Goal: Task Accomplishment & Management: Complete application form

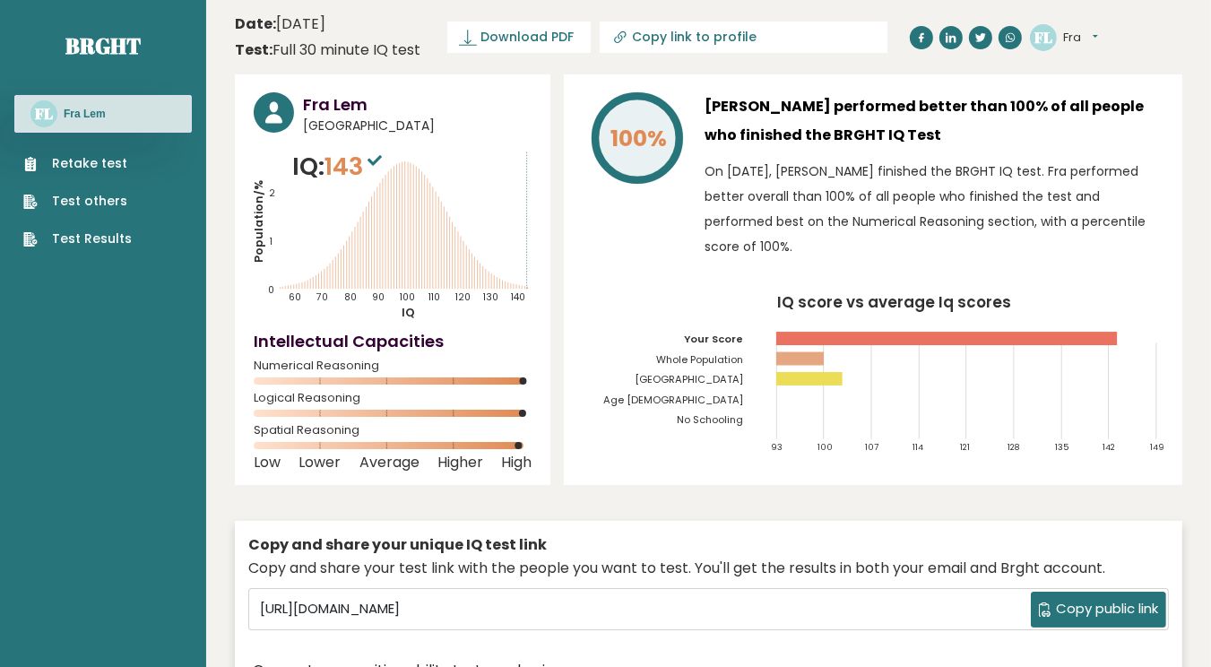
click at [736, 376] on tspan "[GEOGRAPHIC_DATA]" at bounding box center [689, 379] width 108 height 14
click at [47, 161] on link "Retake test" at bounding box center [77, 163] width 108 height 19
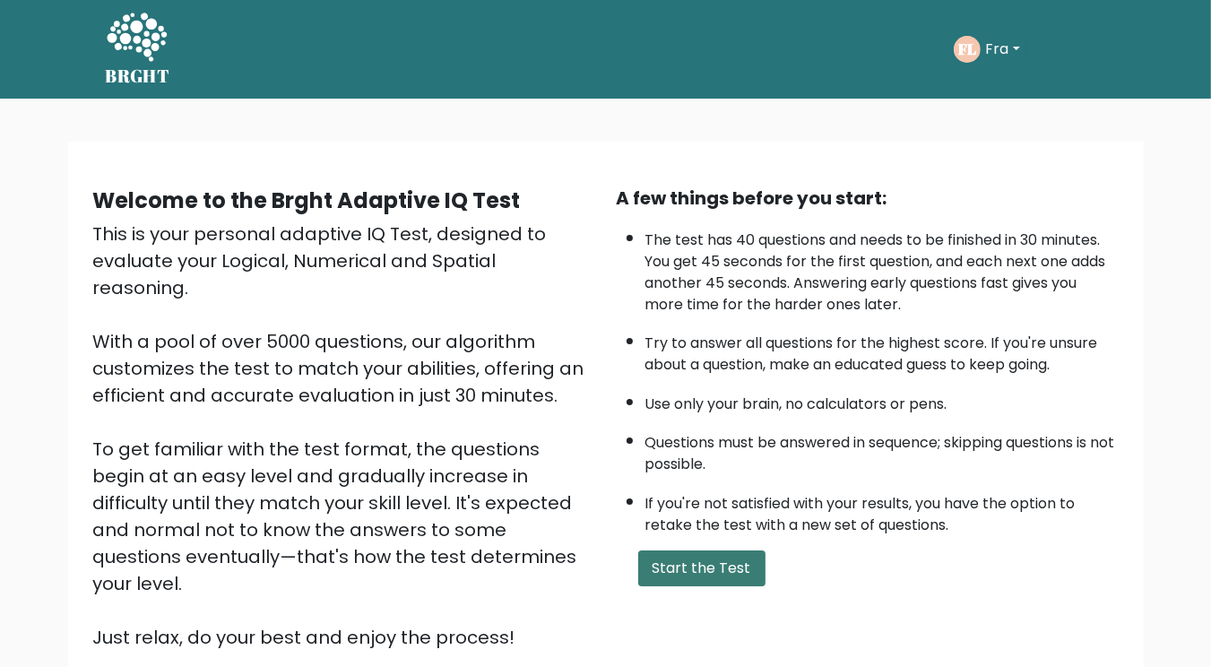
click at [706, 566] on button "Start the Test" at bounding box center [701, 568] width 127 height 36
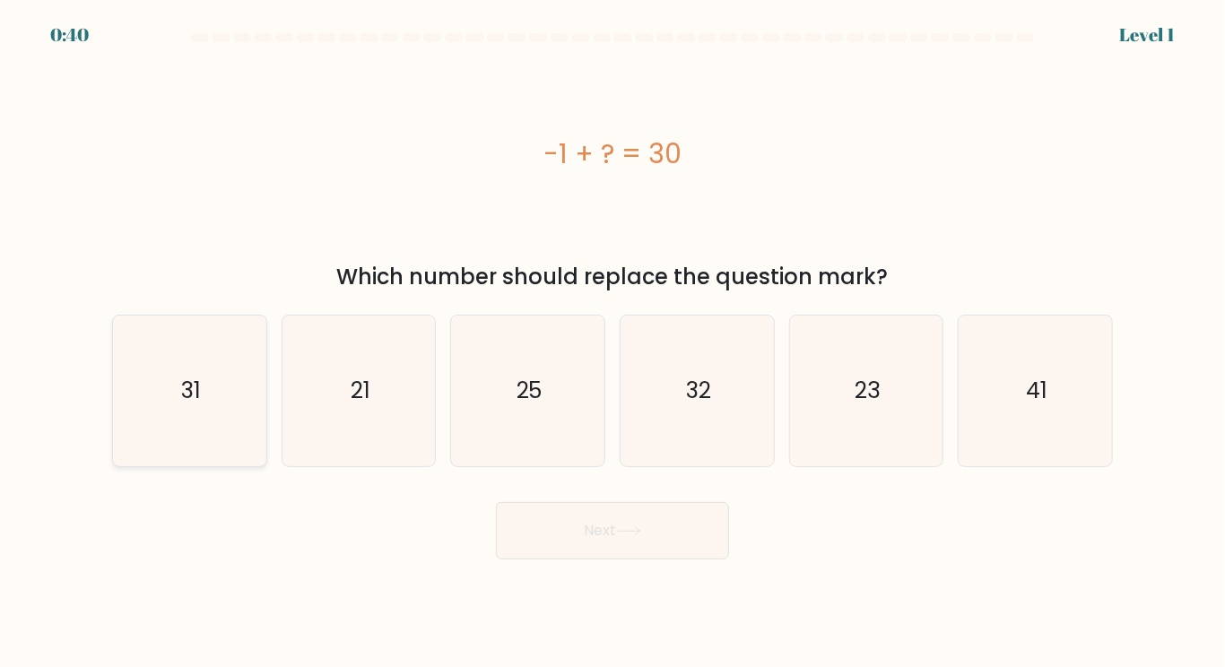
click at [210, 345] on icon "31" at bounding box center [190, 391] width 150 height 150
click at [612, 342] on input "a. 31" at bounding box center [612, 338] width 1 height 9
radio input "true"
click at [496, 502] on button "Next" at bounding box center [612, 530] width 233 height 57
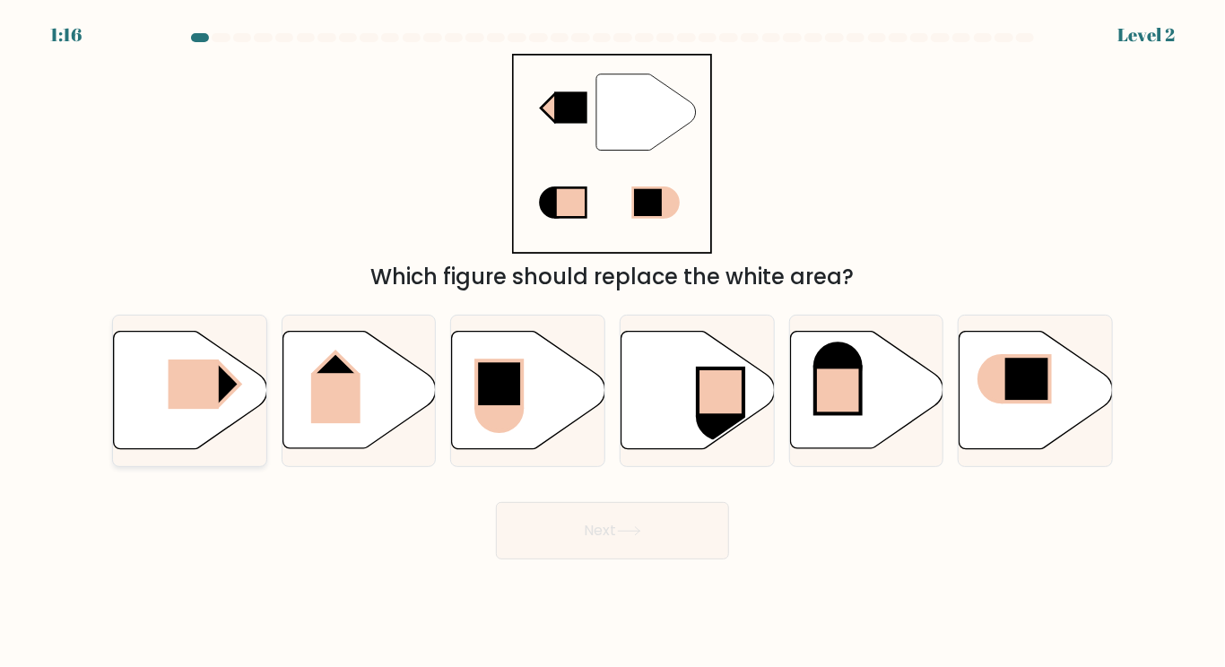
click at [205, 405] on rect at bounding box center [193, 384] width 50 height 49
click at [612, 342] on input "a." at bounding box center [612, 338] width 1 height 9
radio input "true"
click at [496, 502] on button "Next" at bounding box center [612, 530] width 233 height 57
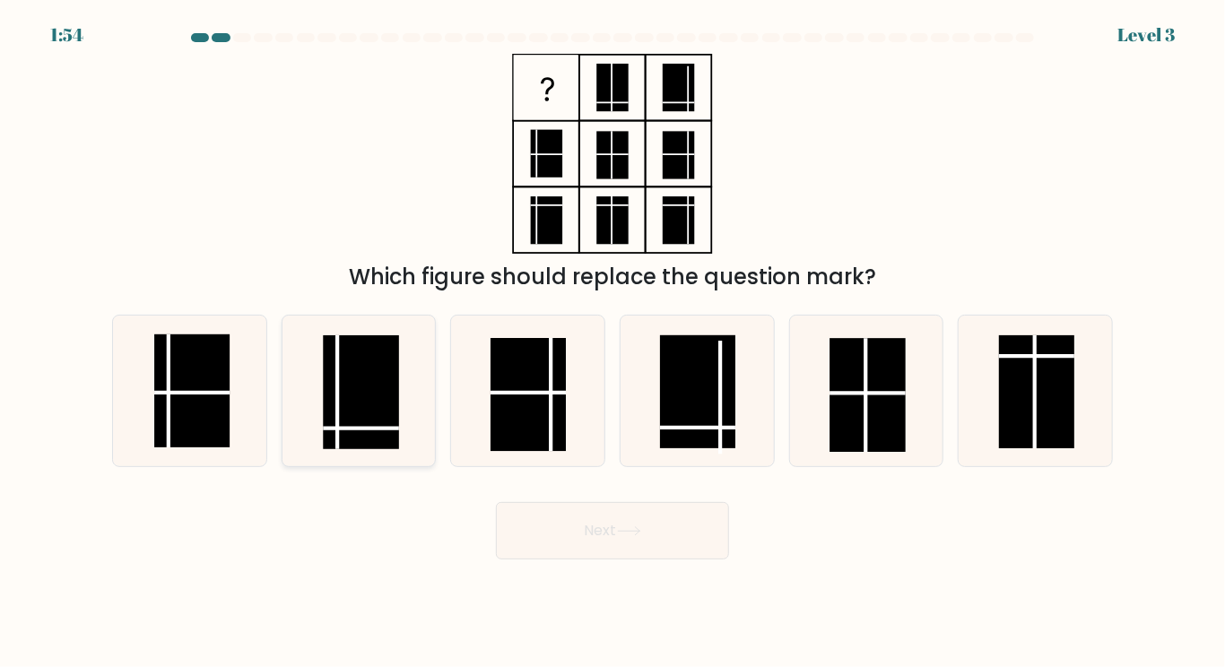
click at [385, 351] on rect at bounding box center [361, 391] width 75 height 113
click at [612, 342] on input "b." at bounding box center [612, 338] width 1 height 9
radio input "true"
click at [496, 502] on button "Next" at bounding box center [612, 530] width 233 height 57
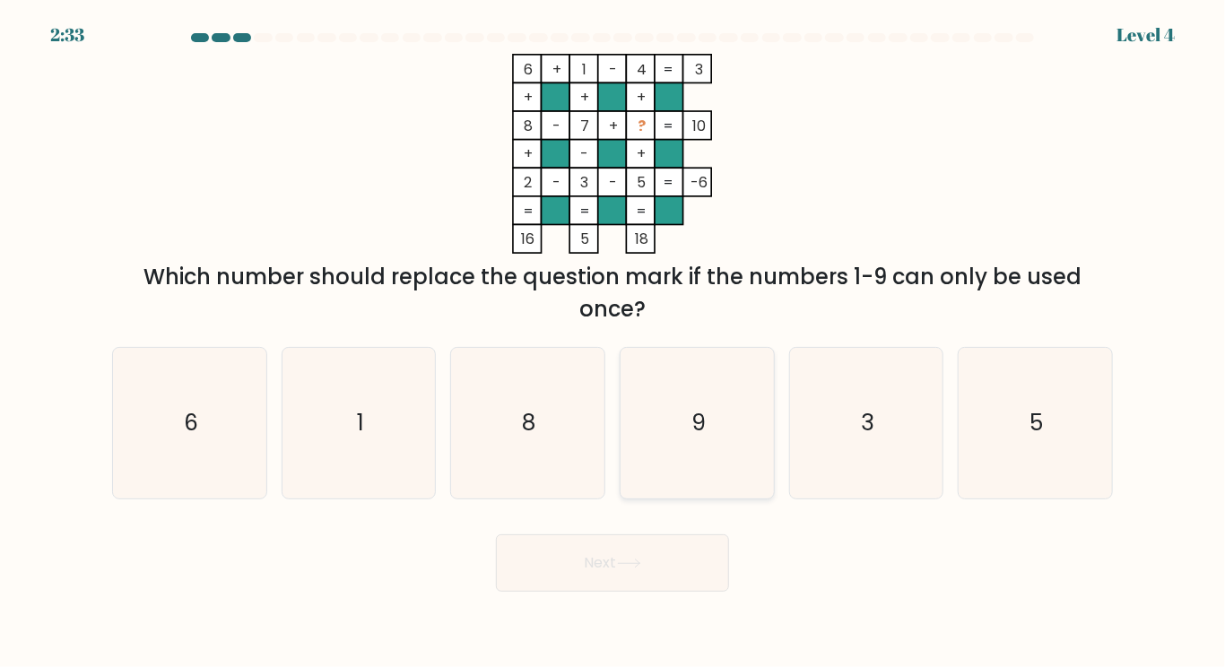
click at [701, 371] on icon "9" at bounding box center [697, 423] width 150 height 150
click at [613, 342] on input "d. 9" at bounding box center [612, 338] width 1 height 9
radio input "true"
click at [496, 534] on button "Next" at bounding box center [612, 562] width 233 height 57
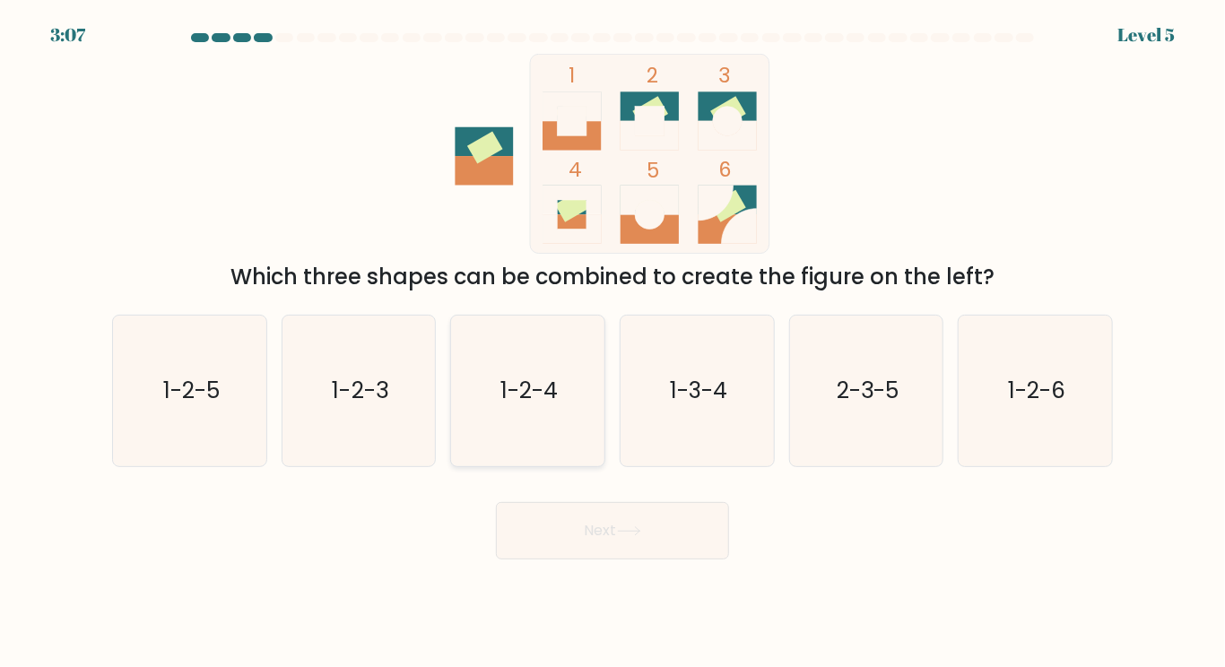
click at [495, 396] on icon "1-2-4" at bounding box center [528, 391] width 150 height 150
click at [612, 342] on input "c. 1-2-4" at bounding box center [612, 338] width 1 height 9
radio input "true"
click at [496, 502] on button "Next" at bounding box center [612, 530] width 233 height 57
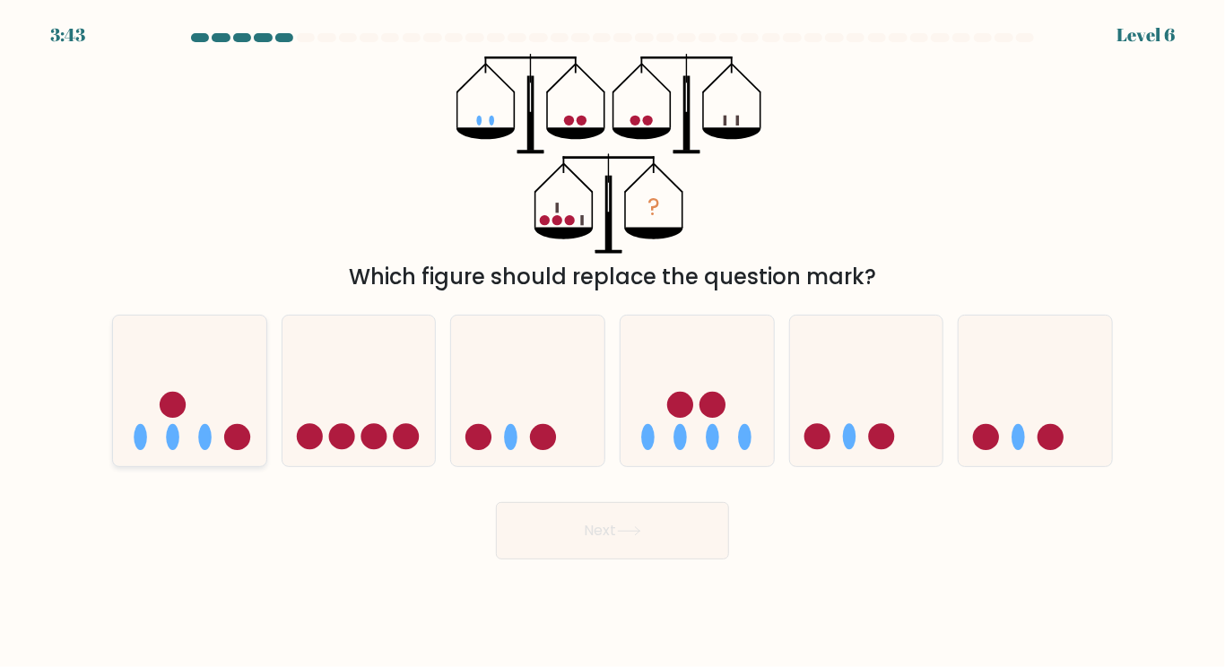
click at [212, 386] on icon at bounding box center [189, 390] width 153 height 126
click at [612, 342] on input "a." at bounding box center [612, 338] width 1 height 9
radio input "true"
click at [496, 502] on button "Next" at bounding box center [612, 530] width 233 height 57
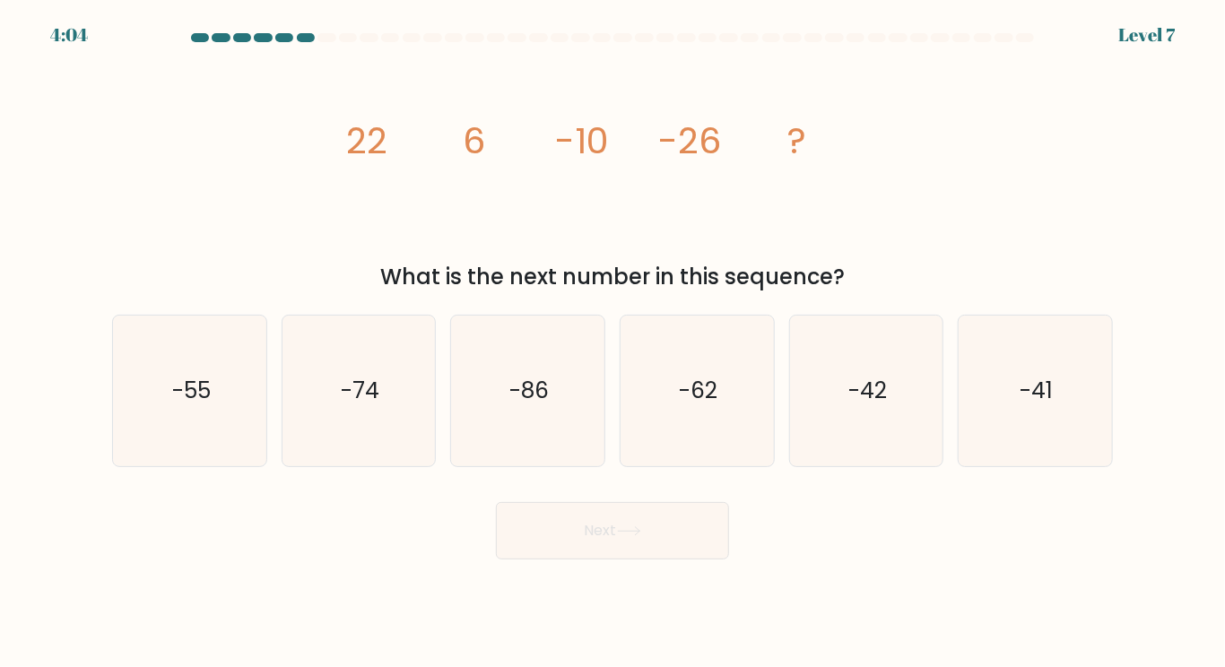
click at [785, 395] on div "e. -42" at bounding box center [866, 391] width 169 height 152
click at [853, 385] on text "-42" at bounding box center [867, 390] width 39 height 31
click at [613, 342] on input "e. -42" at bounding box center [612, 338] width 1 height 9
radio input "true"
click at [496, 502] on button "Next" at bounding box center [612, 530] width 233 height 57
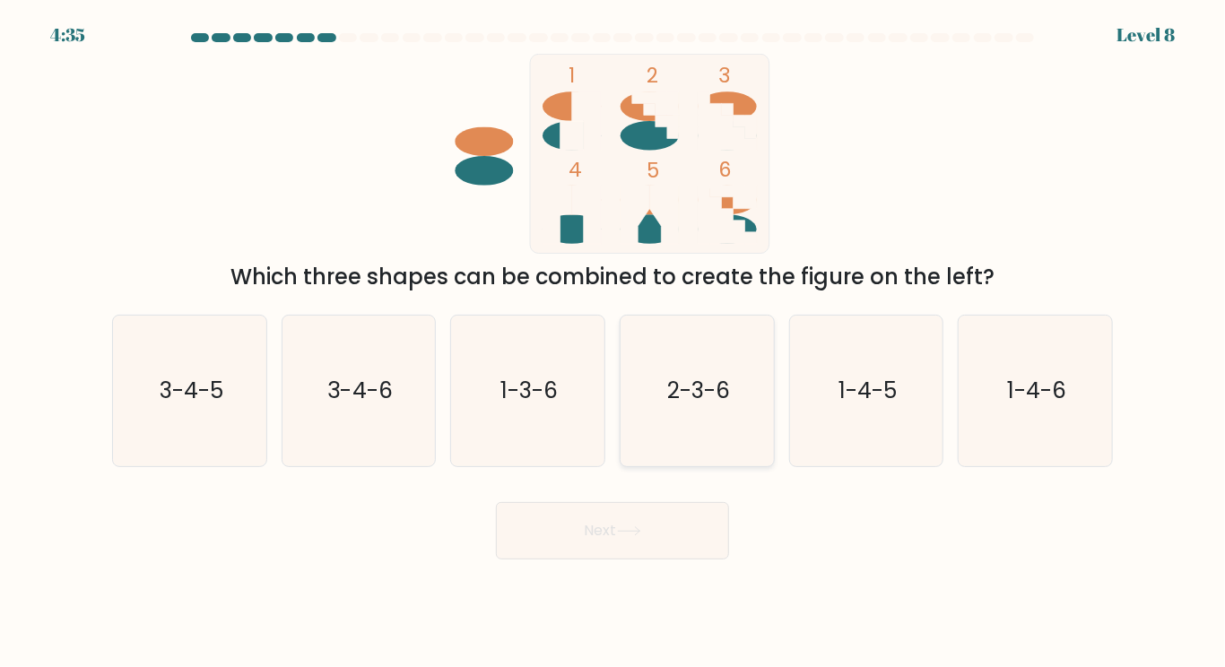
click at [724, 392] on text "2-3-6" at bounding box center [698, 390] width 63 height 31
click at [613, 342] on input "d. 2-3-6" at bounding box center [612, 338] width 1 height 9
radio input "true"
click at [496, 502] on button "Next" at bounding box center [612, 530] width 233 height 57
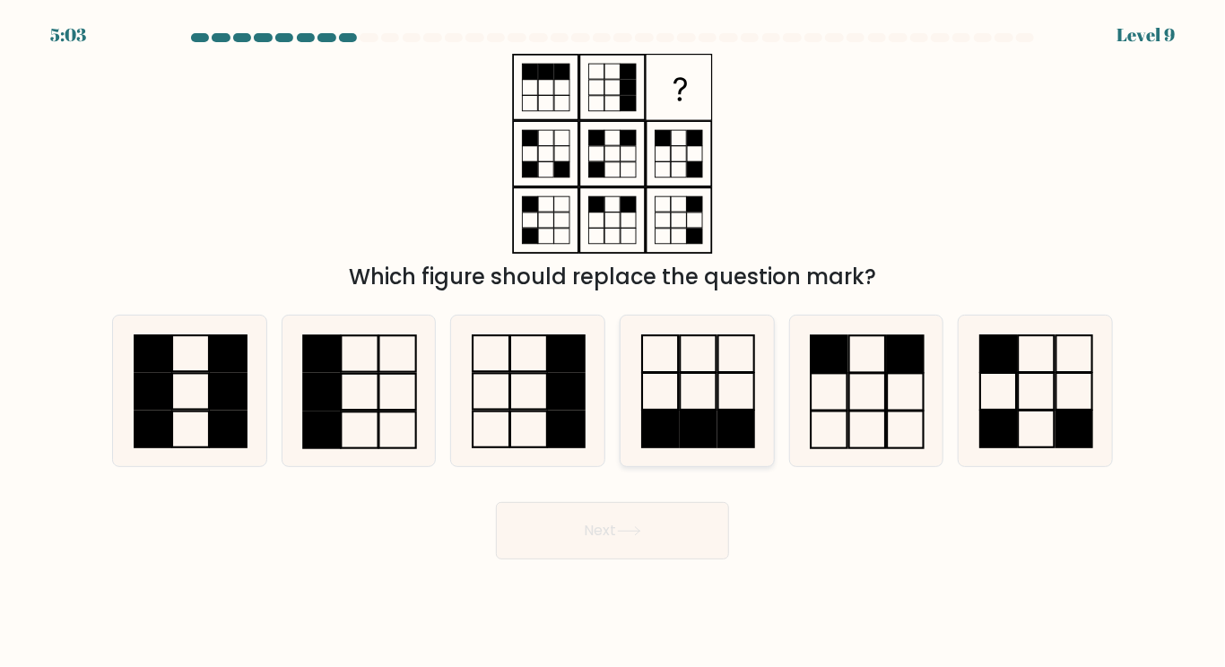
click at [635, 406] on icon at bounding box center [697, 391] width 150 height 150
click at [613, 342] on input "d." at bounding box center [612, 338] width 1 height 9
radio input "true"
click at [496, 502] on button "Next" at bounding box center [612, 530] width 233 height 57
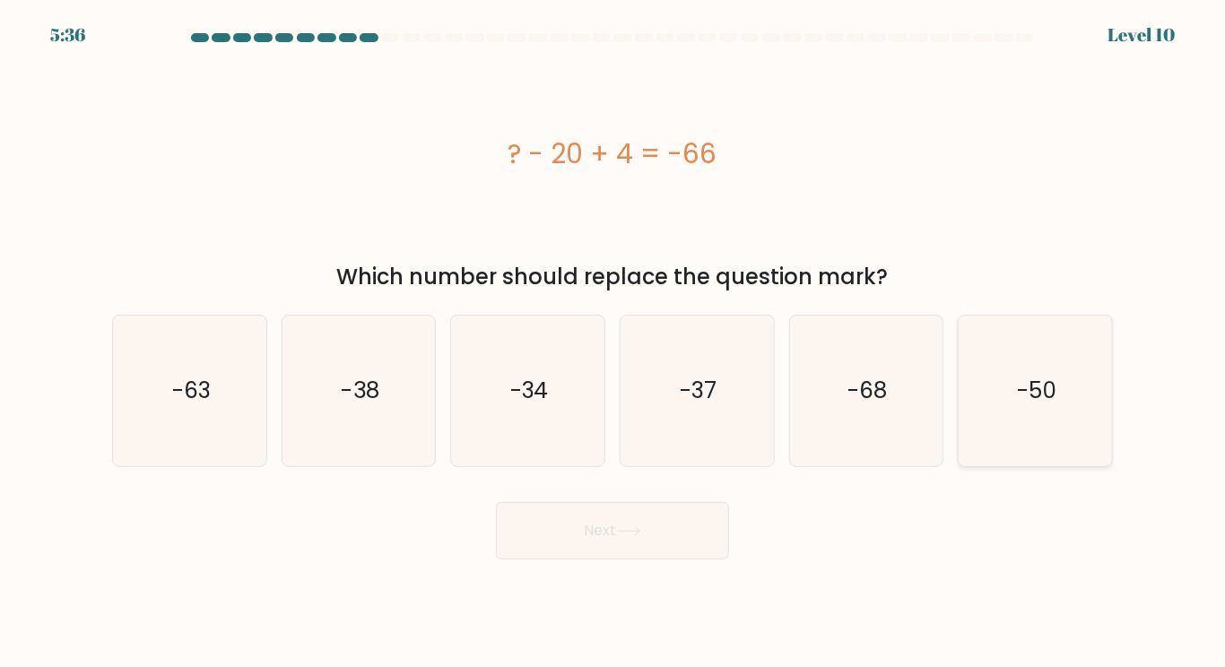
click at [1072, 395] on icon "-50" at bounding box center [1035, 391] width 150 height 150
click at [613, 342] on input "f. -50" at bounding box center [612, 338] width 1 height 9
radio input "true"
click at [496, 502] on button "Next" at bounding box center [612, 530] width 233 height 57
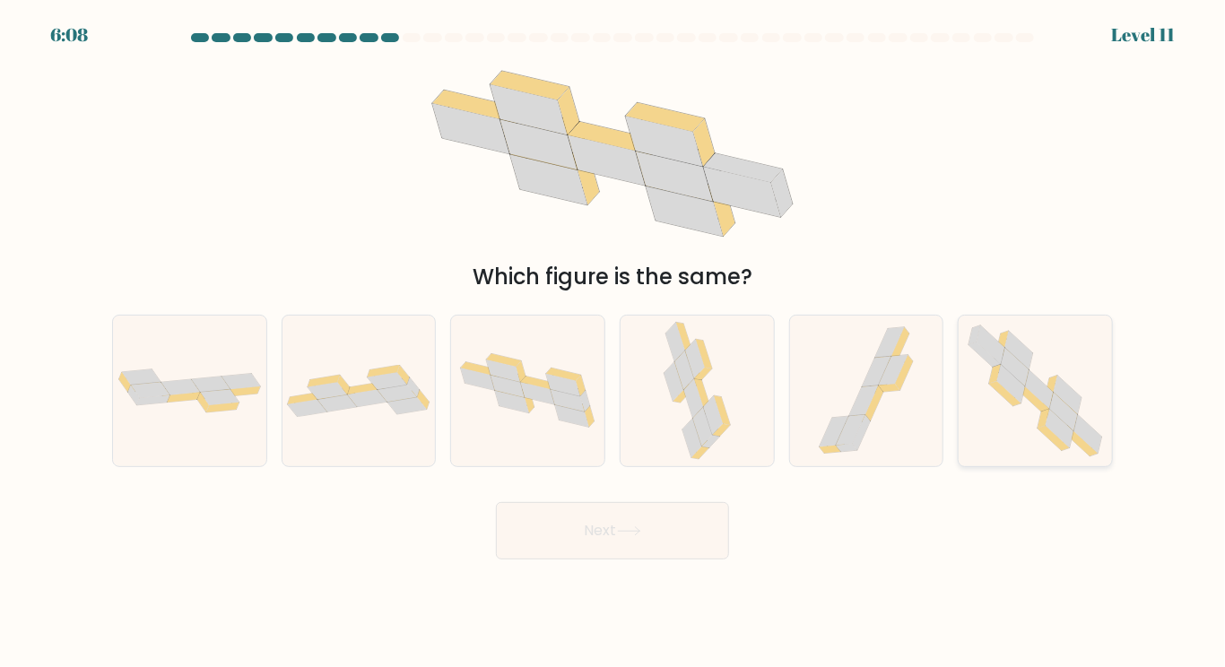
click at [996, 434] on icon at bounding box center [1034, 391] width 152 height 150
click at [613, 342] on input "f." at bounding box center [612, 338] width 1 height 9
radio input "true"
click at [496, 502] on button "Next" at bounding box center [612, 530] width 233 height 57
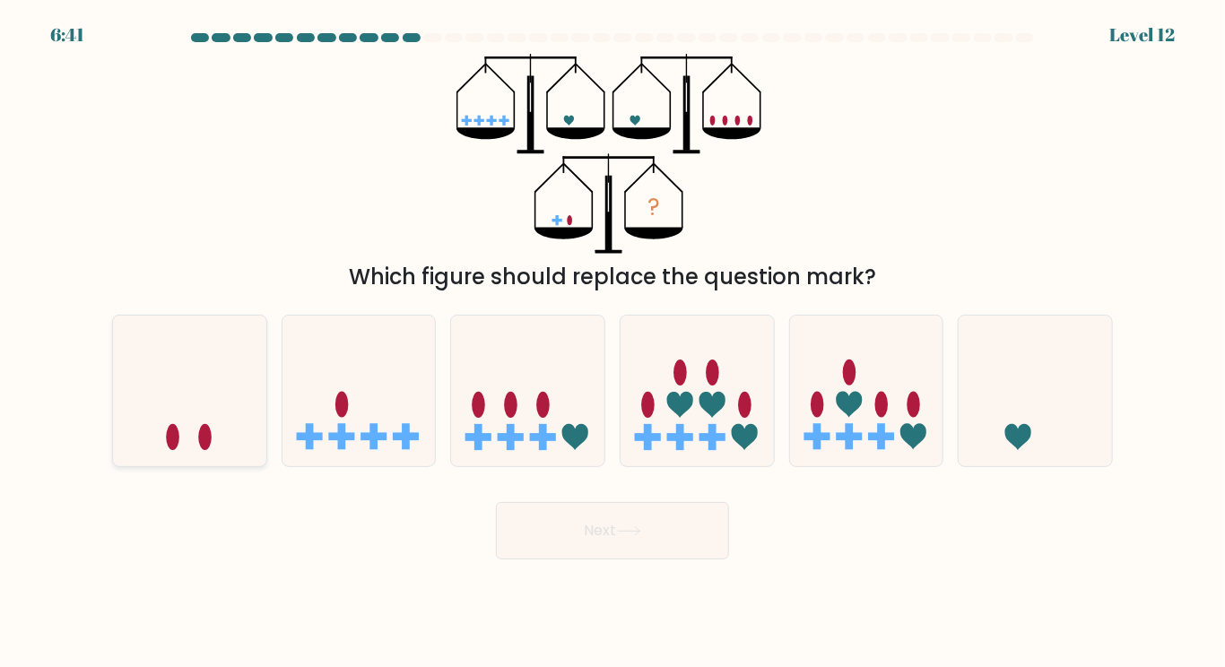
click at [192, 399] on icon at bounding box center [189, 390] width 153 height 126
click at [612, 342] on input "a." at bounding box center [612, 338] width 1 height 9
radio input "true"
click at [496, 502] on button "Next" at bounding box center [612, 530] width 233 height 57
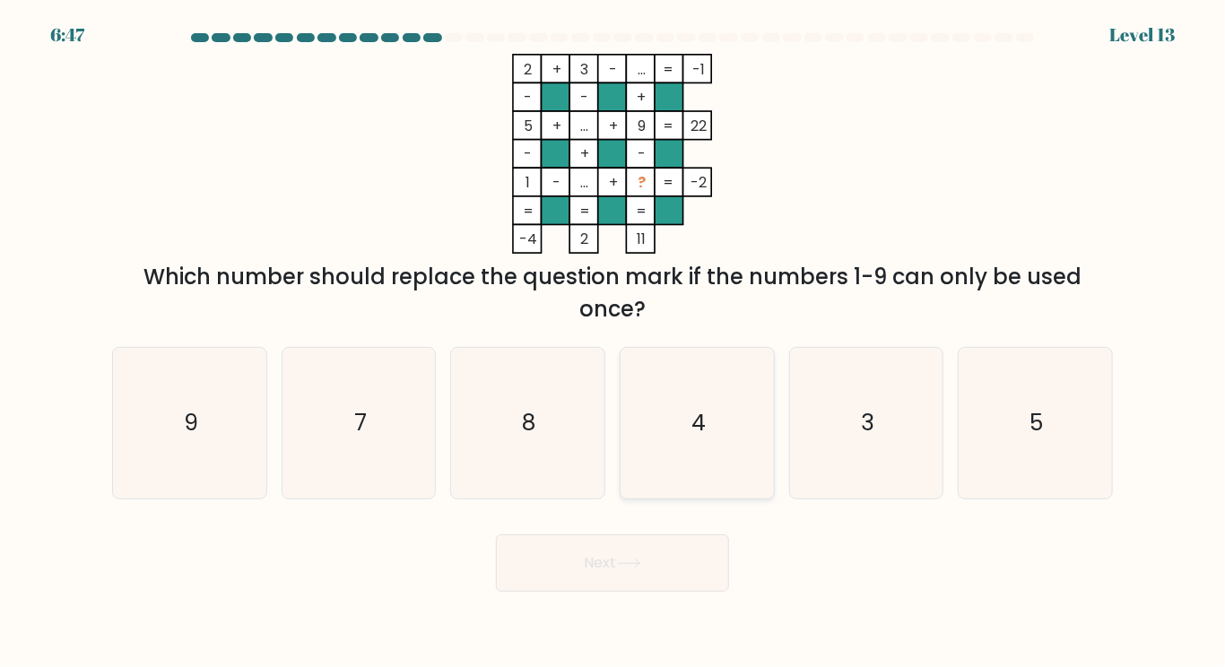
click at [728, 409] on icon "4" at bounding box center [697, 423] width 150 height 150
click at [613, 342] on input "d. 4" at bounding box center [612, 338] width 1 height 9
radio input "true"
click at [562, 419] on icon "8" at bounding box center [528, 423] width 150 height 150
click at [612, 342] on input "c. 8" at bounding box center [612, 338] width 1 height 9
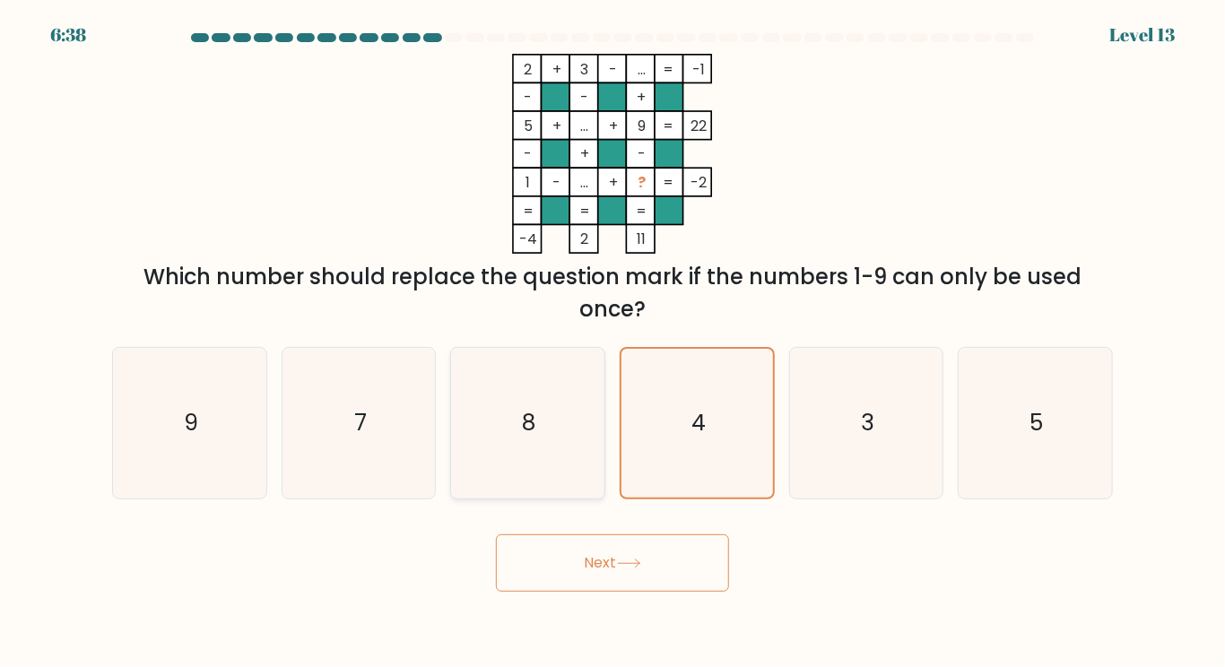
radio input "true"
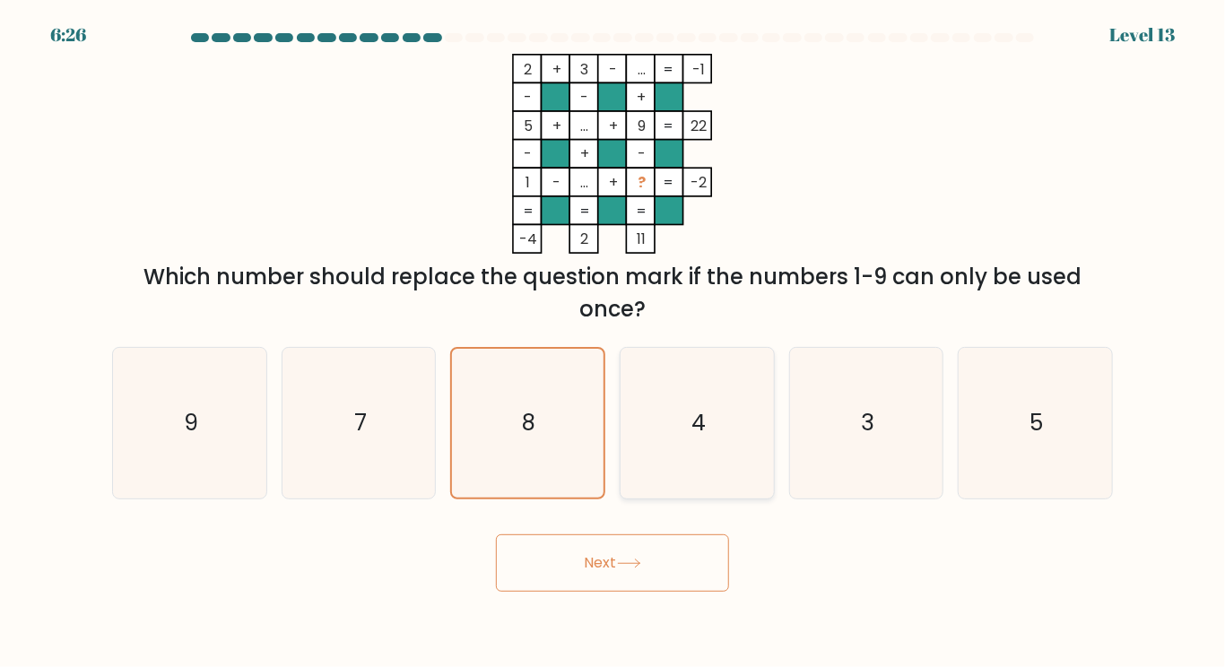
click at [659, 424] on icon "4" at bounding box center [697, 423] width 150 height 150
click at [613, 342] on input "d. 4" at bounding box center [612, 338] width 1 height 9
radio input "true"
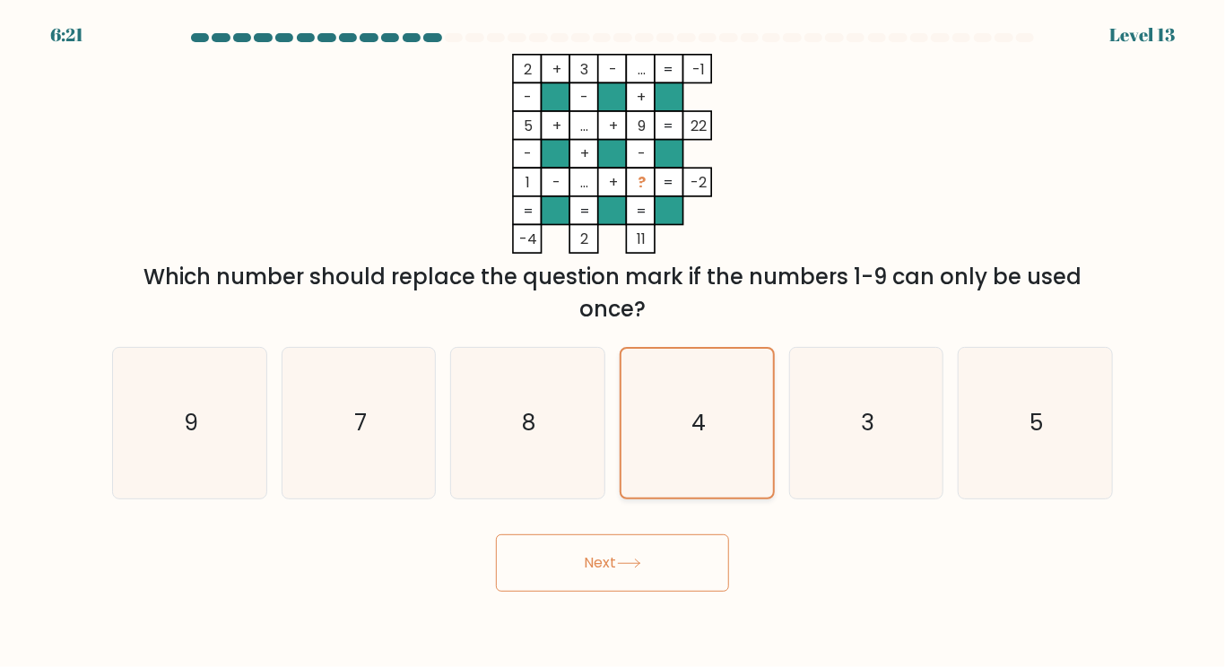
click at [496, 534] on button "Next" at bounding box center [612, 562] width 233 height 57
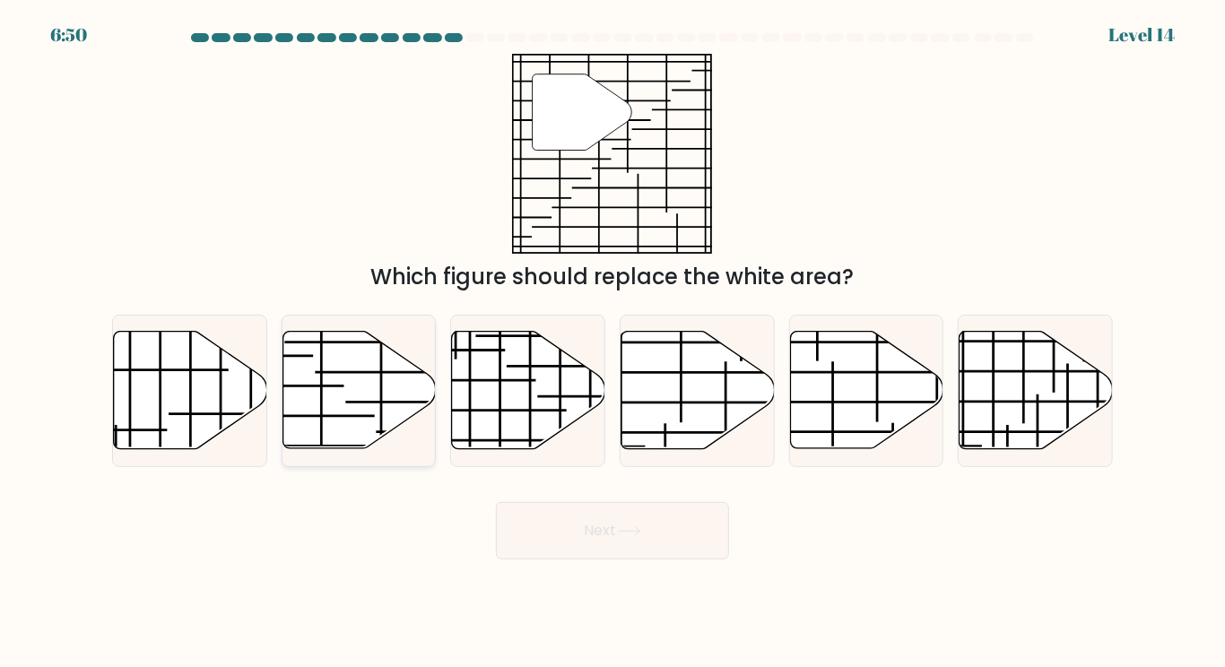
click at [330, 383] on icon at bounding box center [358, 390] width 153 height 117
click at [612, 342] on input "b." at bounding box center [612, 338] width 1 height 9
radio input "true"
click at [886, 390] on icon at bounding box center [866, 390] width 153 height 117
click at [613, 342] on input "e." at bounding box center [612, 338] width 1 height 9
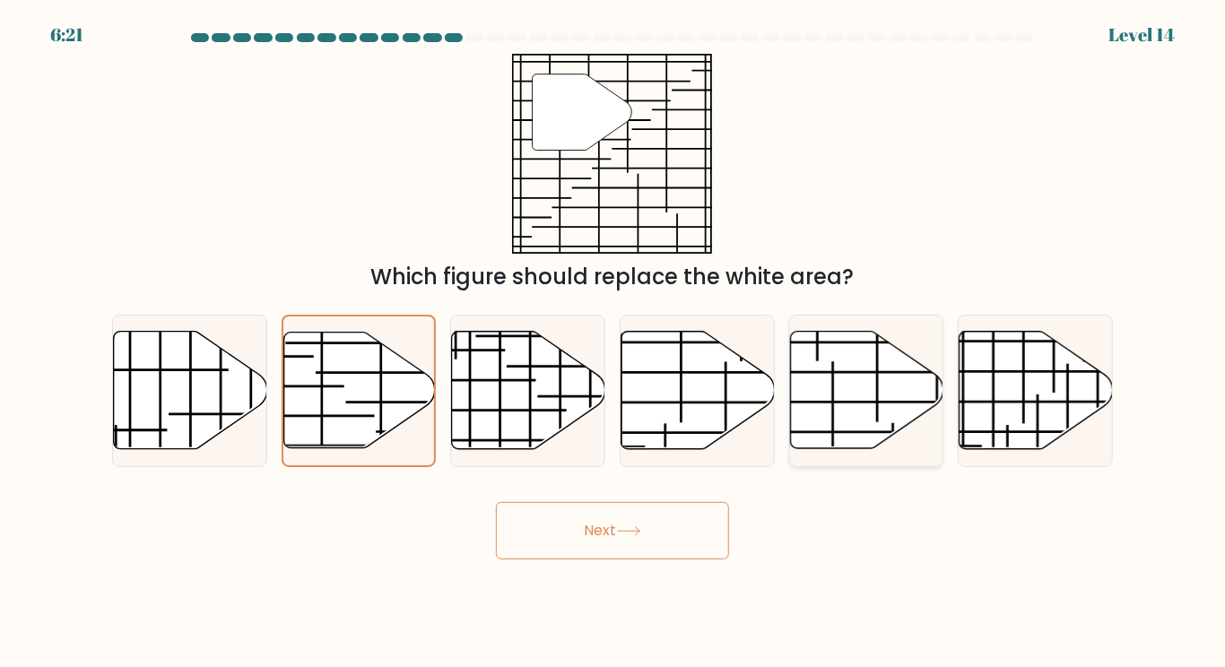
radio input "true"
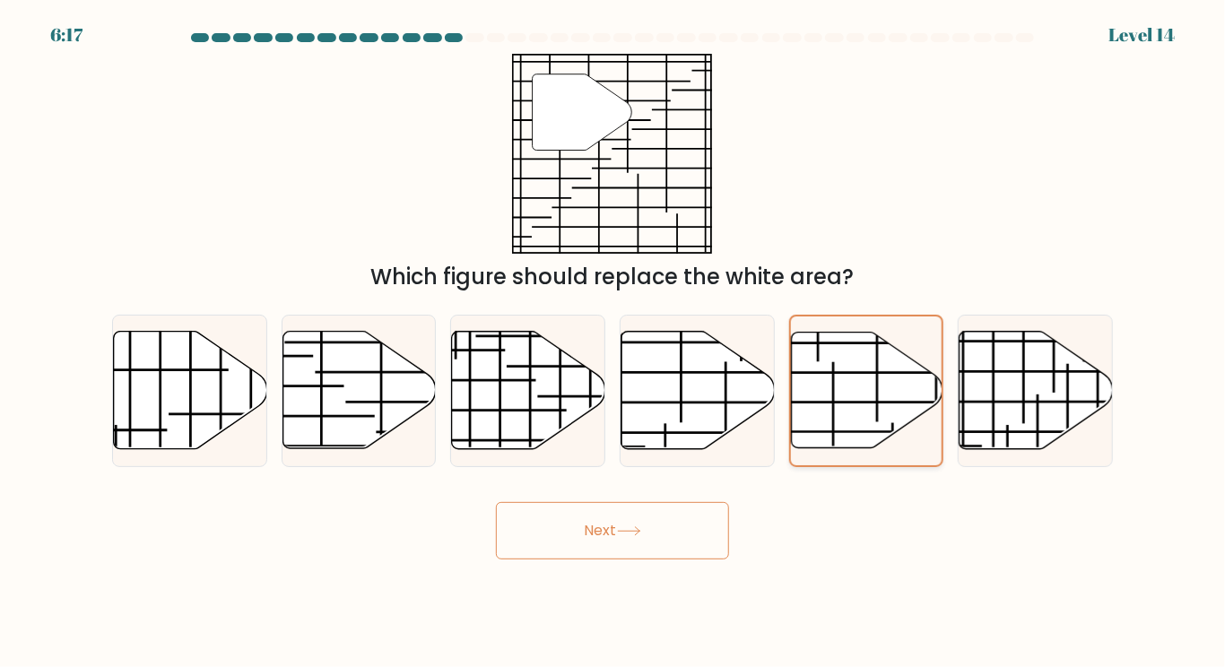
click at [496, 502] on button "Next" at bounding box center [612, 530] width 233 height 57
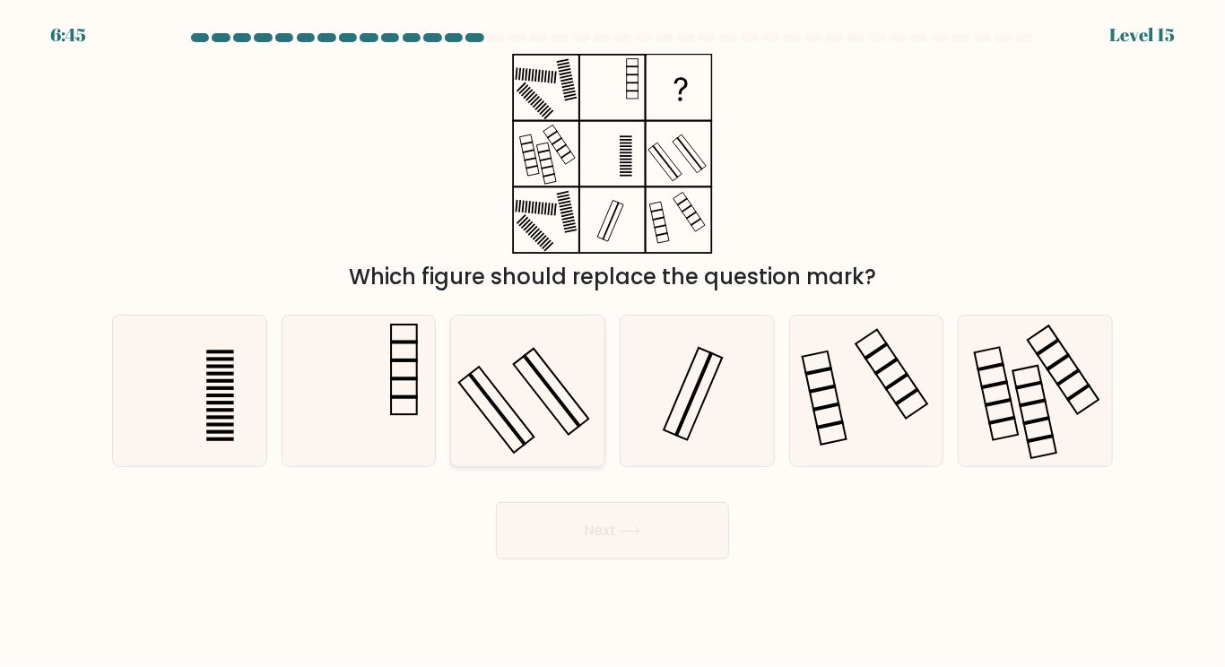
click at [588, 433] on icon at bounding box center [528, 391] width 150 height 150
click at [612, 342] on input "c." at bounding box center [612, 338] width 1 height 9
radio input "true"
click at [496, 502] on button "Next" at bounding box center [612, 530] width 233 height 57
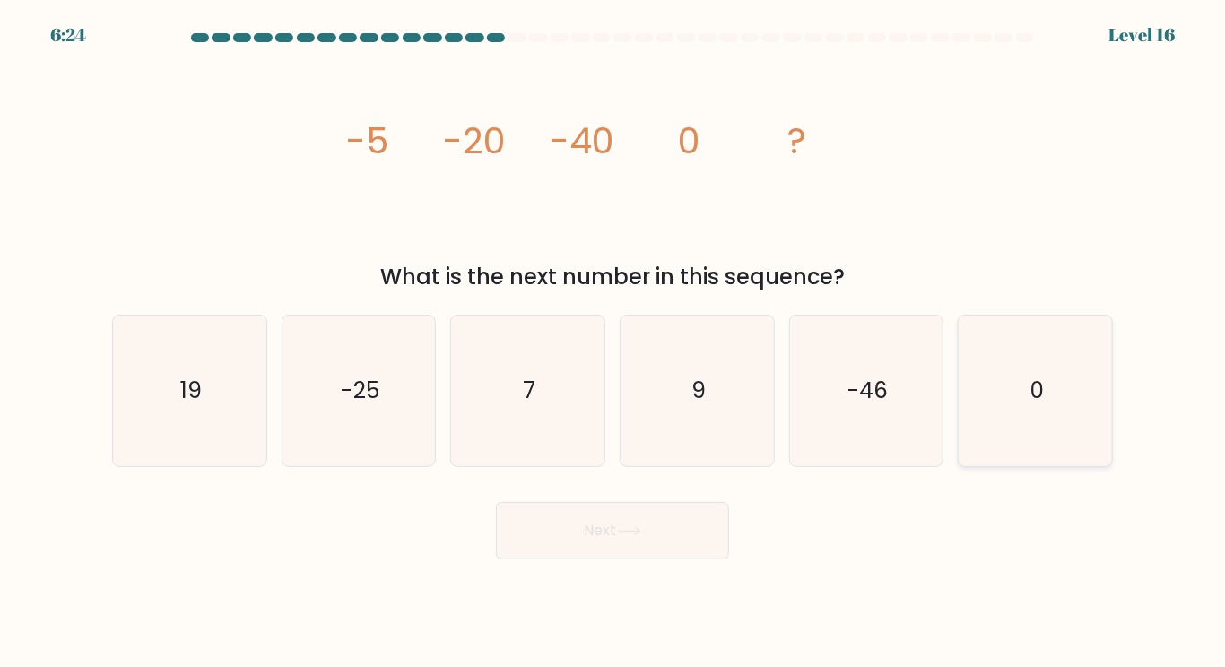
click at [1016, 449] on icon "0" at bounding box center [1035, 391] width 150 height 150
click at [613, 342] on input "f. 0" at bounding box center [612, 338] width 1 height 9
radio input "true"
click at [366, 403] on text "-25" at bounding box center [361, 390] width 38 height 31
click at [612, 342] on input "b. -25" at bounding box center [612, 338] width 1 height 9
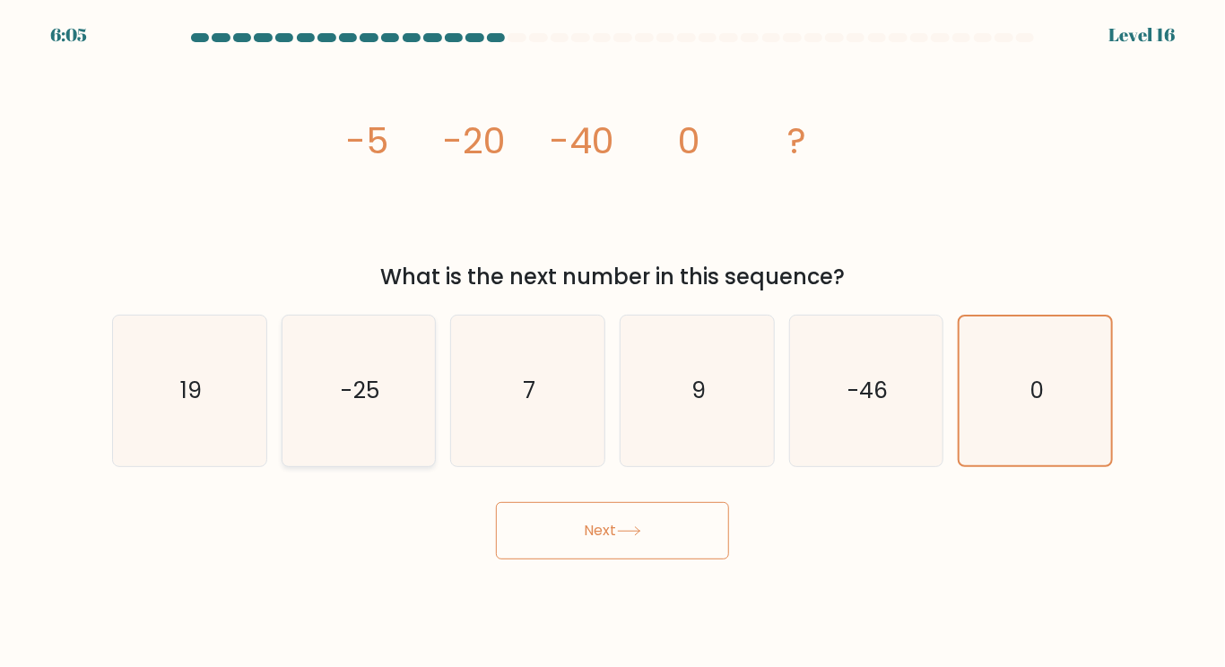
radio input "true"
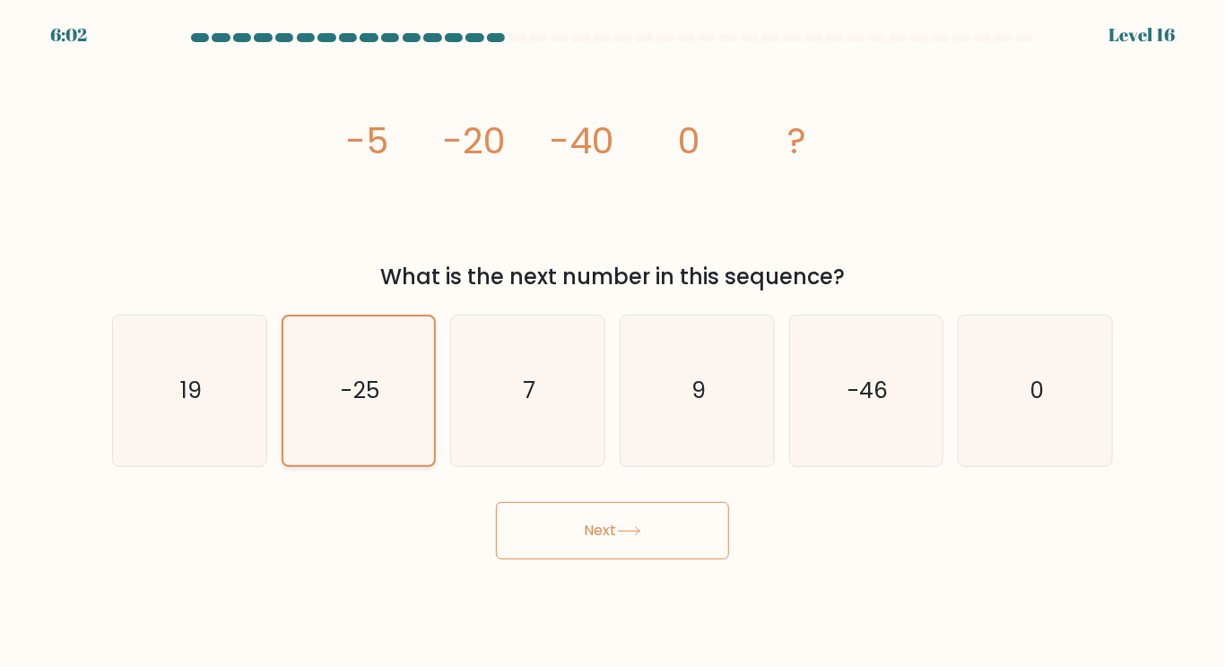
click at [496, 502] on button "Next" at bounding box center [612, 530] width 233 height 57
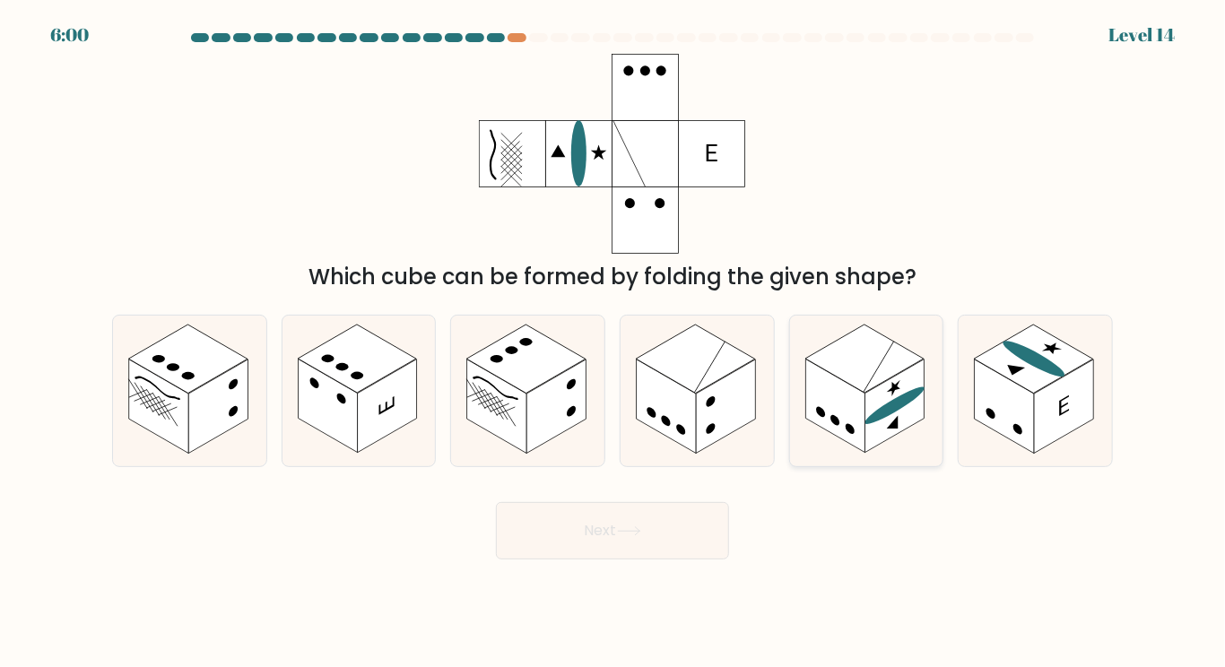
click at [864, 368] on rect at bounding box center [864, 359] width 118 height 68
click at [613, 342] on input "e." at bounding box center [612, 338] width 1 height 9
radio input "true"
click at [185, 388] on rect at bounding box center [187, 359] width 118 height 68
click at [612, 342] on input "a." at bounding box center [612, 338] width 1 height 9
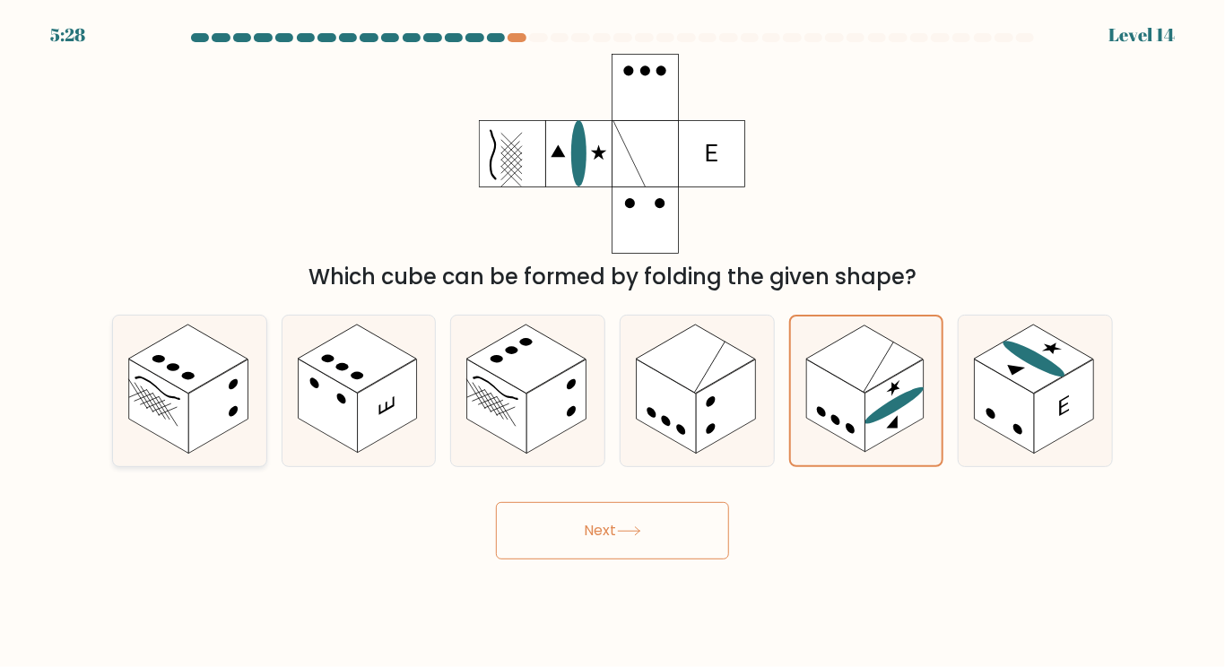
radio input "true"
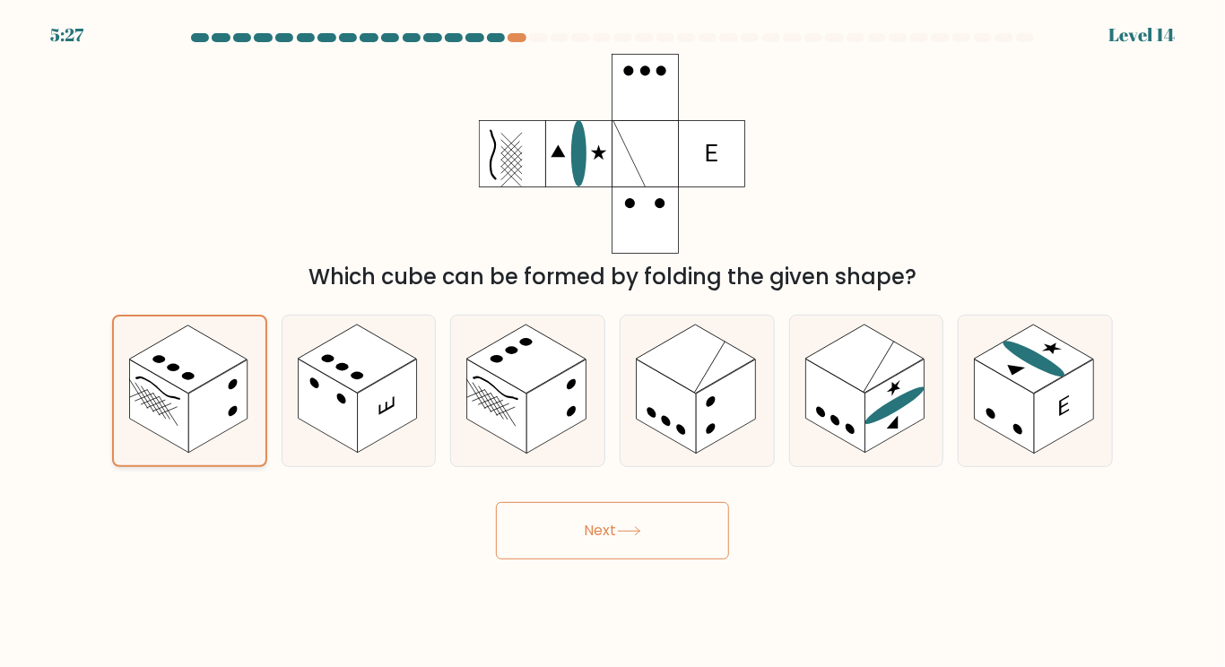
click at [496, 502] on button "Next" at bounding box center [612, 530] width 233 height 57
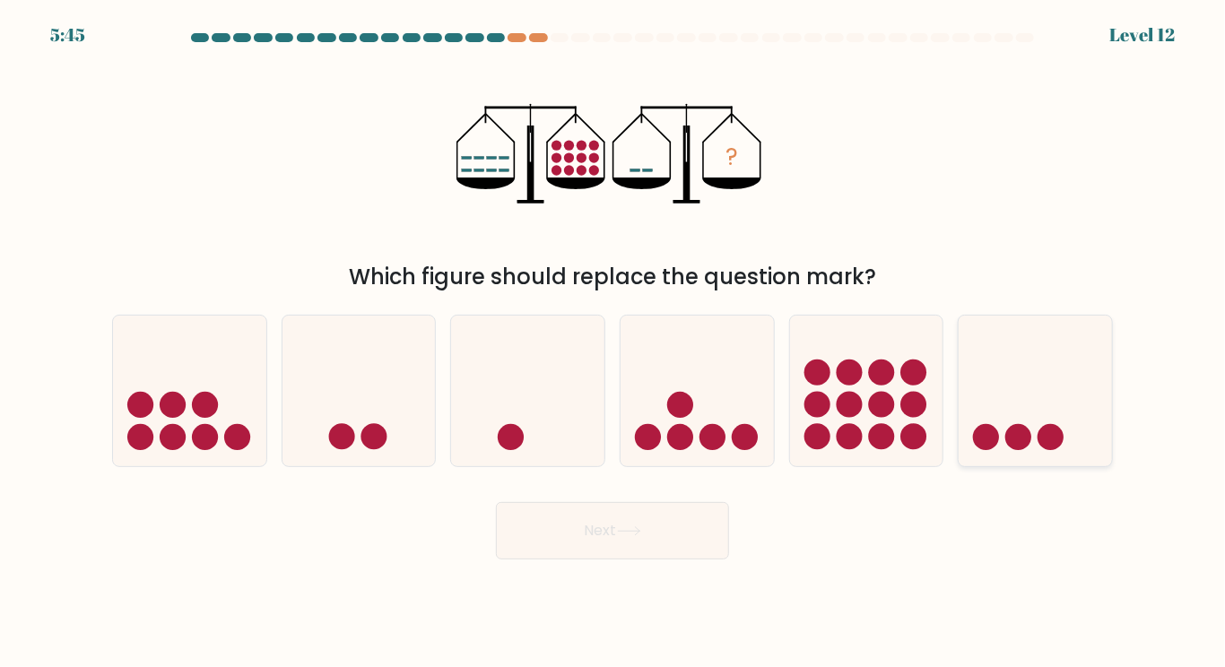
click at [1027, 405] on icon at bounding box center [1034, 390] width 153 height 126
click at [613, 342] on input "f." at bounding box center [612, 338] width 1 height 9
radio input "true"
click at [496, 502] on button "Next" at bounding box center [612, 530] width 233 height 57
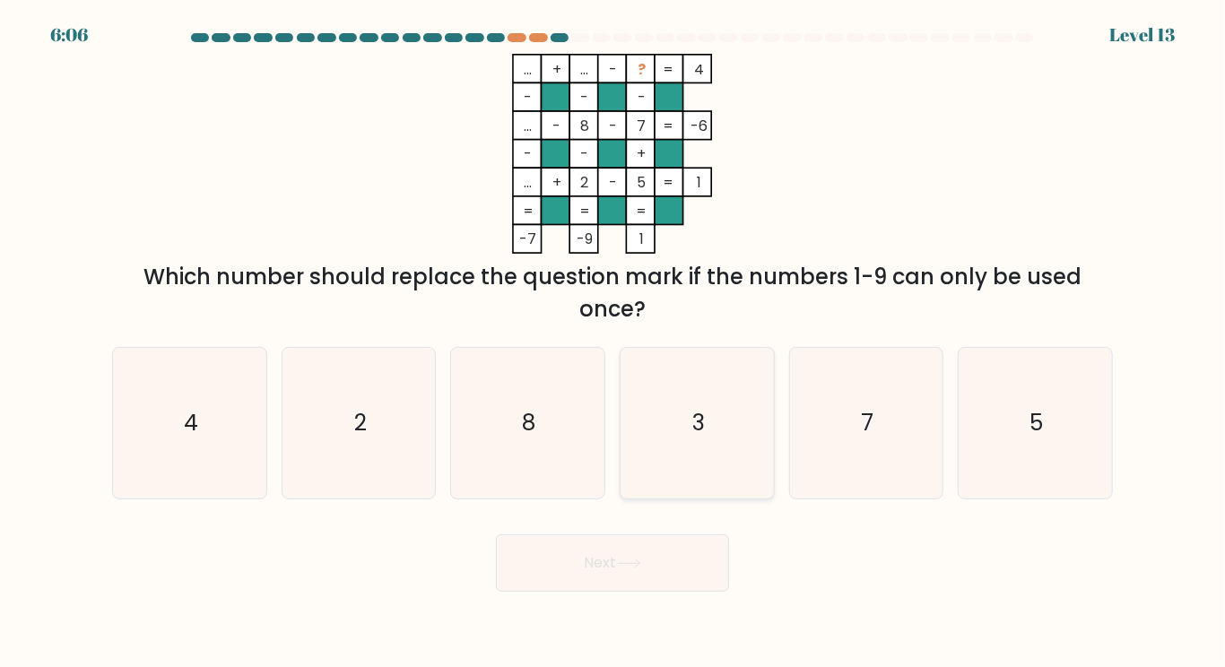
click at [660, 404] on icon "3" at bounding box center [697, 423] width 150 height 150
click at [613, 342] on input "d. 3" at bounding box center [612, 338] width 1 height 9
radio input "true"
click at [496, 534] on button "Next" at bounding box center [612, 562] width 233 height 57
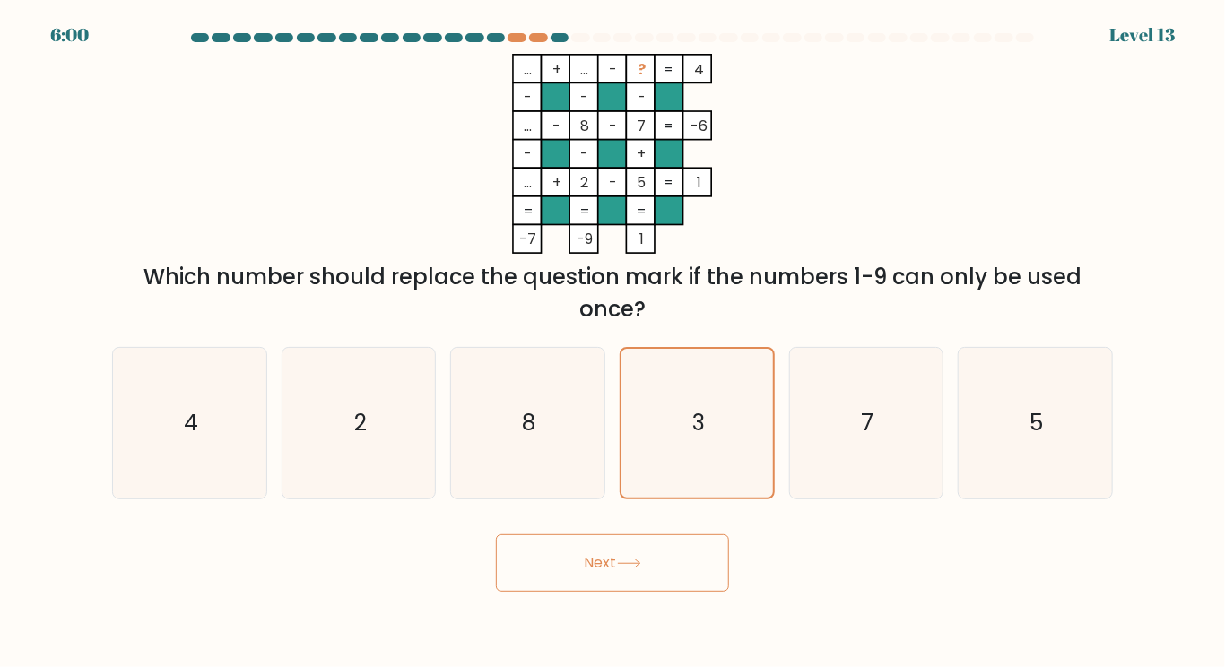
click at [598, 543] on button "Next" at bounding box center [612, 562] width 233 height 57
click at [601, 550] on button "Next" at bounding box center [612, 562] width 233 height 57
click at [496, 534] on button "Next" at bounding box center [612, 562] width 233 height 57
click at [611, 553] on button "Next" at bounding box center [612, 562] width 233 height 57
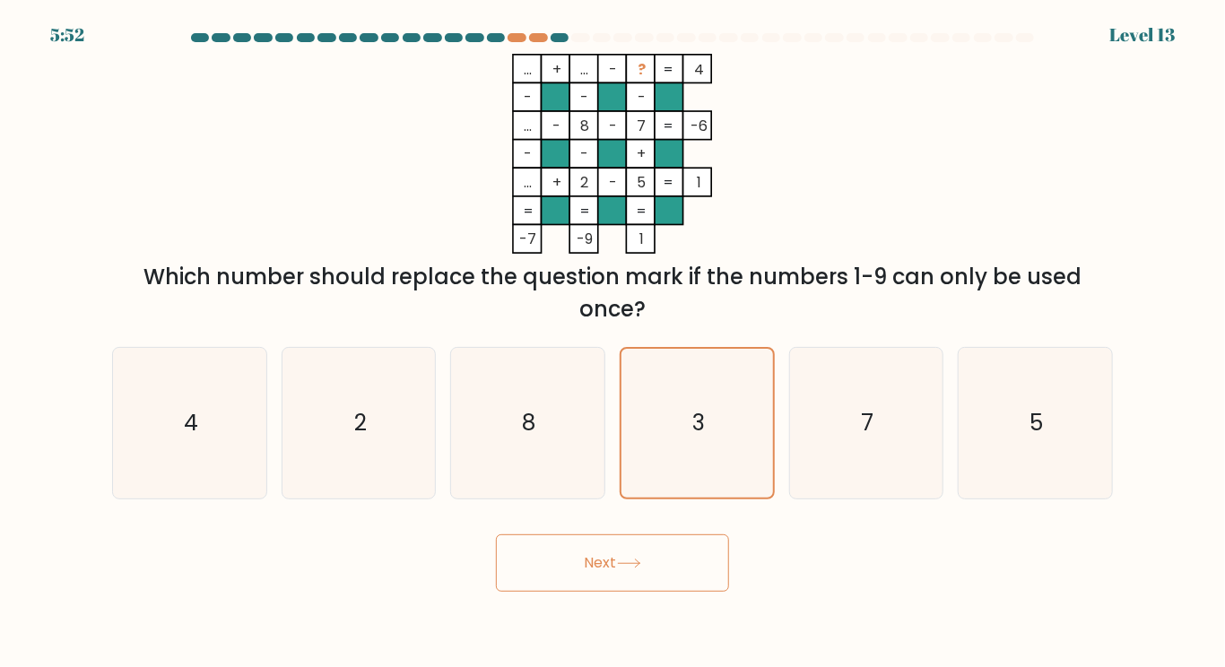
click at [496, 534] on button "Next" at bounding box center [612, 562] width 233 height 57
click at [563, 550] on button "Next" at bounding box center [612, 562] width 233 height 57
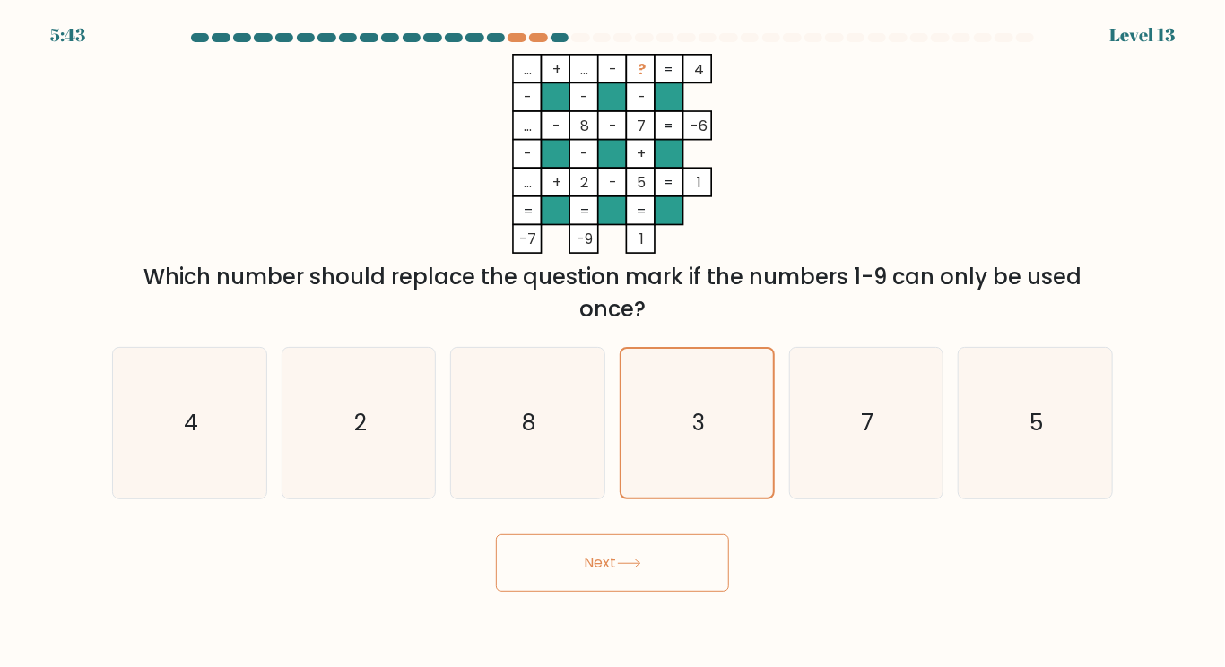
click at [615, 577] on button "Next" at bounding box center [612, 562] width 233 height 57
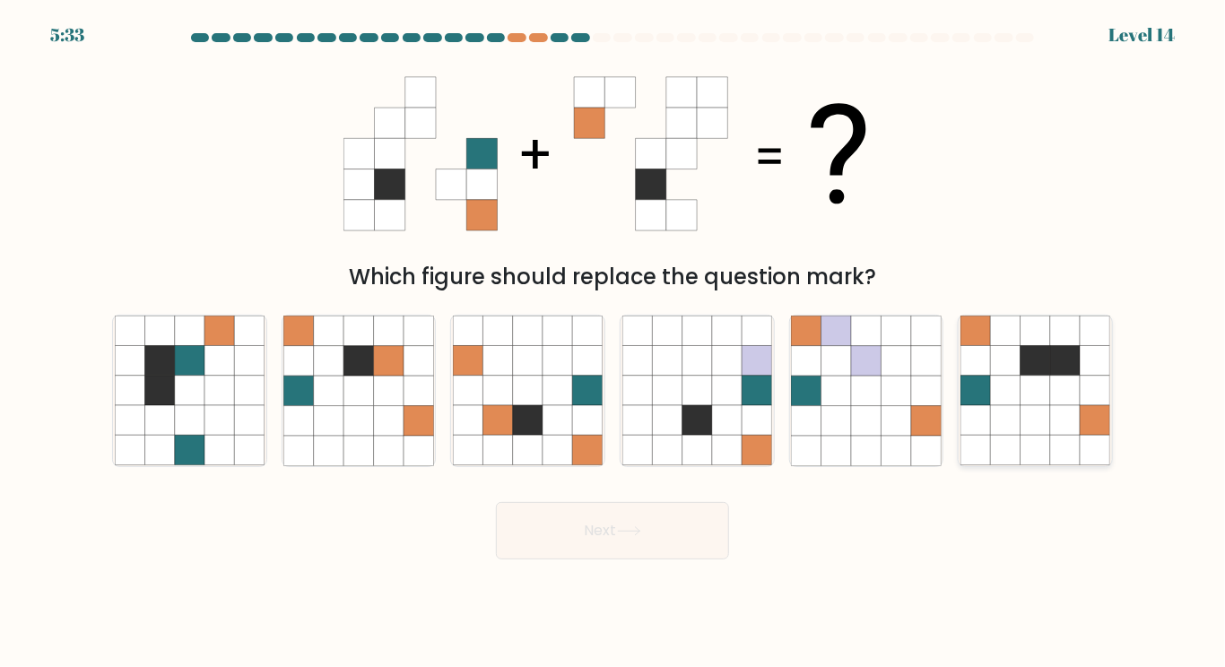
click at [1051, 381] on icon at bounding box center [1065, 391] width 30 height 30
click at [613, 342] on input "f." at bounding box center [612, 338] width 1 height 9
radio input "true"
click at [496, 502] on button "Next" at bounding box center [612, 530] width 233 height 57
click at [619, 534] on button "Next" at bounding box center [612, 530] width 233 height 57
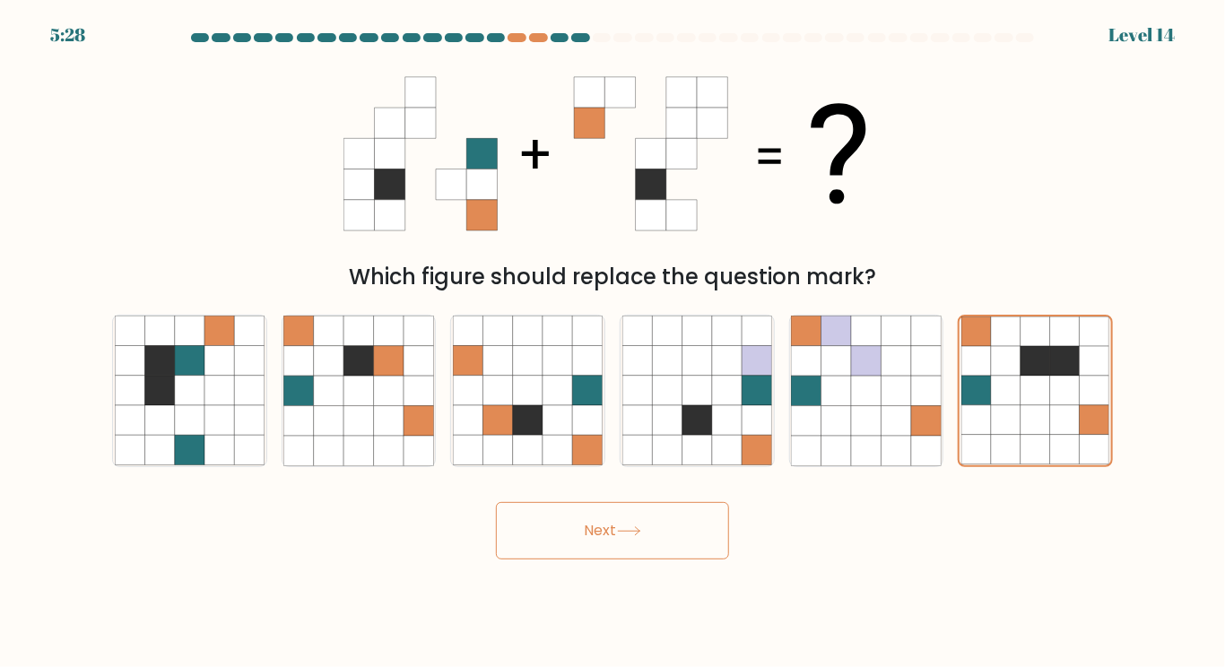
click at [619, 534] on button "Next" at bounding box center [612, 530] width 233 height 57
click at [496, 502] on button "Next" at bounding box center [612, 530] width 233 height 57
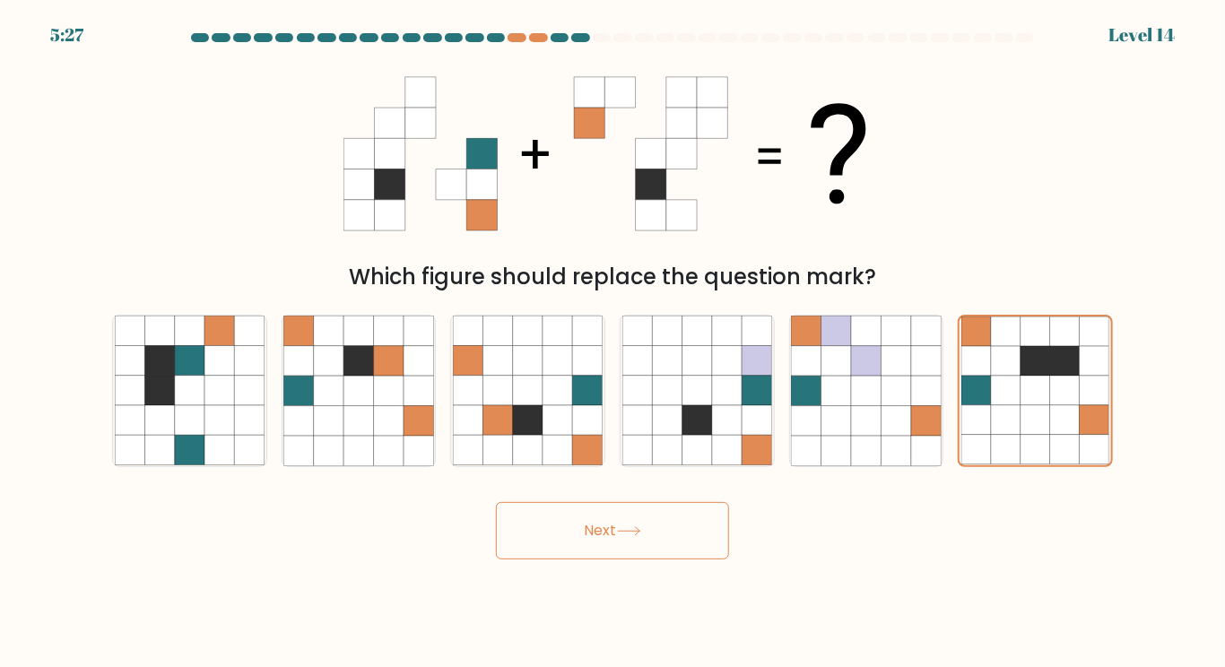
click at [496, 502] on button "Next" at bounding box center [612, 530] width 233 height 57
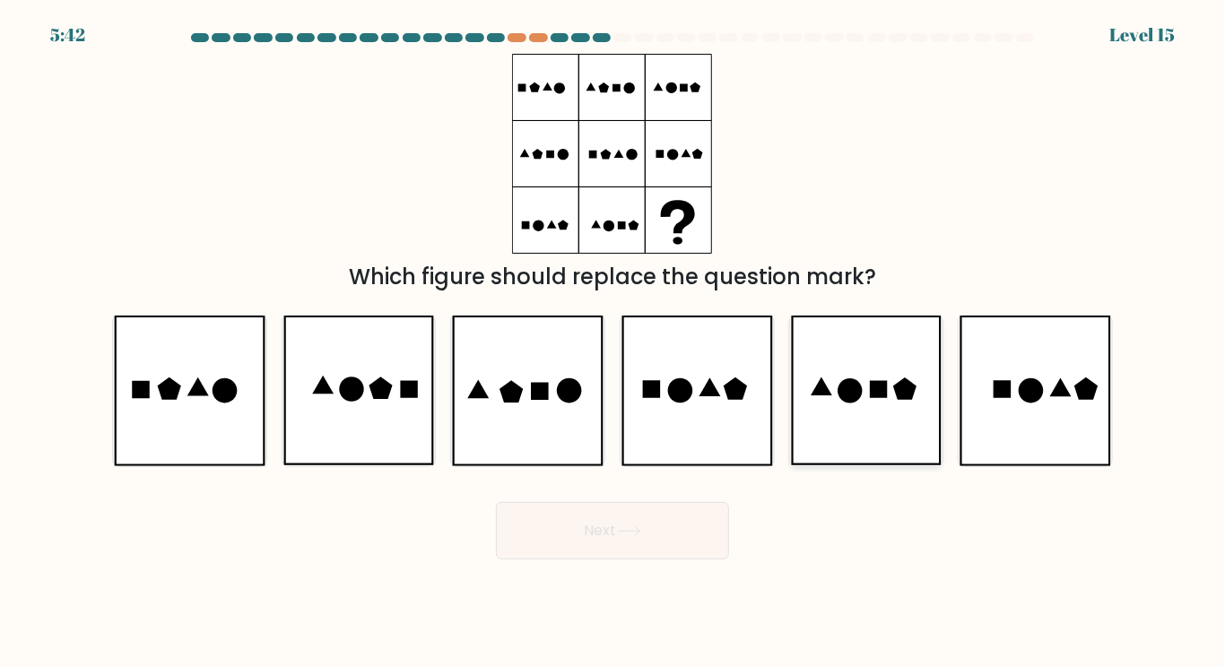
click at [811, 356] on icon at bounding box center [866, 391] width 151 height 150
click at [613, 342] on input "e." at bounding box center [612, 338] width 1 height 9
radio input "true"
click at [509, 363] on icon at bounding box center [527, 391] width 151 height 150
click at [612, 342] on input "c." at bounding box center [612, 338] width 1 height 9
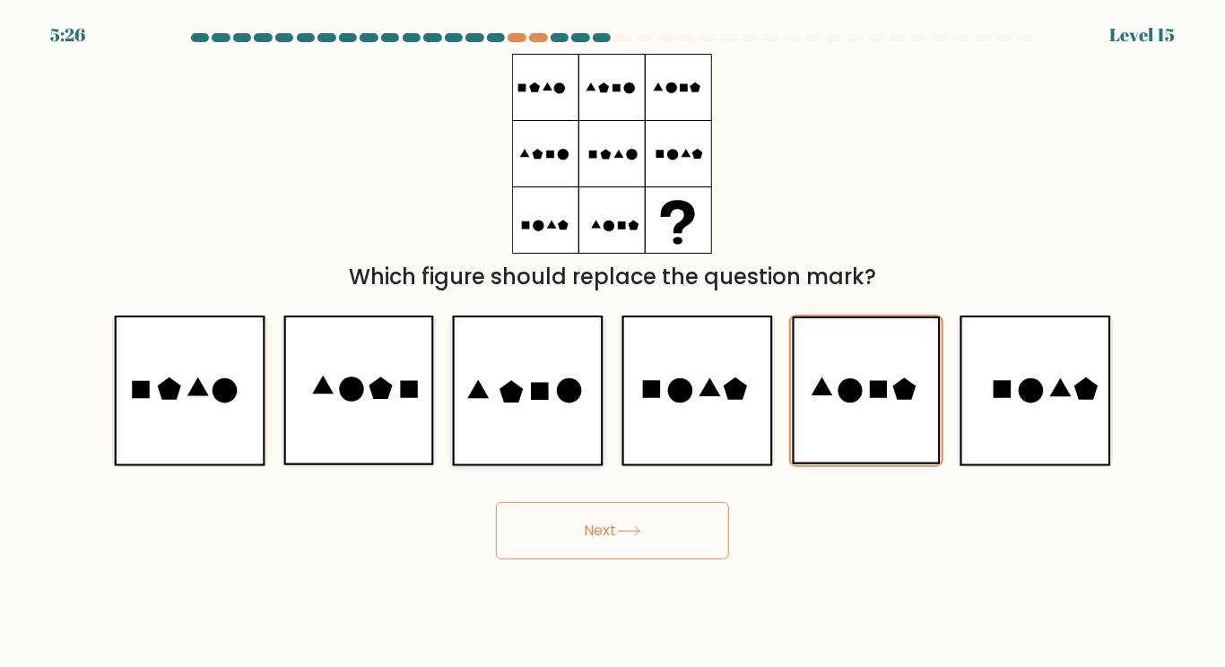
radio input "true"
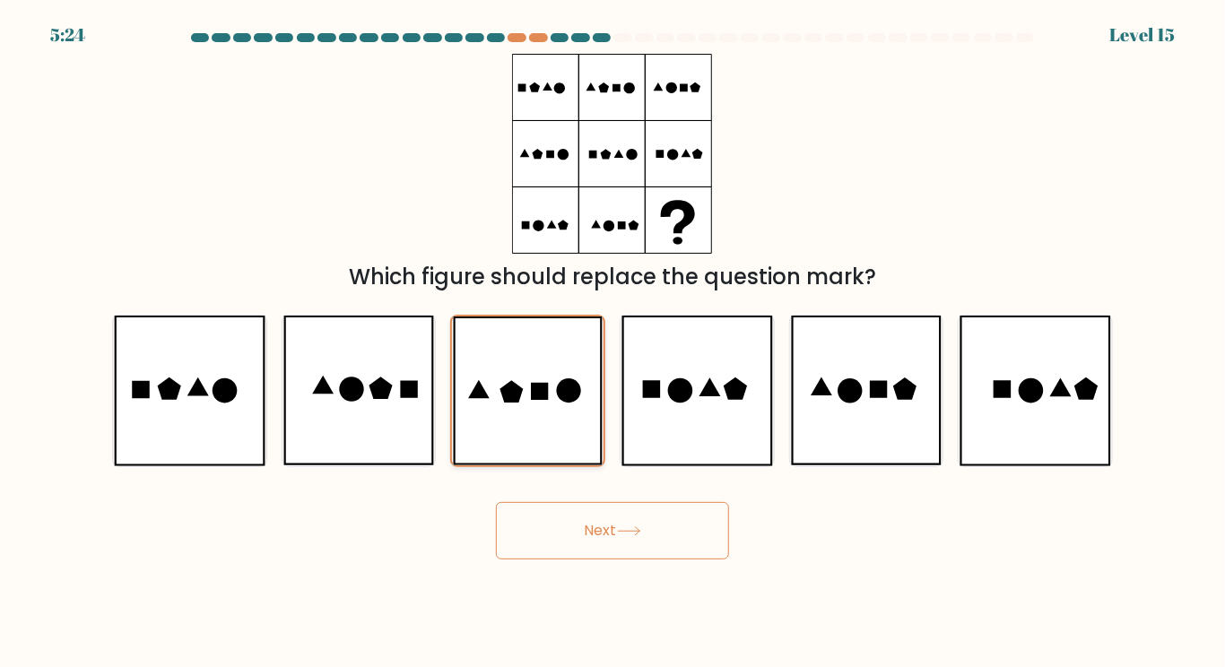
click at [496, 502] on button "Next" at bounding box center [612, 530] width 233 height 57
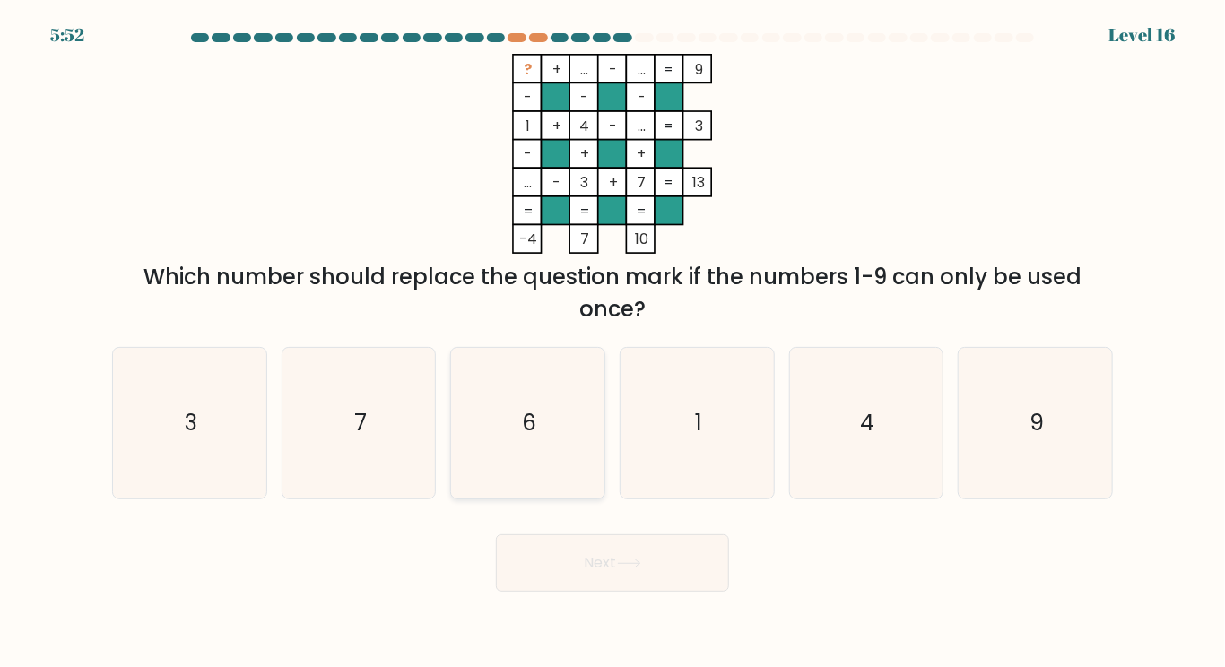
click at [524, 383] on icon "6" at bounding box center [528, 423] width 150 height 150
click at [612, 342] on input "c. 6" at bounding box center [612, 338] width 1 height 9
radio input "true"
click at [496, 534] on button "Next" at bounding box center [612, 562] width 233 height 57
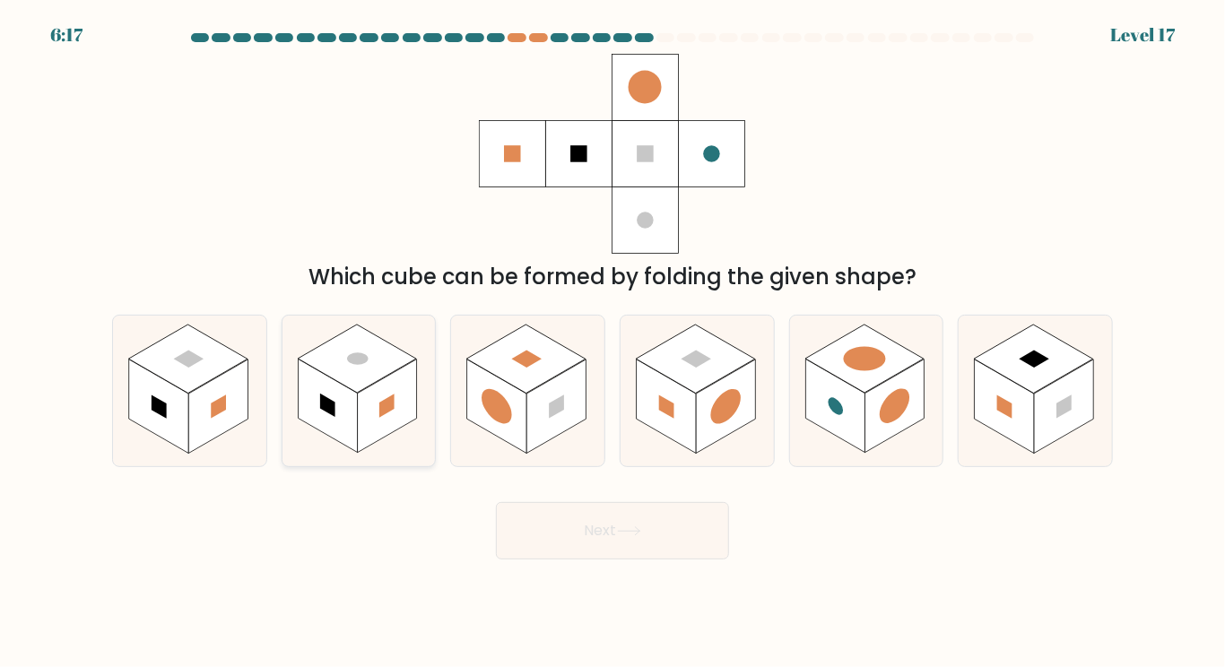
click at [370, 344] on rect at bounding box center [357, 359] width 118 height 68
click at [612, 342] on input "b." at bounding box center [612, 338] width 1 height 9
radio input "true"
click at [496, 502] on button "Next" at bounding box center [612, 530] width 233 height 57
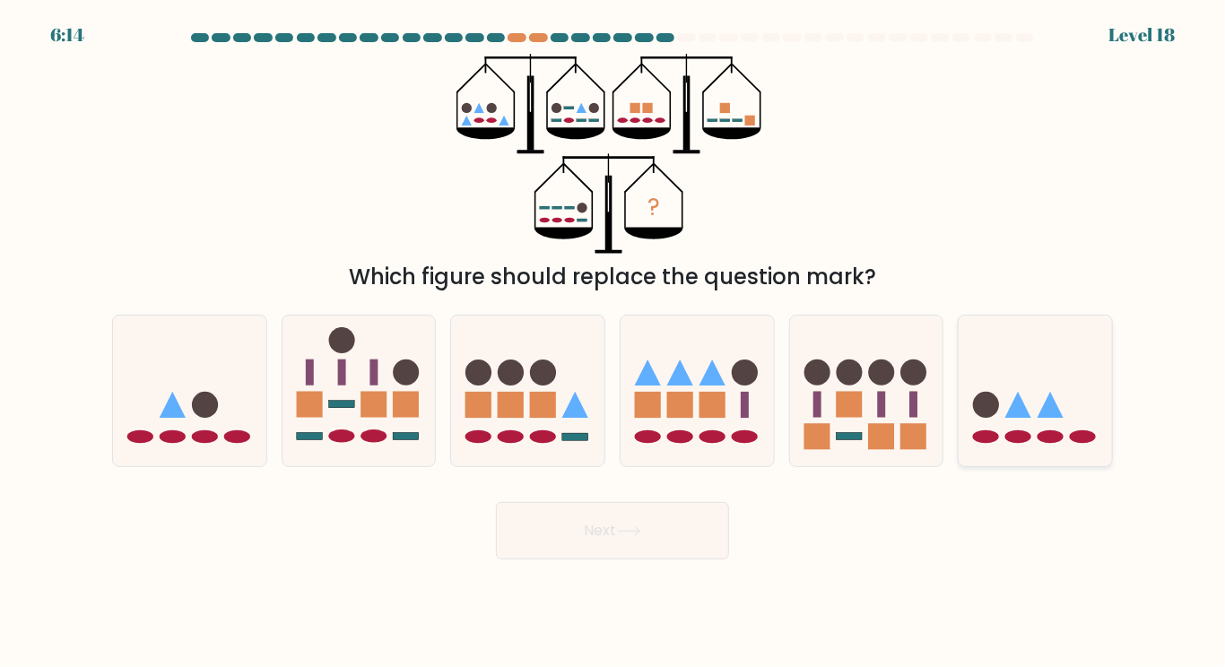
click at [1001, 427] on icon at bounding box center [1034, 390] width 153 height 126
click at [613, 342] on input "f." at bounding box center [612, 338] width 1 height 9
radio input "true"
click at [496, 502] on button "Next" at bounding box center [612, 530] width 233 height 57
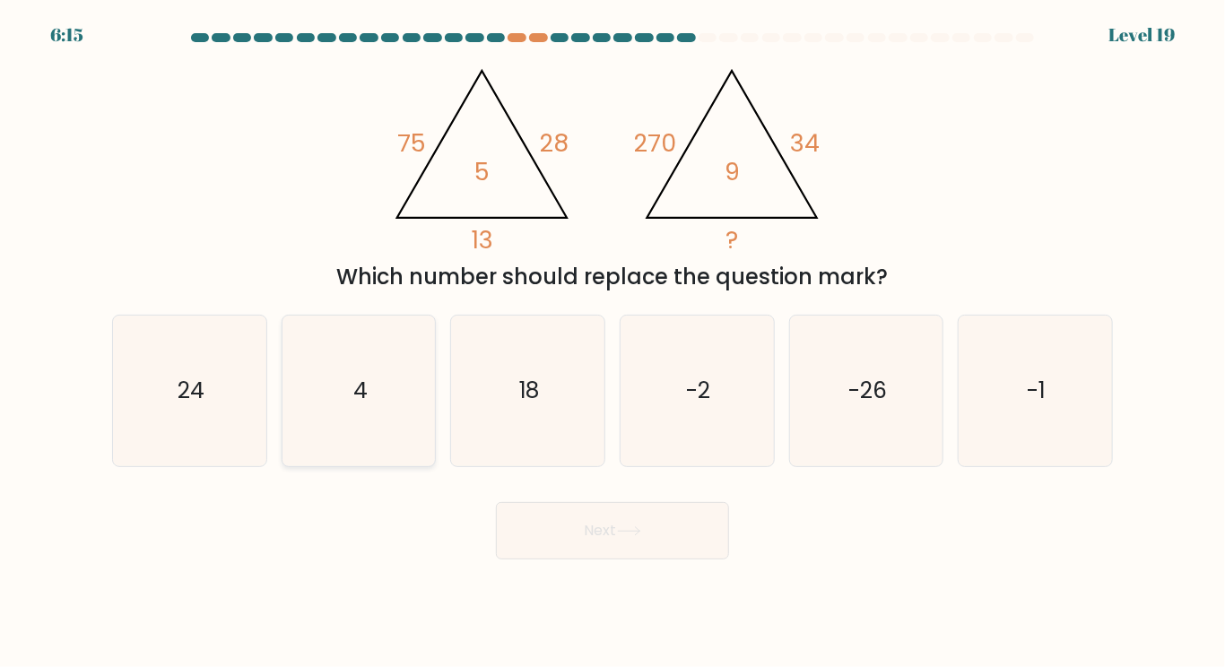
click at [345, 381] on icon "4" at bounding box center [358, 391] width 150 height 150
click at [612, 342] on input "b. 4" at bounding box center [612, 338] width 1 height 9
radio input "true"
click at [496, 502] on button "Next" at bounding box center [612, 530] width 233 height 57
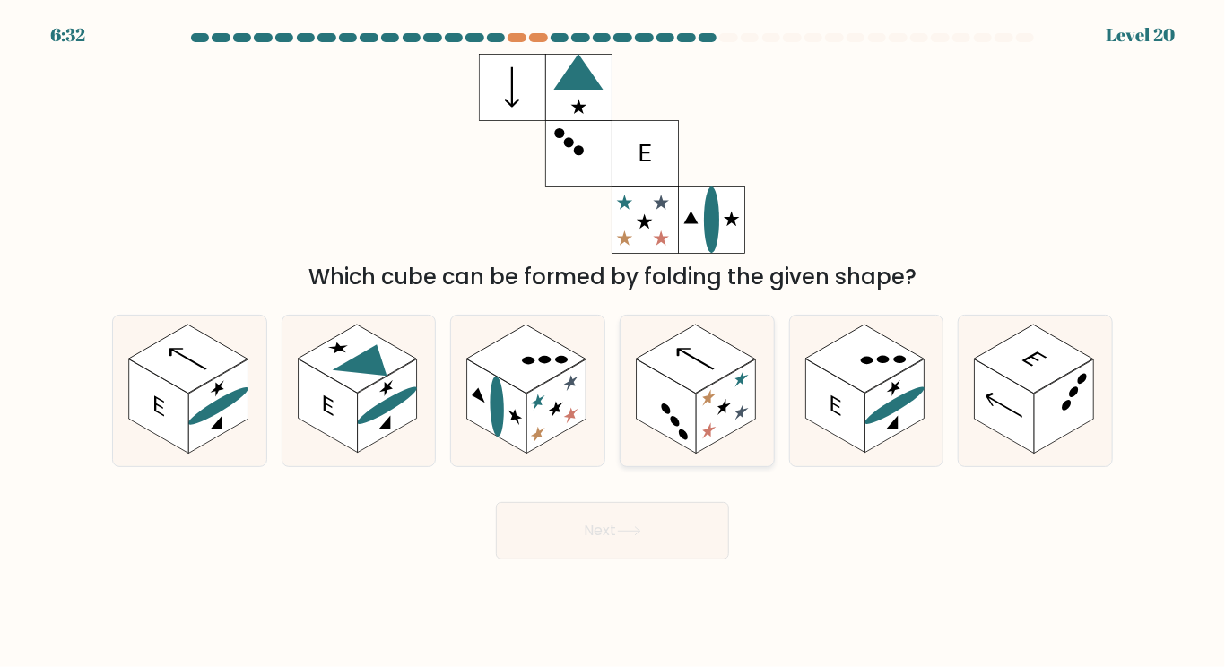
click at [694, 346] on rect at bounding box center [695, 359] width 118 height 68
click at [613, 342] on input "d." at bounding box center [612, 338] width 1 height 9
radio input "true"
click at [361, 427] on rect at bounding box center [387, 407] width 59 height 94
click at [612, 342] on input "b." at bounding box center [612, 338] width 1 height 9
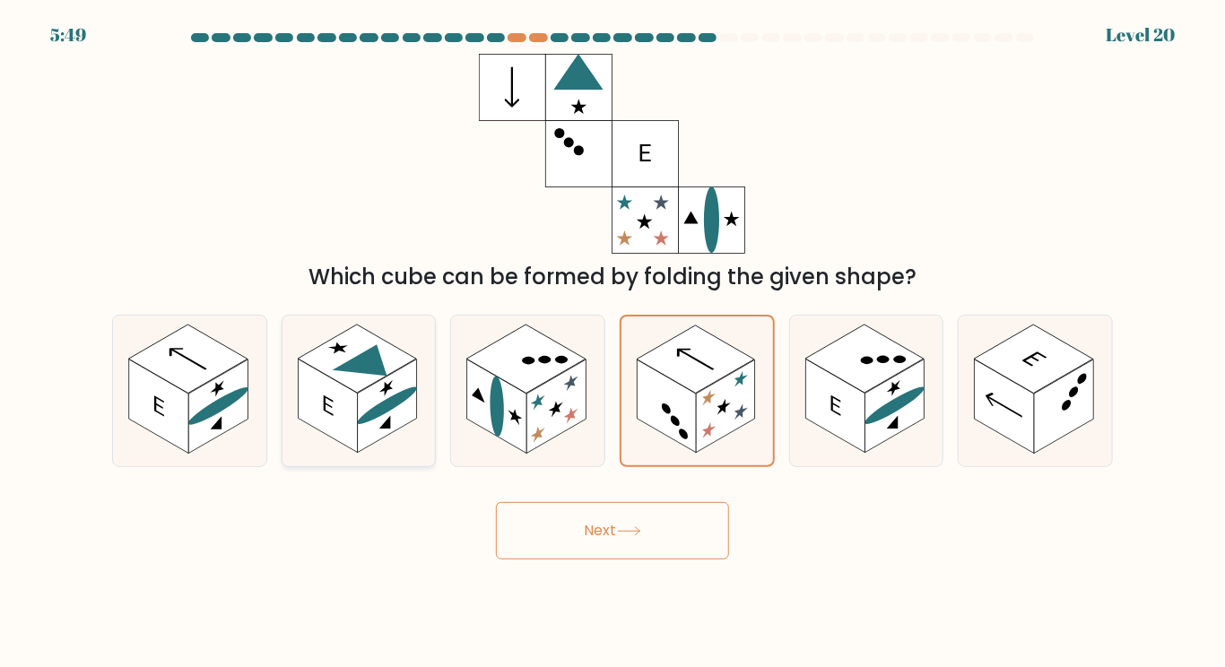
radio input "true"
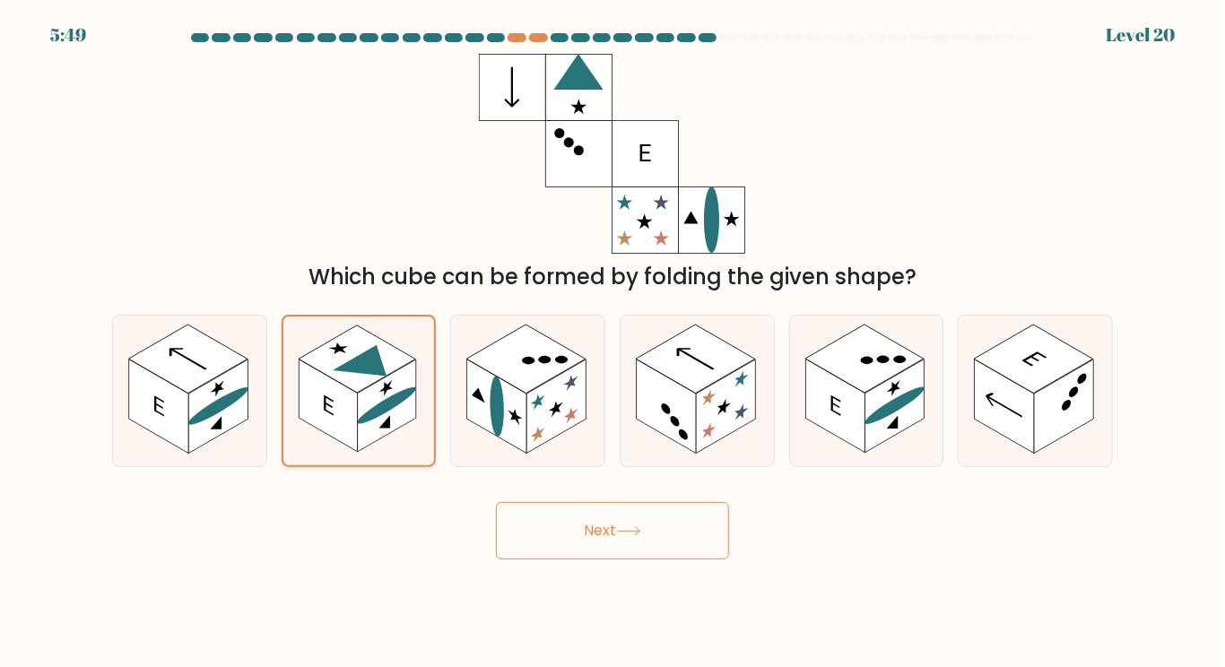
click at [496, 502] on button "Next" at bounding box center [612, 530] width 233 height 57
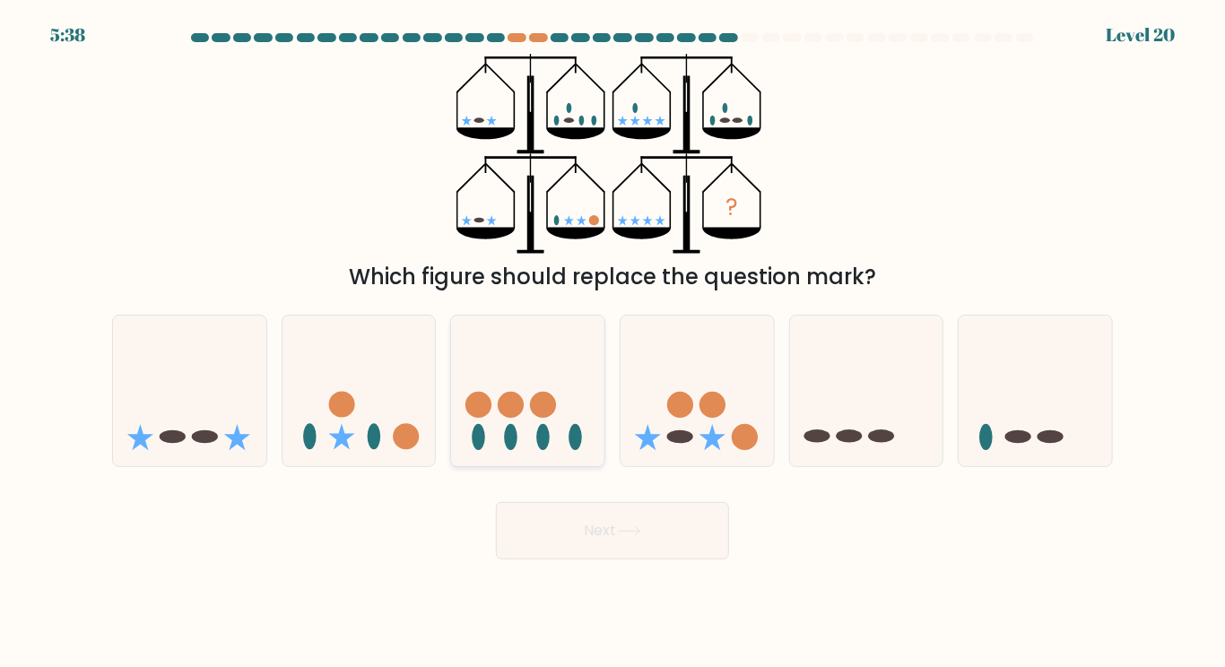
click at [552, 382] on icon at bounding box center [527, 390] width 153 height 126
click at [612, 342] on input "c." at bounding box center [612, 338] width 1 height 9
radio input "true"
click at [739, 448] on circle at bounding box center [745, 437] width 26 height 26
click at [613, 342] on input "d." at bounding box center [612, 338] width 1 height 9
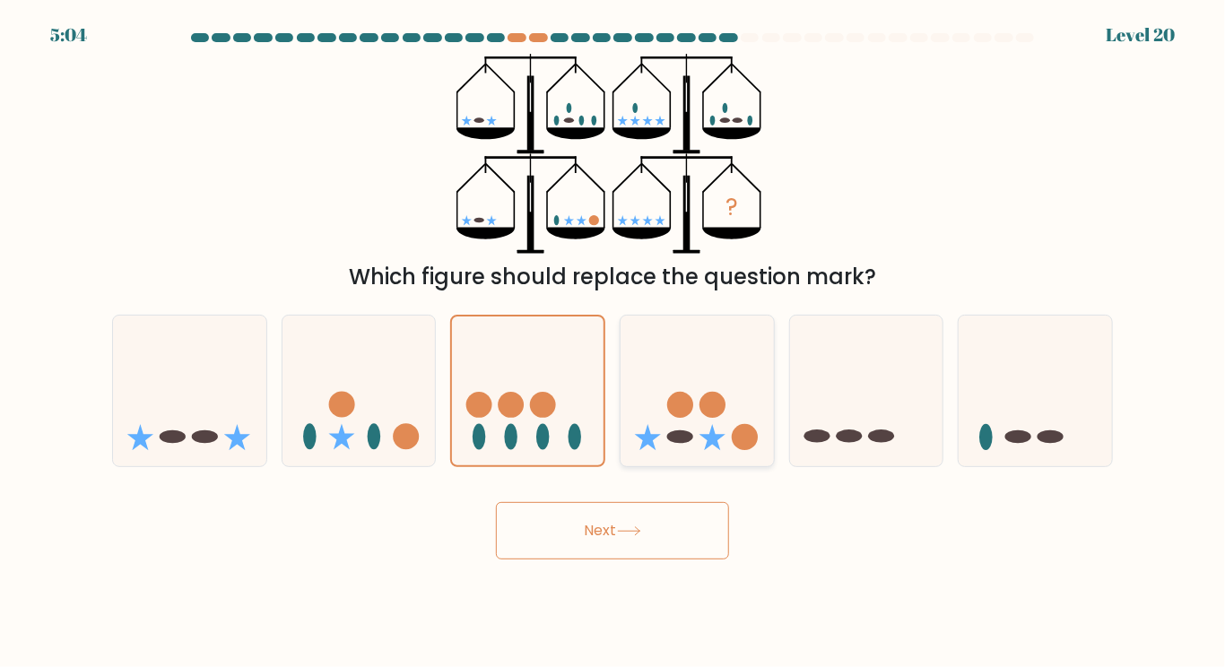
radio input "true"
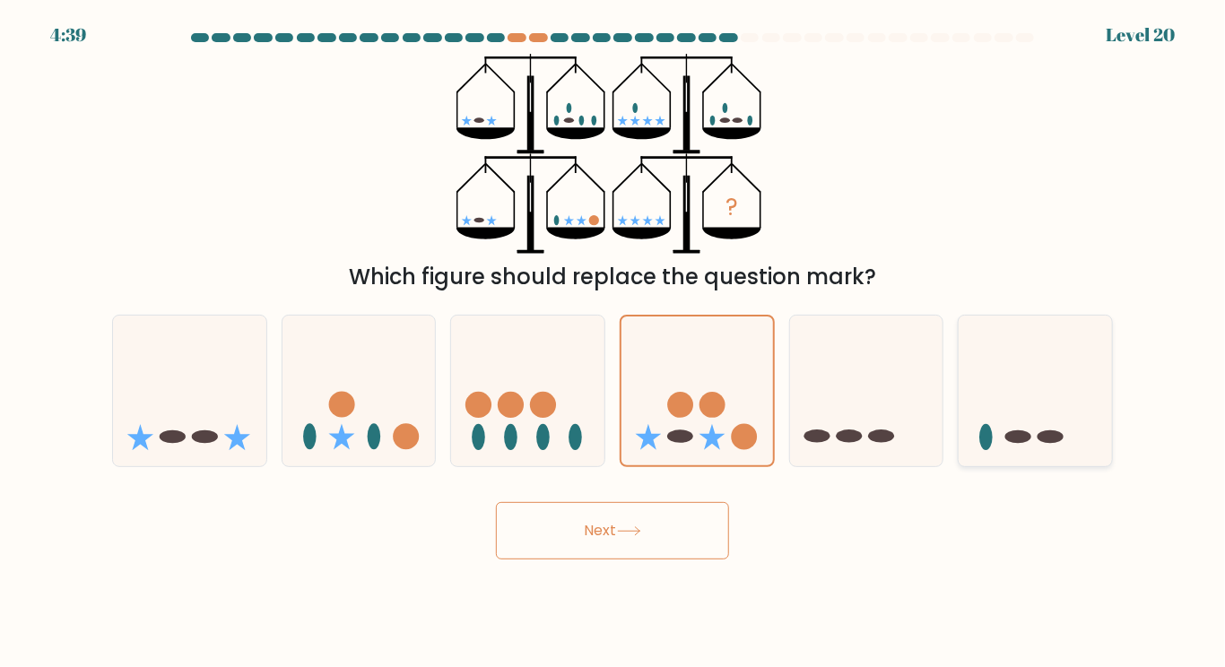
click at [972, 436] on icon at bounding box center [1034, 390] width 153 height 126
click at [613, 342] on input "f." at bounding box center [612, 338] width 1 height 9
radio input "true"
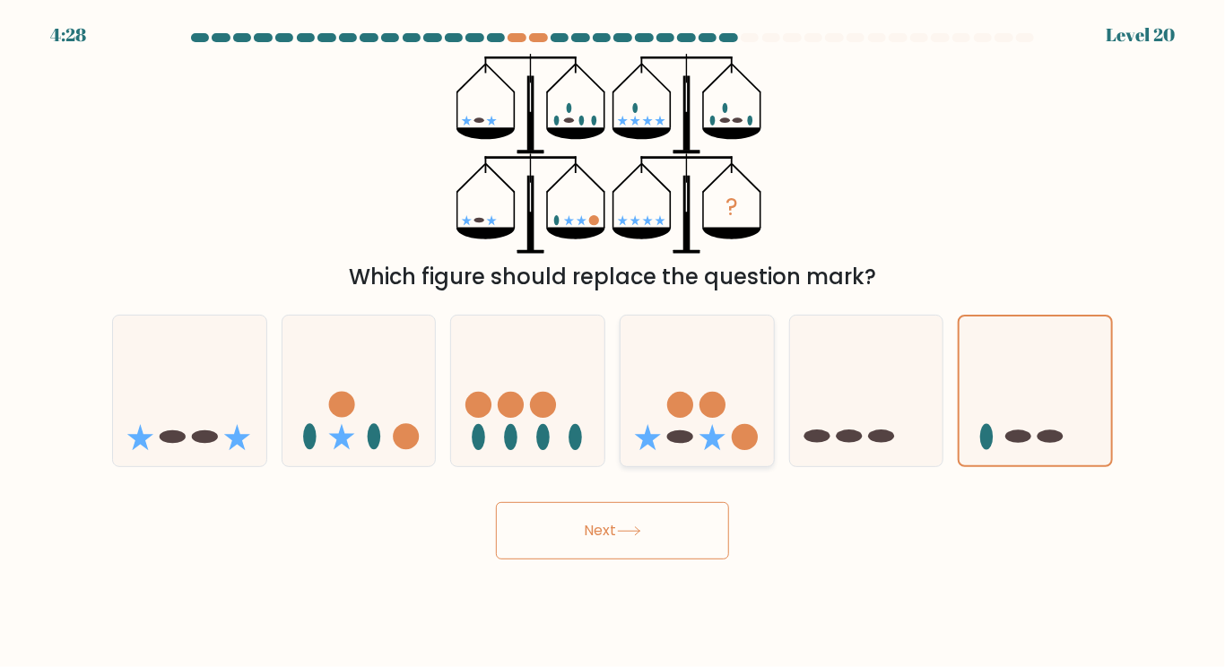
click at [723, 391] on icon at bounding box center [696, 390] width 153 height 126
click at [613, 342] on input "d." at bounding box center [612, 338] width 1 height 9
radio input "true"
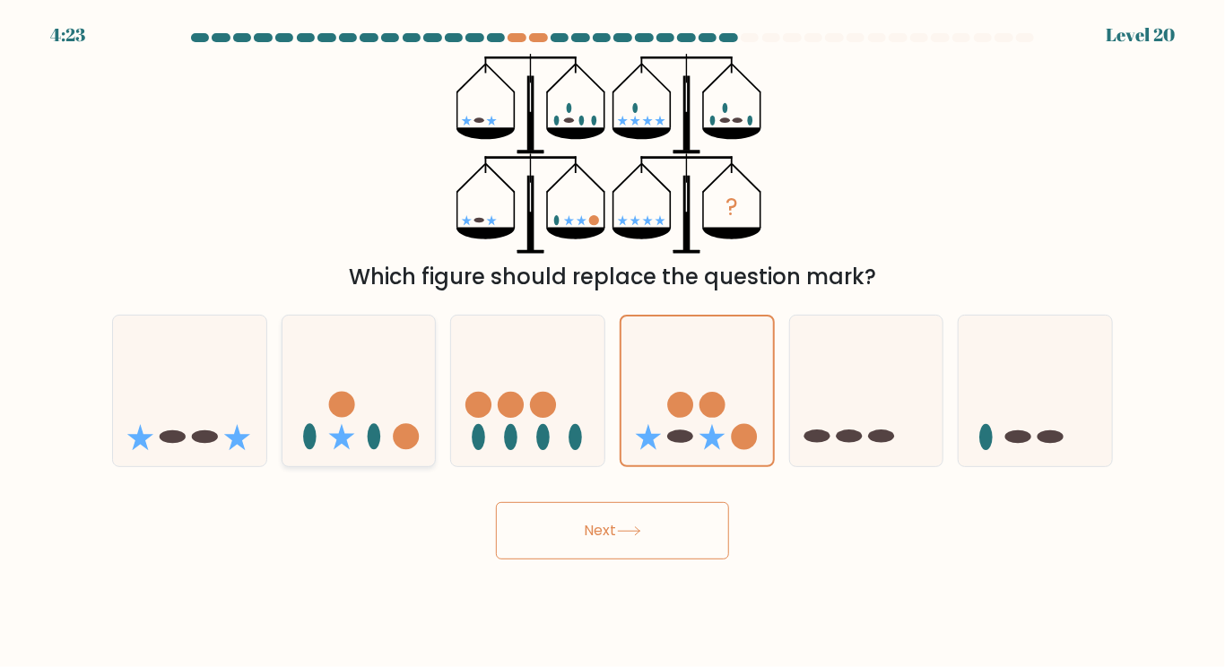
click at [402, 450] on icon at bounding box center [358, 390] width 153 height 126
click at [612, 342] on input "b." at bounding box center [612, 338] width 1 height 9
radio input "true"
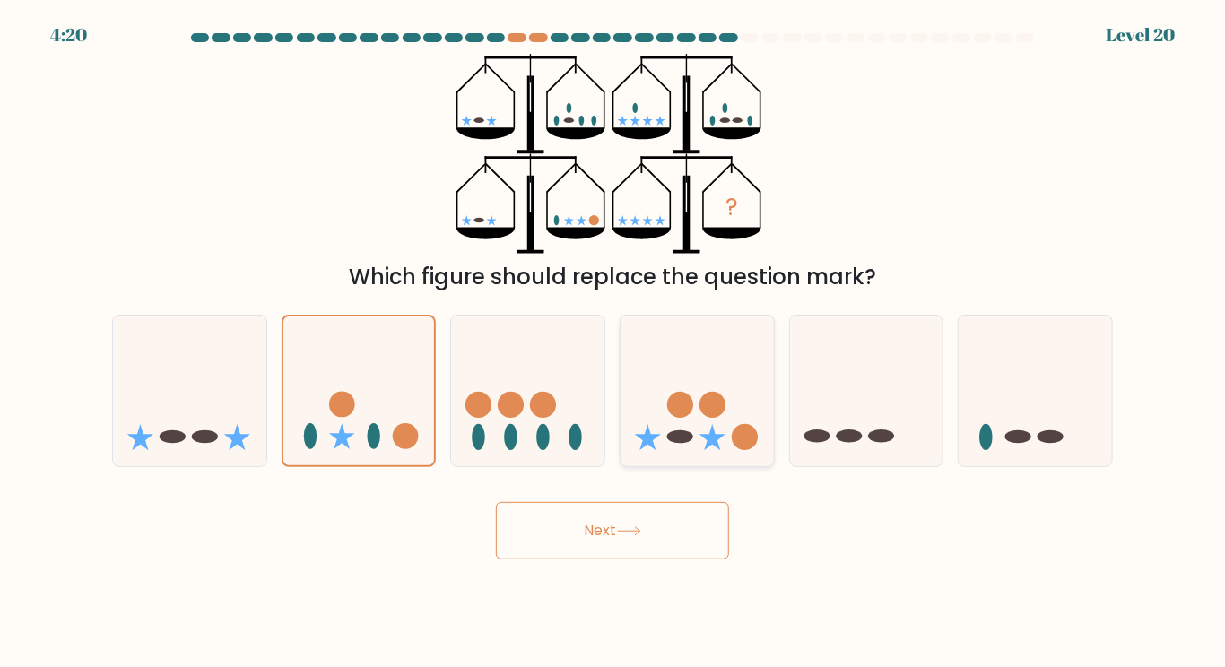
click at [752, 384] on icon at bounding box center [696, 390] width 153 height 126
click at [613, 342] on input "d." at bounding box center [612, 338] width 1 height 9
radio input "true"
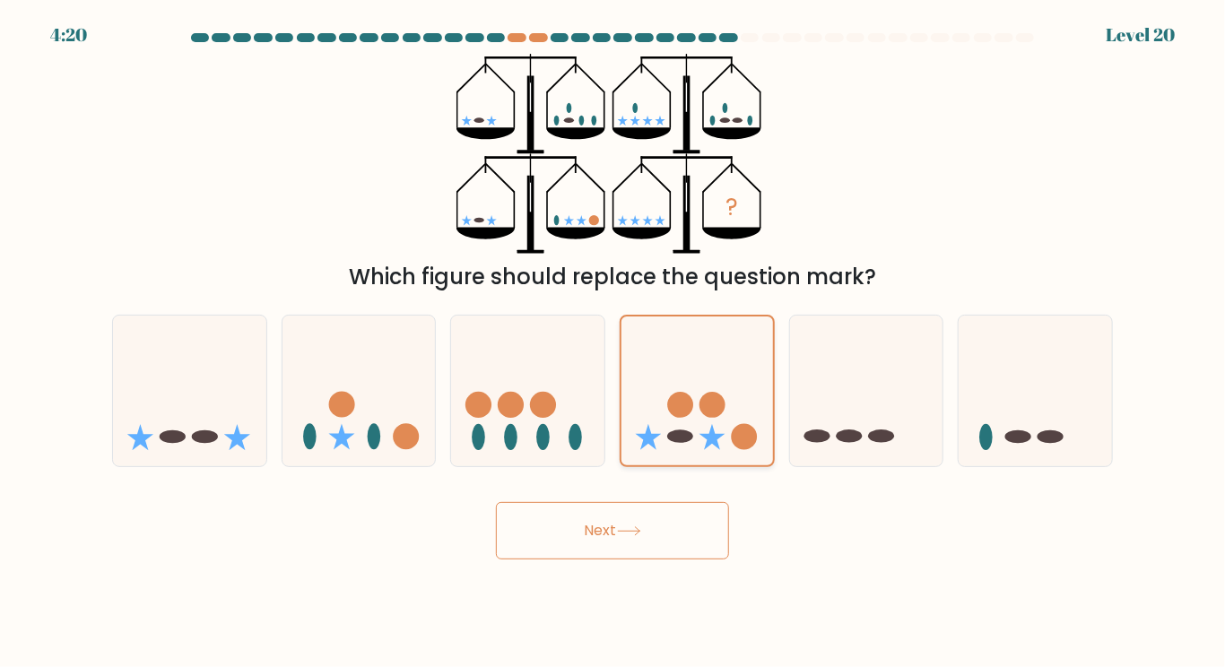
click at [496, 502] on button "Next" at bounding box center [612, 530] width 233 height 57
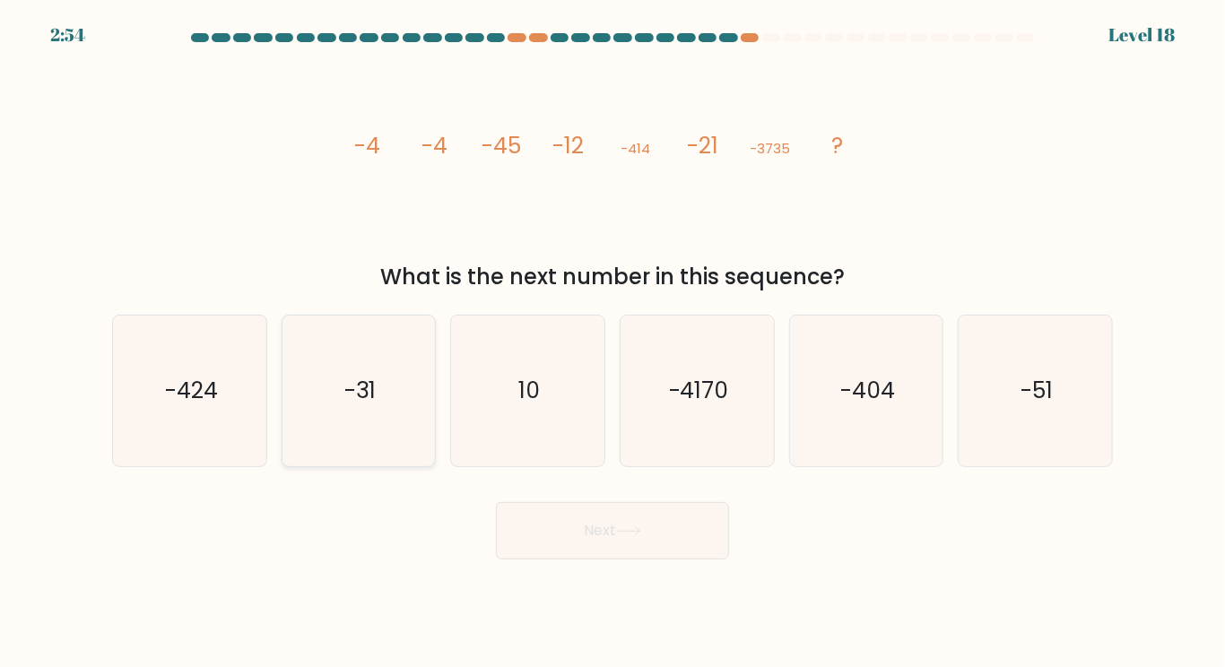
click at [398, 360] on icon "-31" at bounding box center [358, 391] width 150 height 150
click at [612, 342] on input "b. -31" at bounding box center [612, 338] width 1 height 9
radio input "true"
click at [496, 502] on button "Next" at bounding box center [612, 530] width 233 height 57
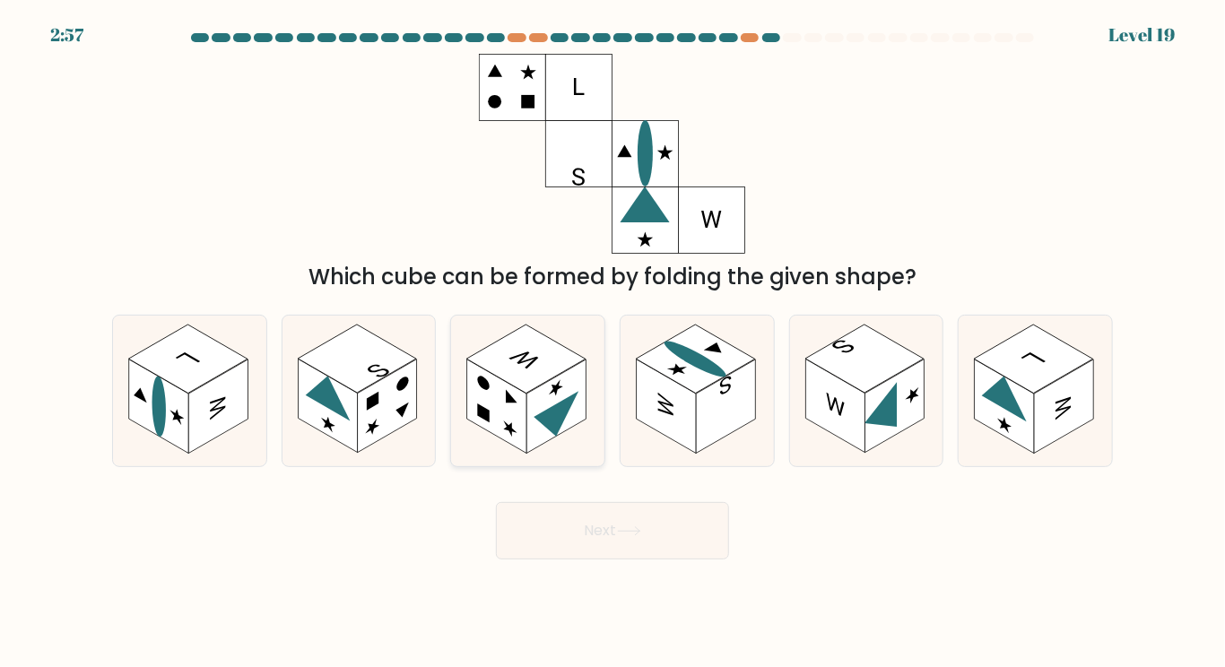
click at [571, 378] on rect at bounding box center [555, 407] width 59 height 94
click at [612, 342] on input "c." at bounding box center [612, 338] width 1 height 9
radio input "true"
click at [219, 410] on rect at bounding box center [217, 407] width 59 height 94
click at [612, 342] on input "a." at bounding box center [612, 338] width 1 height 9
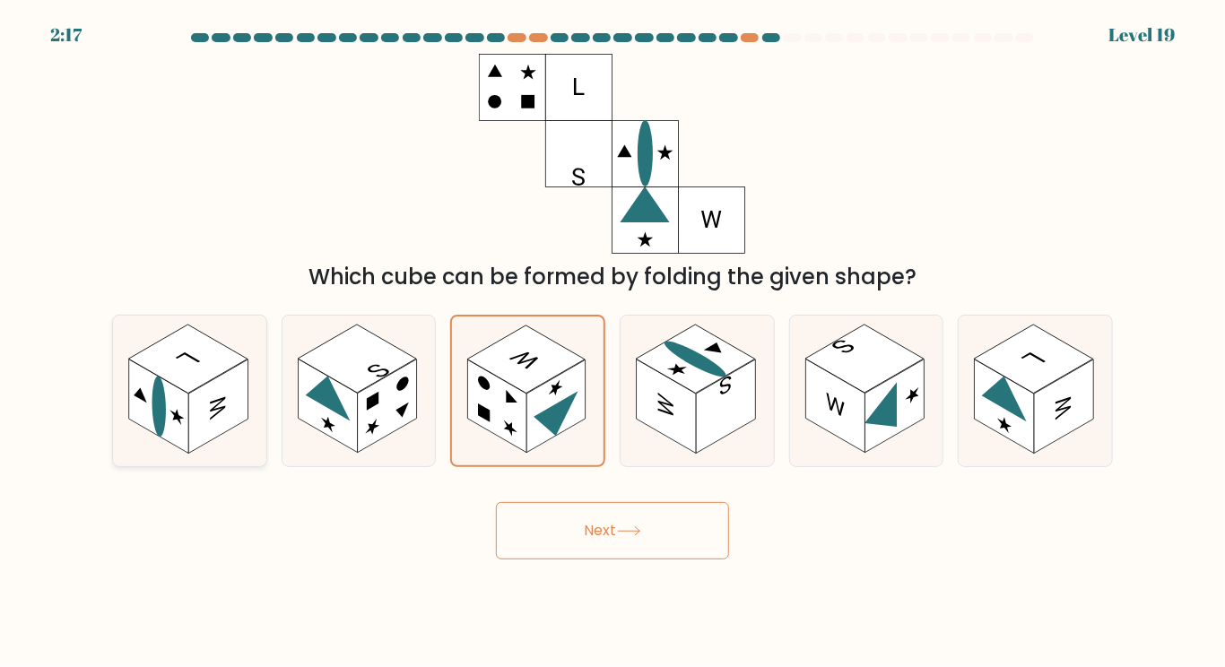
radio input "true"
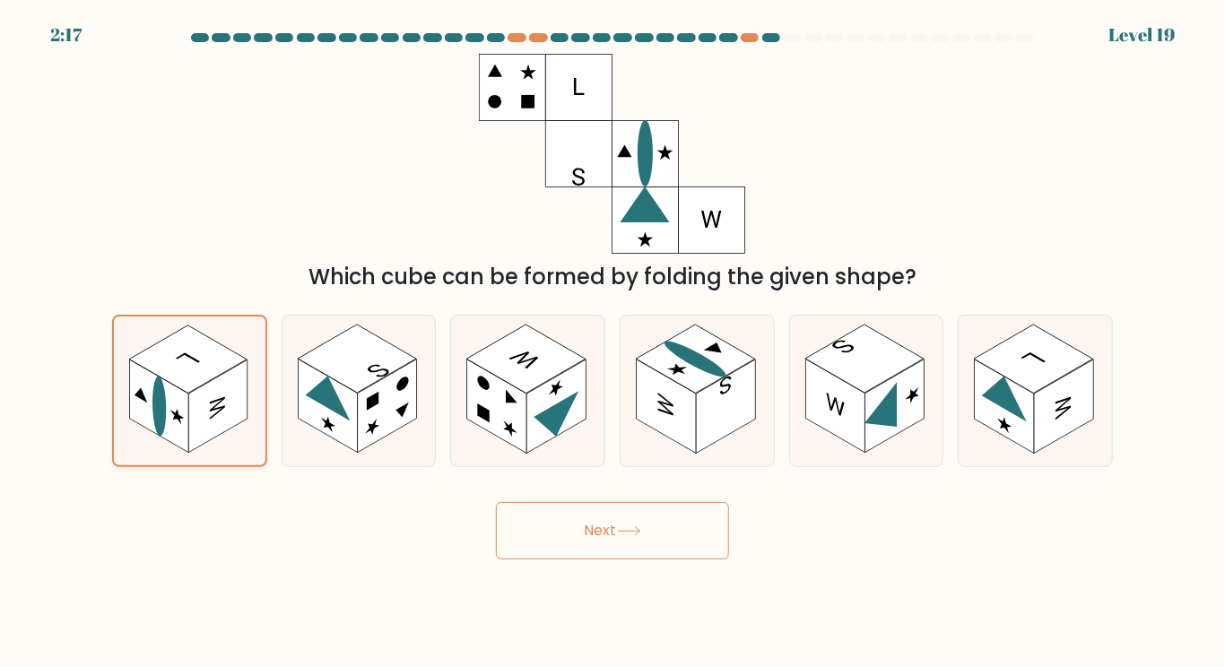
click at [496, 502] on button "Next" at bounding box center [612, 530] width 233 height 57
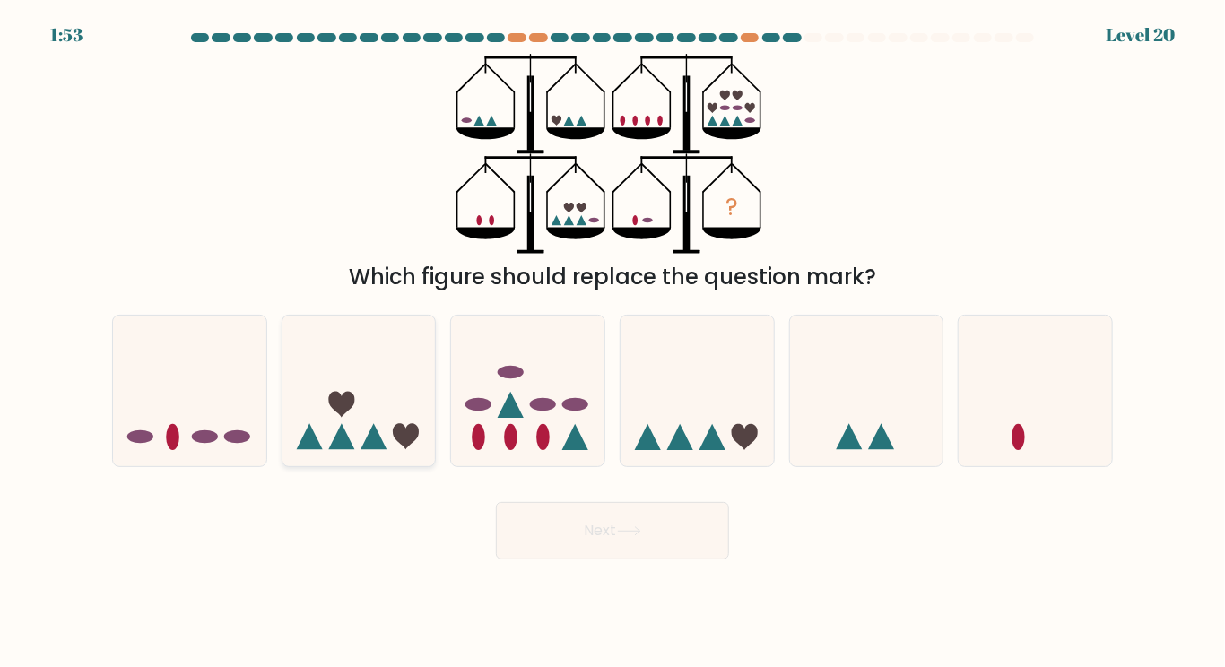
click at [353, 385] on icon at bounding box center [358, 390] width 153 height 126
click at [612, 342] on input "b." at bounding box center [612, 338] width 1 height 9
radio input "true"
click at [496, 502] on button "Next" at bounding box center [612, 530] width 233 height 57
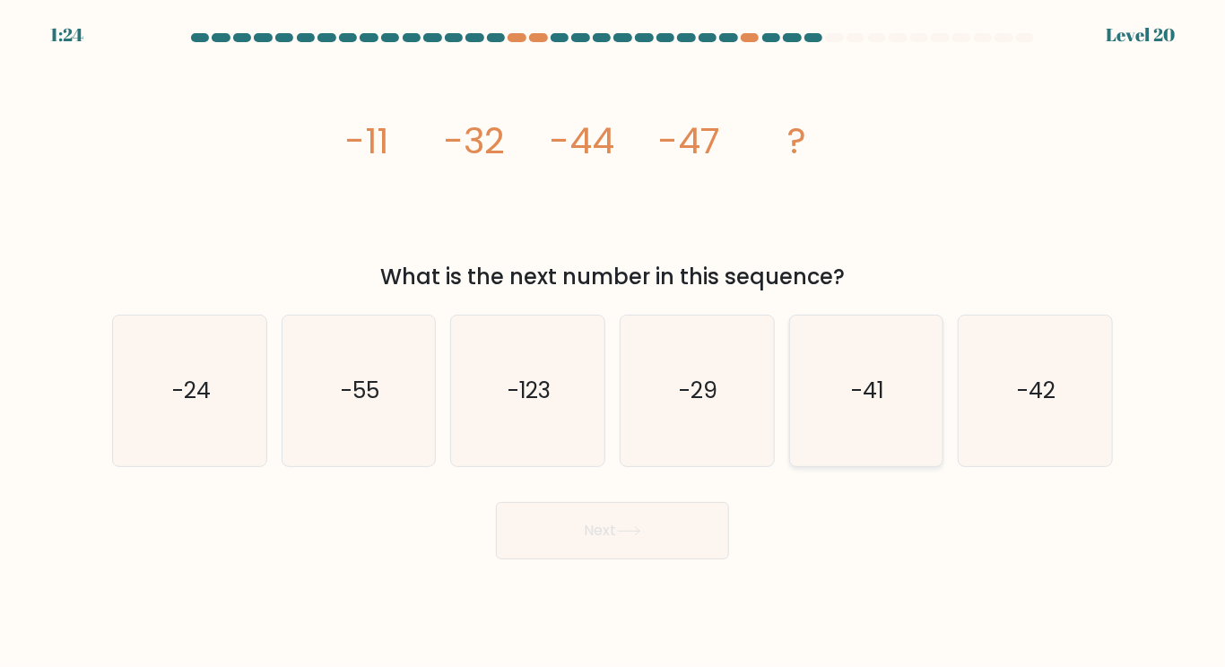
click at [861, 403] on text "-41" at bounding box center [867, 390] width 33 height 31
click at [613, 342] on input "e. -41" at bounding box center [612, 338] width 1 height 9
radio input "true"
click at [496, 502] on button "Next" at bounding box center [612, 530] width 233 height 57
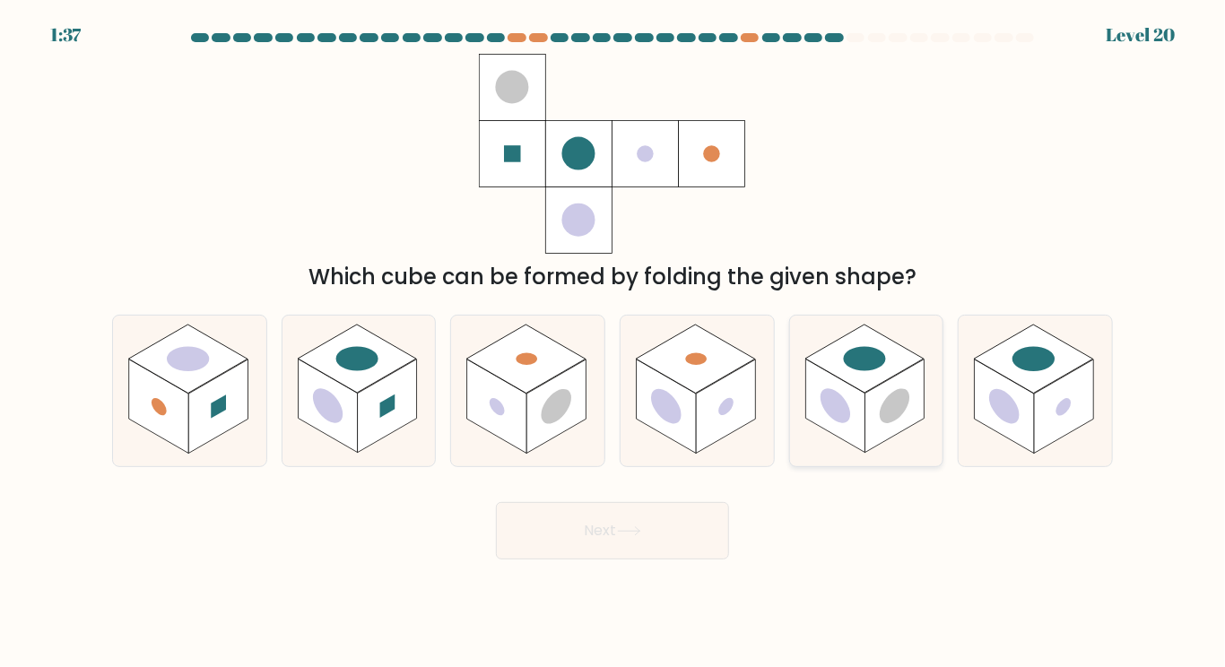
click at [844, 384] on rect at bounding box center [834, 407] width 59 height 94
click at [613, 342] on input "e." at bounding box center [612, 338] width 1 height 9
radio input "true"
click at [232, 434] on icon at bounding box center [189, 391] width 153 height 150
click at [612, 342] on input "a." at bounding box center [612, 338] width 1 height 9
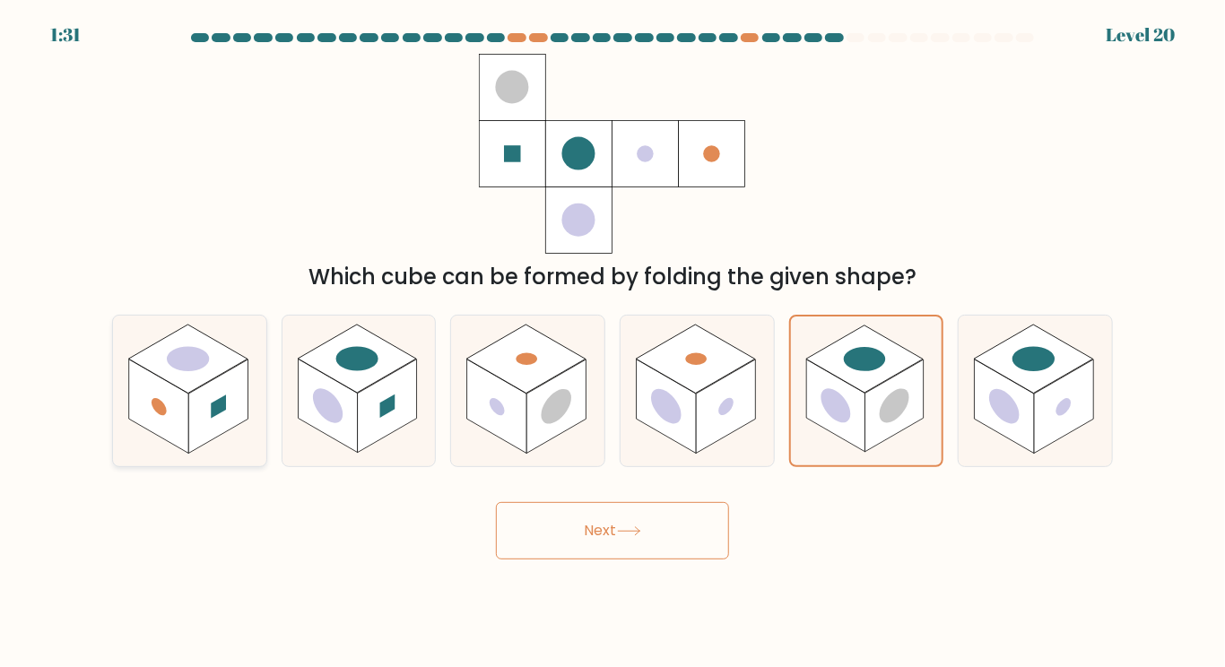
radio input "true"
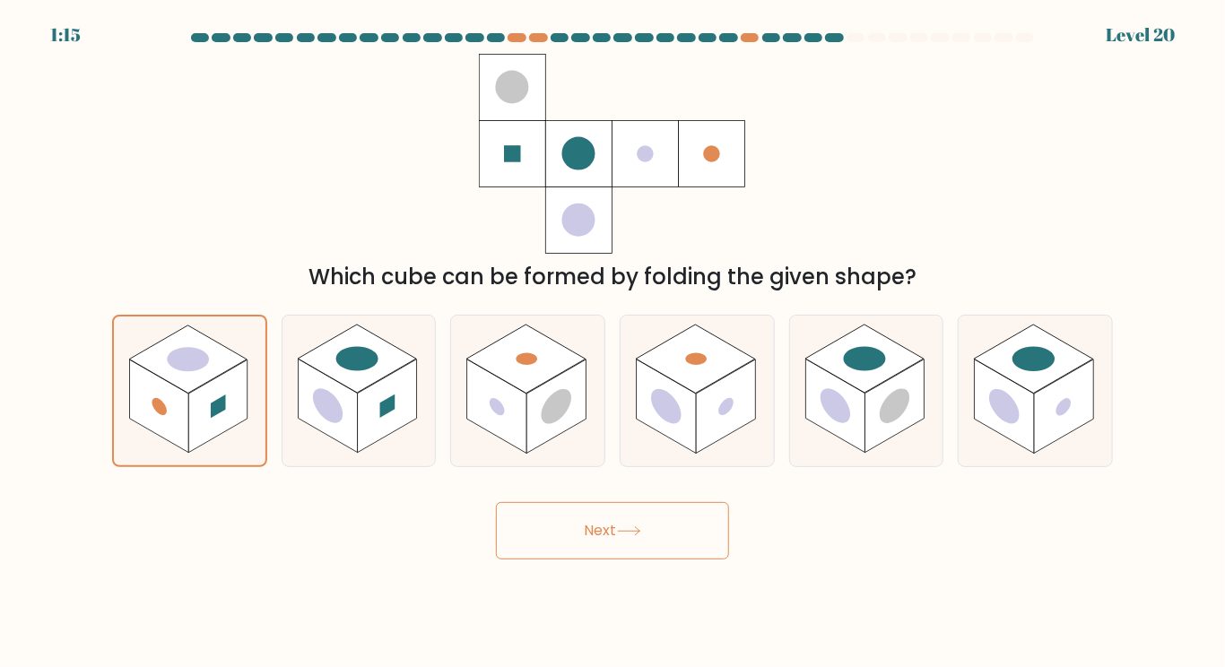
click at [596, 540] on button "Next" at bounding box center [612, 530] width 233 height 57
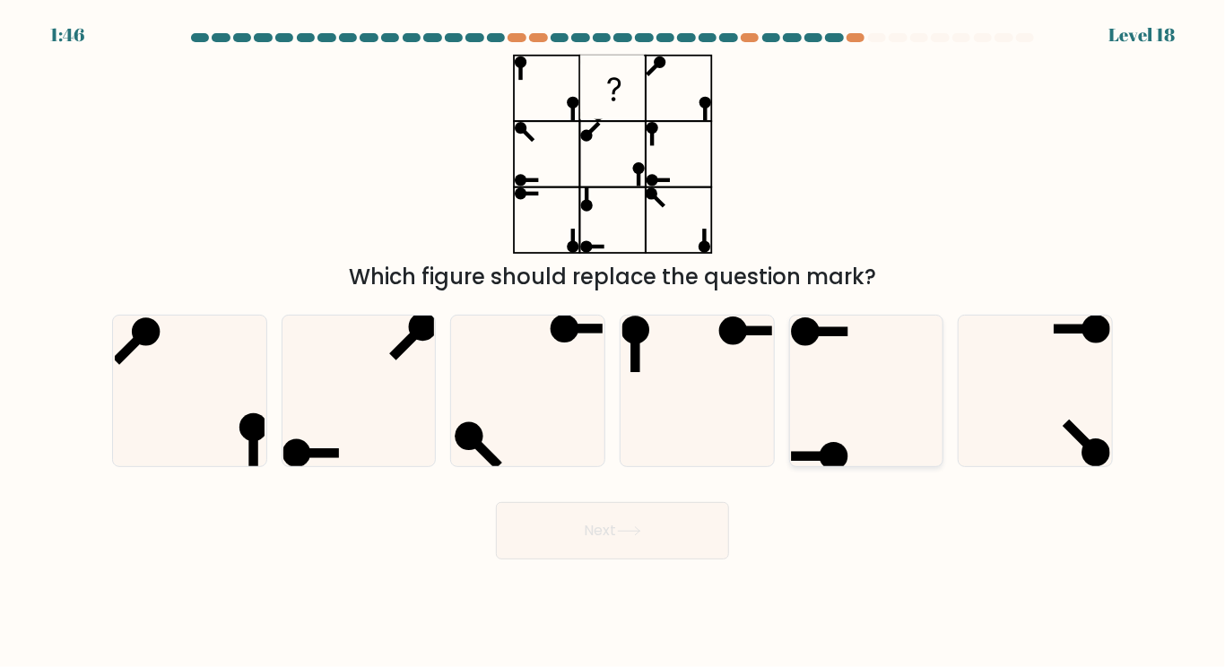
click at [855, 395] on icon at bounding box center [866, 391] width 150 height 150
click at [613, 342] on input "e." at bounding box center [612, 338] width 1 height 9
radio input "true"
click at [341, 391] on icon at bounding box center [358, 391] width 150 height 150
click at [612, 342] on input "b." at bounding box center [612, 338] width 1 height 9
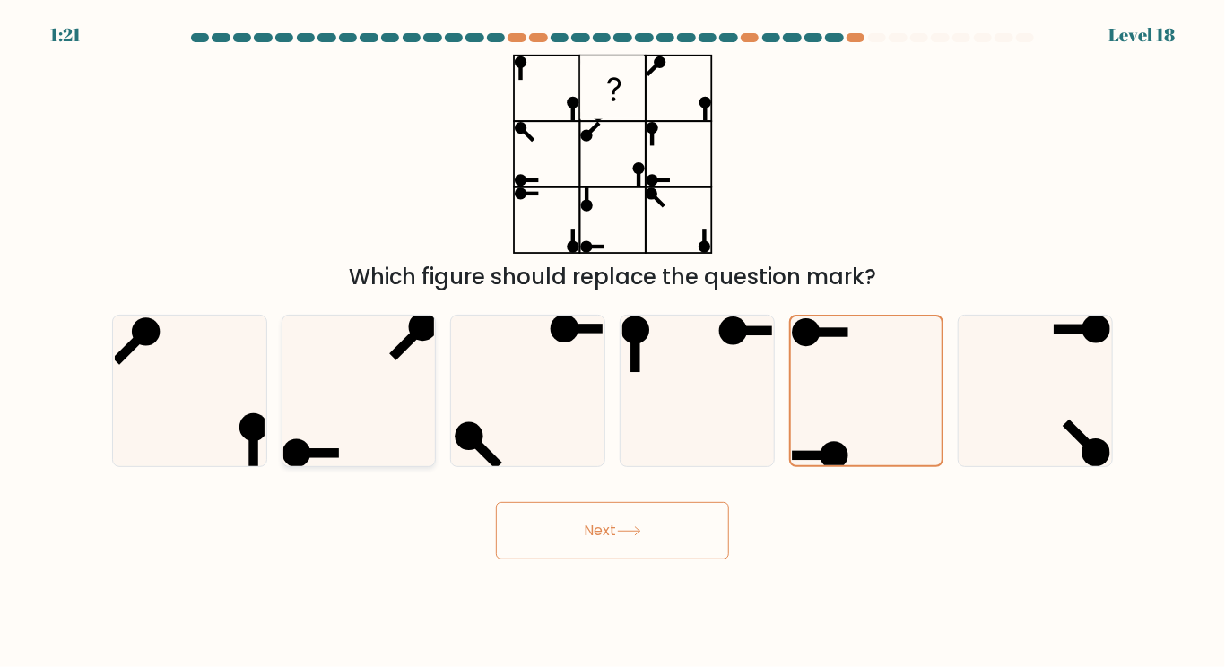
radio input "true"
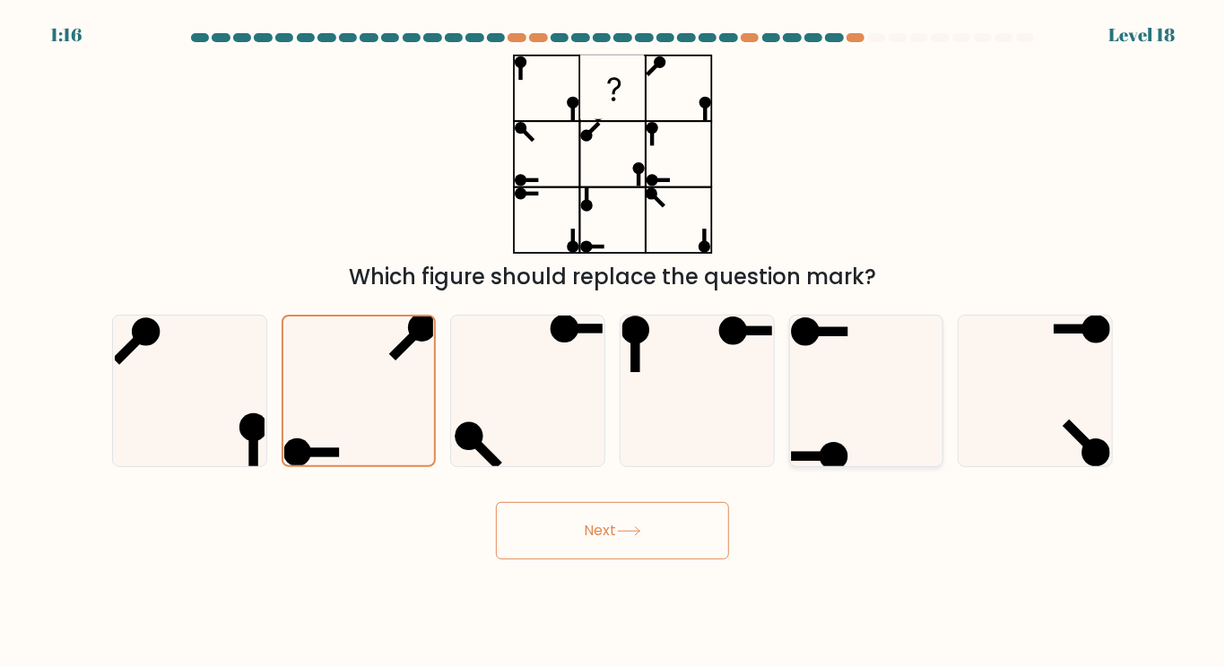
click at [846, 404] on icon at bounding box center [866, 391] width 150 height 150
click at [613, 342] on input "e." at bounding box center [612, 338] width 1 height 9
radio input "true"
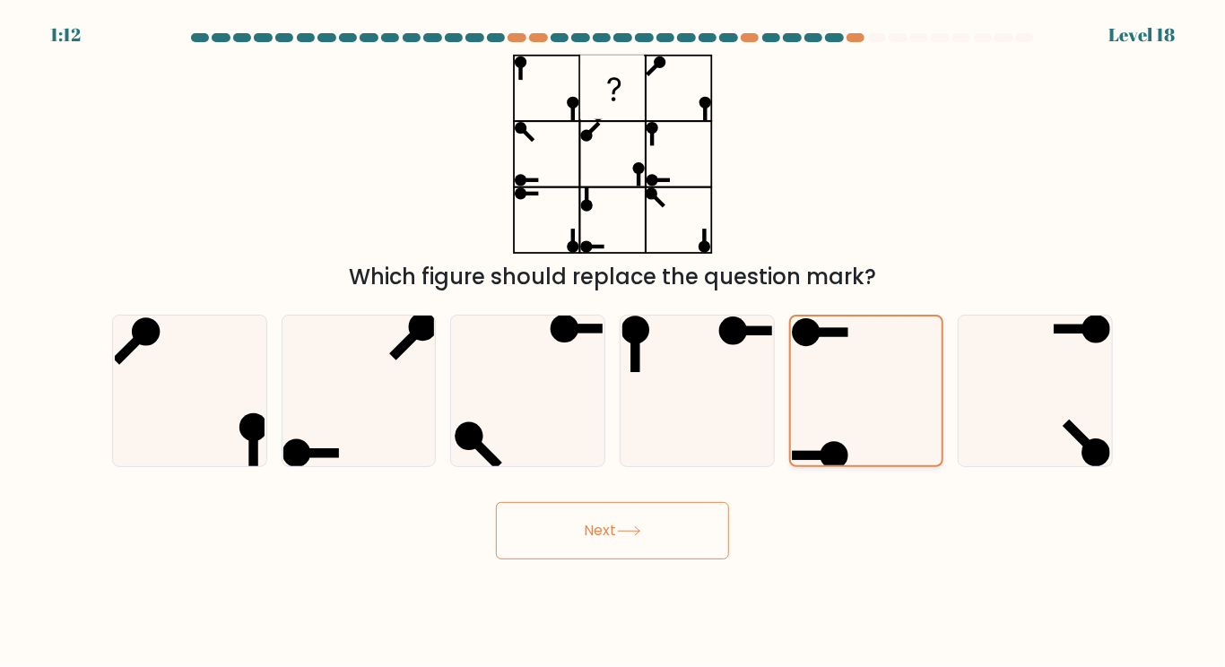
click at [496, 502] on button "Next" at bounding box center [612, 530] width 233 height 57
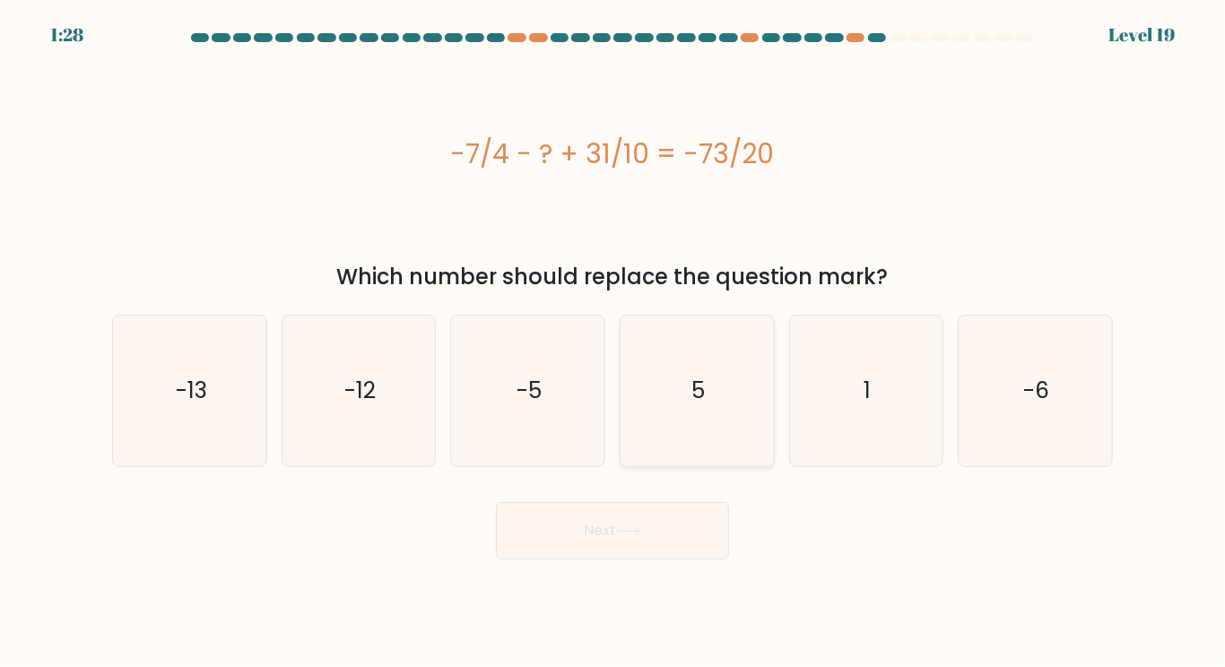
click at [719, 437] on icon "5" at bounding box center [697, 391] width 150 height 150
click at [613, 342] on input "d. 5" at bounding box center [612, 338] width 1 height 9
radio input "true"
click at [496, 502] on button "Next" at bounding box center [612, 530] width 233 height 57
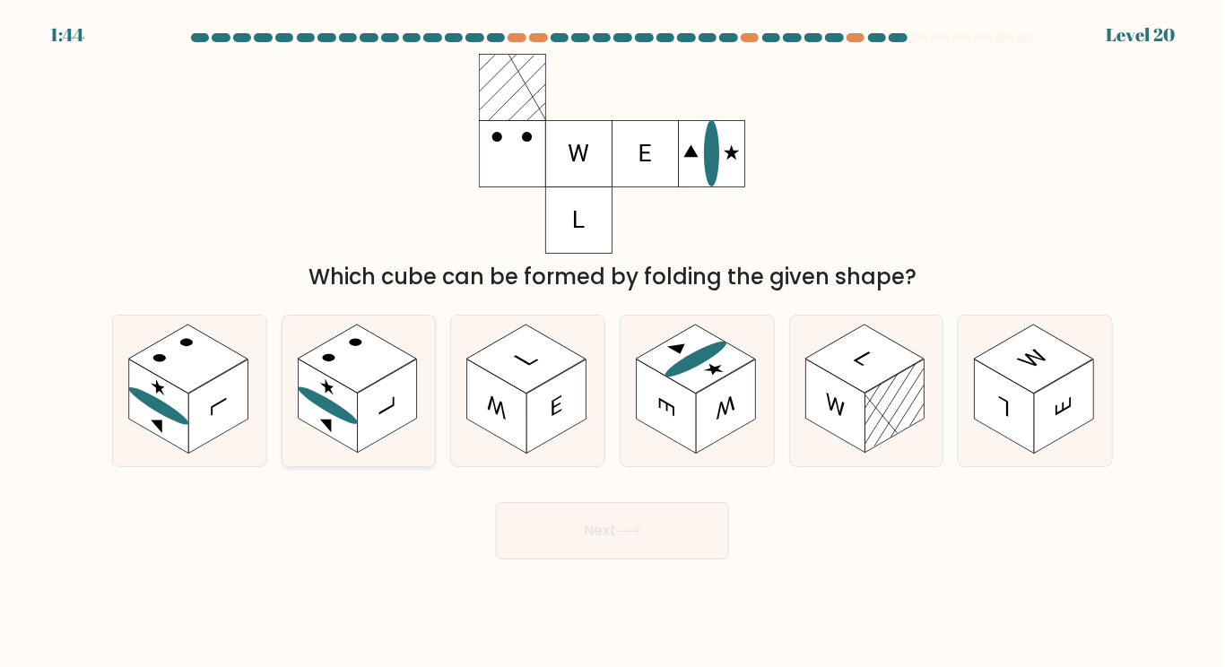
click at [420, 435] on icon at bounding box center [358, 391] width 153 height 150
click at [612, 342] on input "b." at bounding box center [612, 338] width 1 height 9
radio input "true"
click at [635, 530] on icon at bounding box center [629, 531] width 24 height 10
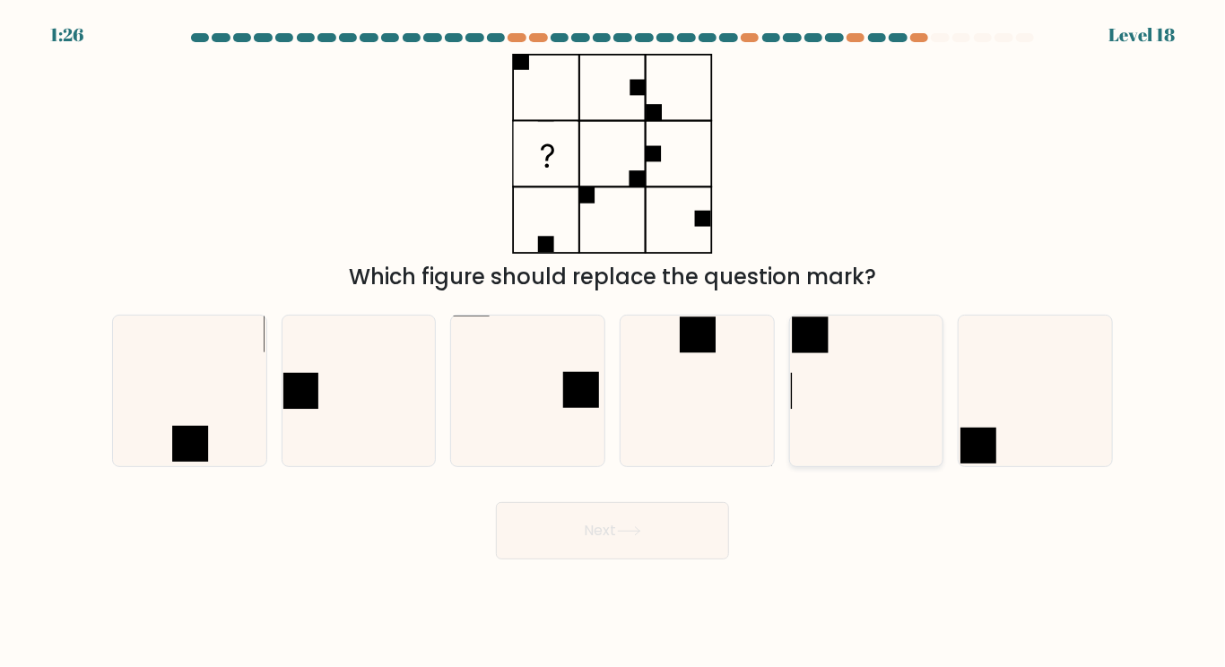
click at [879, 367] on icon at bounding box center [866, 391] width 150 height 150
click at [613, 342] on input "e." at bounding box center [612, 338] width 1 height 9
radio input "true"
click at [496, 502] on button "Next" at bounding box center [612, 530] width 233 height 57
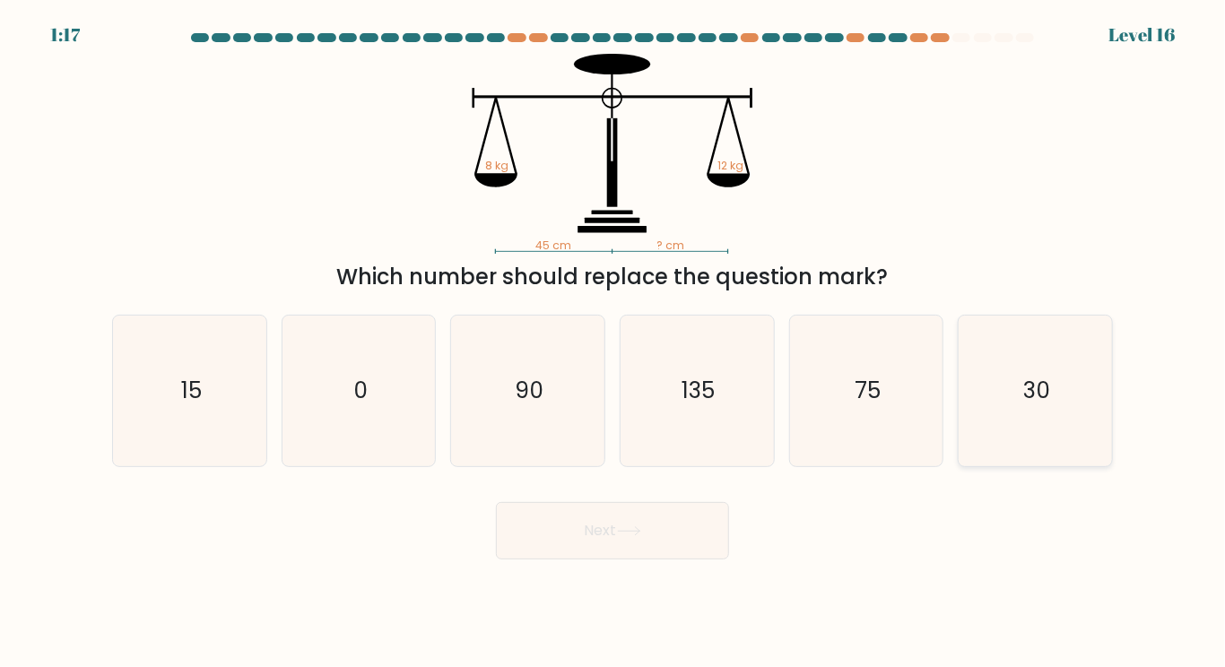
click at [987, 349] on icon "30" at bounding box center [1035, 391] width 150 height 150
click at [613, 342] on input "f. 30" at bounding box center [612, 338] width 1 height 9
radio input "true"
click at [496, 502] on button "Next" at bounding box center [612, 530] width 233 height 57
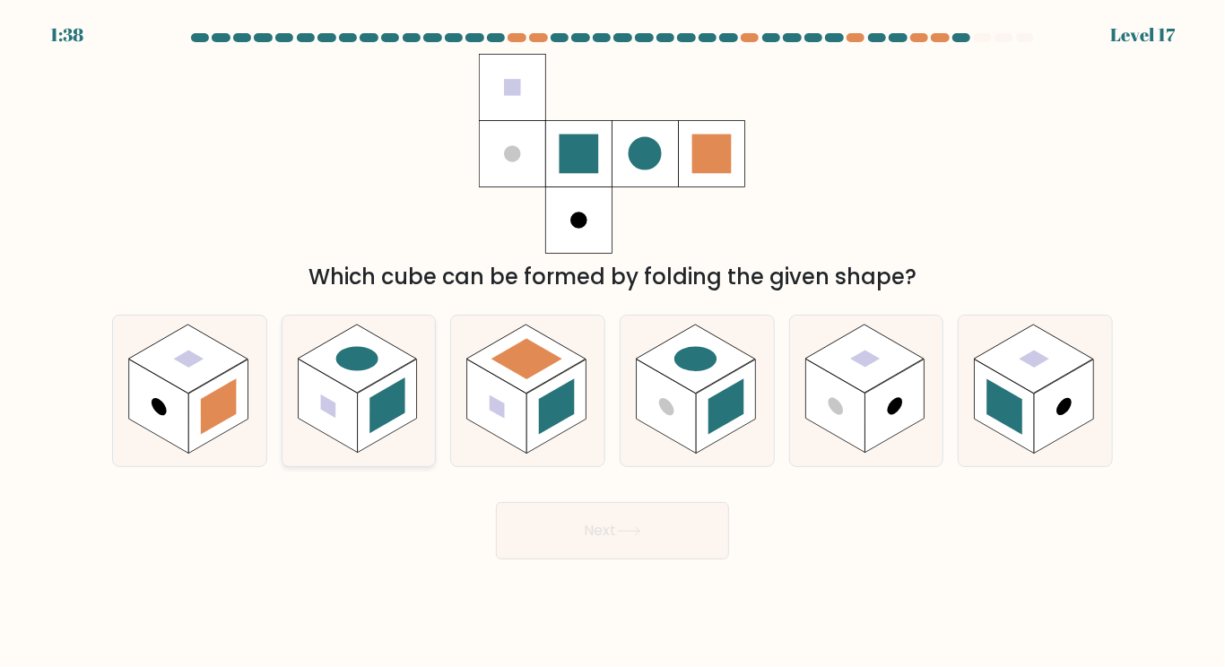
click at [383, 406] on rect at bounding box center [387, 406] width 36 height 56
click at [612, 342] on input "b." at bounding box center [612, 338] width 1 height 9
radio input "true"
click at [496, 502] on button "Next" at bounding box center [612, 530] width 233 height 57
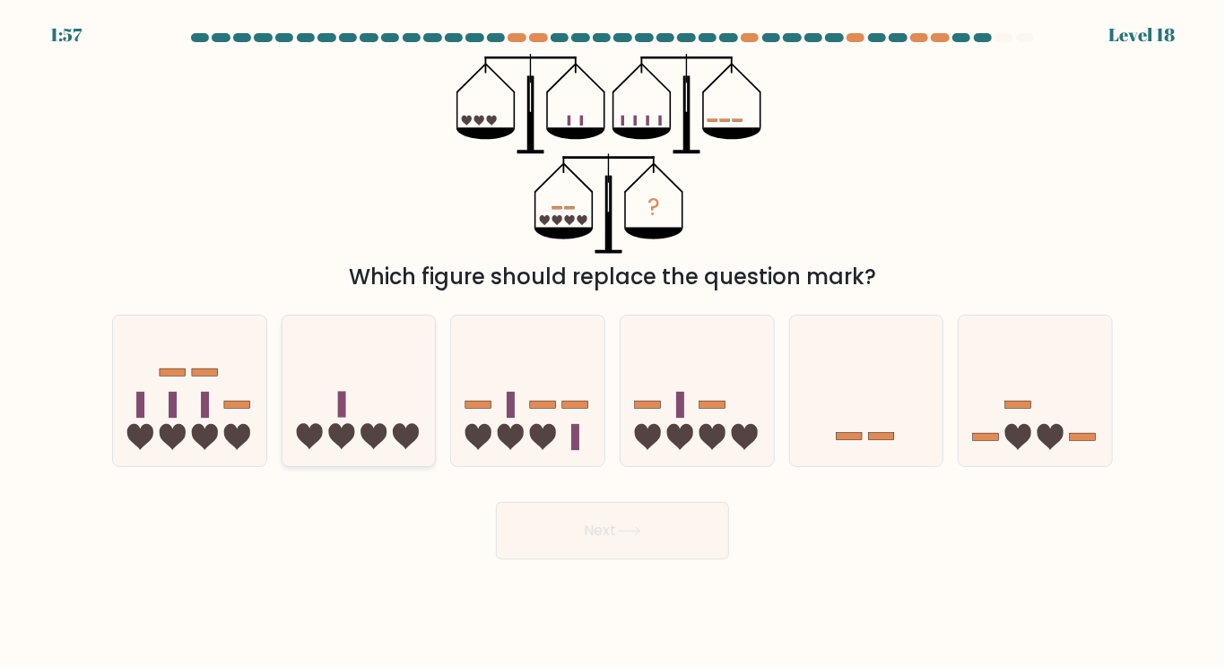
click at [382, 426] on icon at bounding box center [373, 437] width 26 height 26
click at [612, 342] on input "b." at bounding box center [612, 338] width 1 height 9
radio input "true"
click at [746, 371] on icon at bounding box center [696, 390] width 153 height 126
click at [613, 342] on input "d." at bounding box center [612, 338] width 1 height 9
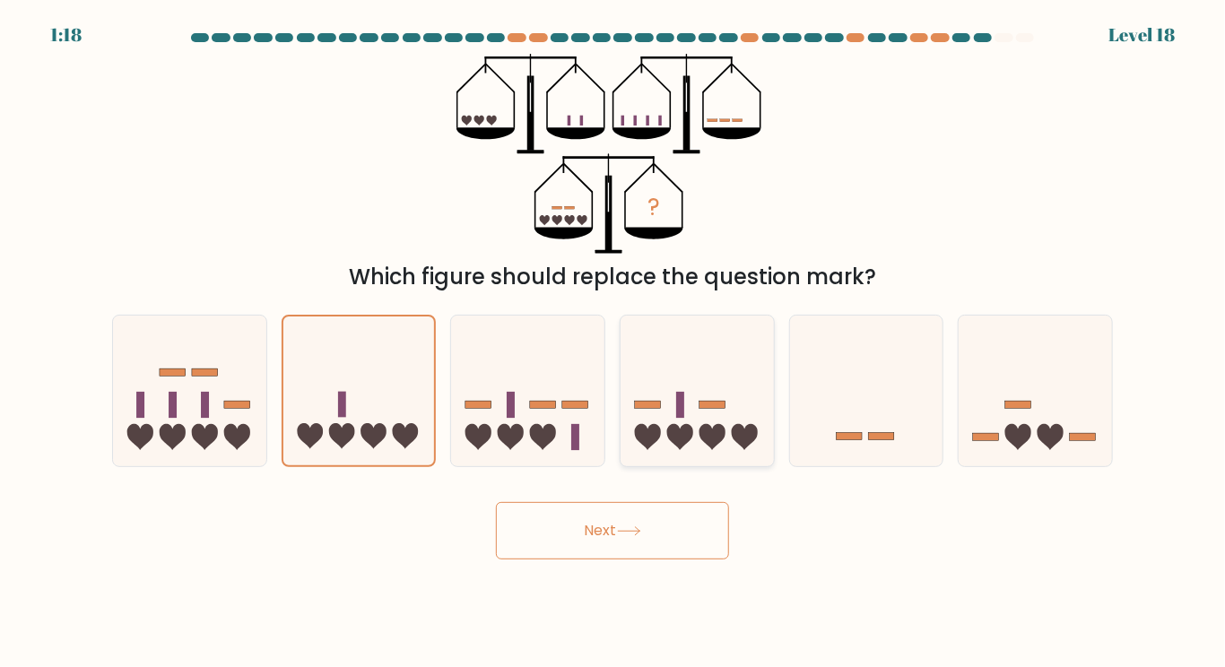
radio input "true"
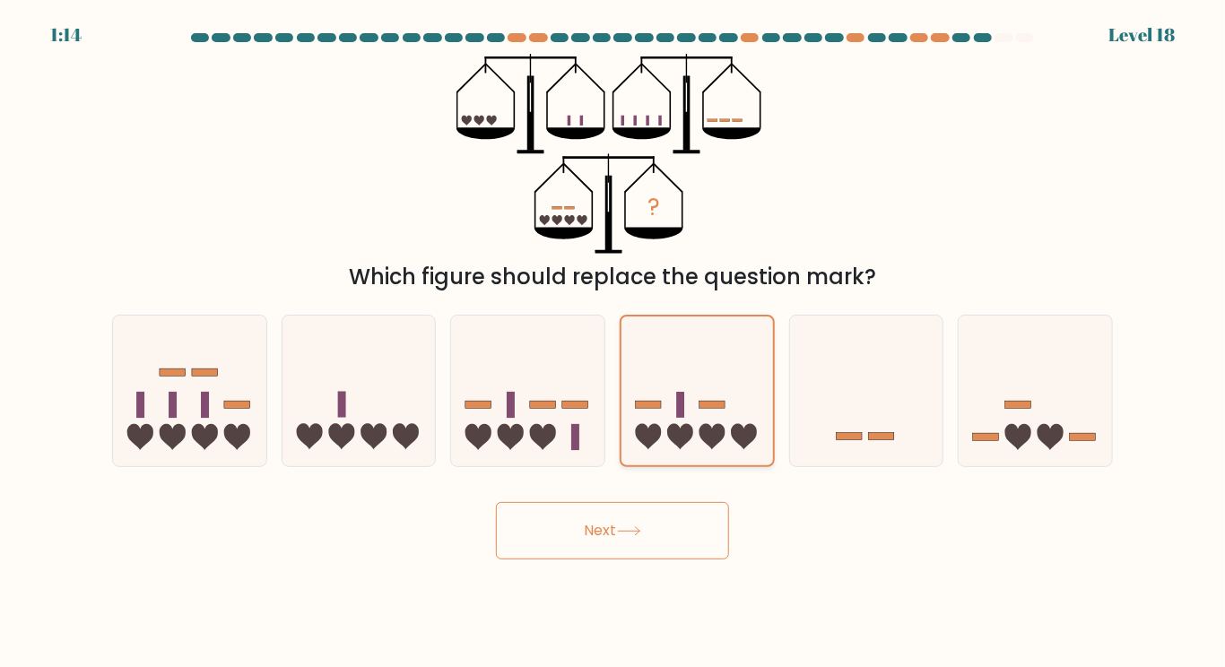
click at [496, 502] on button "Next" at bounding box center [612, 530] width 233 height 57
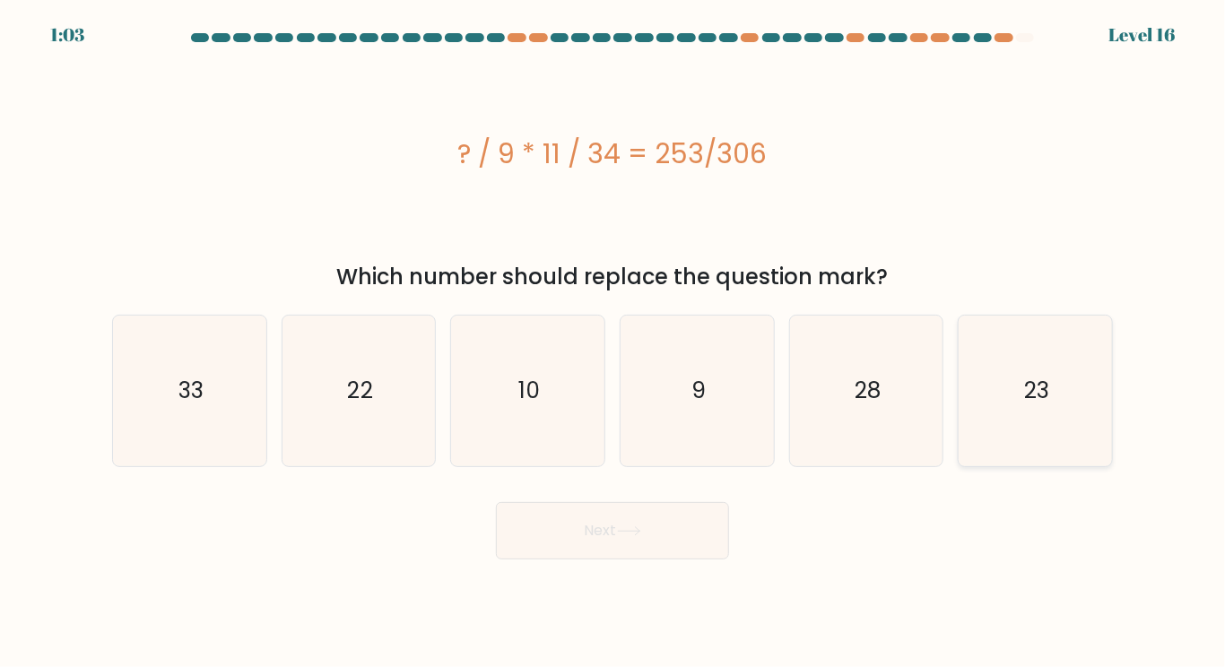
click at [1022, 405] on icon "23" at bounding box center [1035, 391] width 150 height 150
click at [613, 342] on input "f. 23" at bounding box center [612, 338] width 1 height 9
radio input "true"
click at [496, 502] on button "Next" at bounding box center [612, 530] width 233 height 57
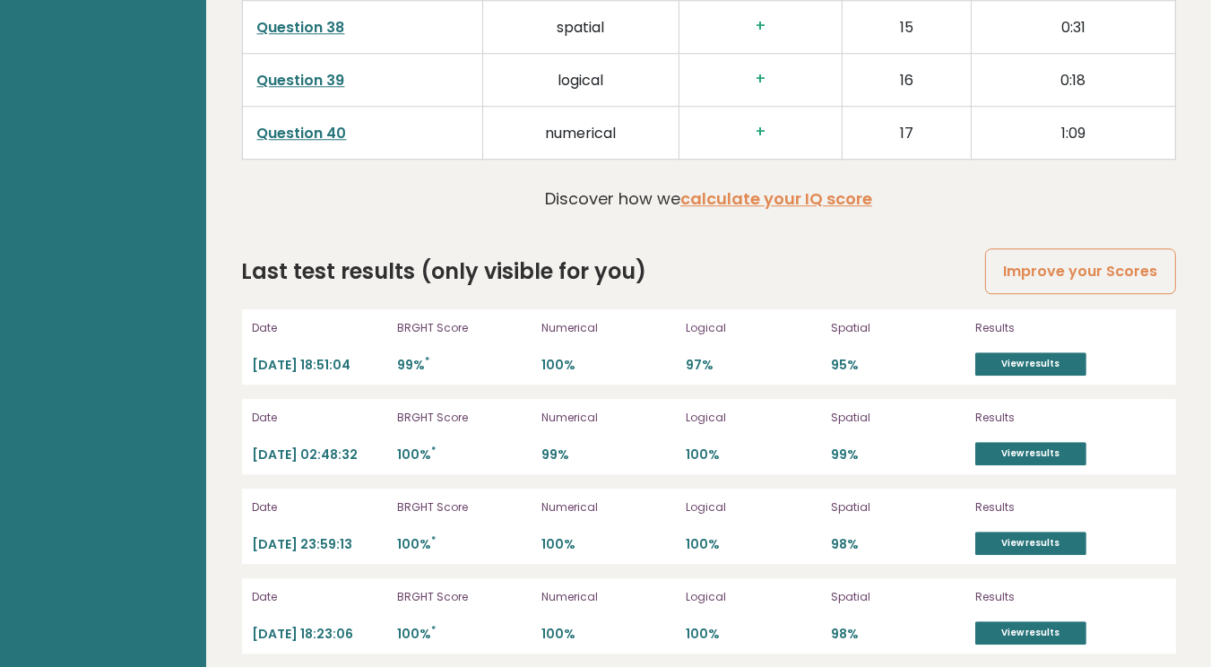
scroll to position [4328, 0]
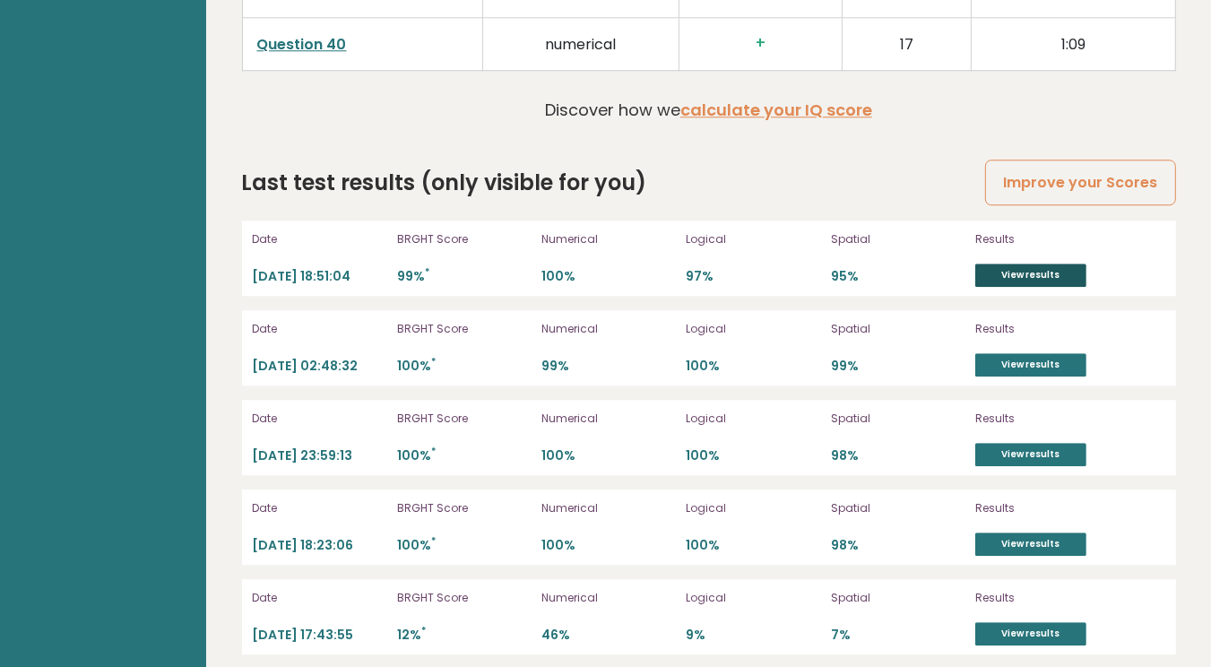
click at [1041, 264] on link "View results" at bounding box center [1030, 275] width 111 height 23
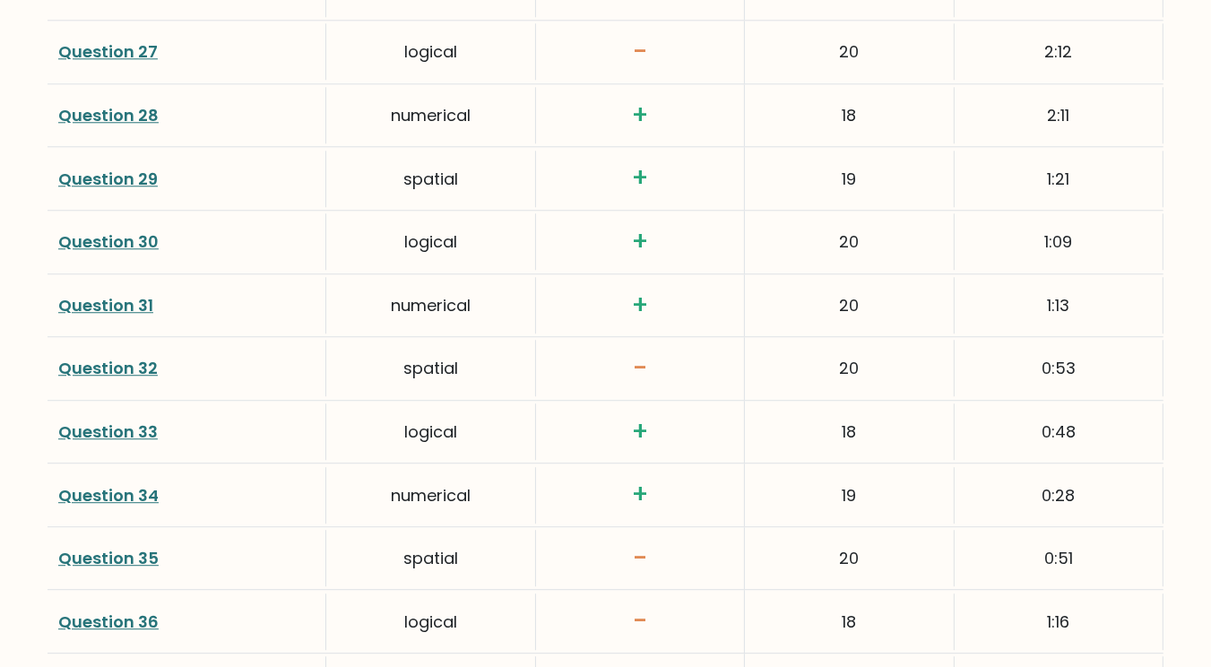
scroll to position [4233, 0]
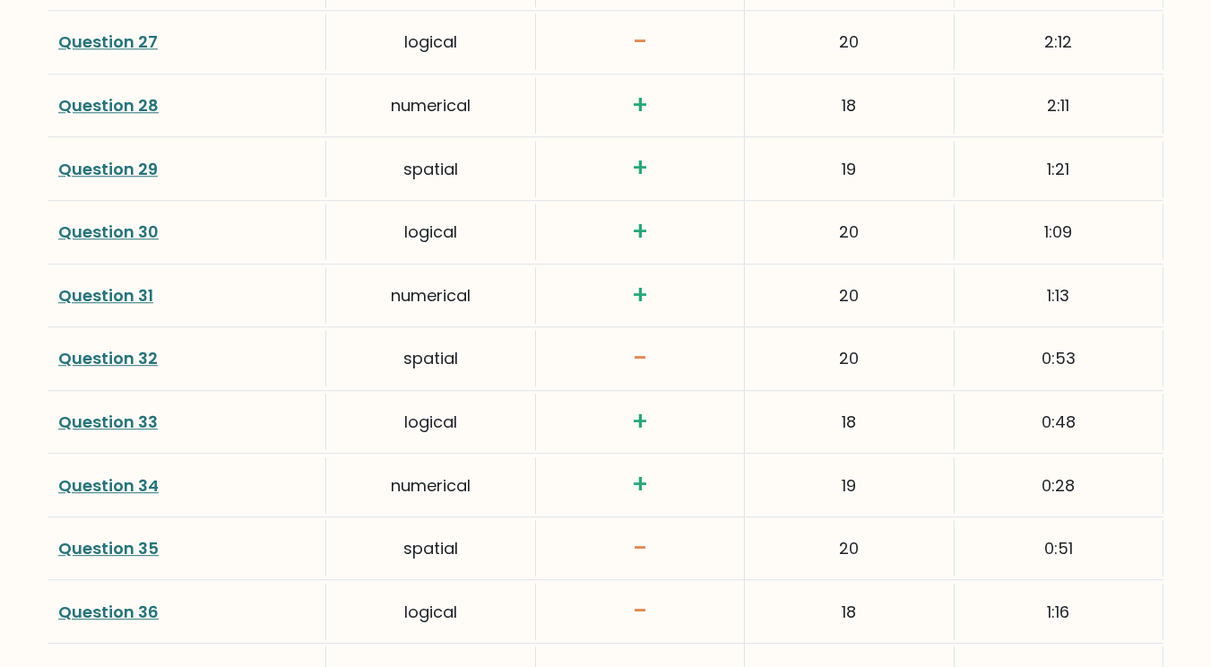
click at [89, 353] on link "Question 32" at bounding box center [108, 358] width 100 height 22
click at [117, 351] on link "Question 32" at bounding box center [108, 358] width 100 height 22
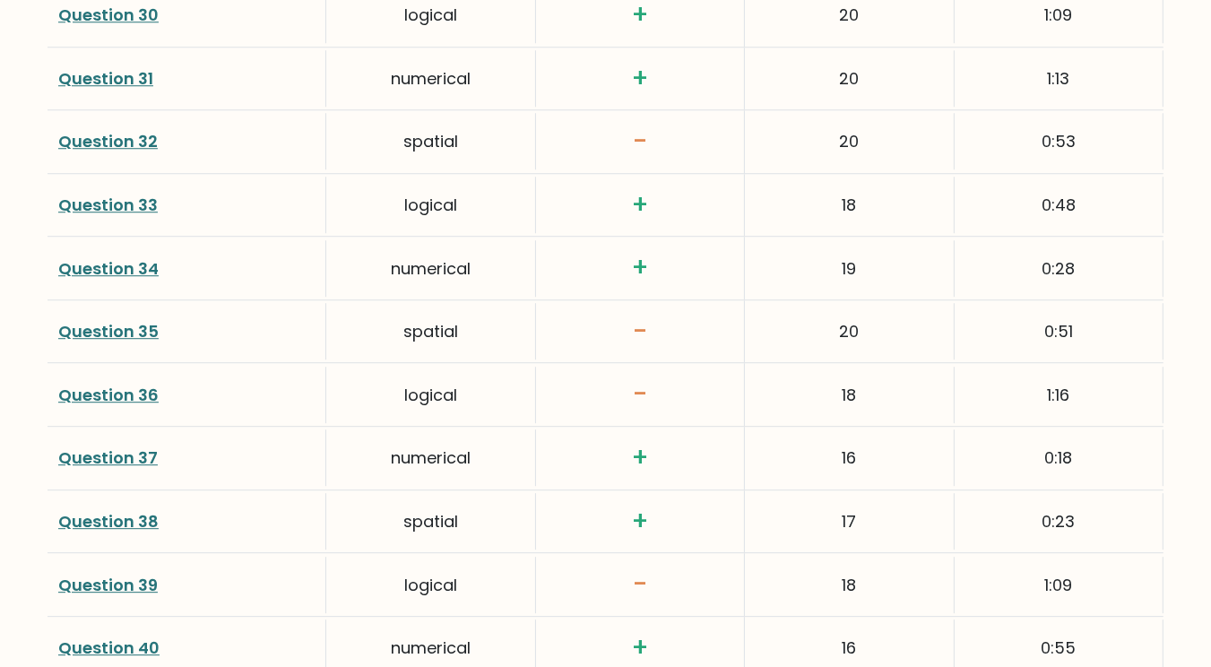
scroll to position [4732, 0]
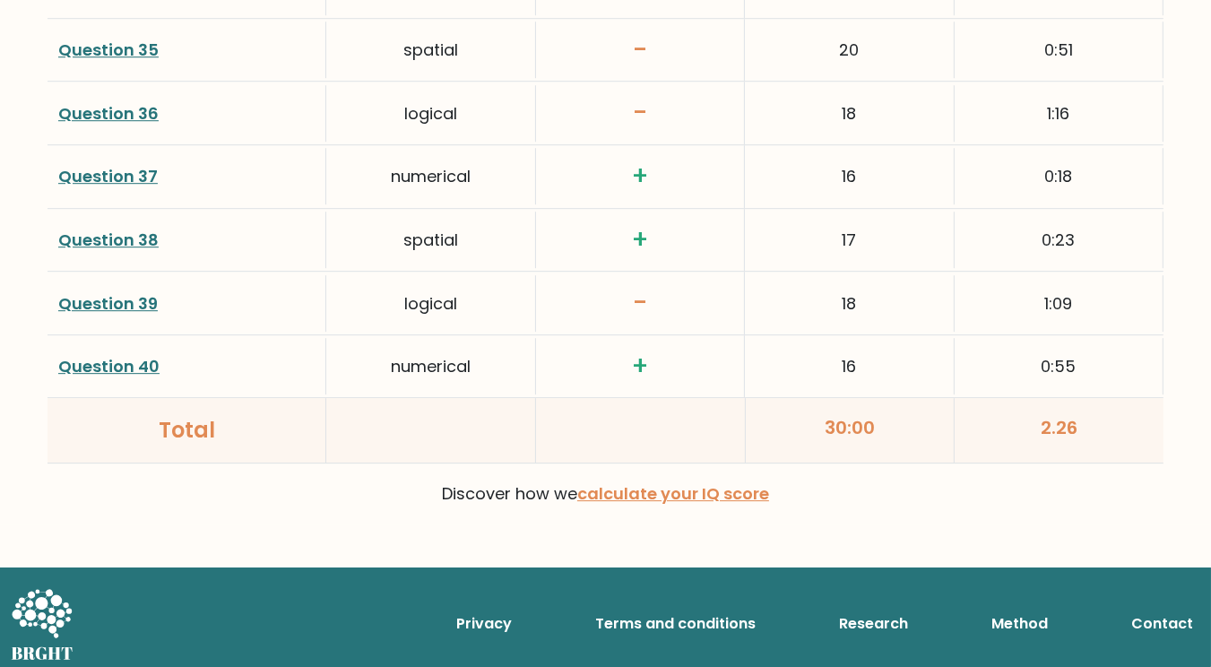
click at [117, 292] on link "Question 39" at bounding box center [108, 303] width 100 height 22
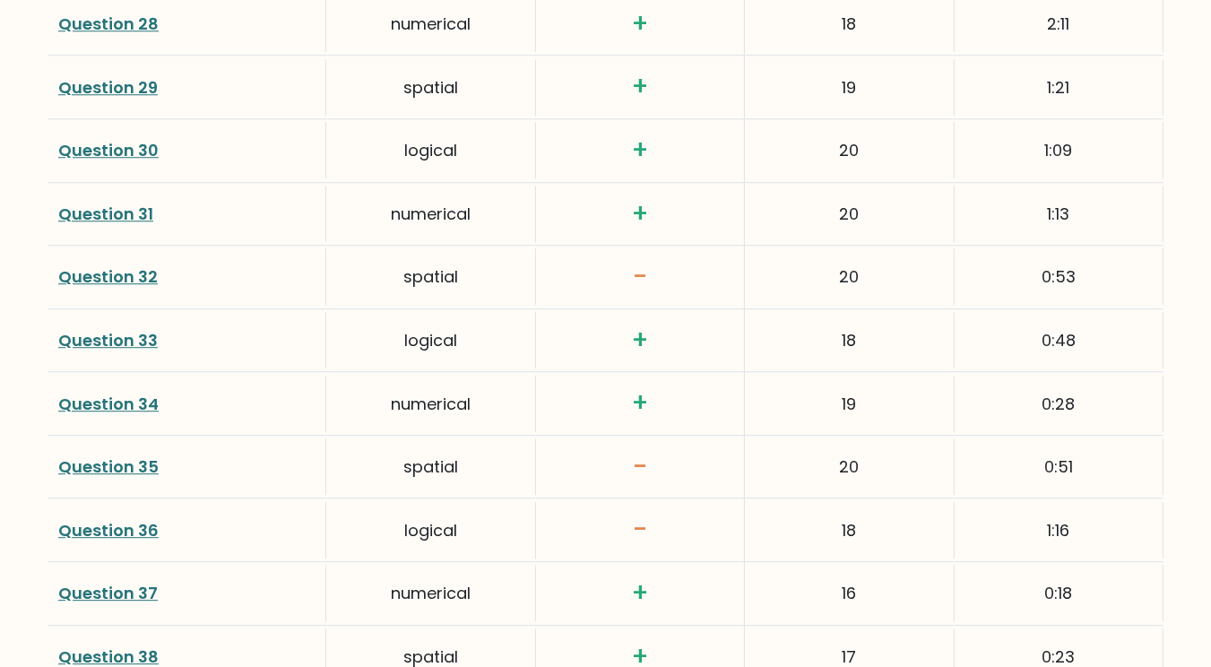
scroll to position [4309, 0]
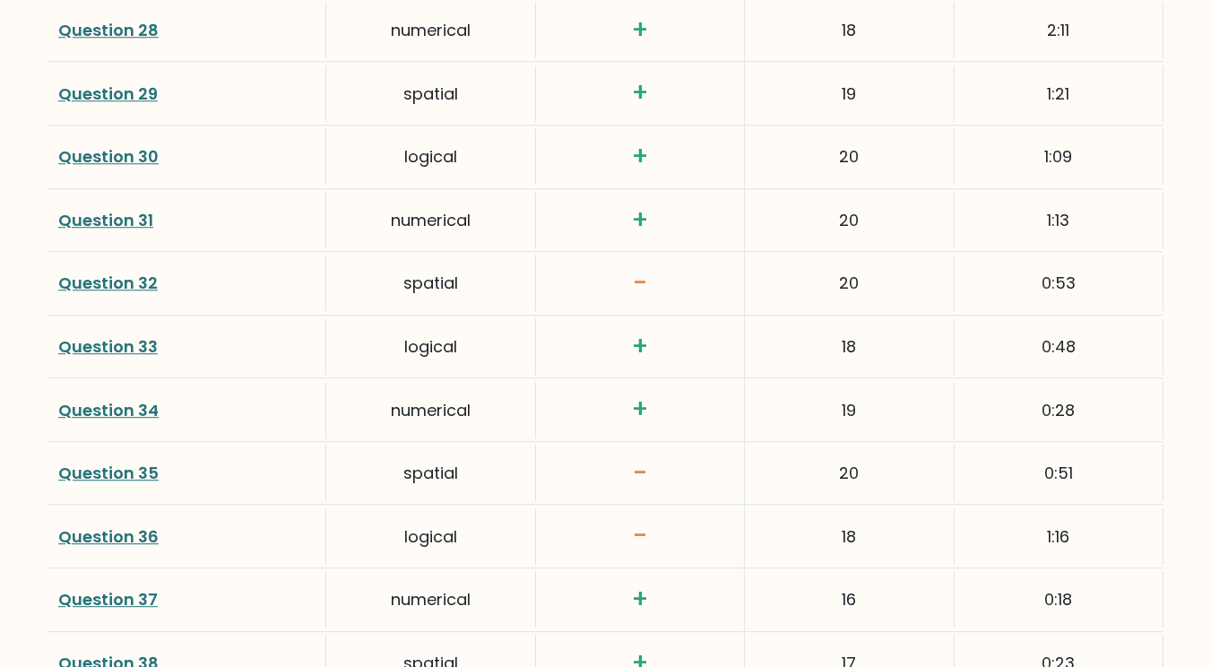
click at [84, 525] on link "Question 36" at bounding box center [108, 536] width 100 height 22
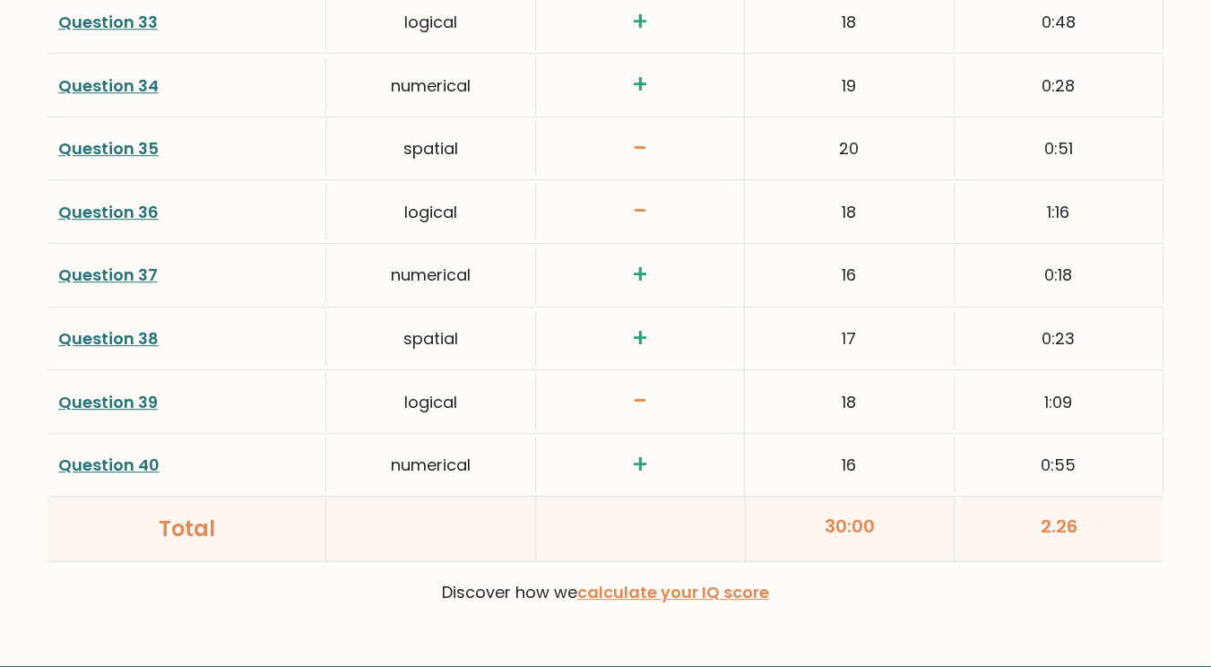
scroll to position [4632, 0]
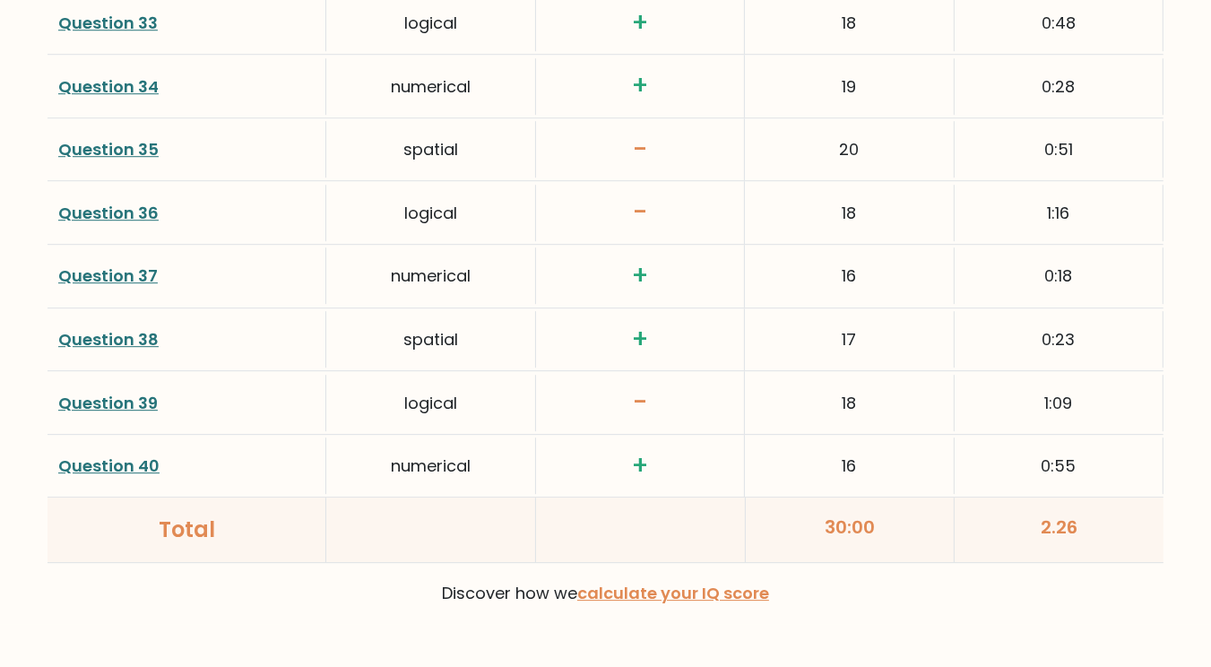
click at [143, 399] on link "Question 39" at bounding box center [108, 403] width 100 height 22
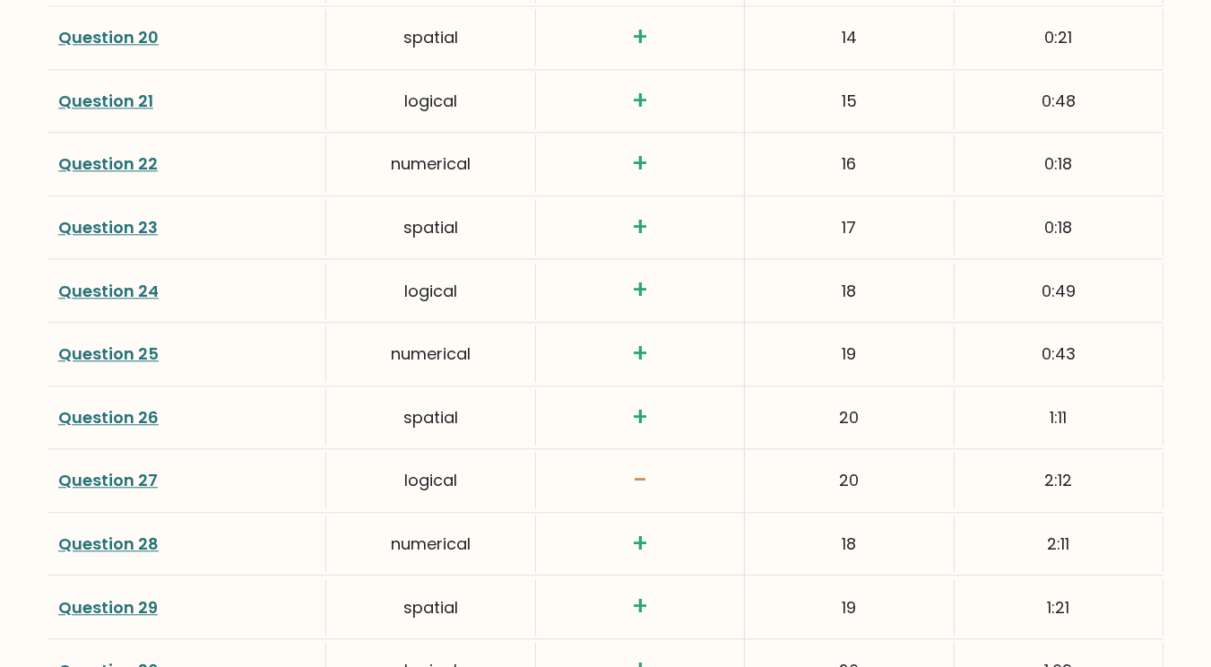
scroll to position [3073, 0]
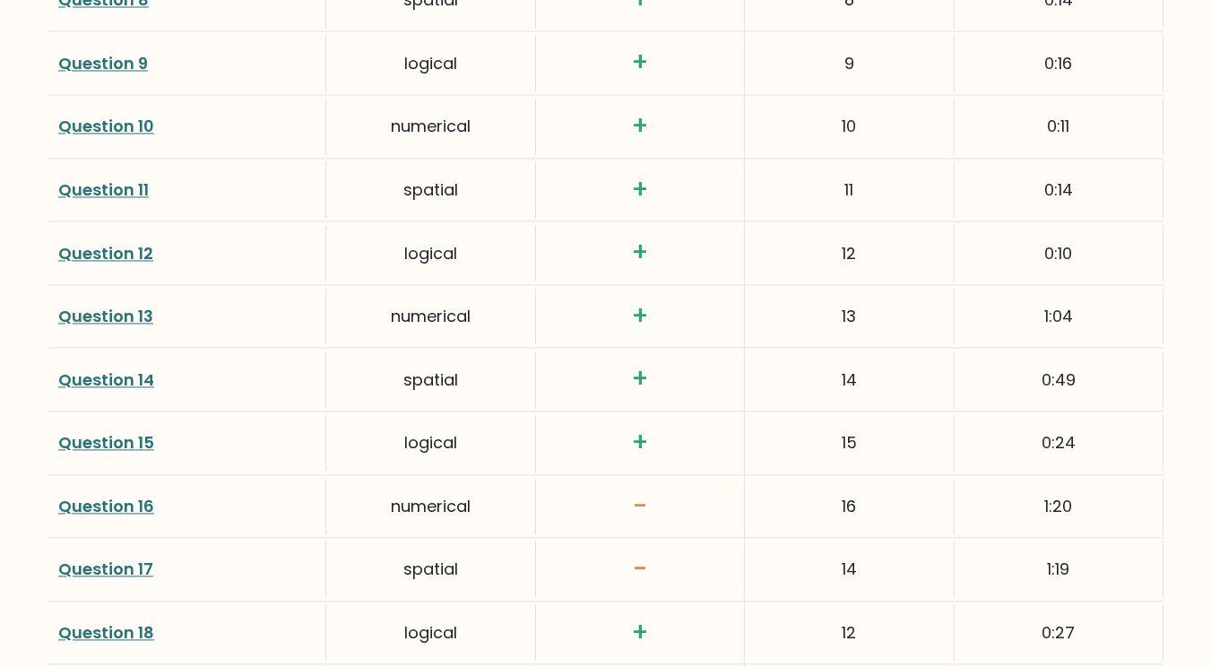
click at [114, 507] on link "Question 16" at bounding box center [106, 506] width 96 height 22
click at [88, 567] on link "Question 17" at bounding box center [105, 569] width 95 height 22
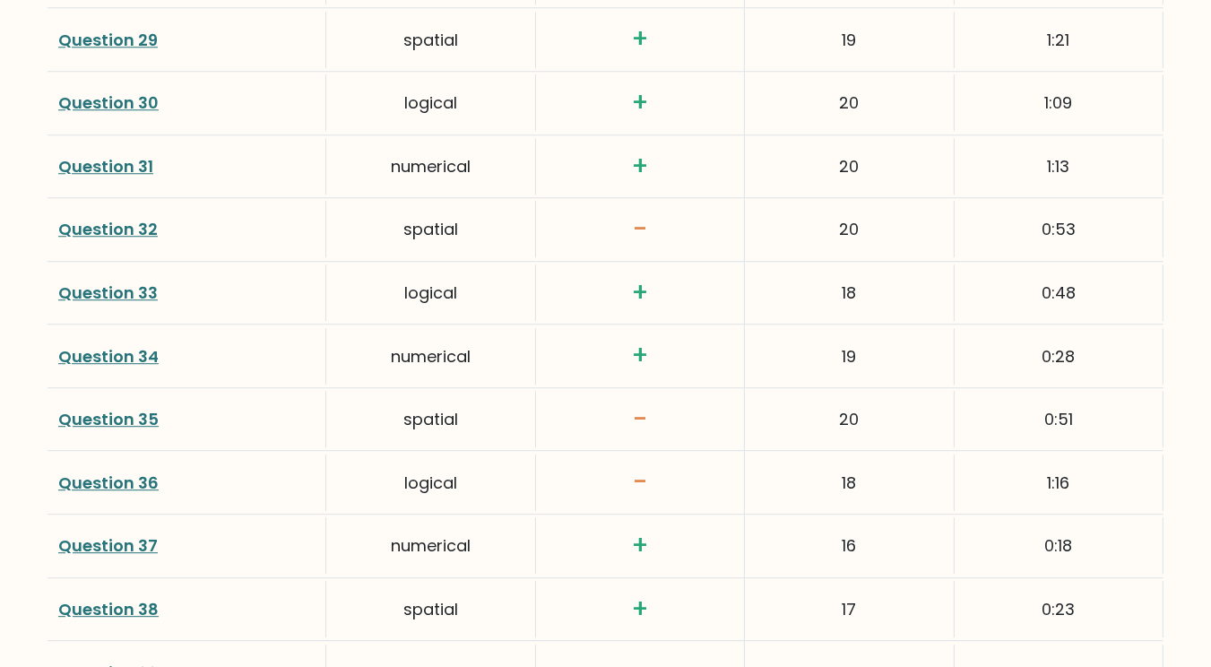
scroll to position [4358, 0]
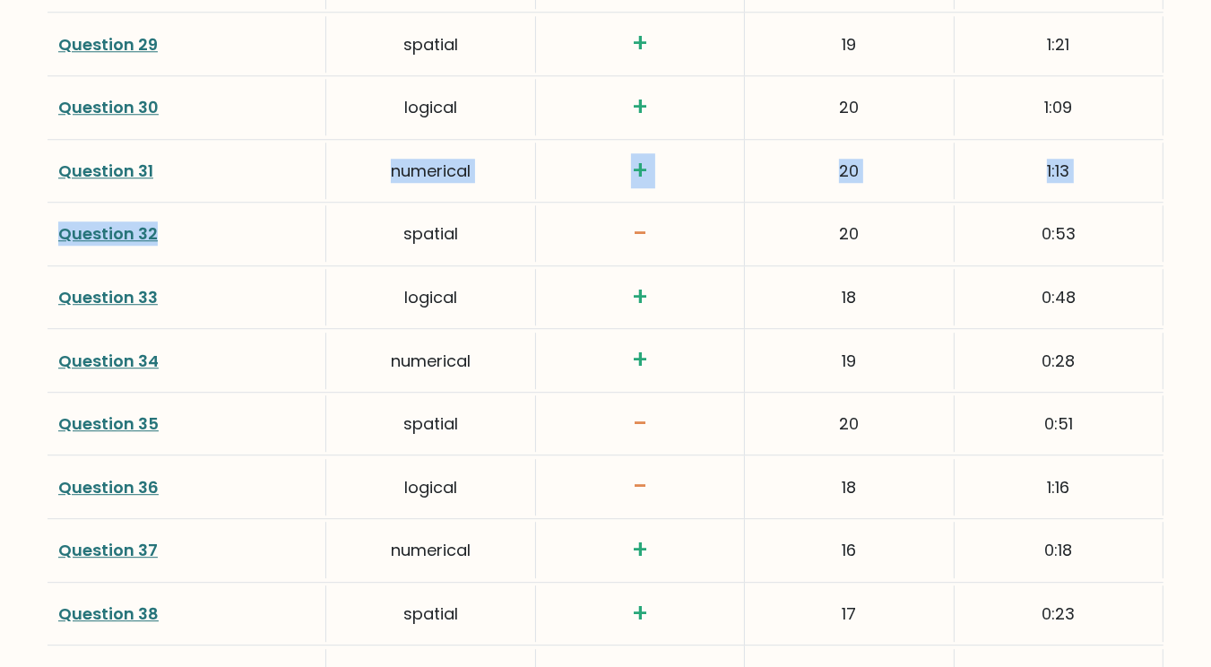
drag, startPoint x: 208, startPoint y: 159, endPoint x: 136, endPoint y: 236, distance: 105.3
click at [115, 232] on link "Question 32" at bounding box center [108, 233] width 100 height 22
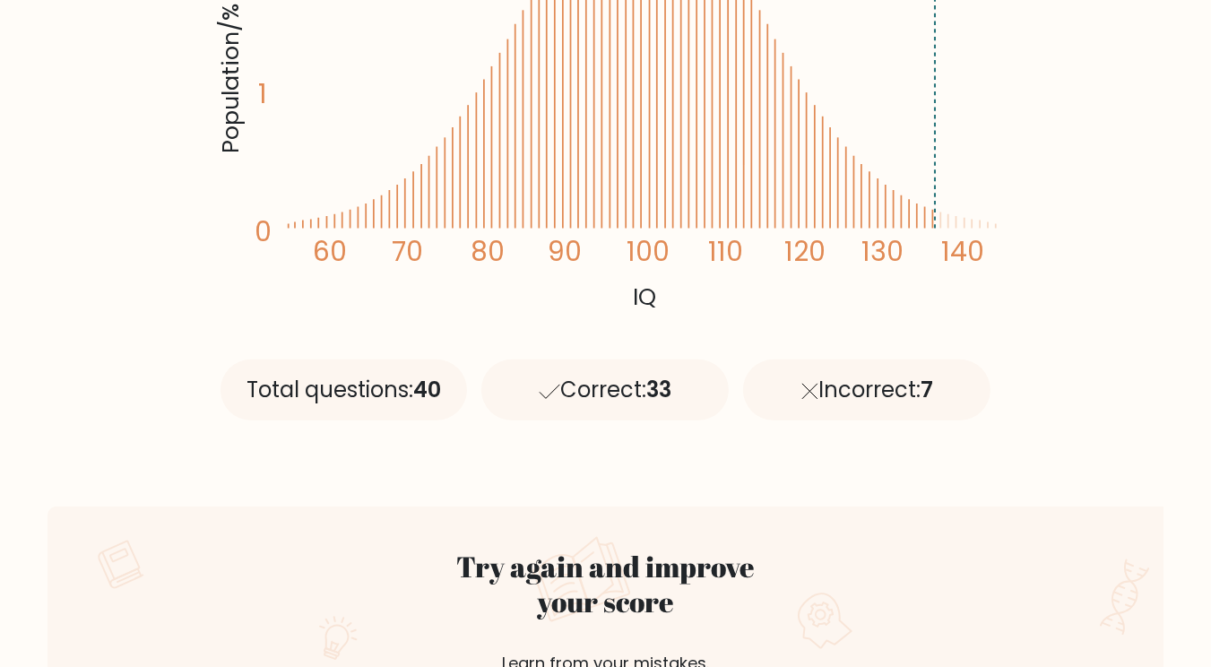
scroll to position [0, 0]
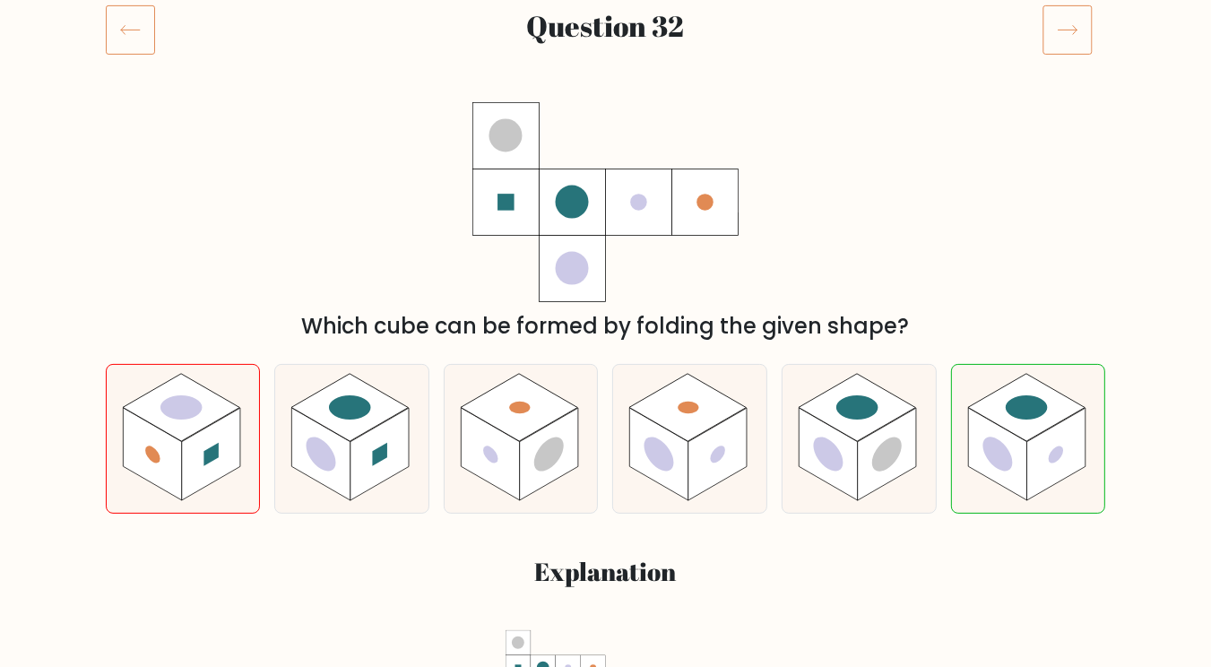
scroll to position [184, 0]
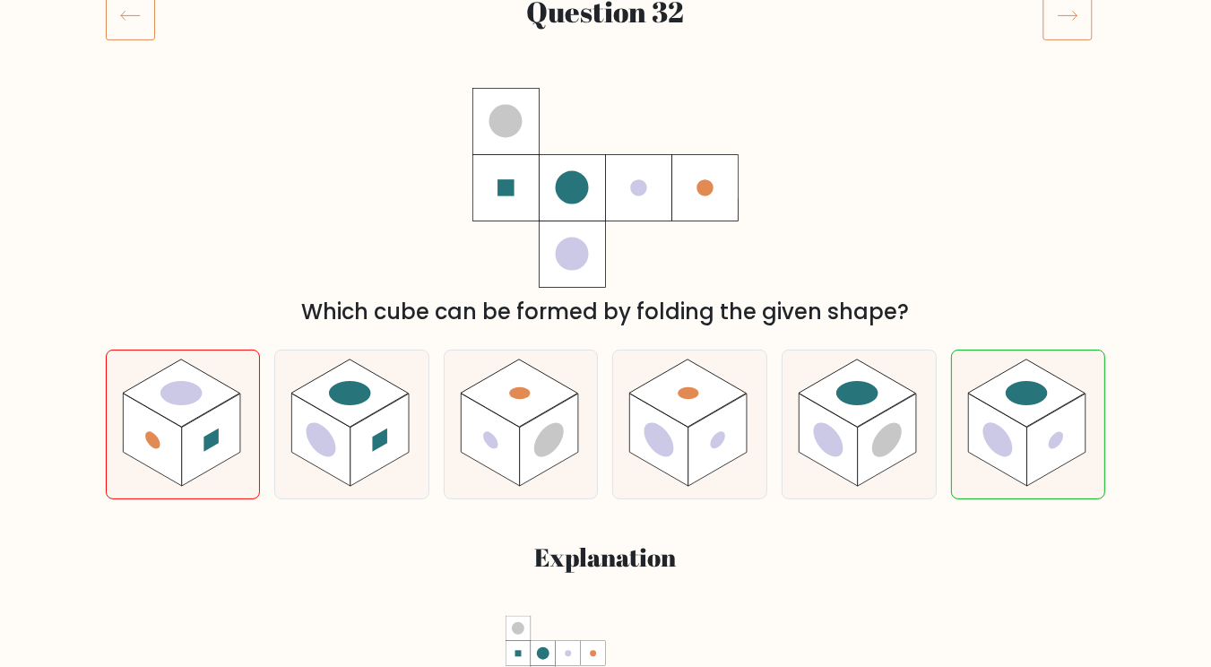
scroll to position [289, 0]
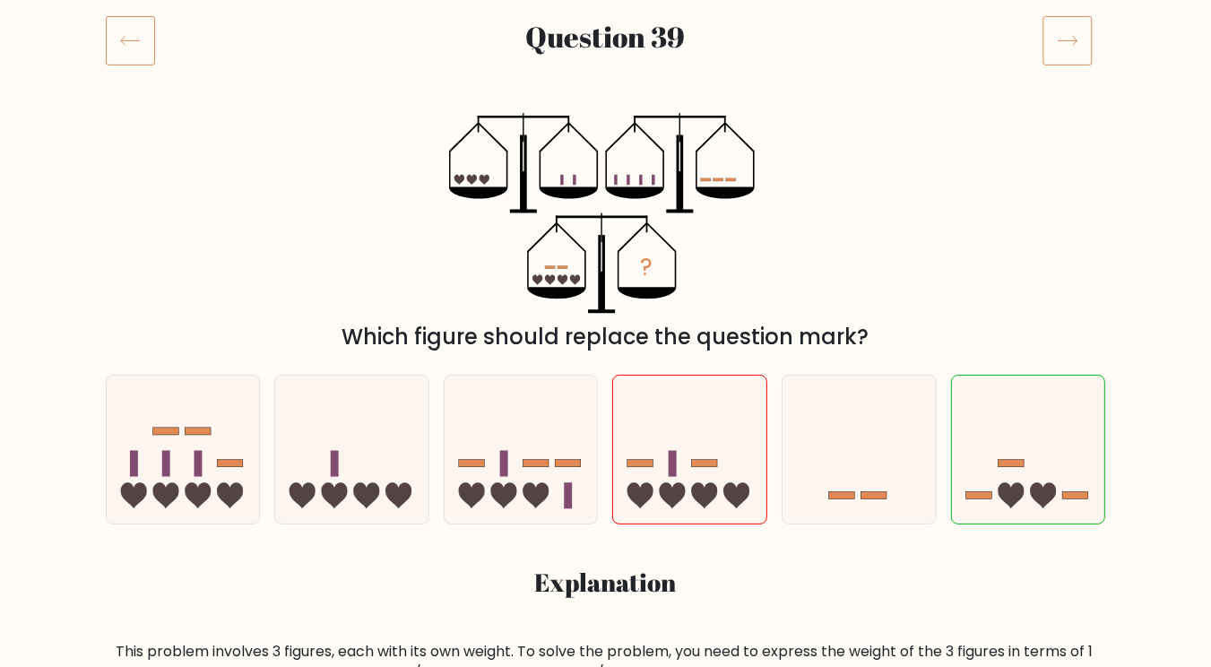
scroll to position [269, 0]
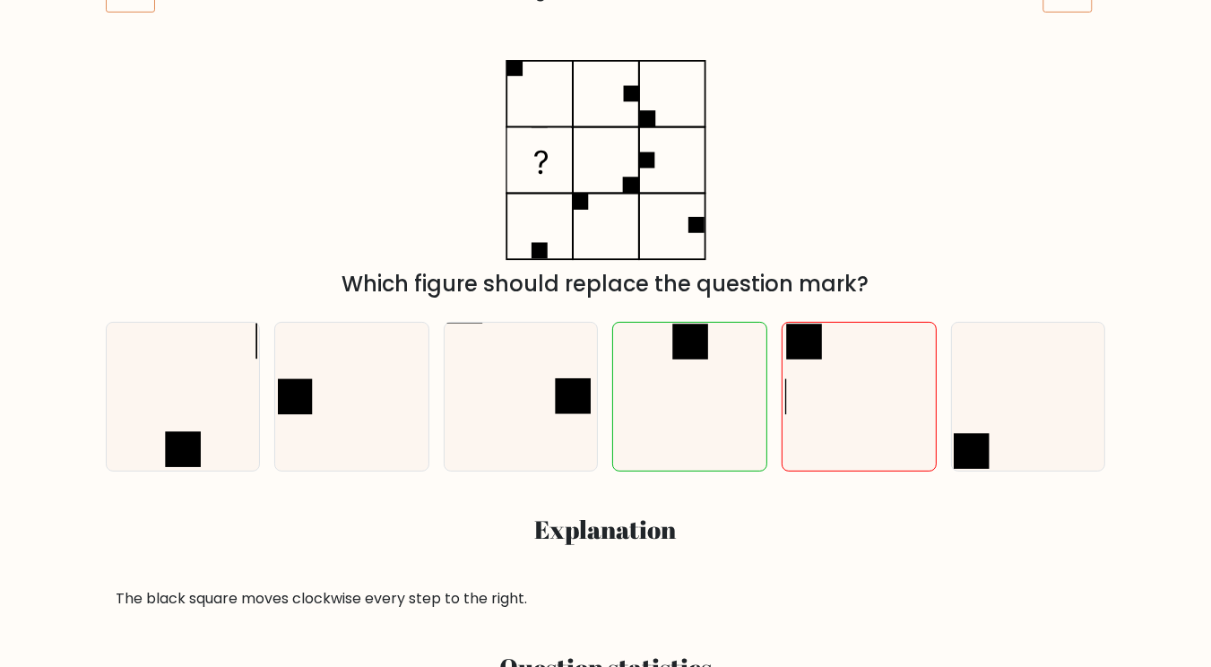
scroll to position [273, 0]
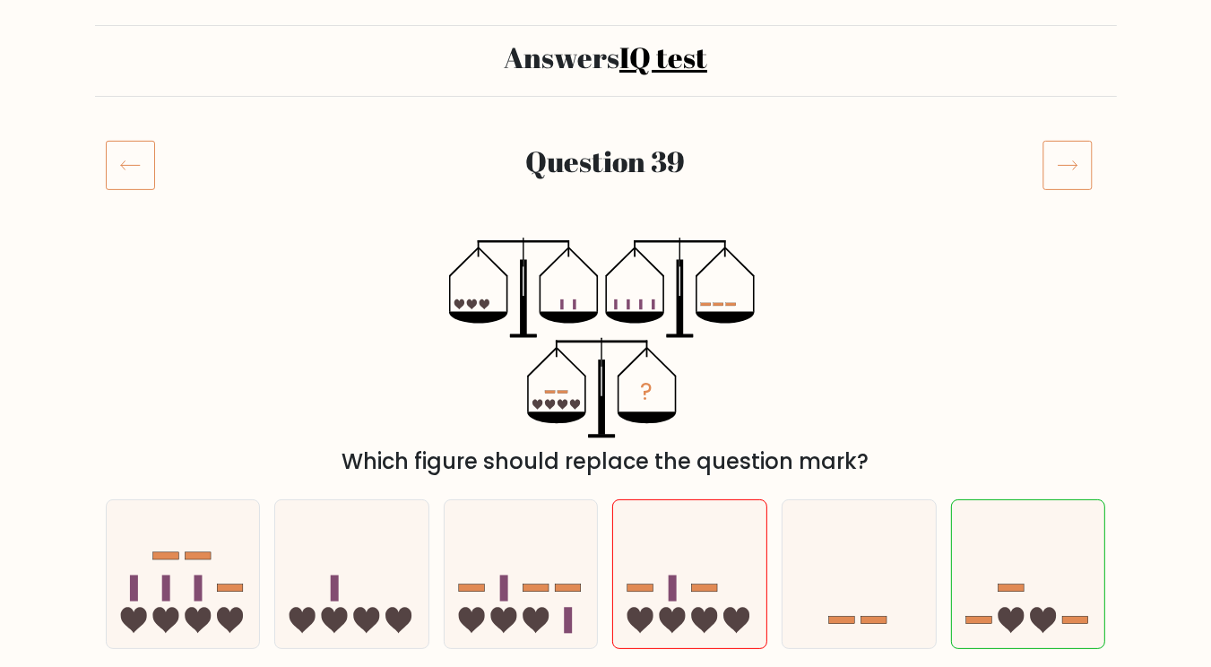
scroll to position [109, 0]
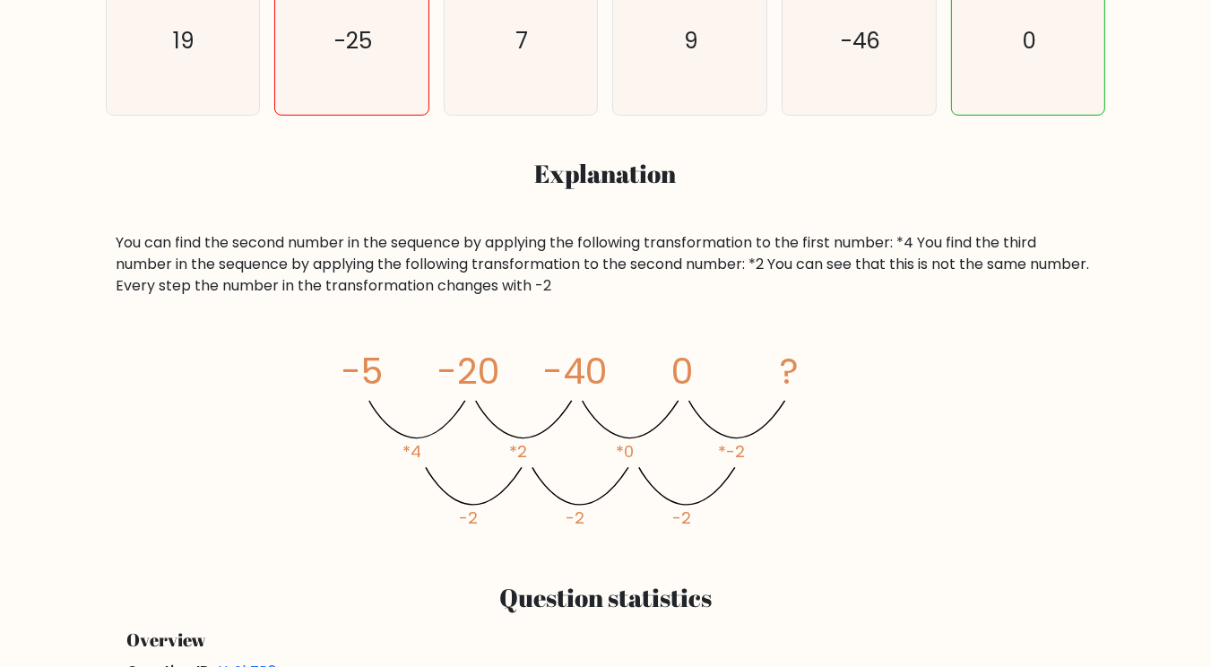
scroll to position [637, 0]
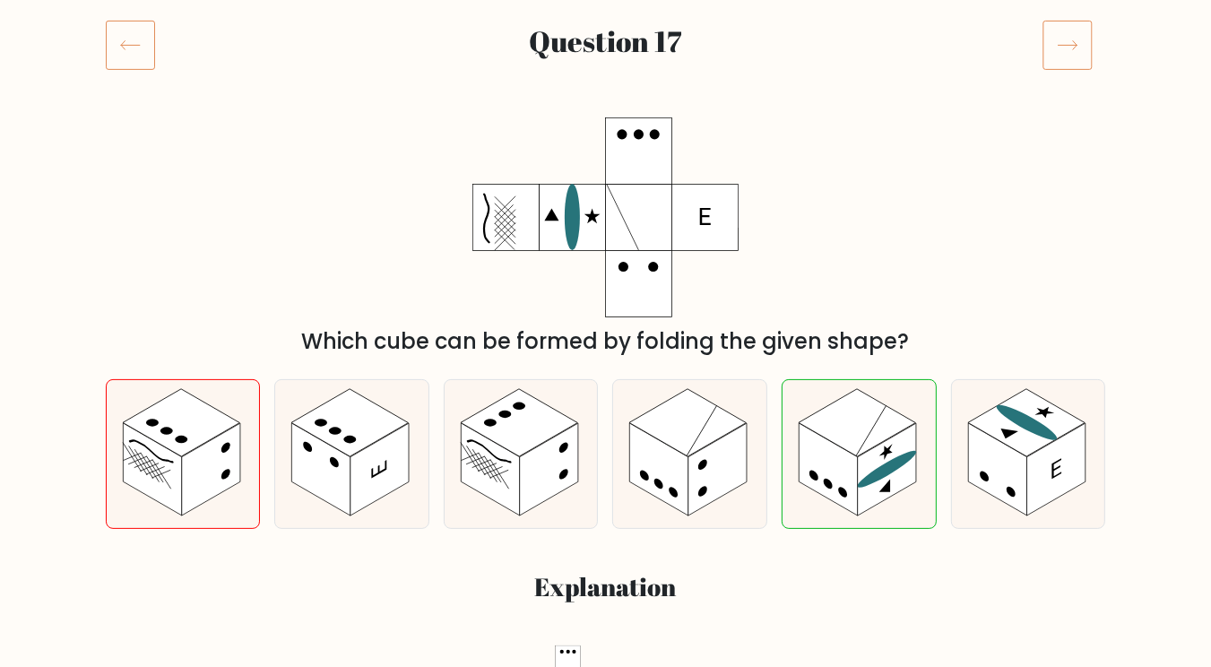
scroll to position [223, 0]
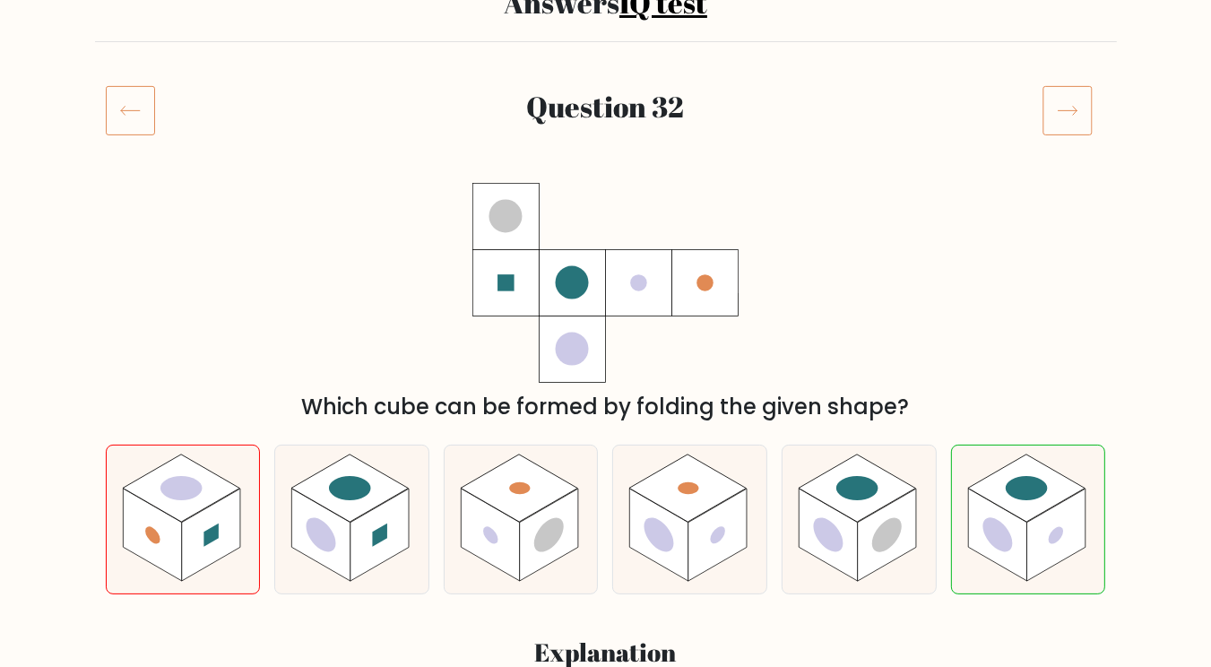
scroll to position [194, 0]
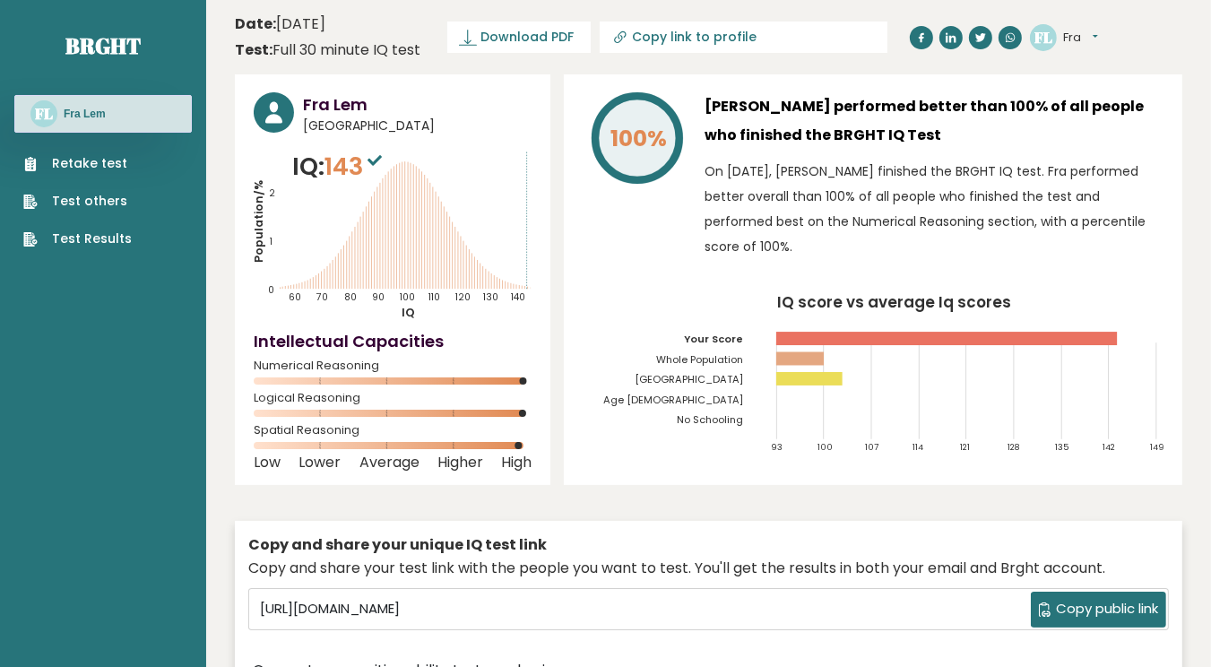
click at [67, 157] on link "Retake test" at bounding box center [77, 163] width 108 height 19
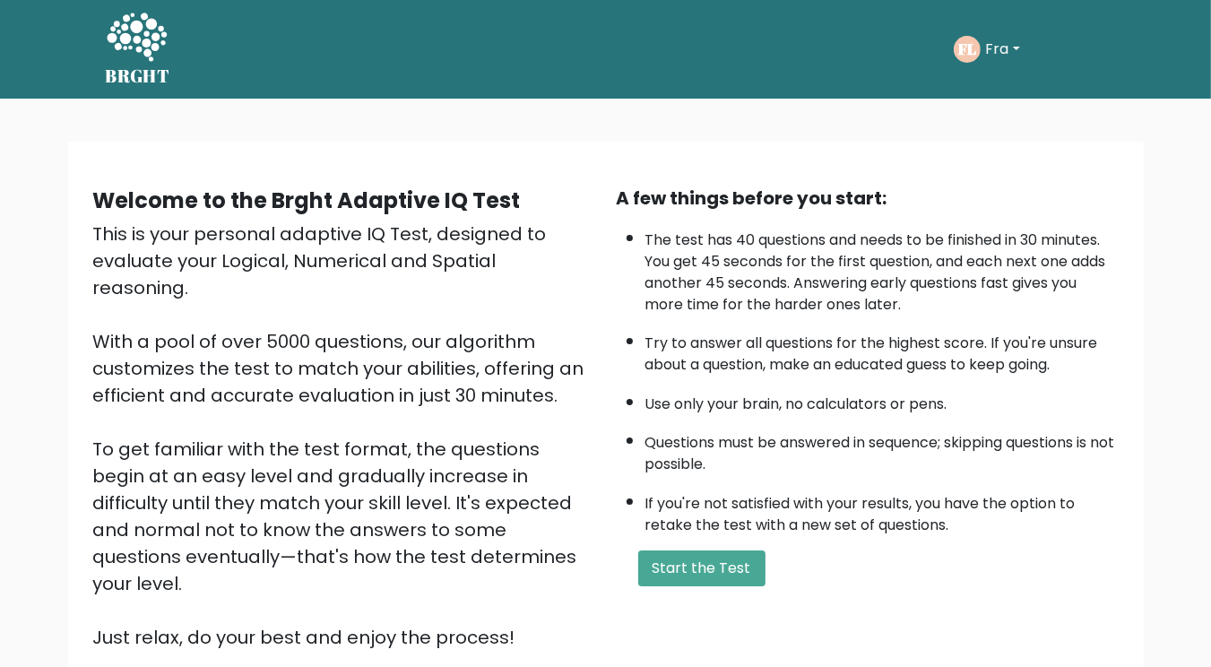
scroll to position [154, 0]
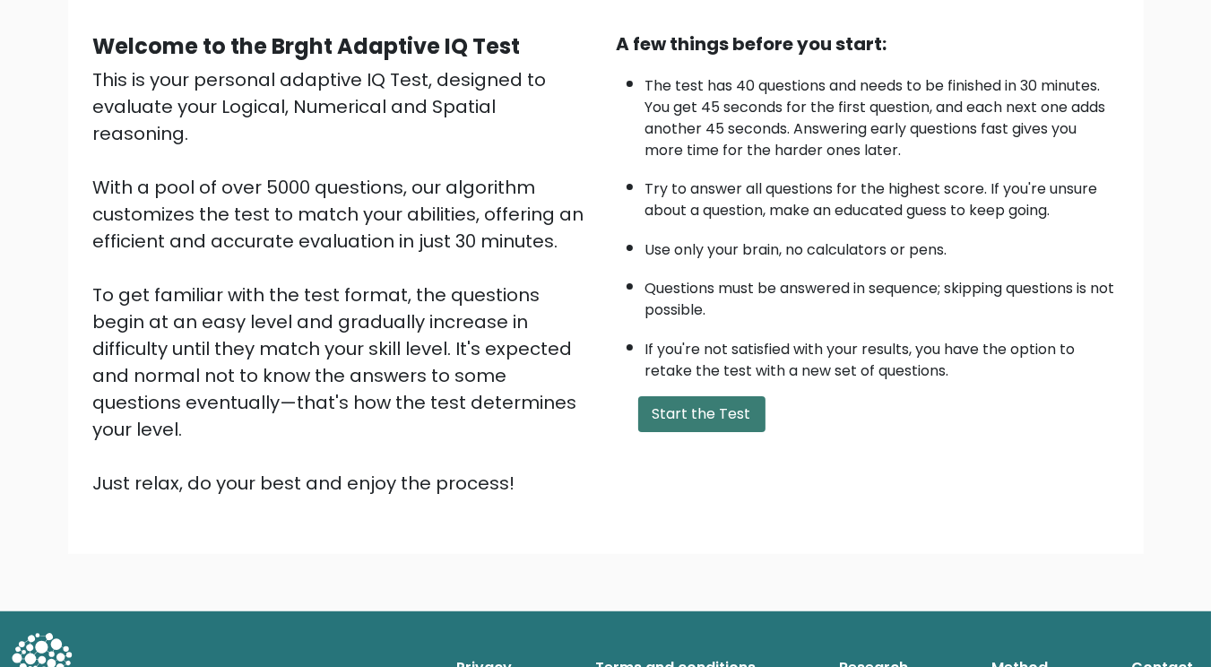
click at [738, 413] on button "Start the Test" at bounding box center [701, 414] width 127 height 36
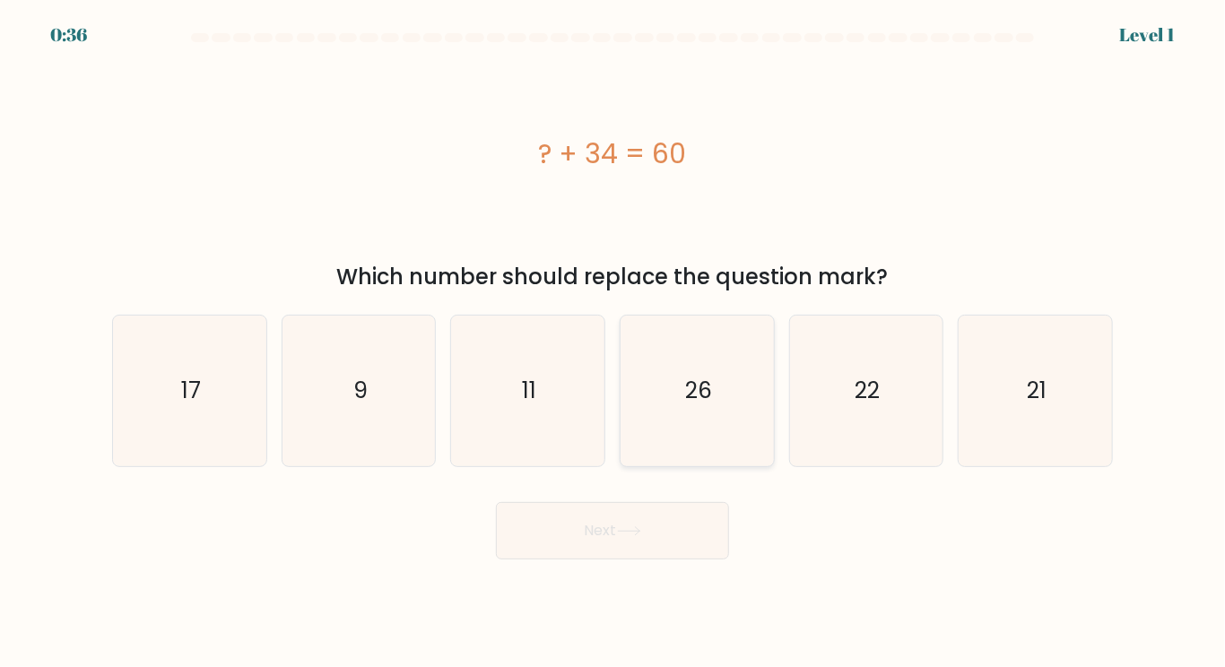
click at [742, 410] on icon "26" at bounding box center [697, 391] width 150 height 150
click at [613, 342] on input "d. 26" at bounding box center [612, 338] width 1 height 9
radio input "true"
click at [496, 502] on button "Next" at bounding box center [612, 530] width 233 height 57
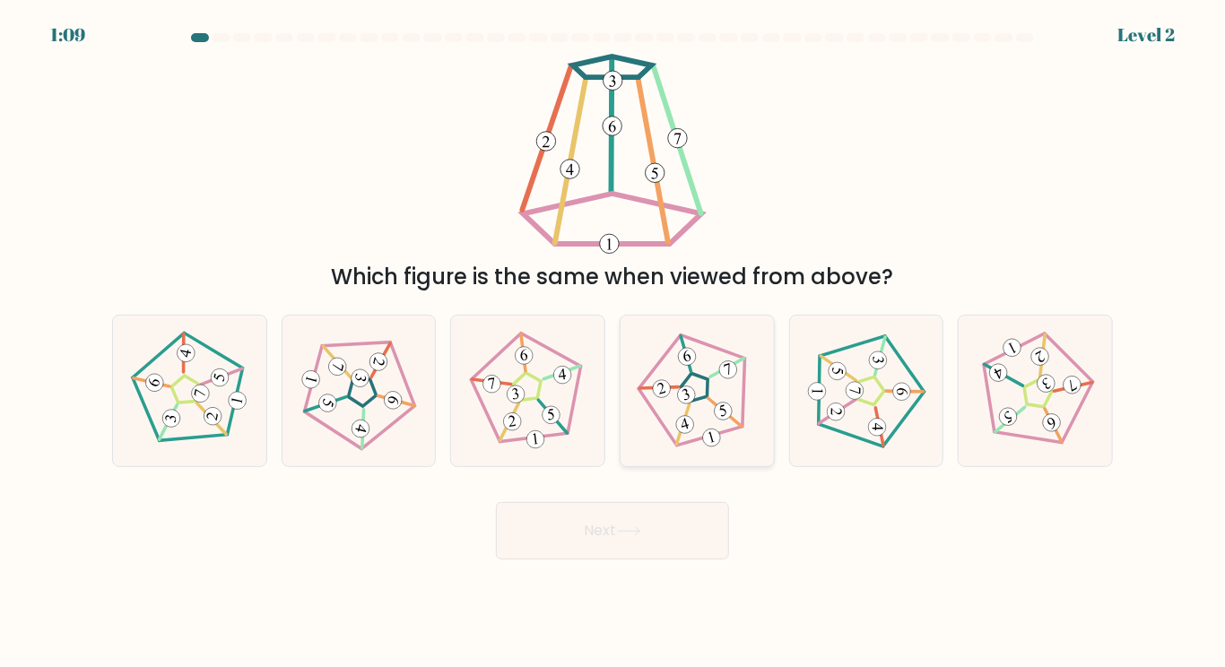
click at [700, 420] on icon at bounding box center [697, 391] width 120 height 120
click at [613, 342] on input "d." at bounding box center [612, 338] width 1 height 9
radio input "true"
click at [496, 502] on button "Next" at bounding box center [612, 530] width 233 height 57
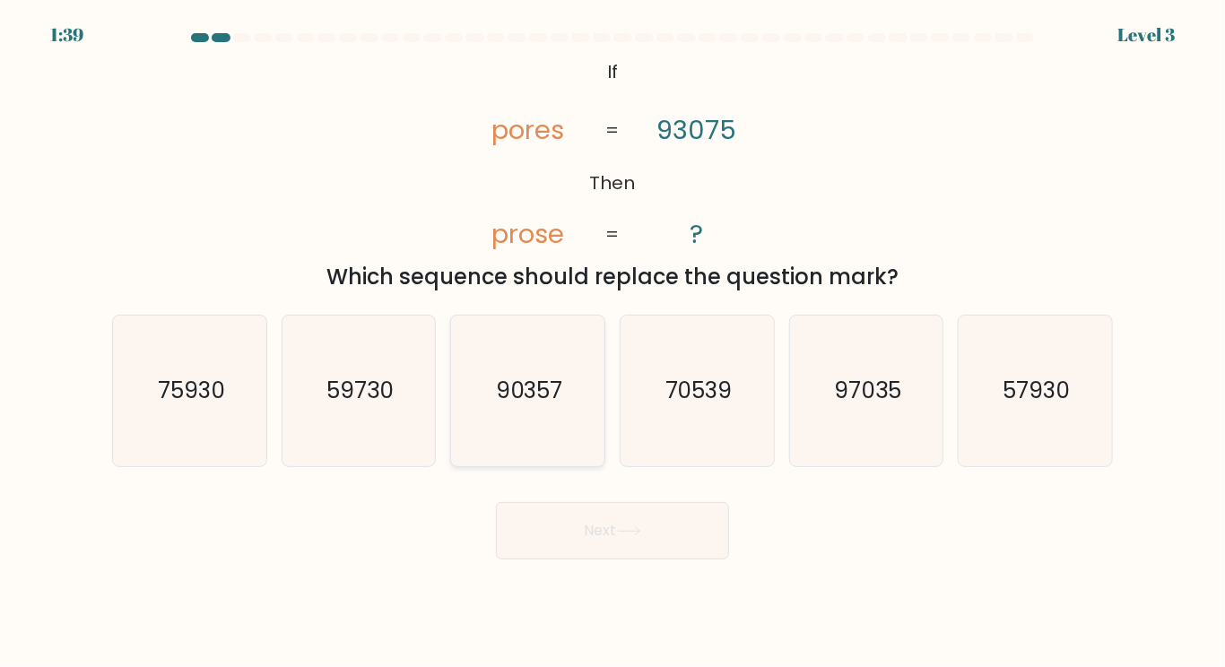
click at [536, 410] on icon "90357" at bounding box center [528, 391] width 150 height 150
click at [612, 342] on input "c. 90357" at bounding box center [612, 338] width 1 height 9
radio input "true"
click at [496, 502] on button "Next" at bounding box center [612, 530] width 233 height 57
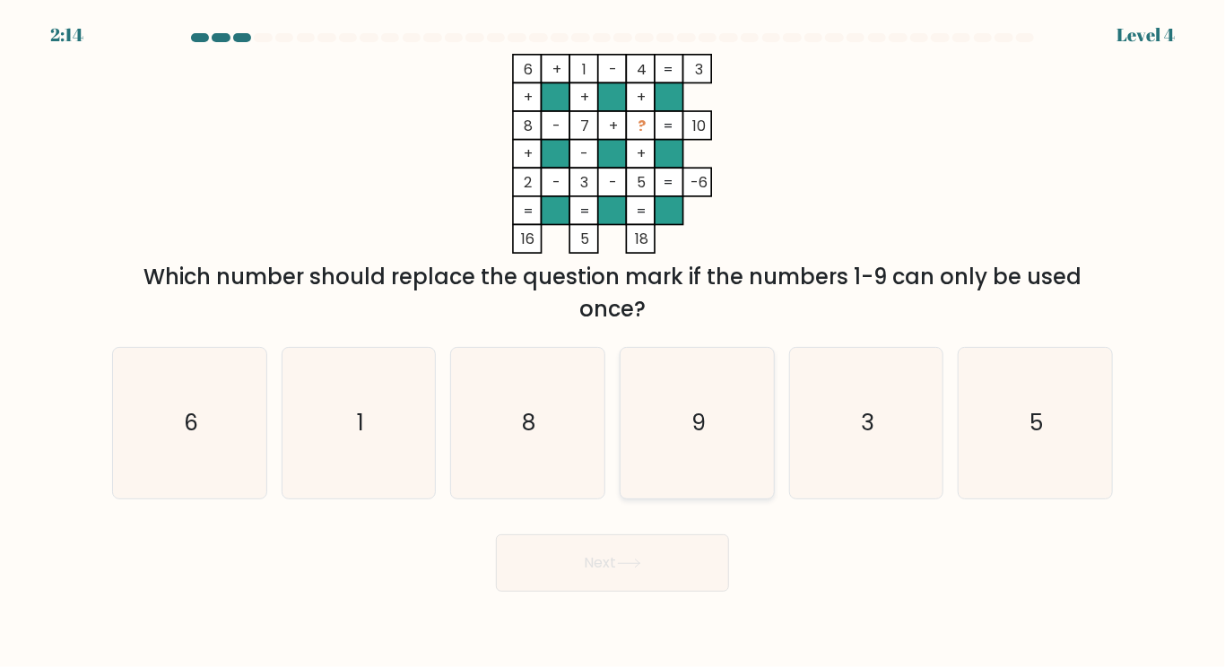
click at [661, 427] on icon "9" at bounding box center [697, 423] width 150 height 150
click at [613, 342] on input "d. 9" at bounding box center [612, 338] width 1 height 9
radio input "true"
click at [496, 534] on button "Next" at bounding box center [612, 562] width 233 height 57
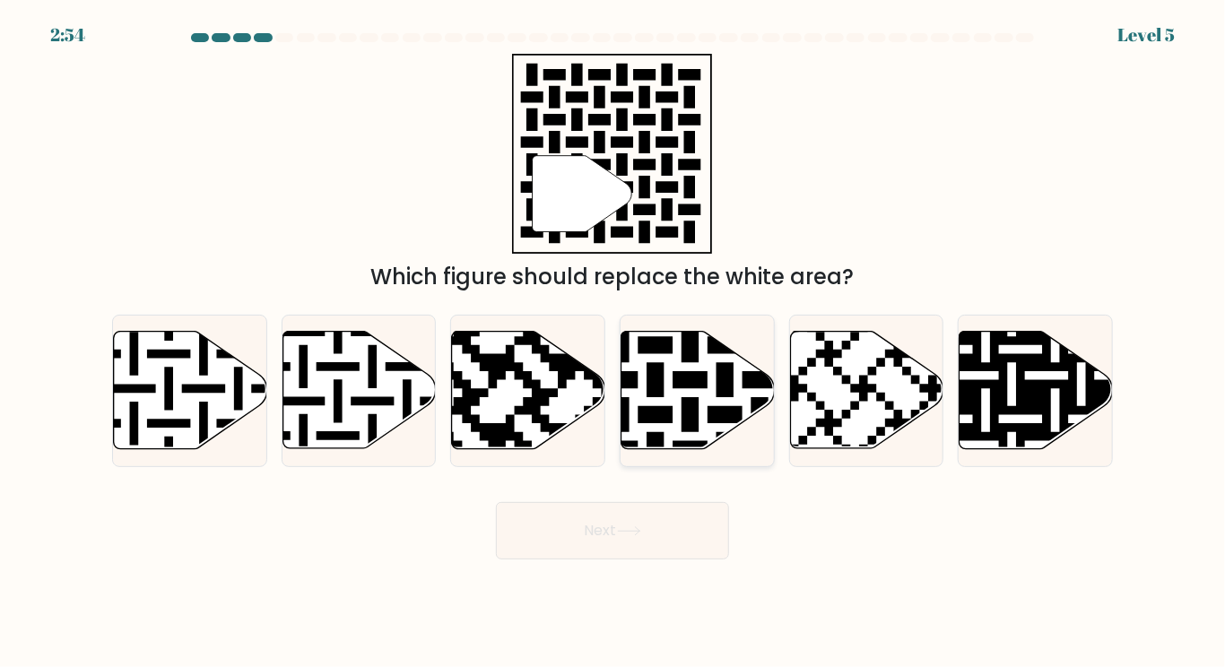
click at [667, 424] on icon at bounding box center [697, 390] width 153 height 117
click at [613, 342] on input "d." at bounding box center [612, 338] width 1 height 9
radio input "true"
click at [496, 502] on button "Next" at bounding box center [612, 530] width 233 height 57
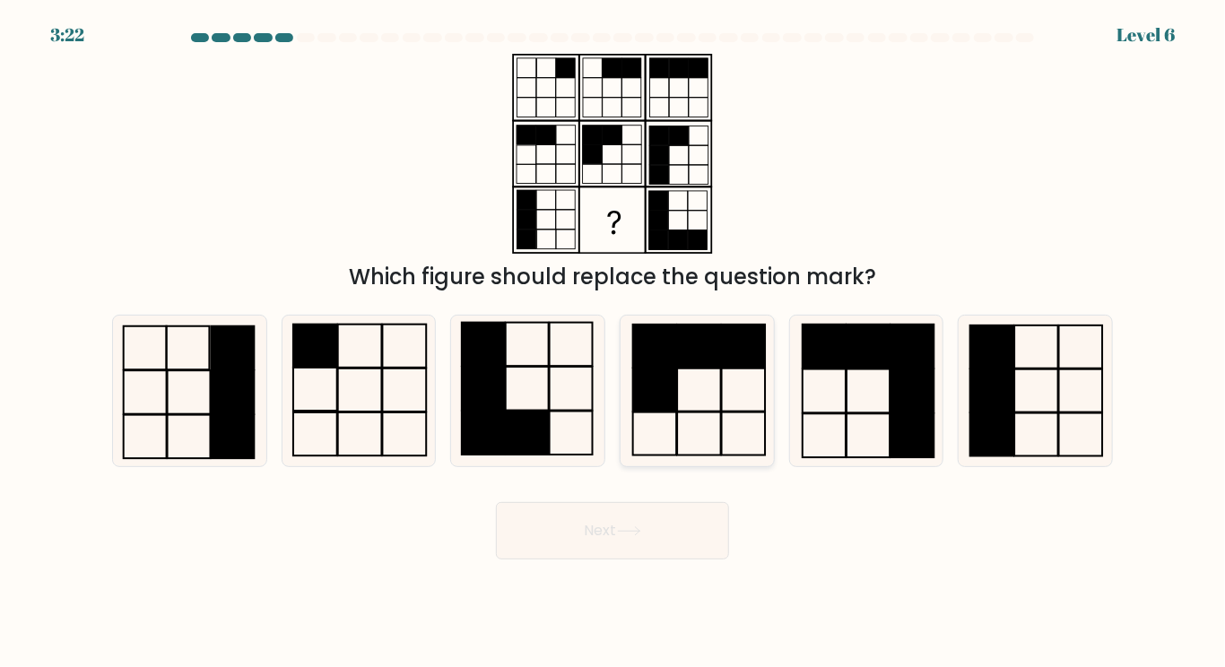
click at [662, 377] on rect at bounding box center [654, 389] width 44 height 43
click at [613, 342] on input "d." at bounding box center [612, 338] width 1 height 9
radio input "true"
click at [563, 394] on icon at bounding box center [528, 391] width 150 height 150
click at [612, 342] on input "c." at bounding box center [612, 338] width 1 height 9
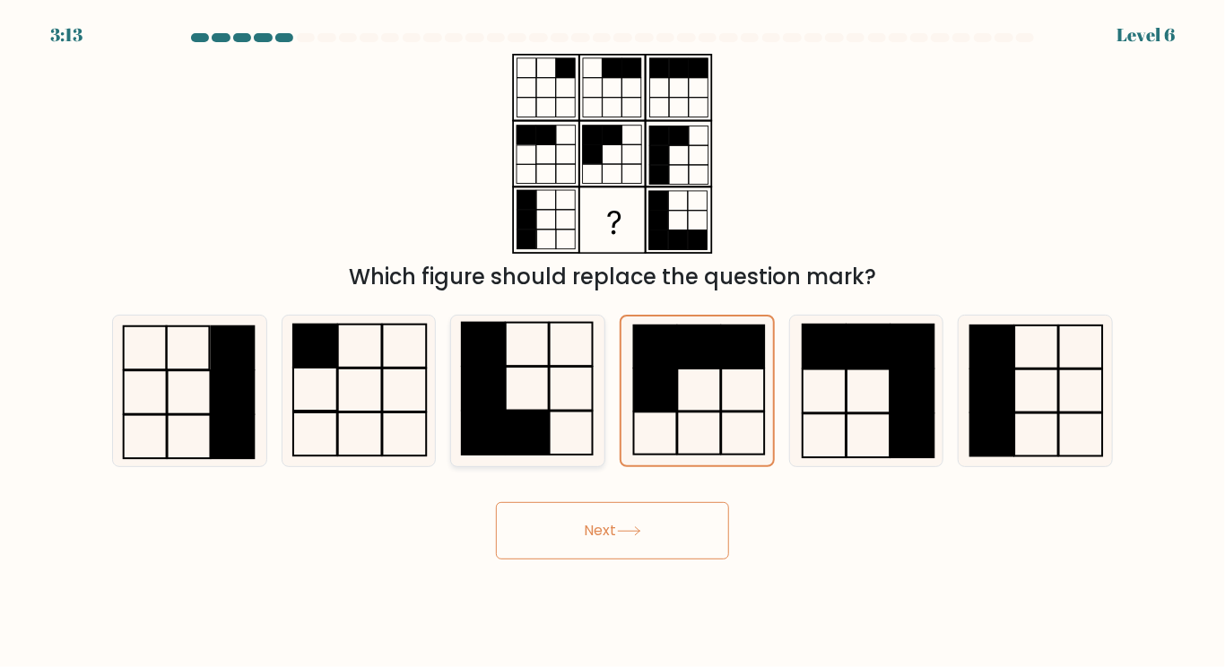
radio input "true"
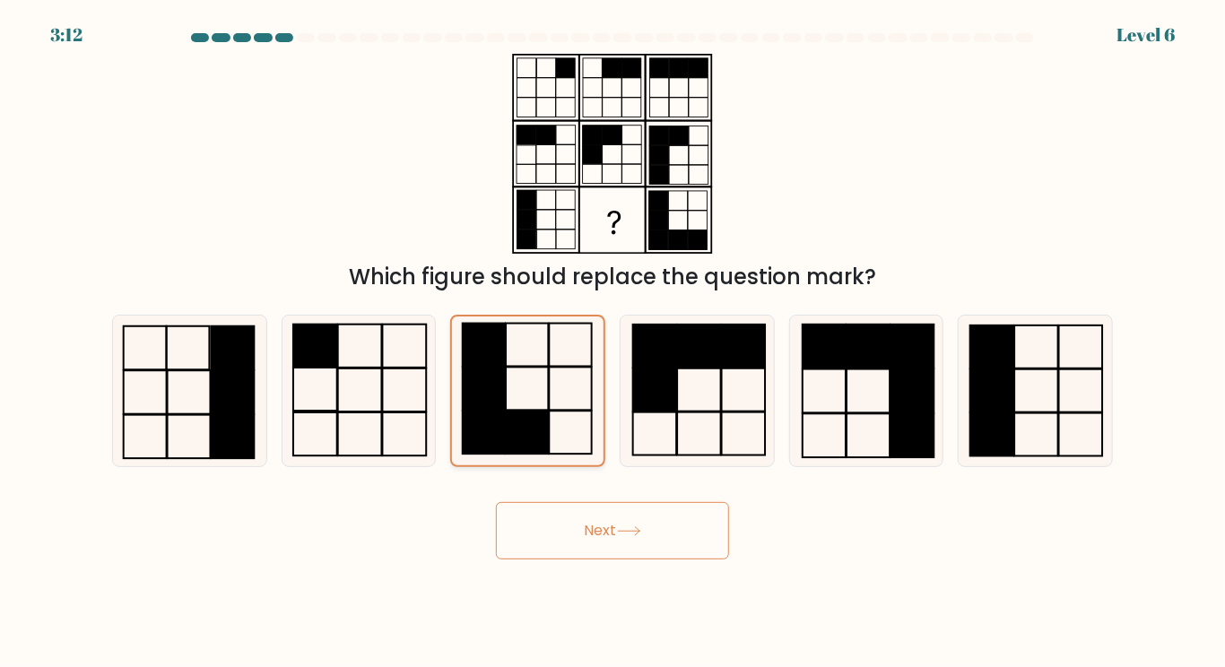
click at [496, 502] on button "Next" at bounding box center [612, 530] width 233 height 57
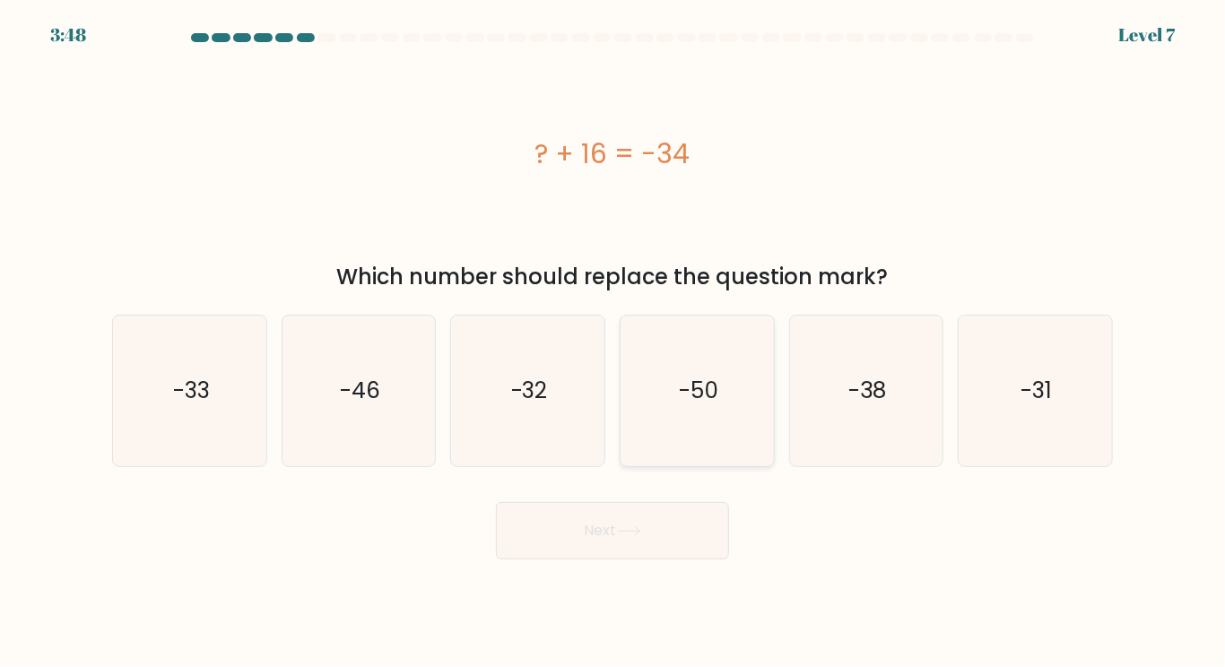
click at [638, 367] on icon "-50" at bounding box center [697, 391] width 150 height 150
click at [613, 342] on input "d. -50" at bounding box center [612, 338] width 1 height 9
radio input "true"
click at [496, 502] on button "Next" at bounding box center [612, 530] width 233 height 57
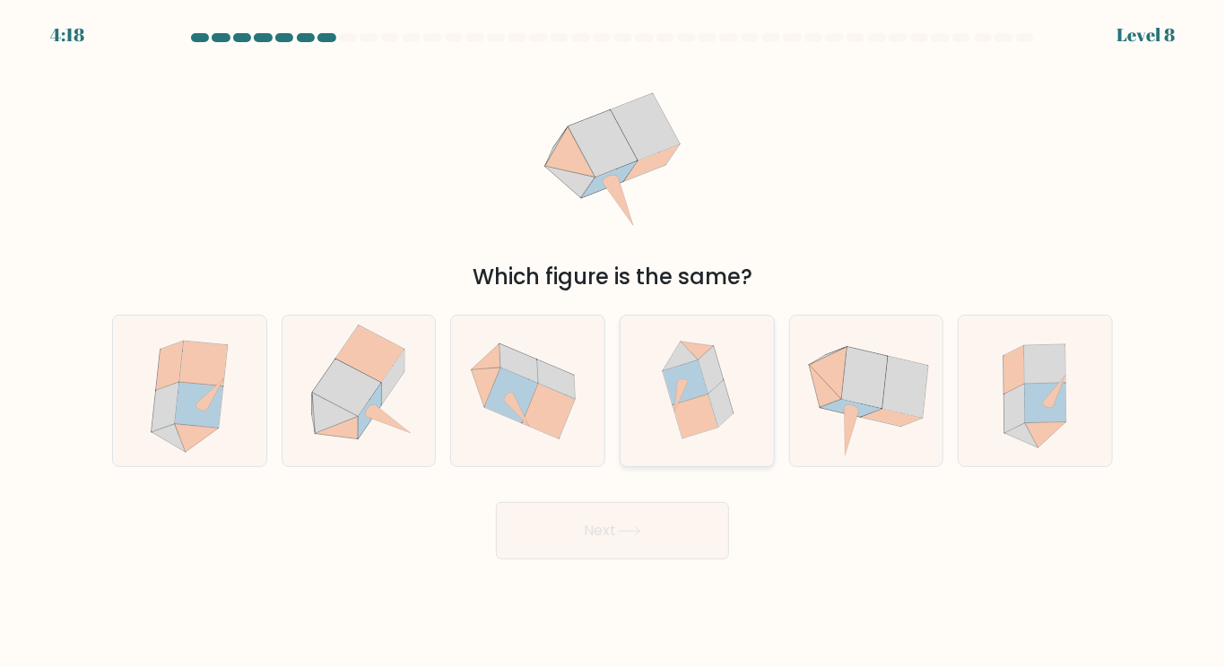
click at [715, 392] on icon at bounding box center [720, 403] width 25 height 48
click at [613, 342] on input "d." at bounding box center [612, 338] width 1 height 9
radio input "true"
click at [496, 502] on button "Next" at bounding box center [612, 530] width 233 height 57
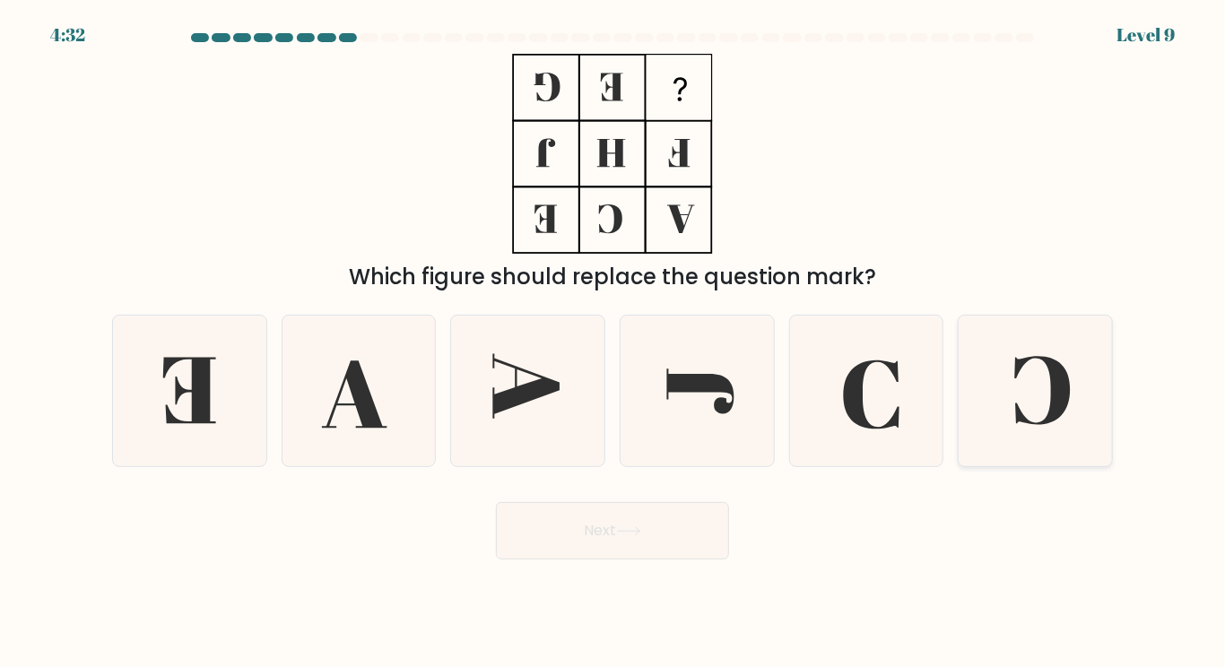
click at [1009, 356] on icon at bounding box center [1035, 391] width 150 height 150
click at [613, 342] on input "f." at bounding box center [612, 338] width 1 height 9
radio input "true"
click at [496, 502] on button "Next" at bounding box center [612, 530] width 233 height 57
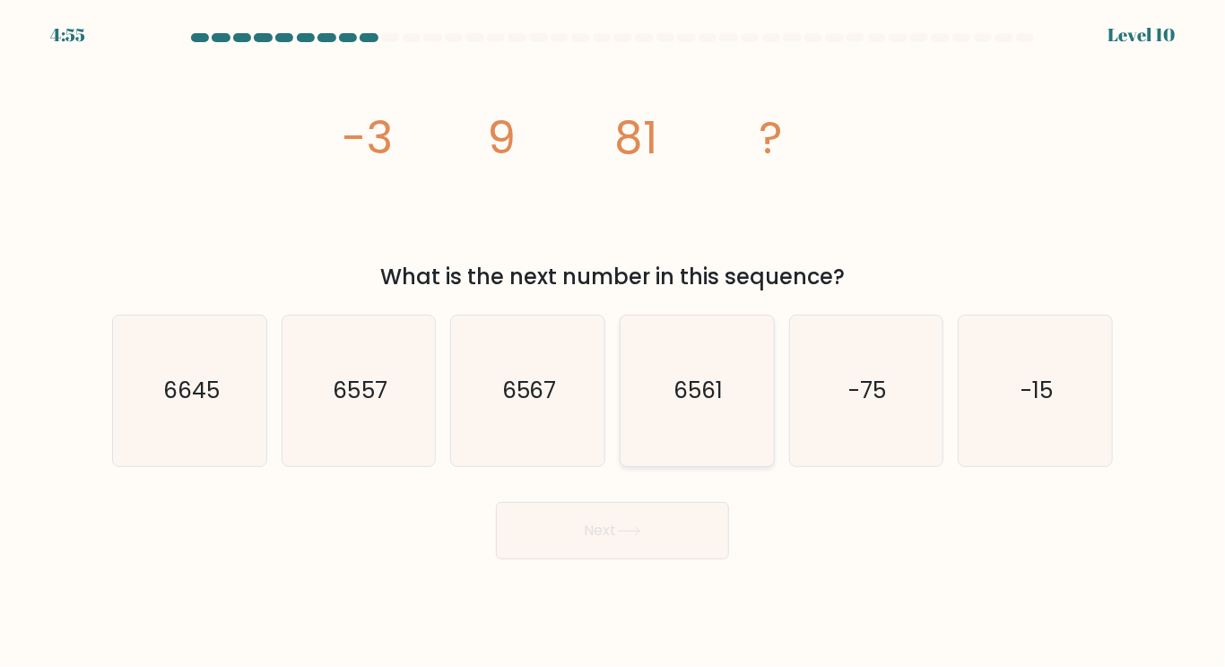
click at [732, 430] on icon "6561" at bounding box center [697, 391] width 150 height 150
click at [613, 342] on input "d. 6561" at bounding box center [612, 338] width 1 height 9
radio input "true"
click at [496, 502] on button "Next" at bounding box center [612, 530] width 233 height 57
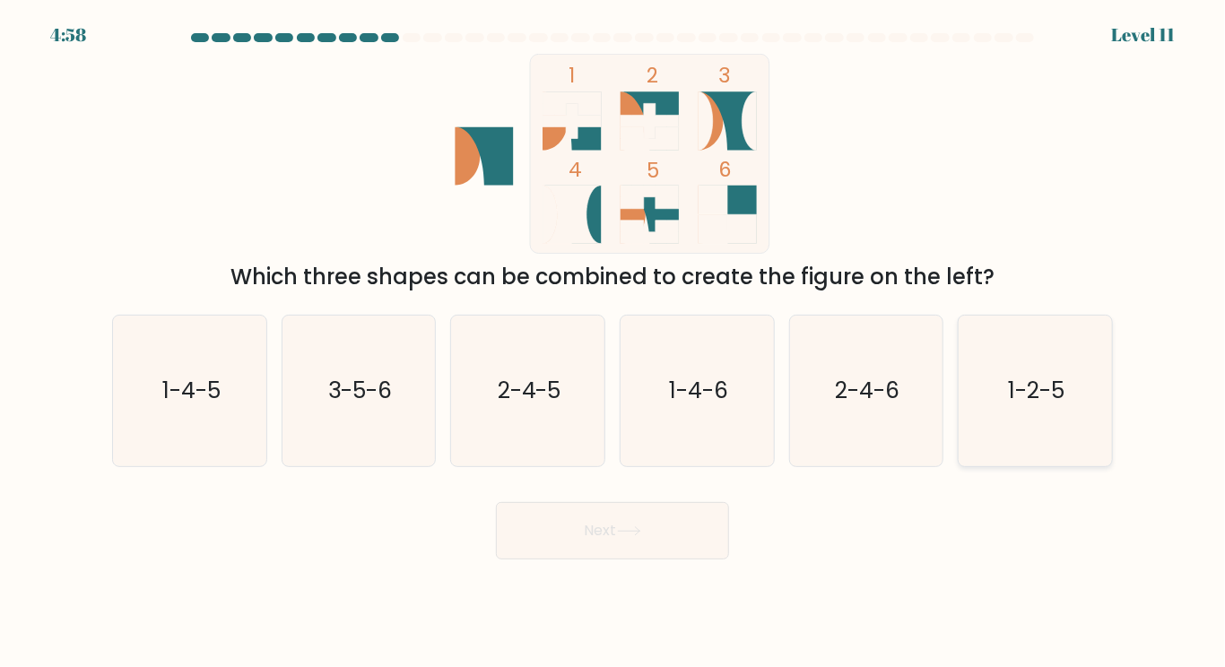
click at [1050, 381] on text "1-2-5" at bounding box center [1037, 390] width 56 height 31
click at [613, 342] on input "f. 1-2-5" at bounding box center [612, 338] width 1 height 9
radio input "true"
click at [516, 541] on button "Next" at bounding box center [612, 530] width 233 height 57
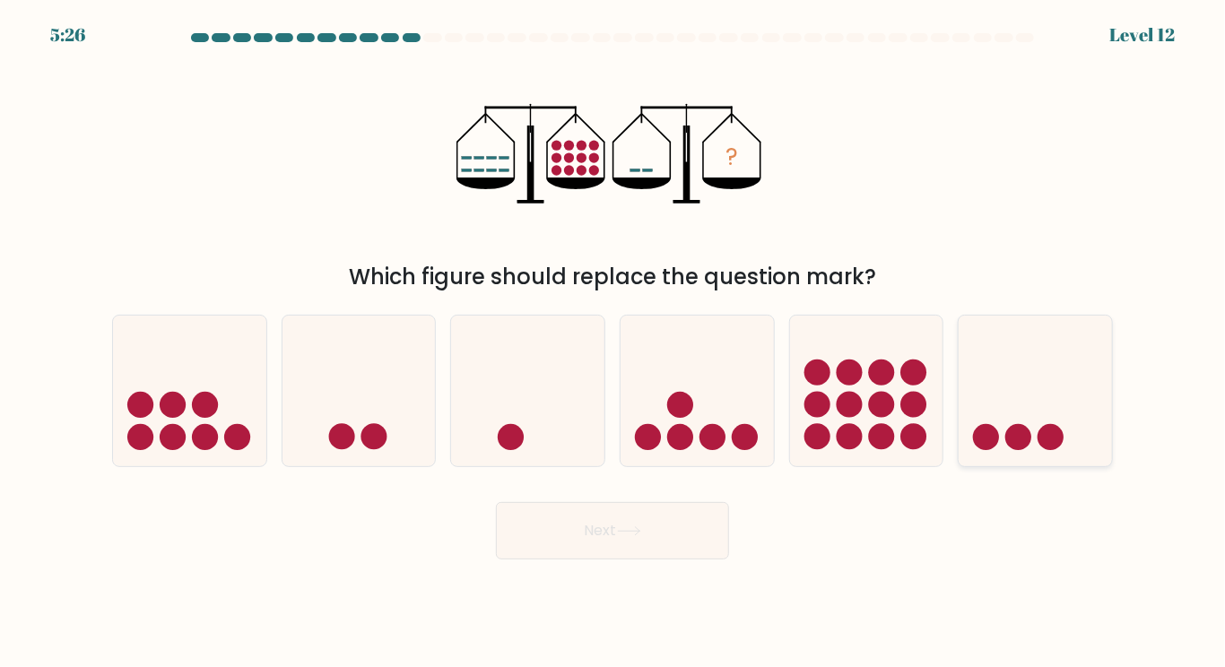
click at [1016, 429] on circle at bounding box center [1018, 437] width 26 height 26
click at [613, 342] on input "f." at bounding box center [612, 338] width 1 height 9
radio input "true"
click at [496, 502] on button "Next" at bounding box center [612, 530] width 233 height 57
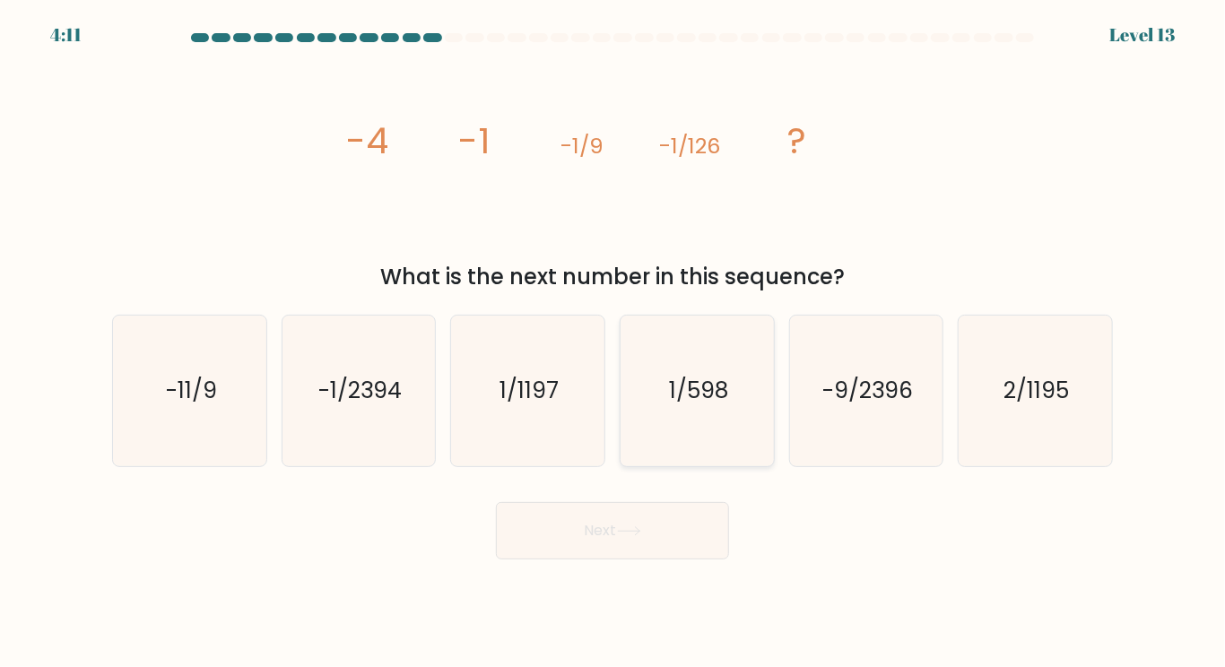
click at [677, 413] on icon "1/598" at bounding box center [697, 391] width 150 height 150
click at [613, 342] on input "d. 1/598" at bounding box center [612, 338] width 1 height 9
radio input "true"
click at [496, 502] on button "Next" at bounding box center [612, 530] width 233 height 57
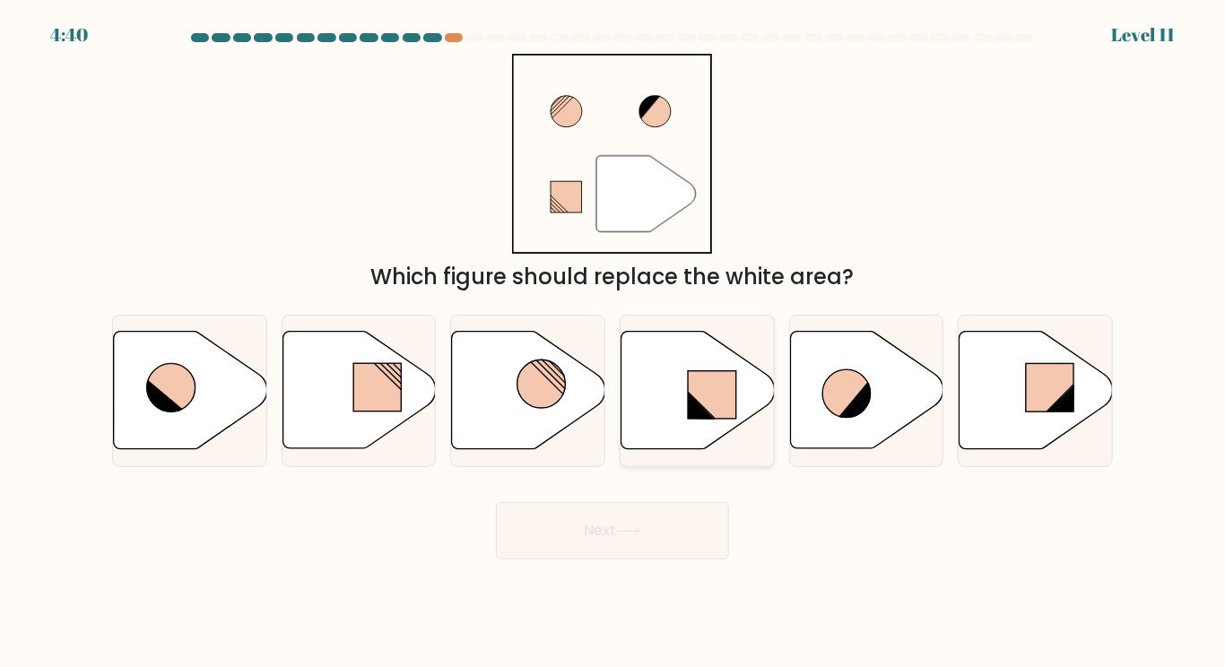
click at [719, 366] on icon at bounding box center [697, 390] width 153 height 117
click at [613, 342] on input "d." at bounding box center [612, 338] width 1 height 9
radio input "true"
click at [496, 502] on button "Next" at bounding box center [612, 530] width 233 height 57
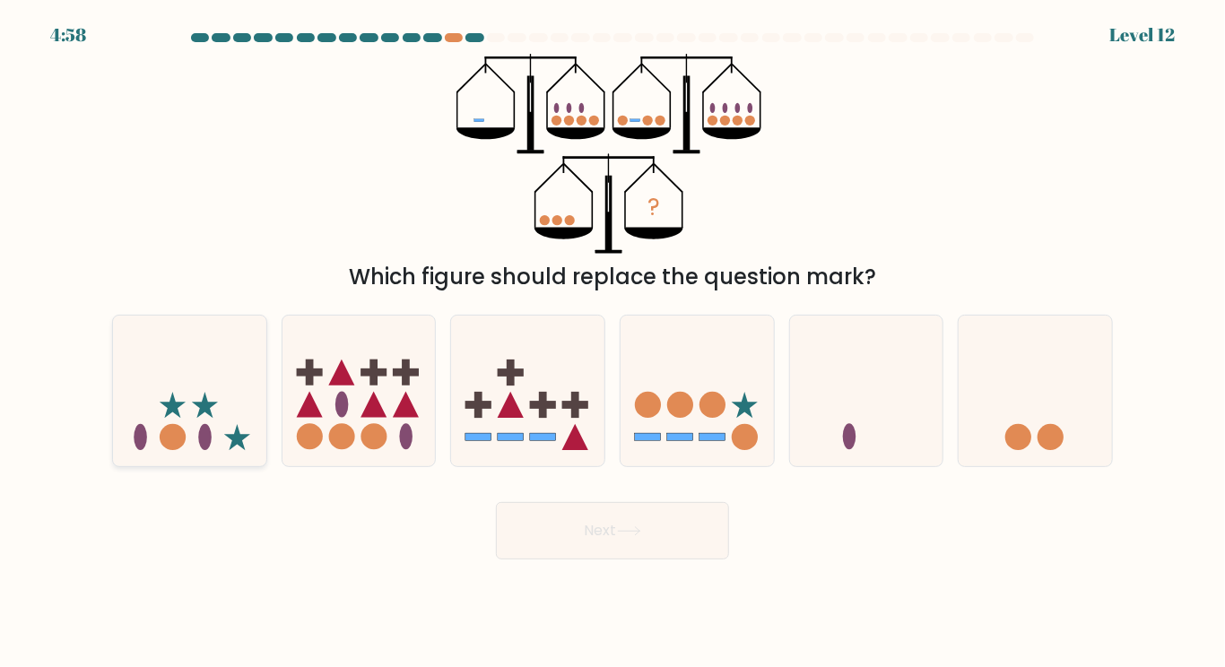
click at [230, 396] on icon at bounding box center [189, 390] width 153 height 126
click at [612, 342] on input "a." at bounding box center [612, 338] width 1 height 9
radio input "true"
click at [370, 386] on icon at bounding box center [358, 390] width 153 height 126
click at [612, 342] on input "b." at bounding box center [612, 338] width 1 height 9
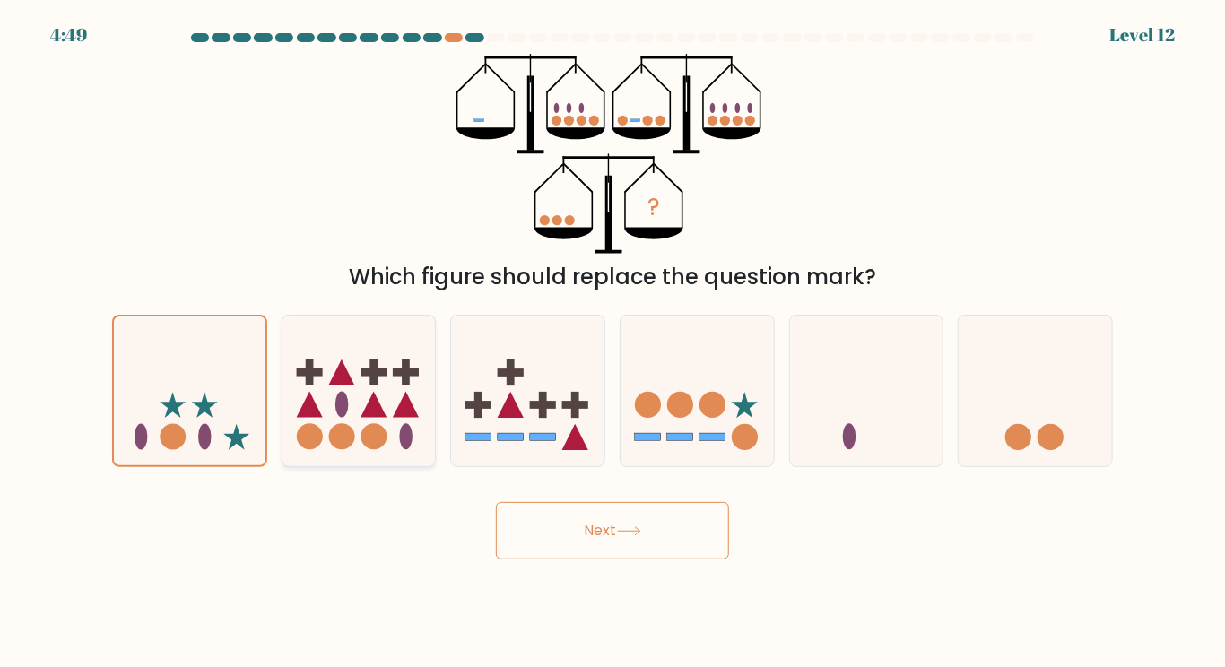
radio input "true"
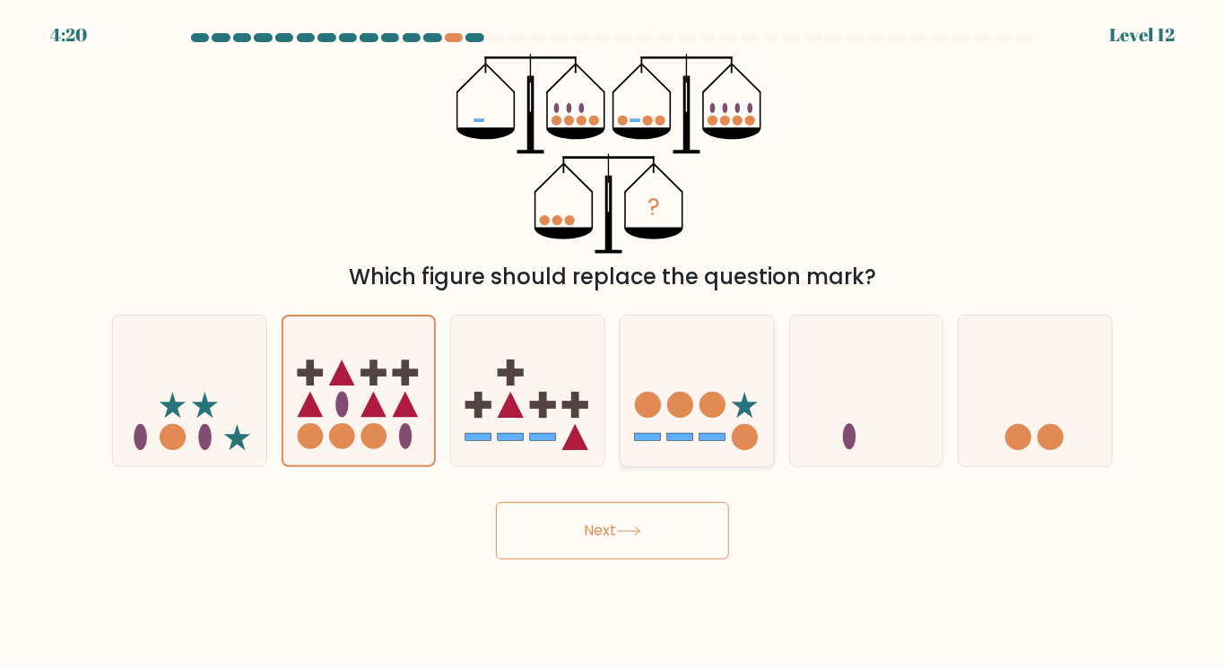
click at [701, 376] on icon at bounding box center [696, 390] width 153 height 126
click at [613, 342] on input "d." at bounding box center [612, 338] width 1 height 9
radio input "true"
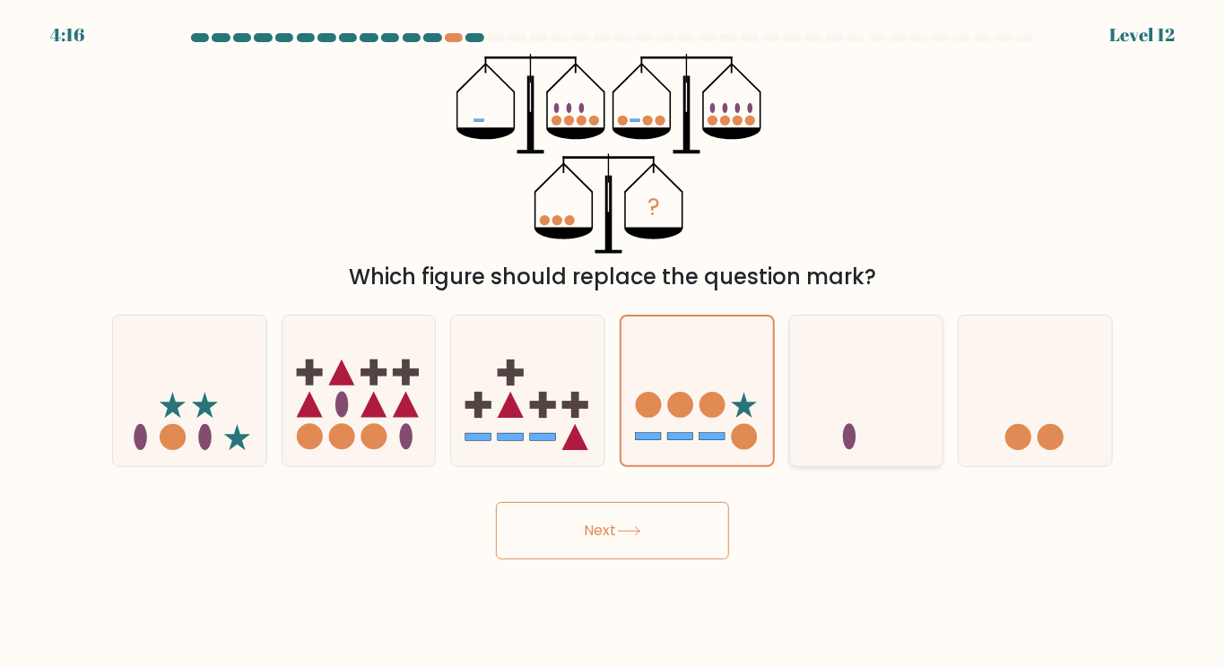
click at [864, 412] on icon at bounding box center [866, 390] width 153 height 126
click at [613, 342] on input "e." at bounding box center [612, 338] width 1 height 9
radio input "true"
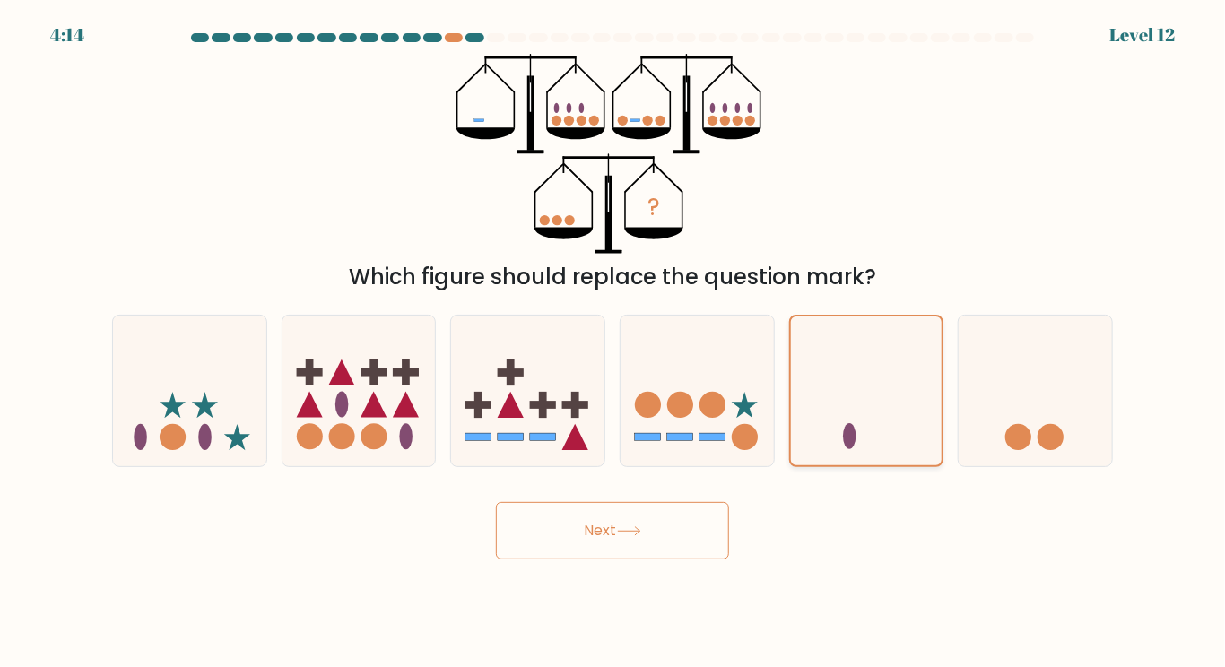
click at [496, 502] on button "Next" at bounding box center [612, 530] width 233 height 57
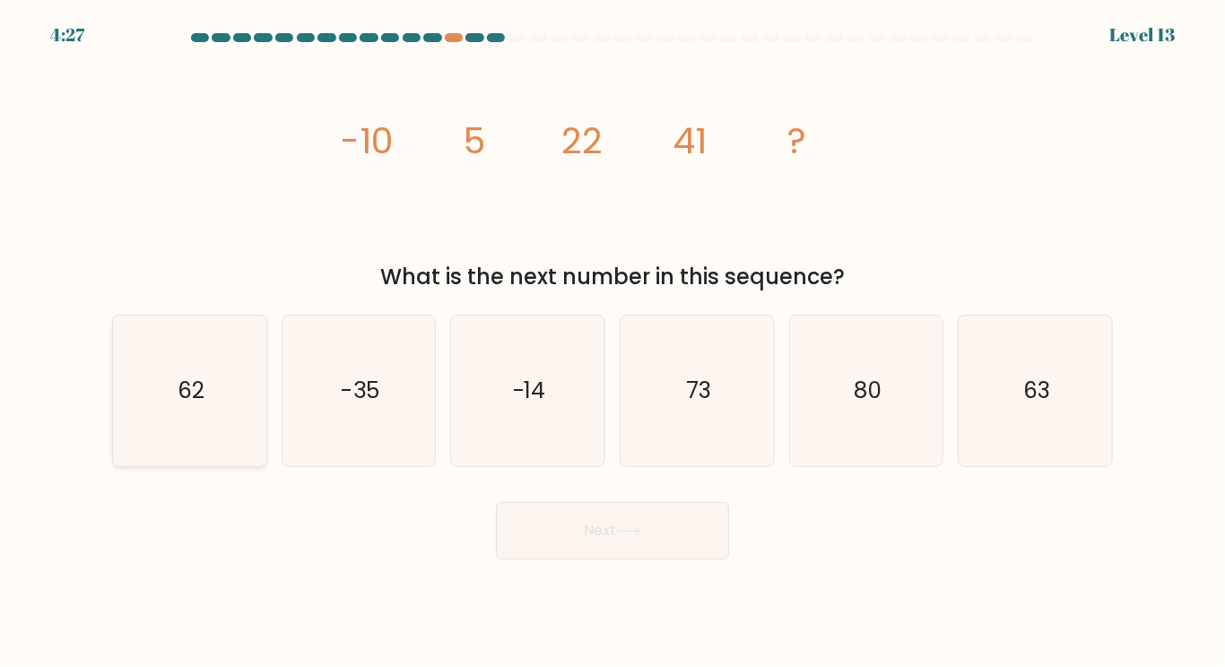
click at [187, 353] on icon "62" at bounding box center [190, 391] width 150 height 150
click at [612, 342] on input "a. 62" at bounding box center [612, 338] width 1 height 9
radio input "true"
click at [496, 502] on button "Next" at bounding box center [612, 530] width 233 height 57
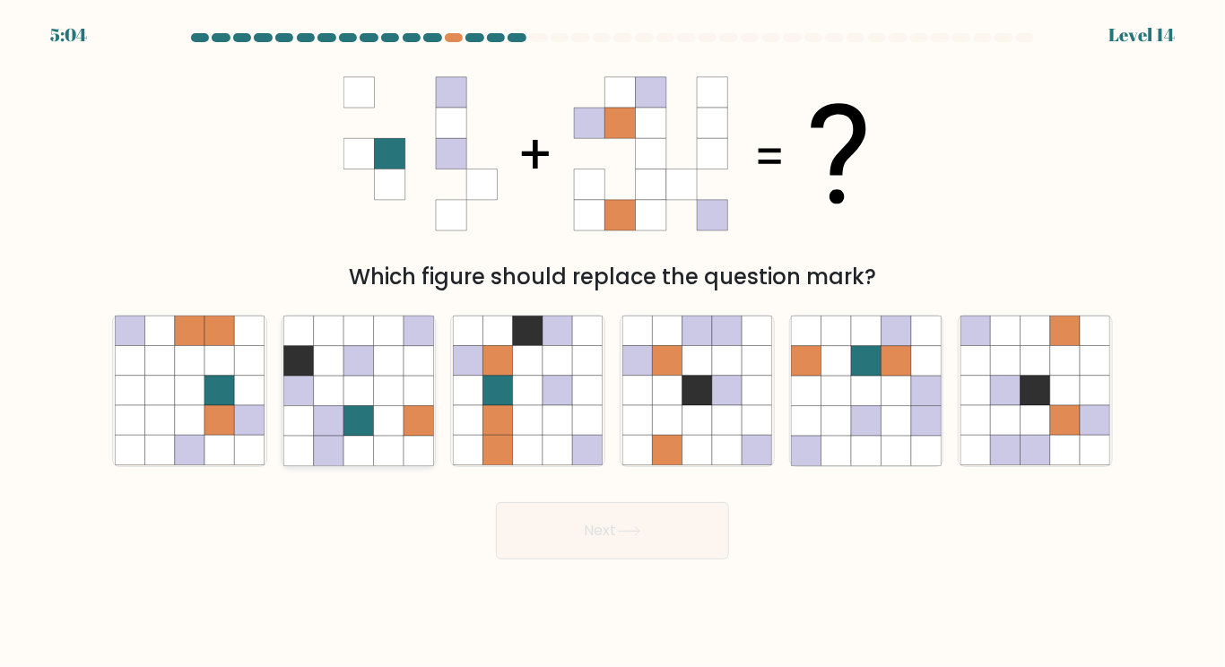
click at [381, 367] on icon at bounding box center [389, 361] width 30 height 30
click at [612, 342] on input "b." at bounding box center [612, 338] width 1 height 9
radio input "true"
click at [897, 429] on icon at bounding box center [896, 421] width 30 height 30
click at [613, 342] on input "e." at bounding box center [612, 338] width 1 height 9
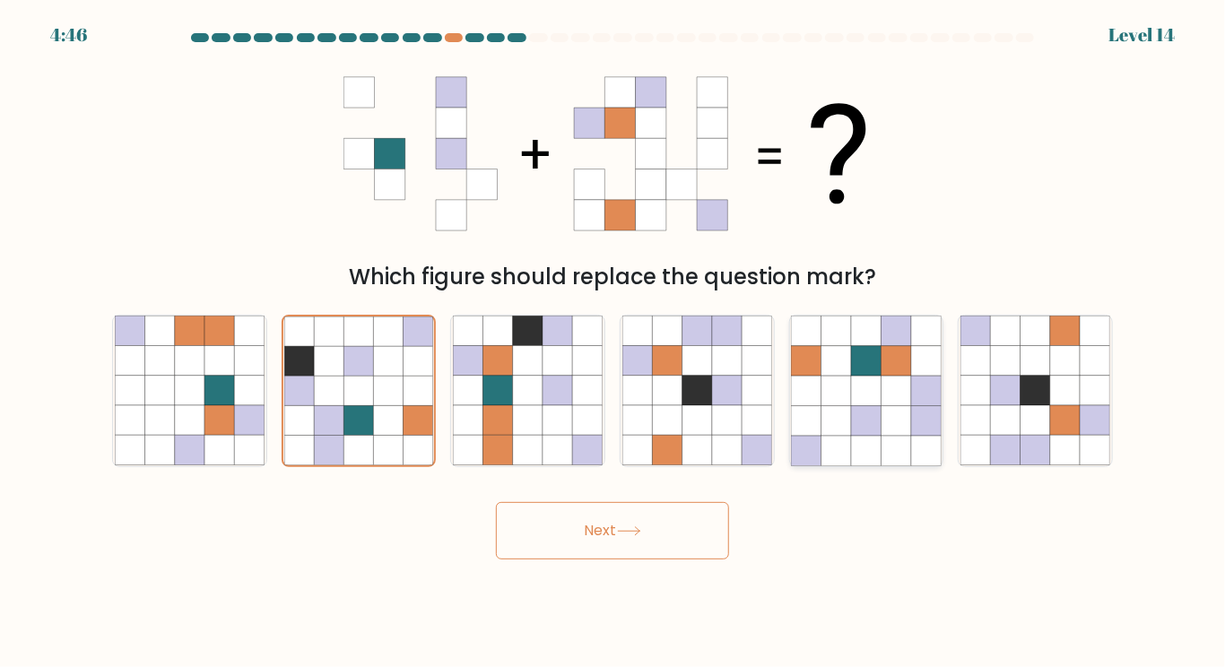
radio input "true"
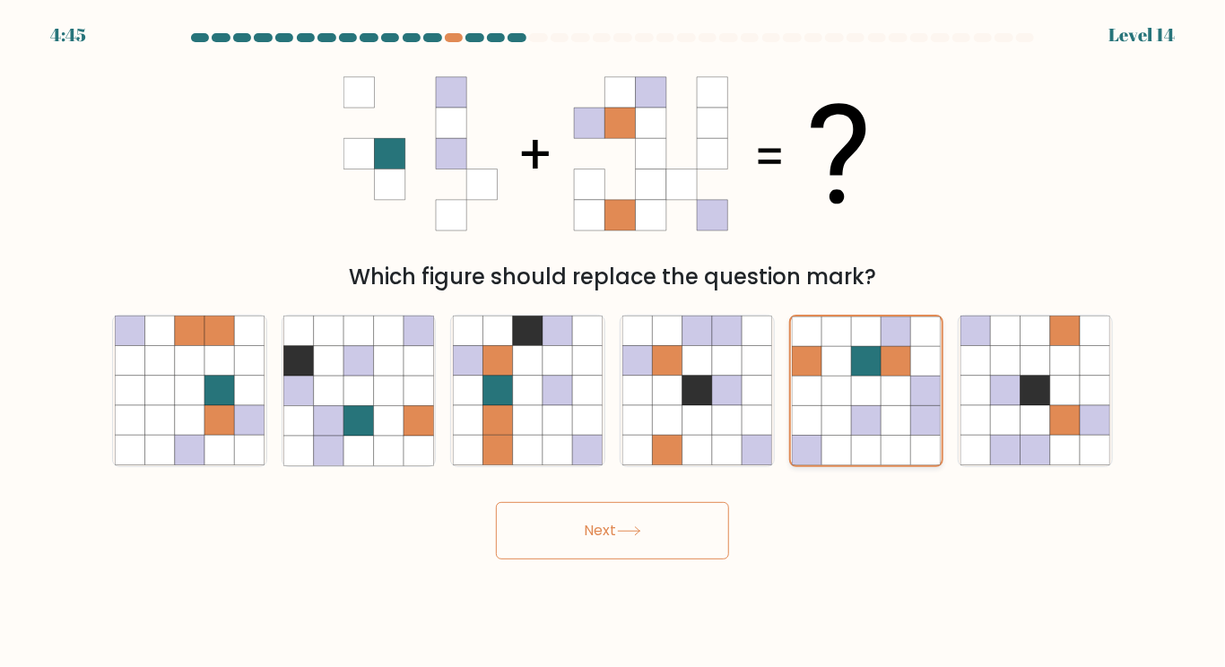
click at [496, 502] on button "Next" at bounding box center [612, 530] width 233 height 57
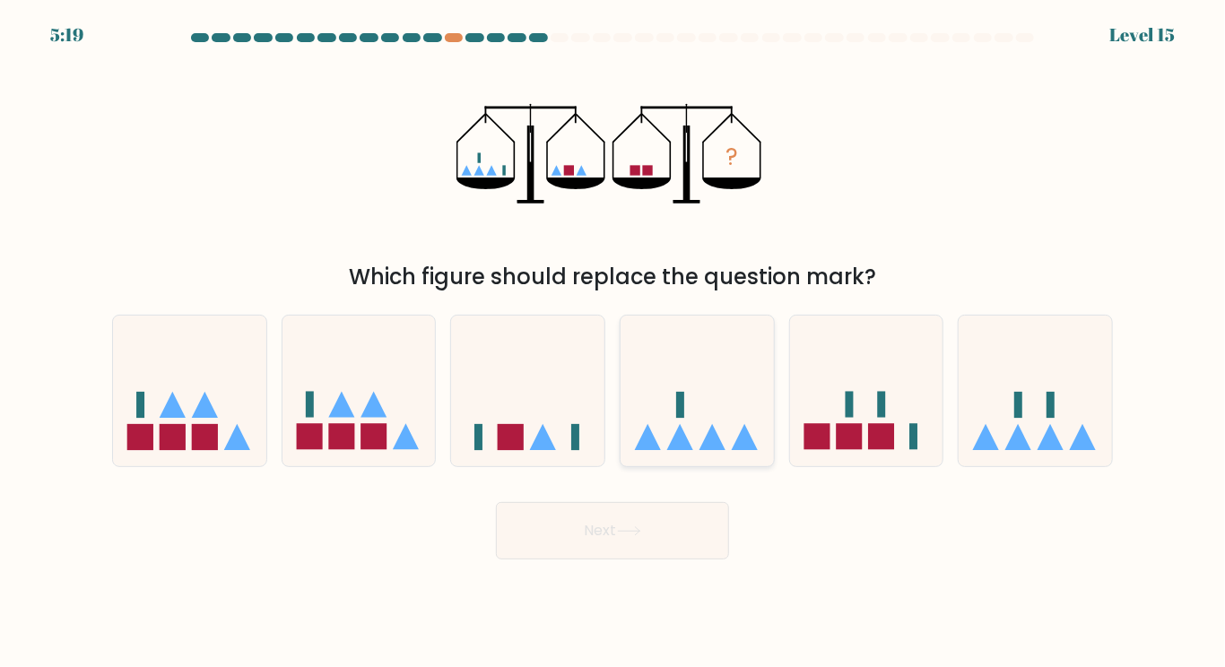
click at [679, 401] on rect at bounding box center [680, 405] width 8 height 26
click at [613, 342] on input "d." at bounding box center [612, 338] width 1 height 9
radio input "true"
click at [553, 394] on icon at bounding box center [527, 390] width 153 height 126
click at [612, 342] on input "c." at bounding box center [612, 338] width 1 height 9
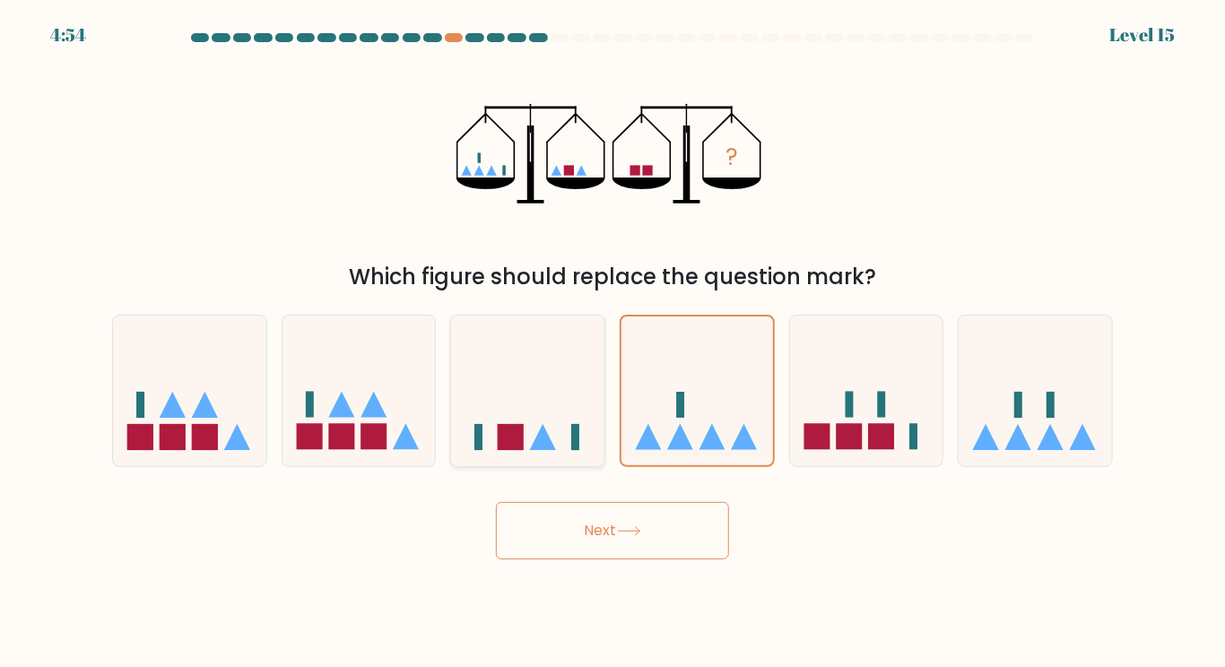
radio input "true"
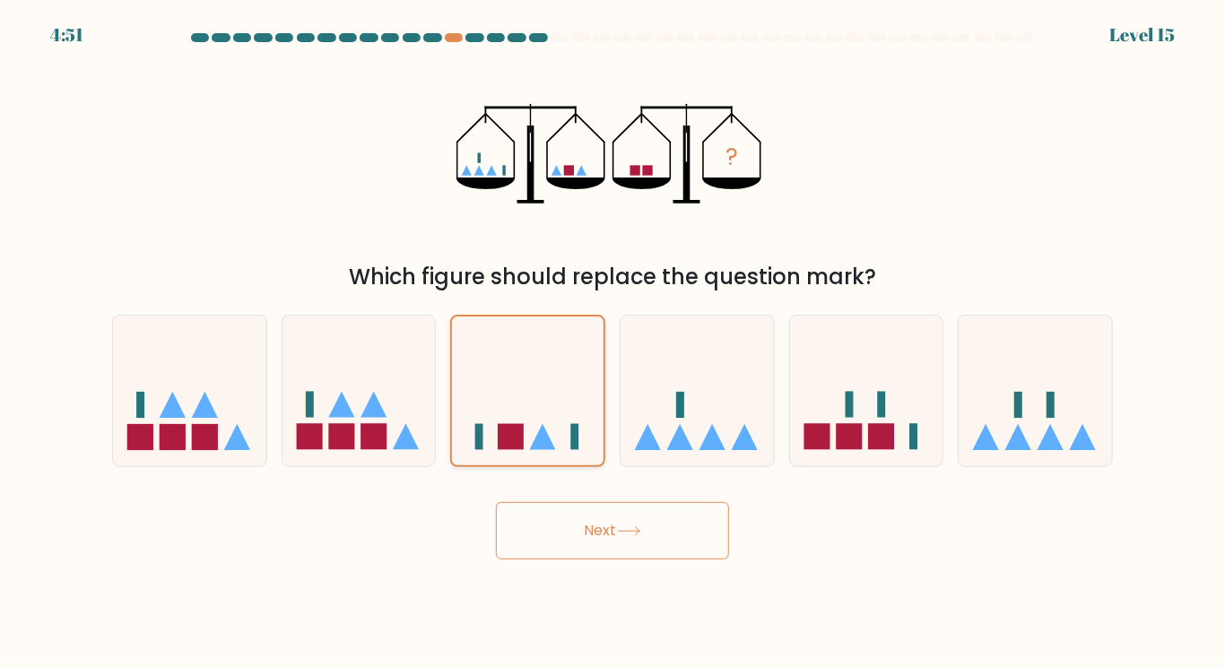
click at [496, 502] on button "Next" at bounding box center [612, 530] width 233 height 57
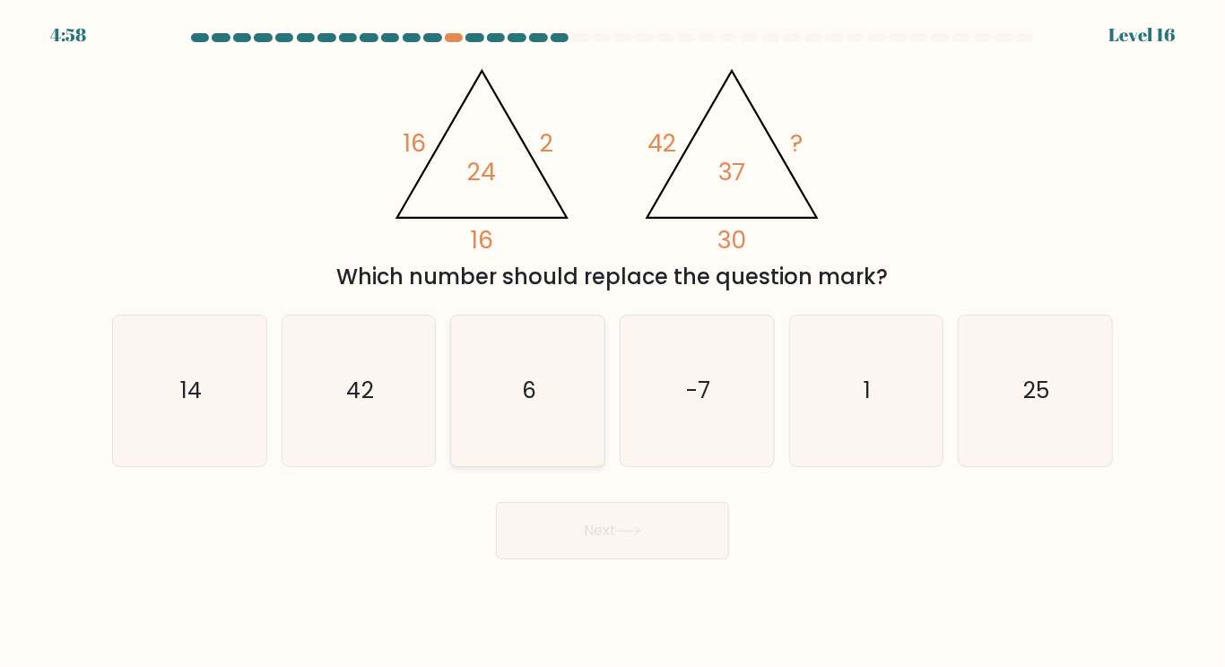
click at [484, 353] on icon "6" at bounding box center [528, 391] width 150 height 150
click at [612, 342] on input "c. 6" at bounding box center [612, 338] width 1 height 9
radio input "true"
click at [496, 502] on button "Next" at bounding box center [612, 530] width 233 height 57
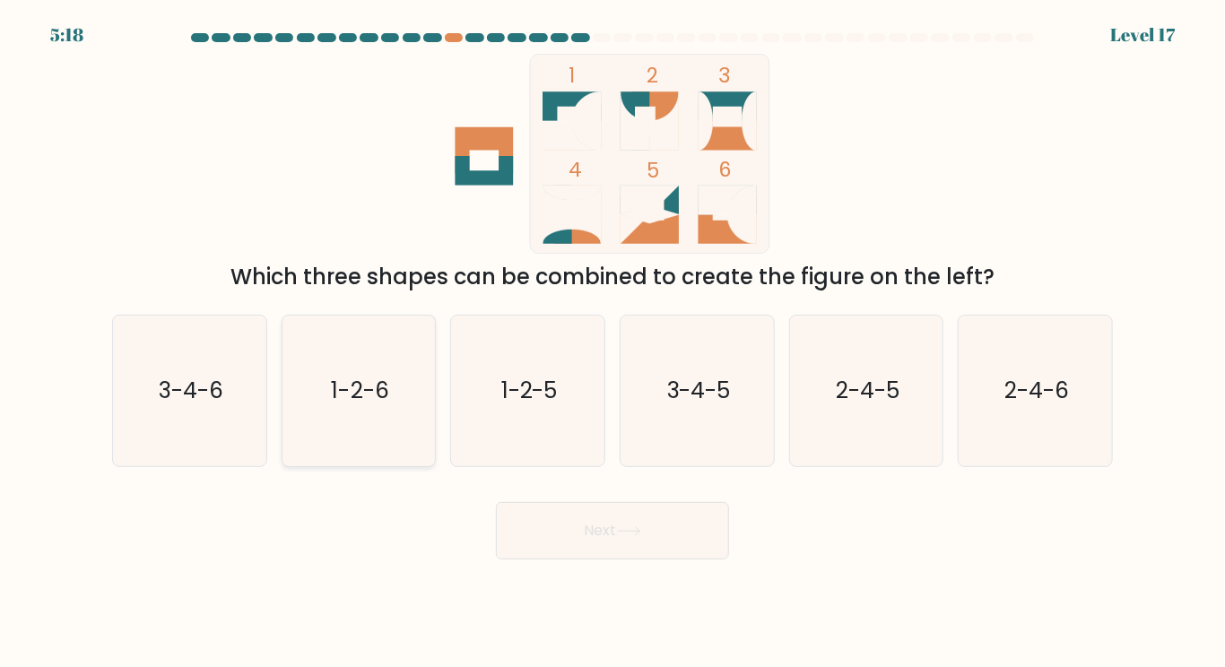
click at [369, 361] on icon "1-2-6" at bounding box center [358, 391] width 150 height 150
click at [612, 342] on input "b. 1-2-6" at bounding box center [612, 338] width 1 height 9
radio input "true"
click at [653, 532] on button "Next" at bounding box center [612, 530] width 233 height 57
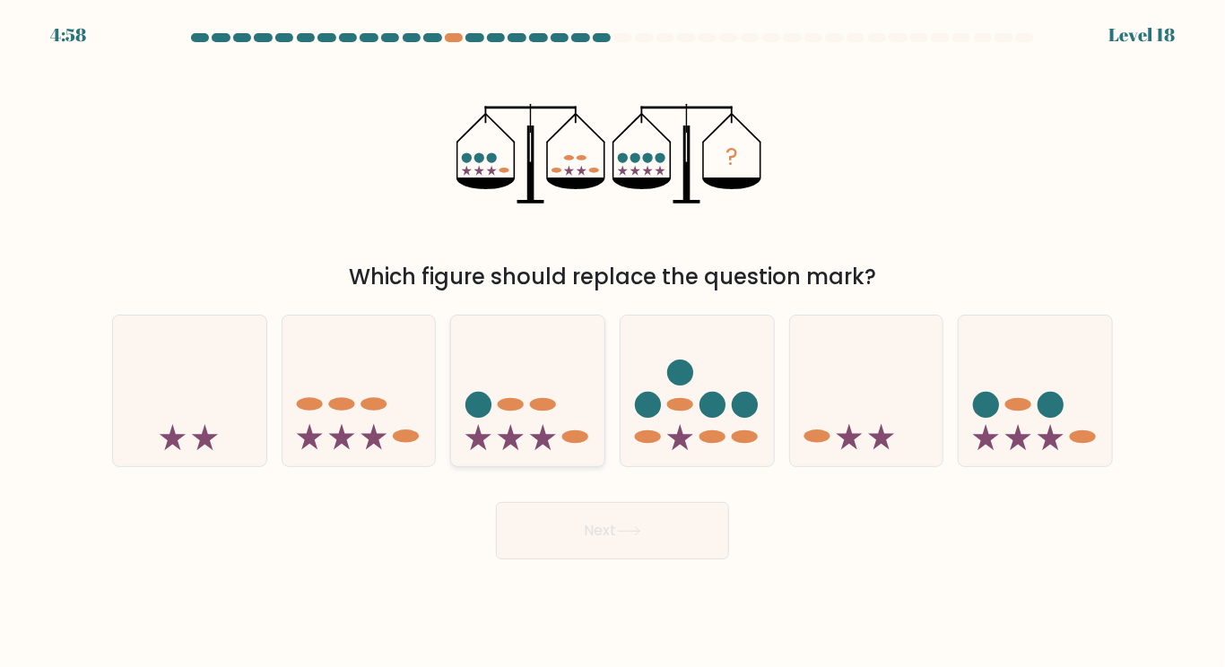
click at [559, 377] on icon at bounding box center [527, 390] width 153 height 126
click at [612, 342] on input "c." at bounding box center [612, 338] width 1 height 9
radio input "true"
click at [496, 502] on button "Next" at bounding box center [612, 530] width 233 height 57
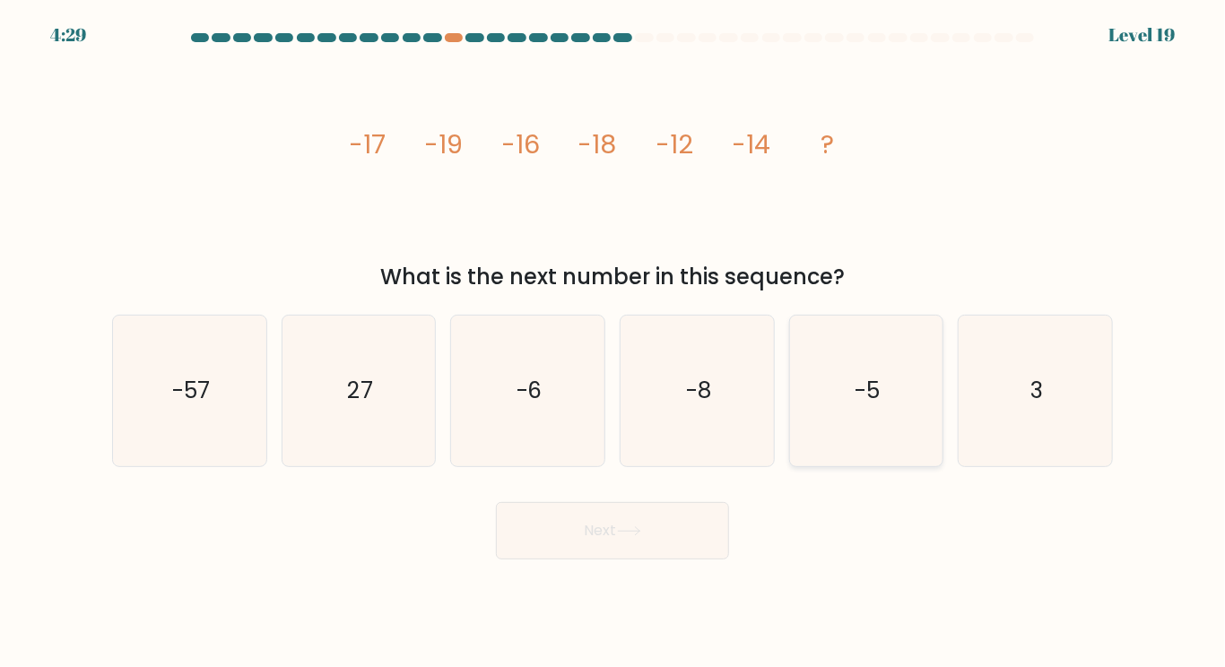
click at [868, 424] on icon "-5" at bounding box center [866, 391] width 150 height 150
click at [613, 342] on input "e. -5" at bounding box center [612, 338] width 1 height 9
radio input "true"
click at [496, 502] on button "Next" at bounding box center [612, 530] width 233 height 57
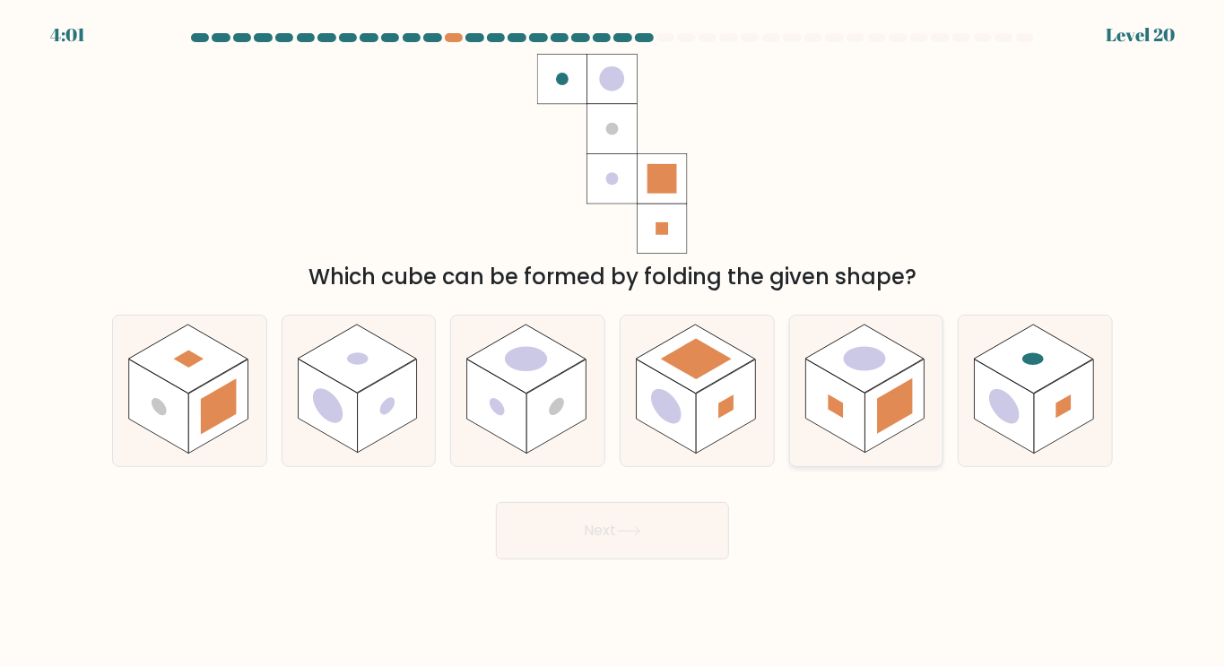
click at [863, 454] on icon at bounding box center [866, 391] width 153 height 150
click at [613, 342] on input "e." at bounding box center [612, 338] width 1 height 9
radio input "true"
click at [623, 519] on button "Next" at bounding box center [612, 530] width 233 height 57
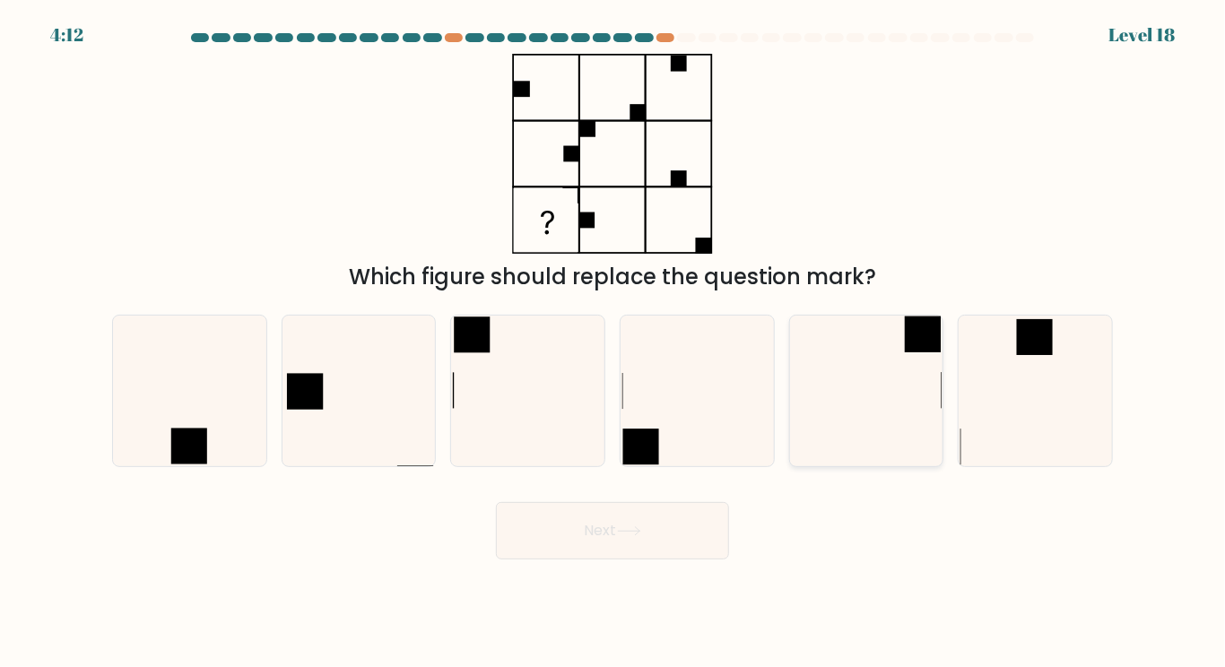
click at [875, 370] on icon at bounding box center [866, 391] width 150 height 150
click at [613, 342] on input "e." at bounding box center [612, 338] width 1 height 9
radio input "true"
click at [496, 502] on button "Next" at bounding box center [612, 530] width 233 height 57
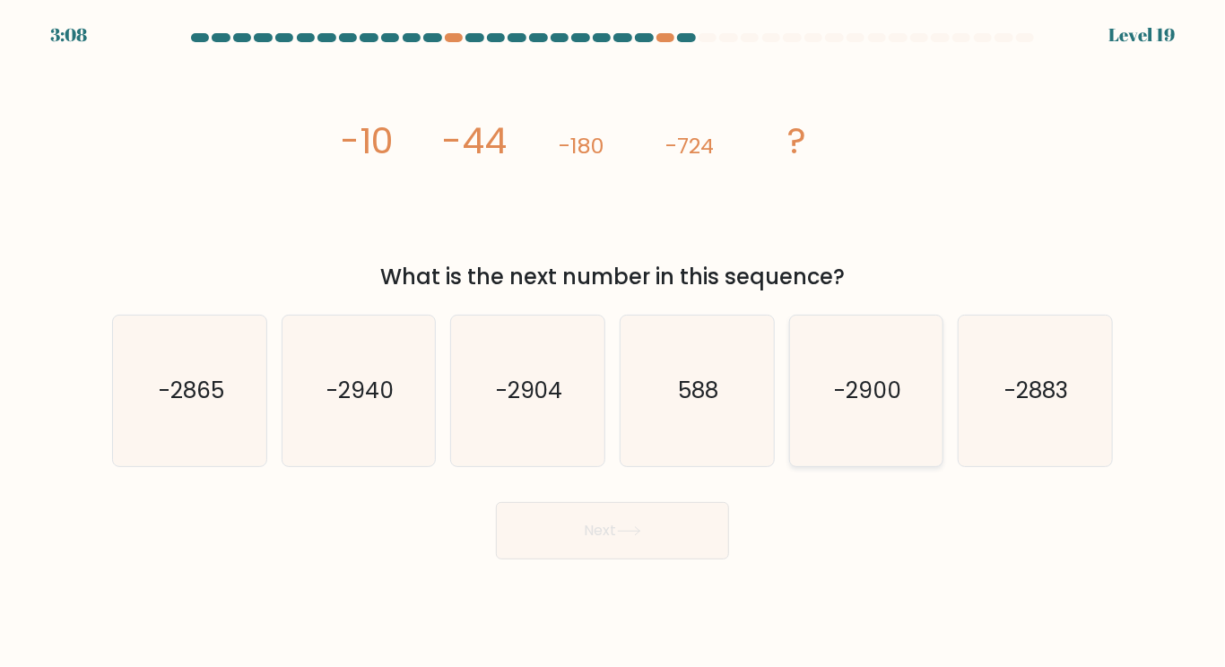
click at [801, 435] on icon "-2900" at bounding box center [866, 391] width 150 height 150
click at [613, 342] on input "e. -2900" at bounding box center [612, 338] width 1 height 9
radio input "true"
click at [496, 502] on button "Next" at bounding box center [612, 530] width 233 height 57
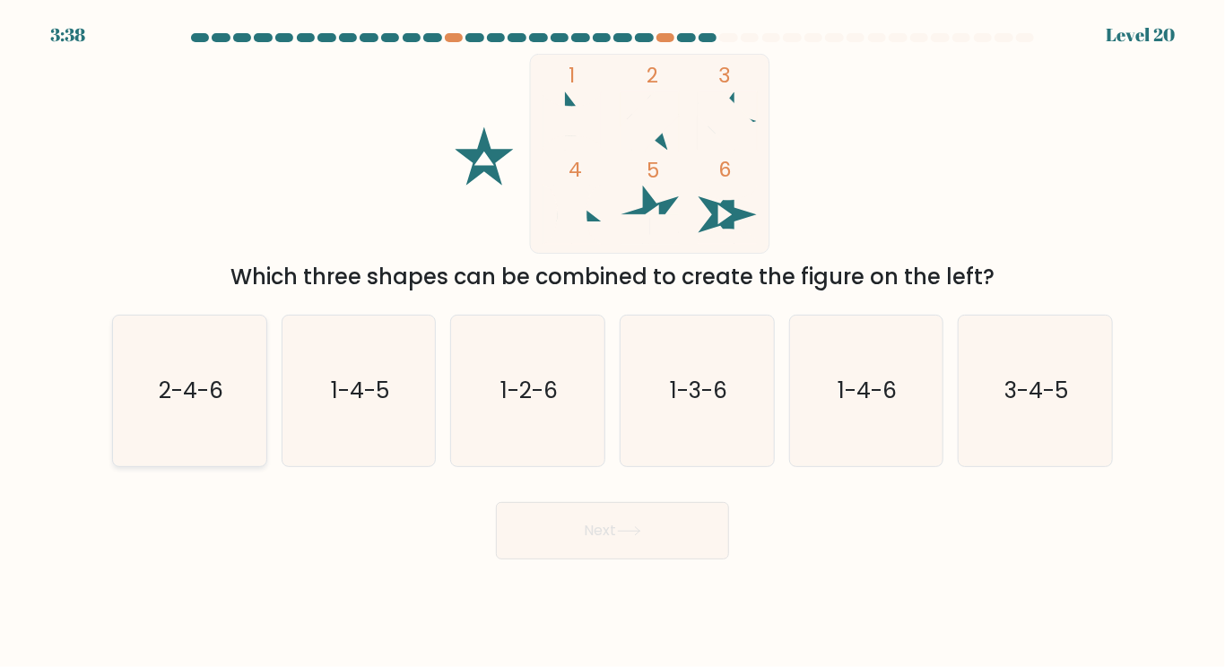
click at [143, 415] on icon "2-4-6" at bounding box center [190, 391] width 150 height 150
click at [612, 342] on input "a. 2-4-6" at bounding box center [612, 338] width 1 height 9
radio input "true"
click at [914, 385] on icon "1-4-6" at bounding box center [866, 391] width 150 height 150
click at [613, 342] on input "e. 1-4-6" at bounding box center [612, 338] width 1 height 9
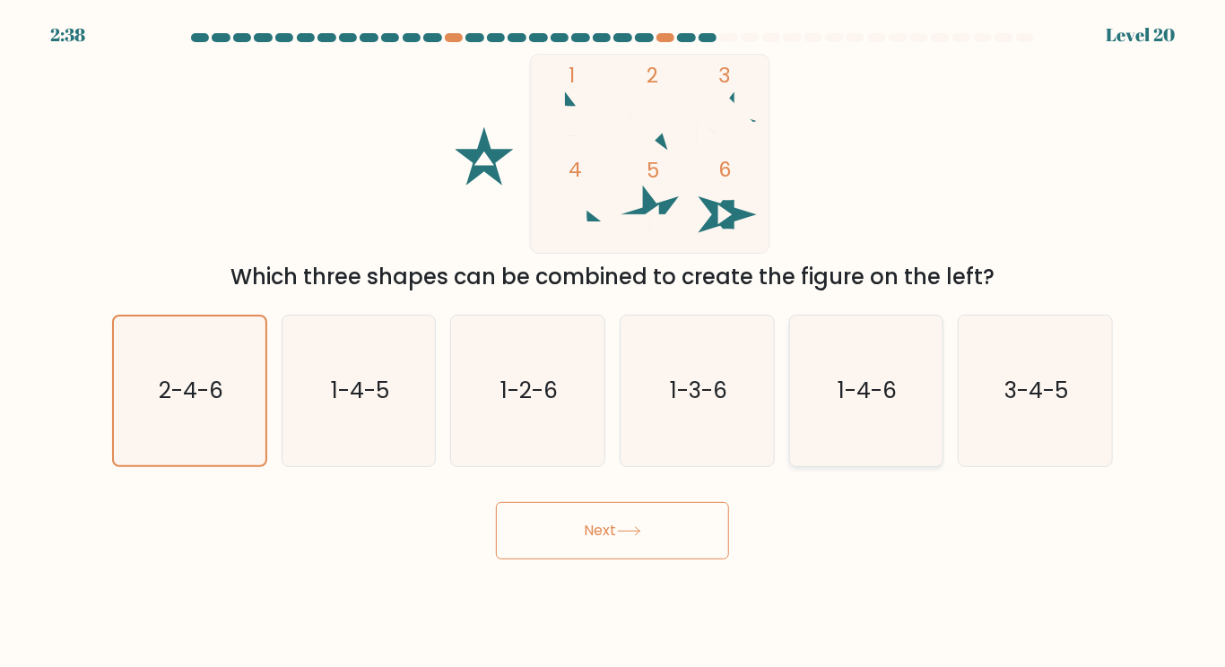
radio input "true"
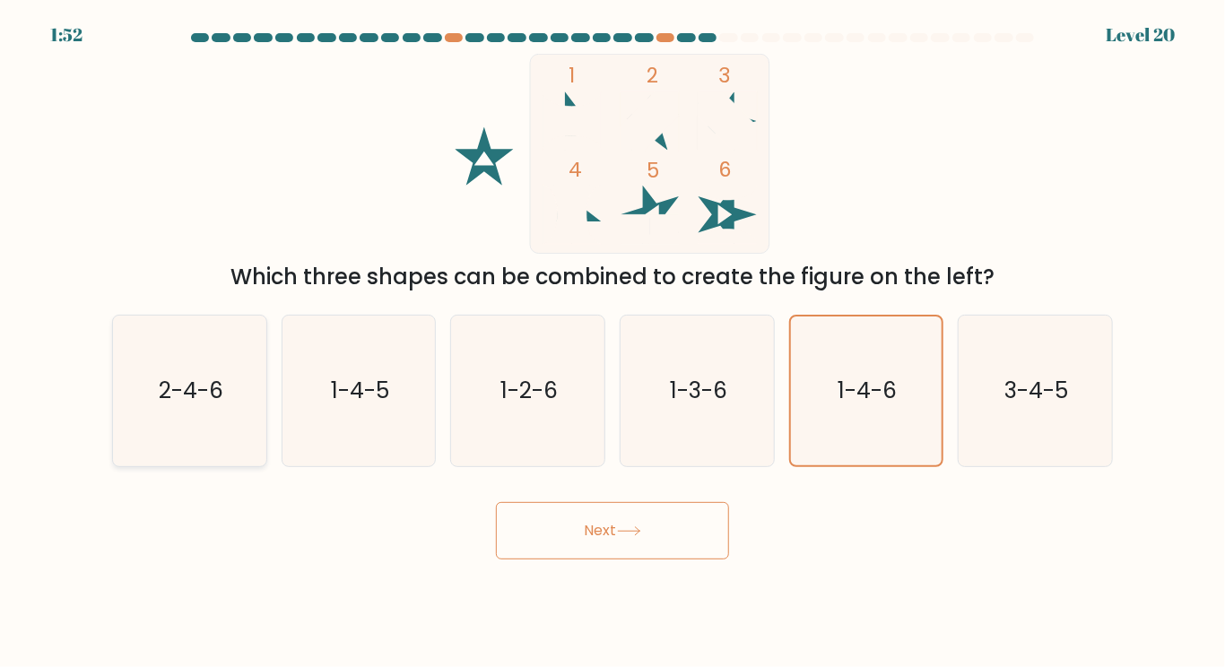
click at [197, 422] on icon "2-4-6" at bounding box center [190, 391] width 150 height 150
click at [612, 342] on input "a. 2-4-6" at bounding box center [612, 338] width 1 height 9
radio input "true"
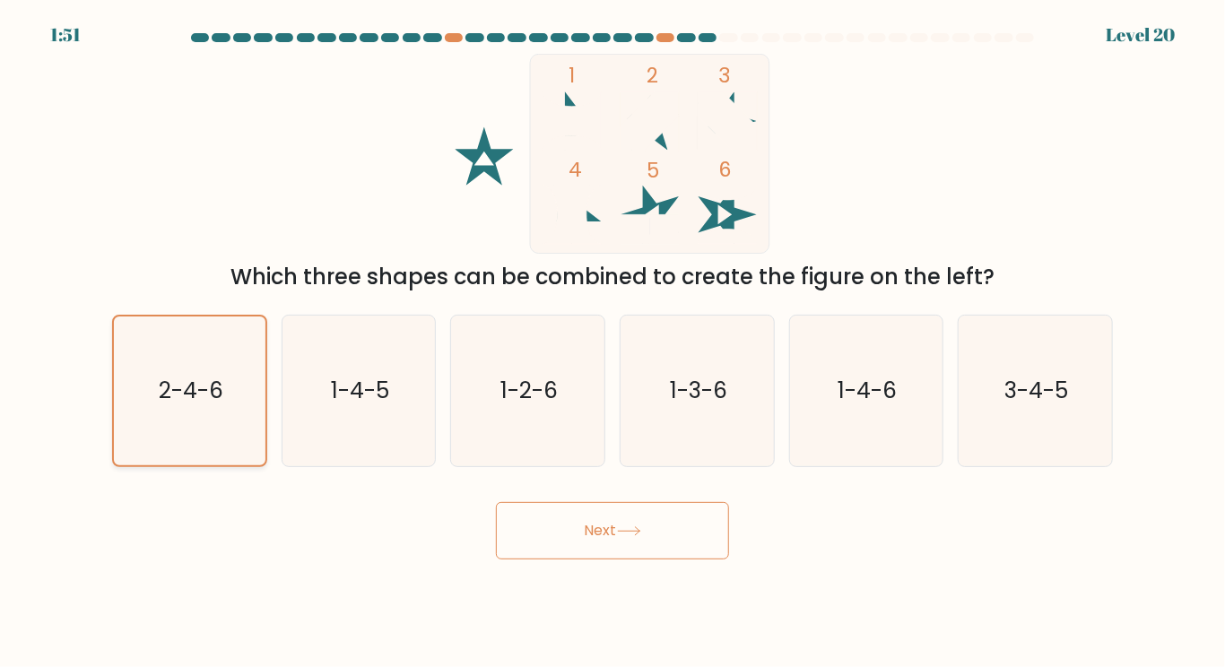
click at [496, 502] on button "Next" at bounding box center [612, 530] width 233 height 57
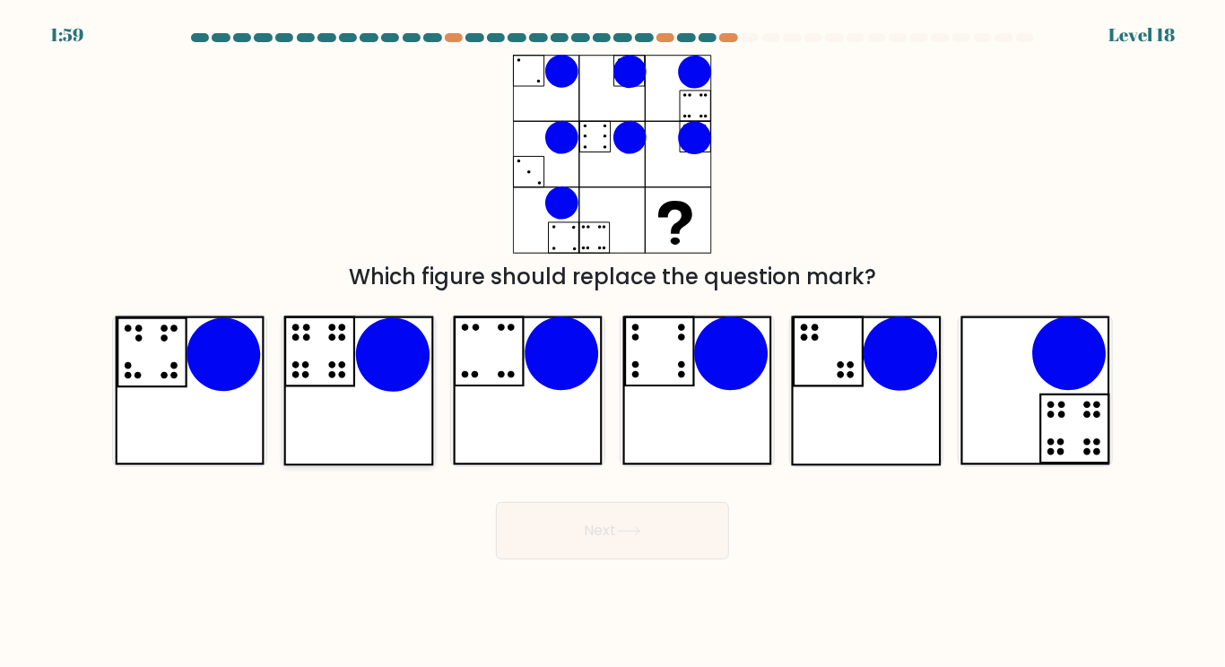
click at [348, 411] on icon at bounding box center [358, 391] width 150 height 150
click at [612, 342] on input "b." at bounding box center [612, 338] width 1 height 9
radio input "true"
click at [496, 502] on button "Next" at bounding box center [612, 530] width 233 height 57
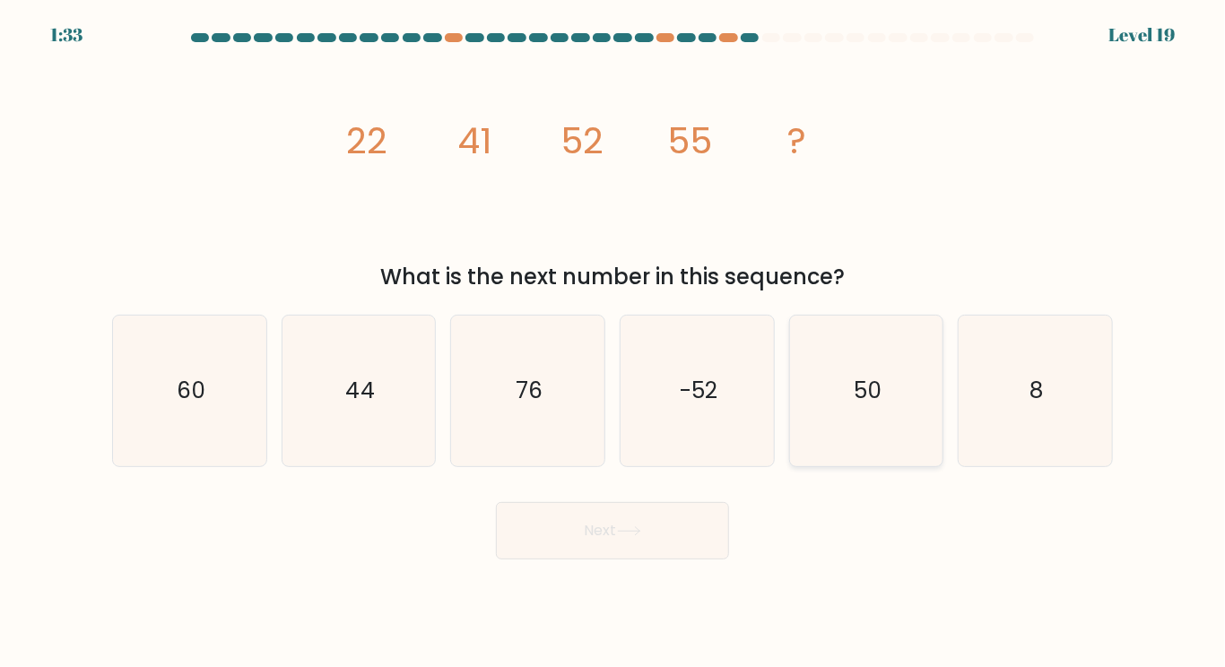
click at [886, 331] on icon "50" at bounding box center [866, 391] width 150 height 150
click at [613, 334] on input "e. 50" at bounding box center [612, 338] width 1 height 9
radio input "true"
click at [496, 502] on button "Next" at bounding box center [612, 530] width 233 height 57
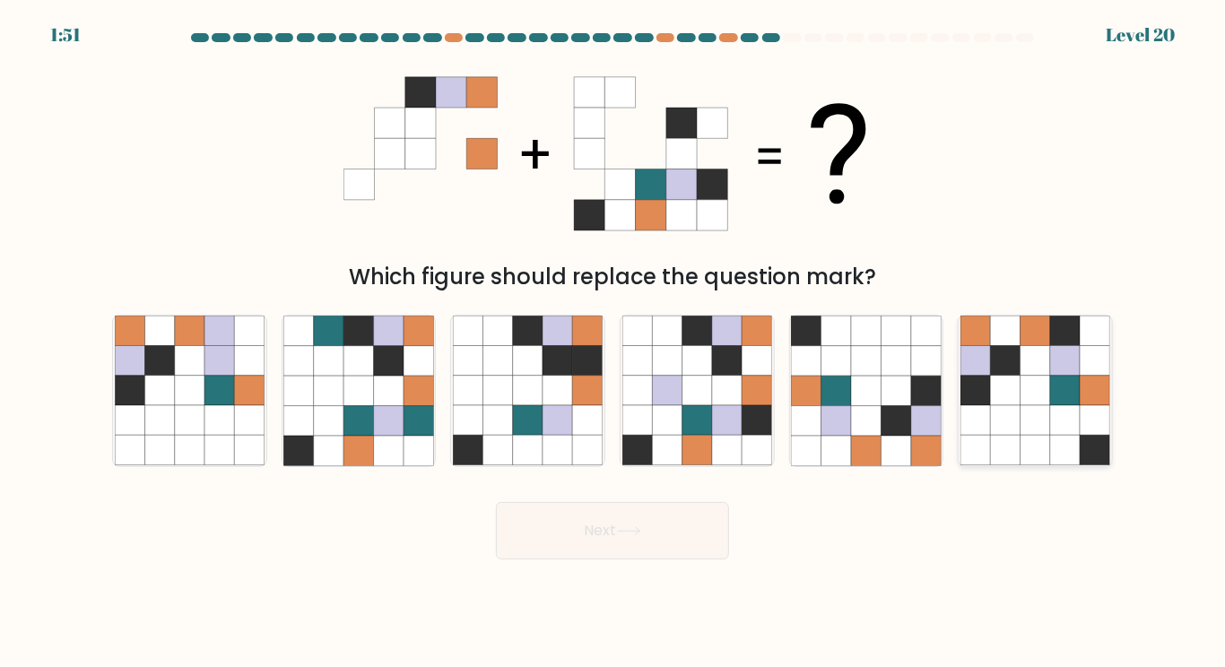
click at [1022, 351] on icon at bounding box center [1035, 361] width 30 height 30
click at [613, 342] on input "f." at bounding box center [612, 338] width 1 height 9
radio input "true"
click at [496, 502] on button "Next" at bounding box center [612, 530] width 233 height 57
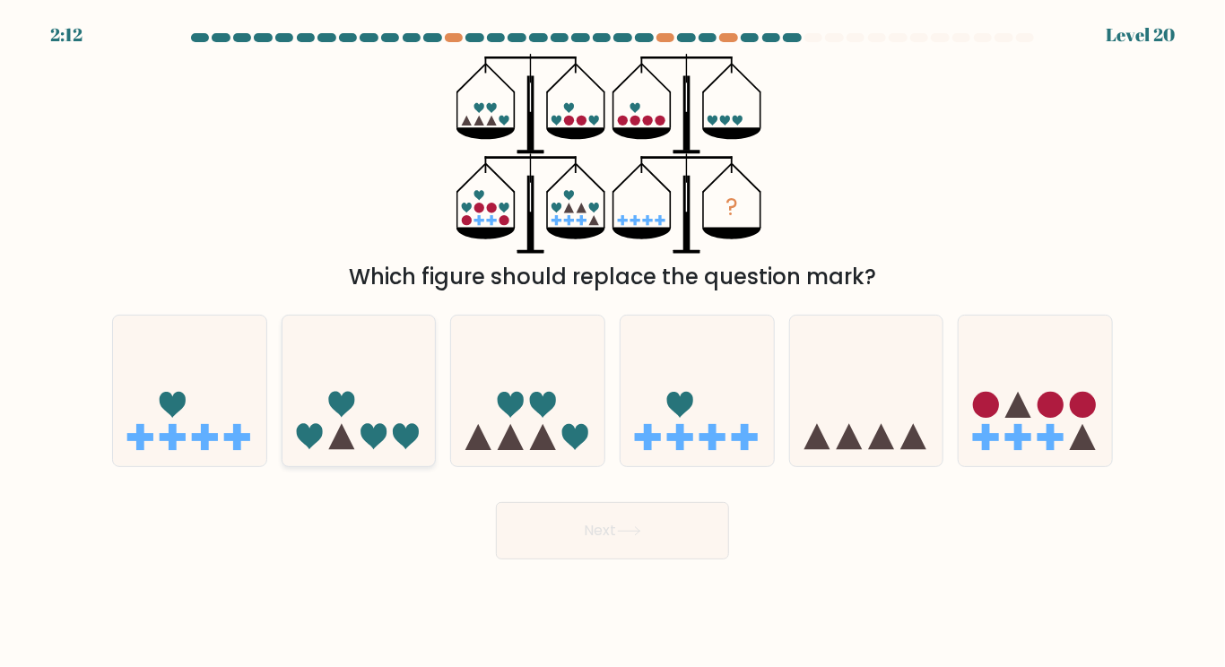
click at [342, 381] on icon at bounding box center [358, 390] width 153 height 126
click at [612, 342] on input "b." at bounding box center [612, 338] width 1 height 9
radio input "true"
click at [1061, 389] on icon at bounding box center [1034, 390] width 153 height 126
click at [613, 342] on input "f." at bounding box center [612, 338] width 1 height 9
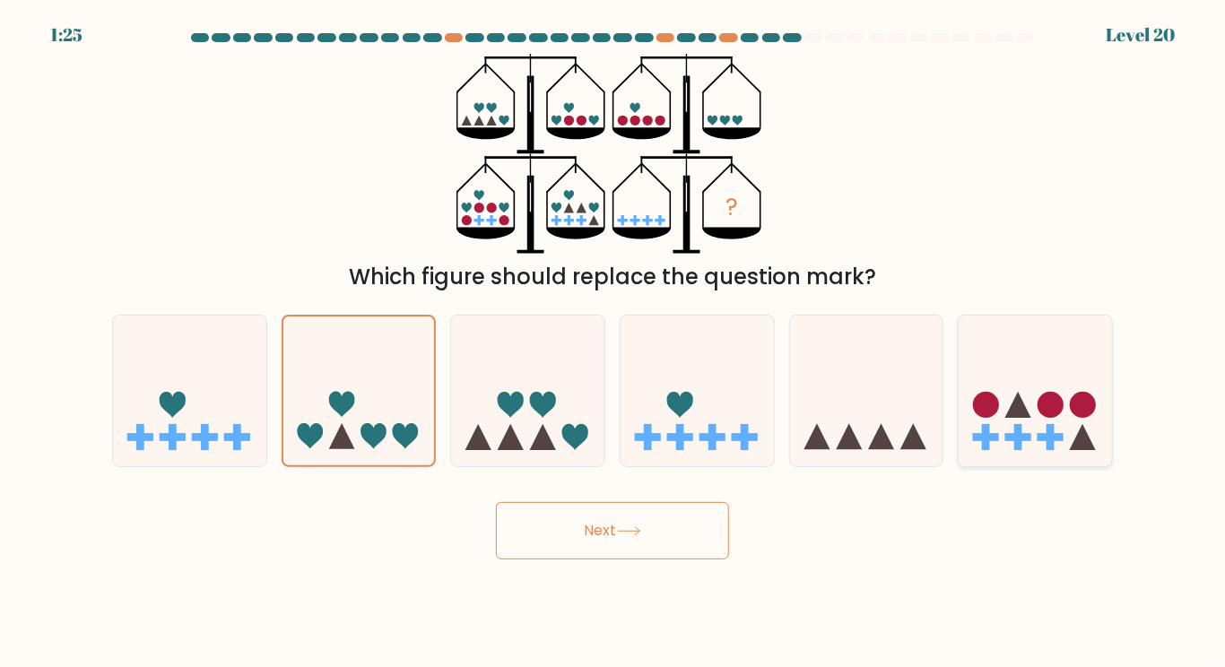
radio input "true"
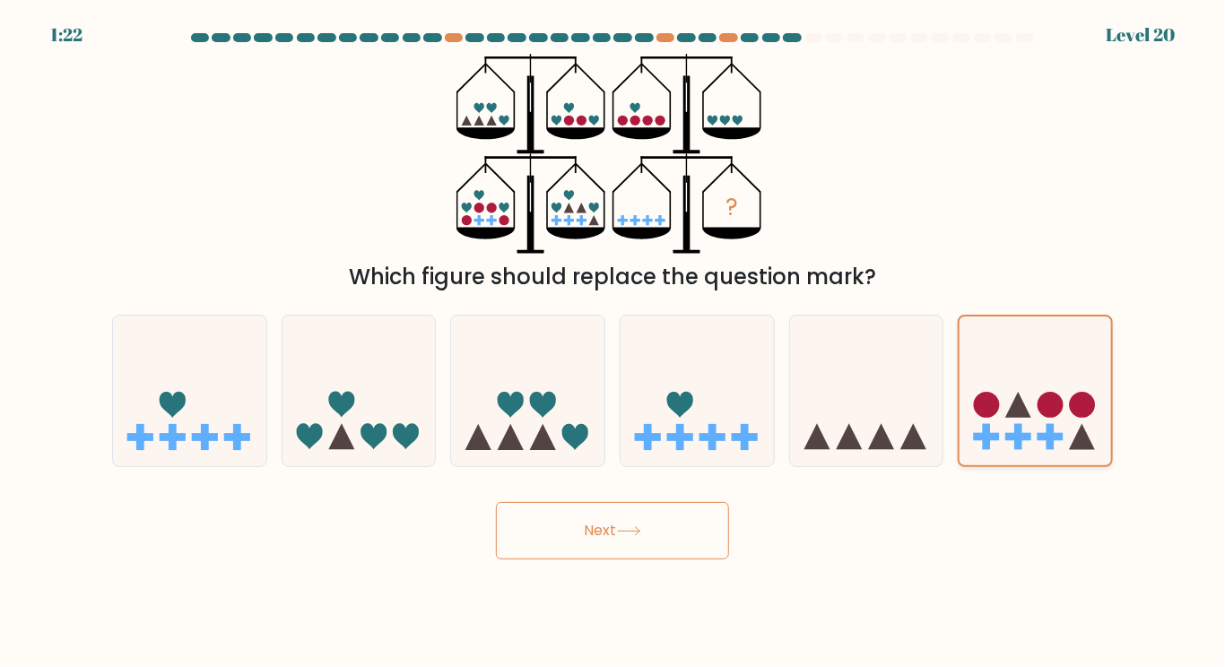
click at [496, 502] on button "Next" at bounding box center [612, 530] width 233 height 57
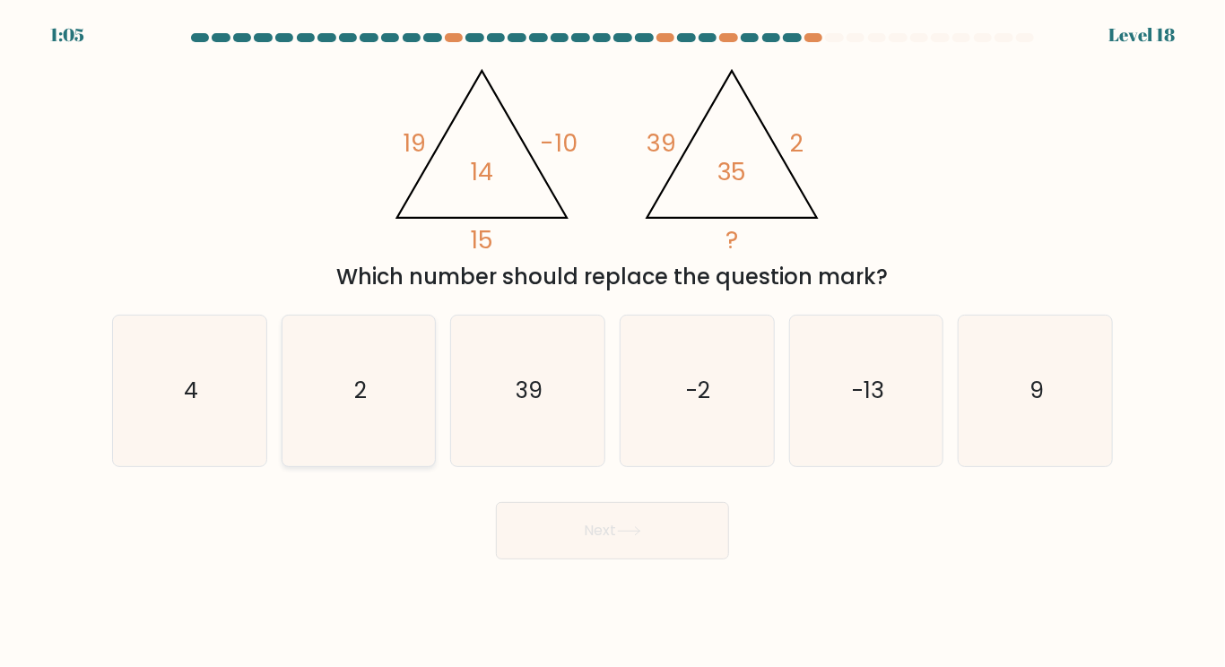
click at [354, 404] on text "2" at bounding box center [360, 390] width 13 height 31
click at [612, 342] on input "b. 2" at bounding box center [612, 338] width 1 height 9
radio input "true"
click at [496, 502] on button "Next" at bounding box center [612, 530] width 233 height 57
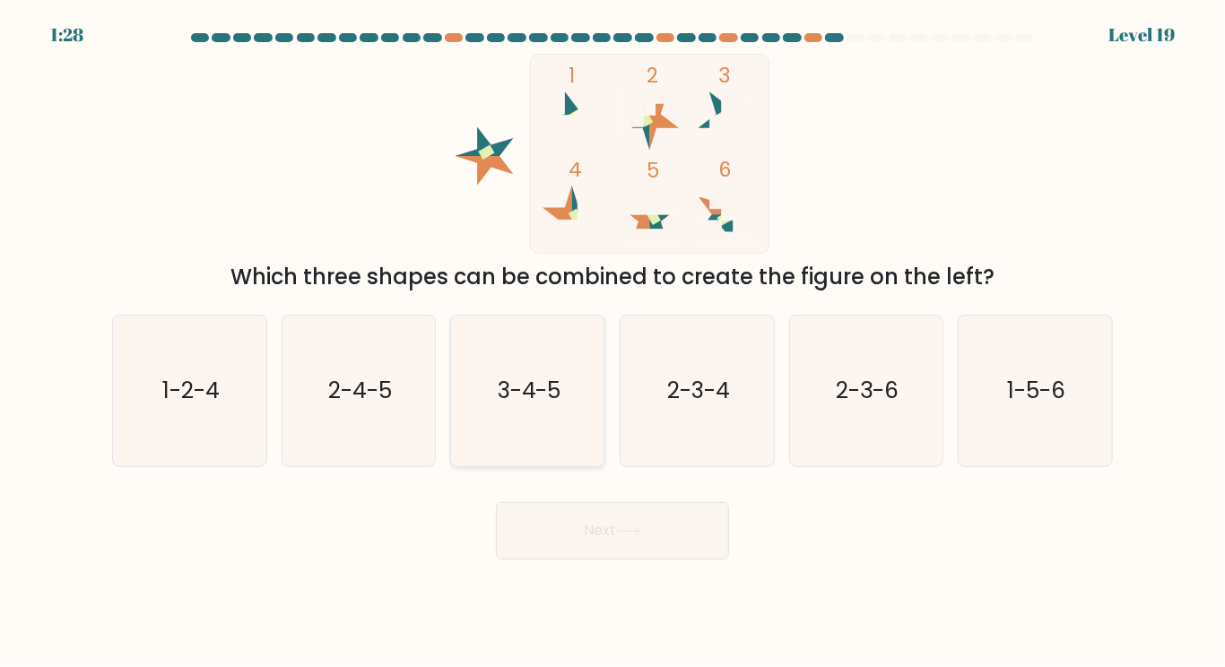
click at [536, 394] on text "3-4-5" at bounding box center [530, 390] width 64 height 31
click at [612, 342] on input "c. 3-4-5" at bounding box center [612, 338] width 1 height 9
radio input "true"
click at [836, 403] on text "2-3-6" at bounding box center [867, 390] width 63 height 31
click at [613, 342] on input "e. 2-3-6" at bounding box center [612, 338] width 1 height 9
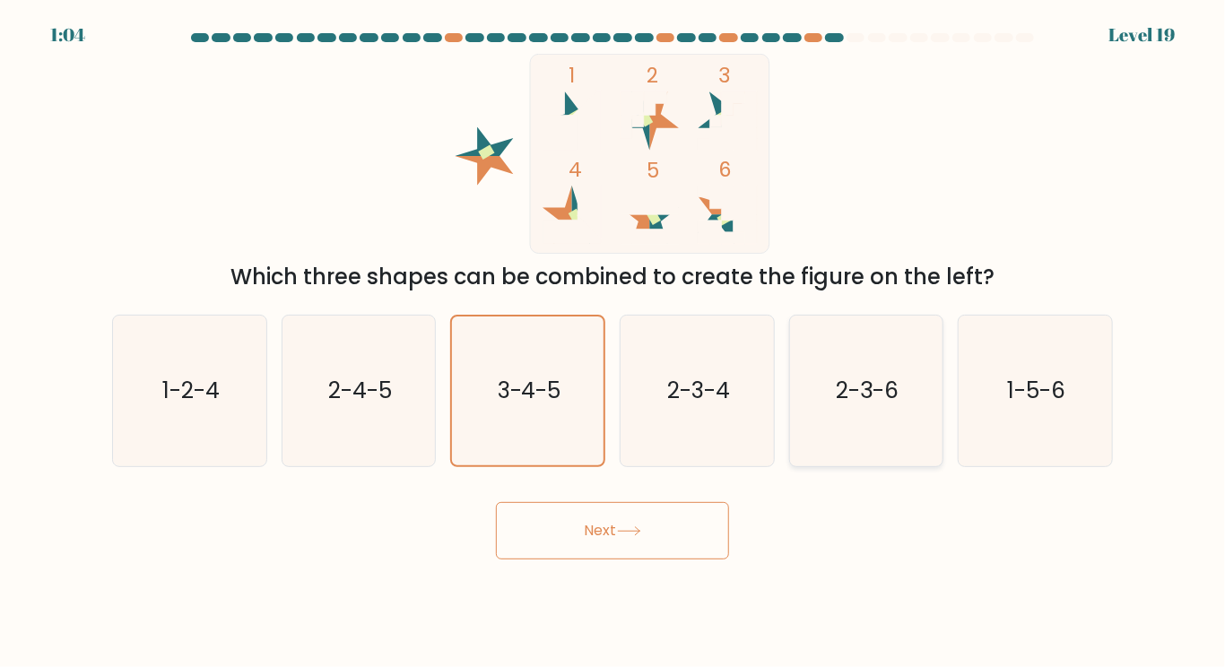
radio input "true"
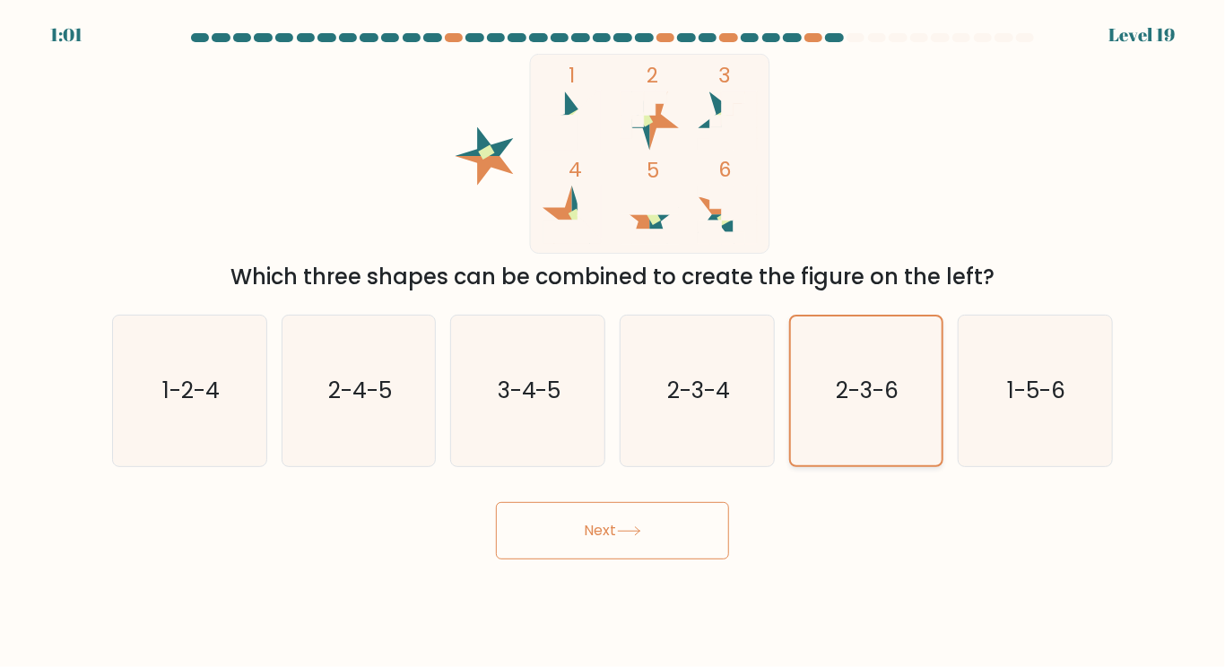
click at [496, 502] on button "Next" at bounding box center [612, 530] width 233 height 57
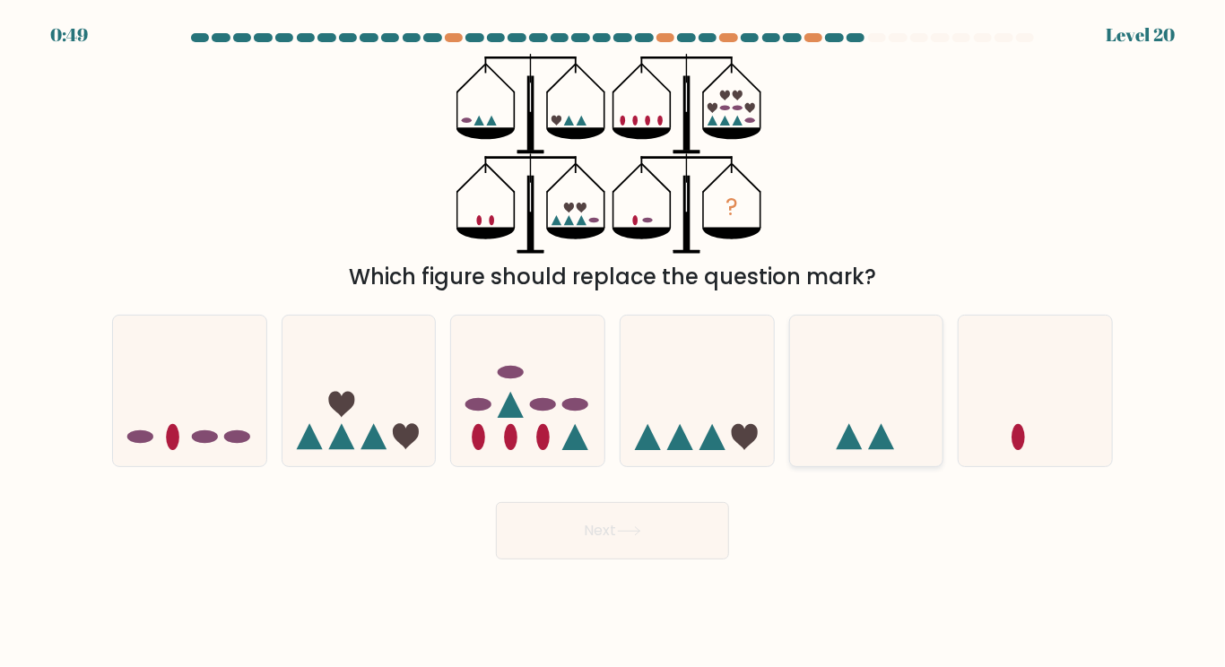
click at [897, 370] on icon at bounding box center [866, 390] width 153 height 126
click at [613, 342] on input "e." at bounding box center [612, 338] width 1 height 9
radio input "true"
click at [567, 532] on button "Next" at bounding box center [612, 530] width 233 height 57
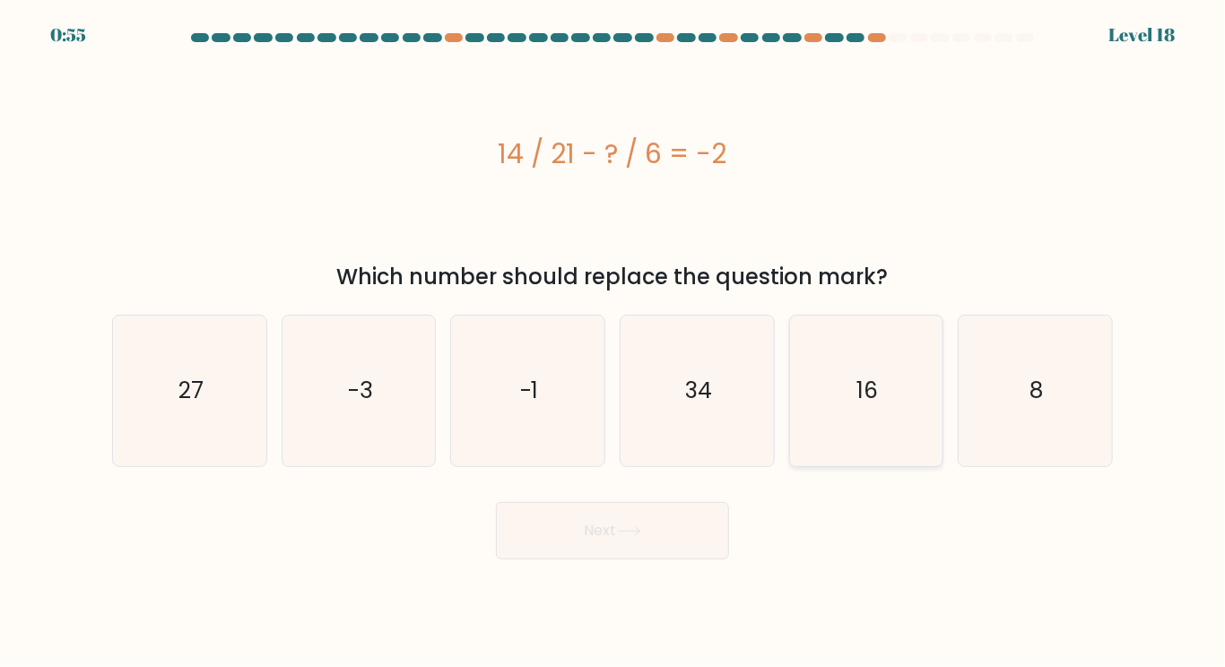
click at [835, 336] on icon "16" at bounding box center [866, 391] width 150 height 150
click at [613, 336] on input "e. 16" at bounding box center [612, 338] width 1 height 9
radio input "true"
click at [496, 502] on button "Next" at bounding box center [612, 530] width 233 height 57
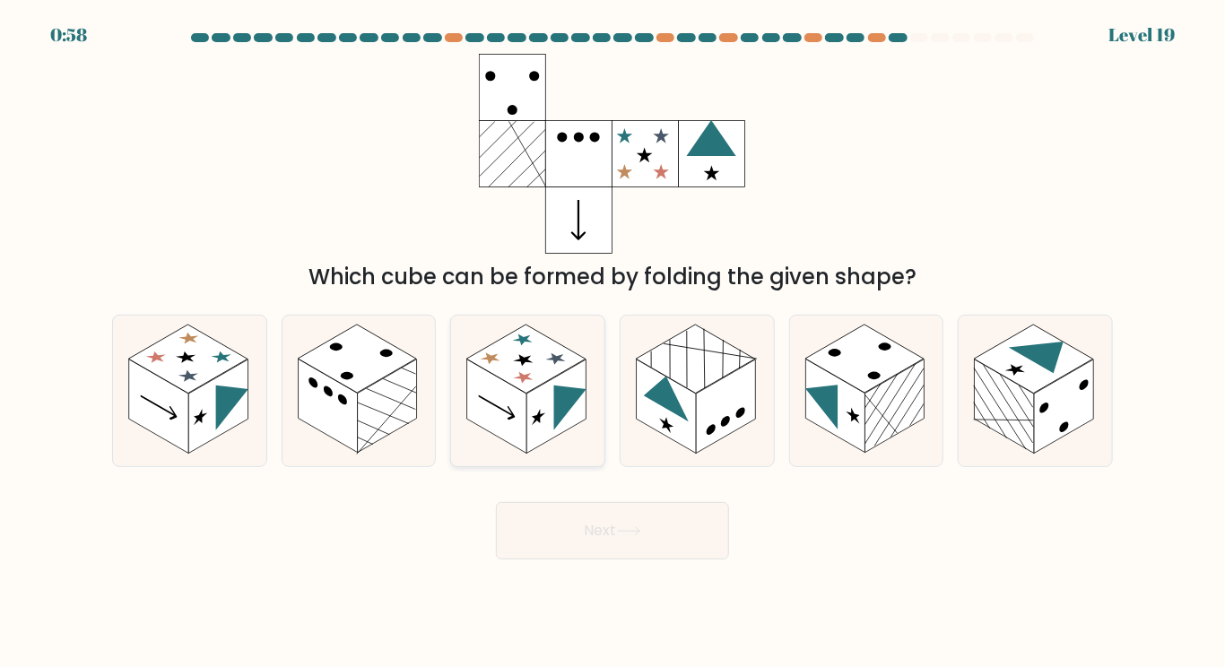
click at [534, 437] on rect at bounding box center [555, 407] width 59 height 94
click at [612, 342] on input "c." at bounding box center [612, 338] width 1 height 9
radio input "true"
click at [608, 530] on button "Next" at bounding box center [612, 530] width 233 height 57
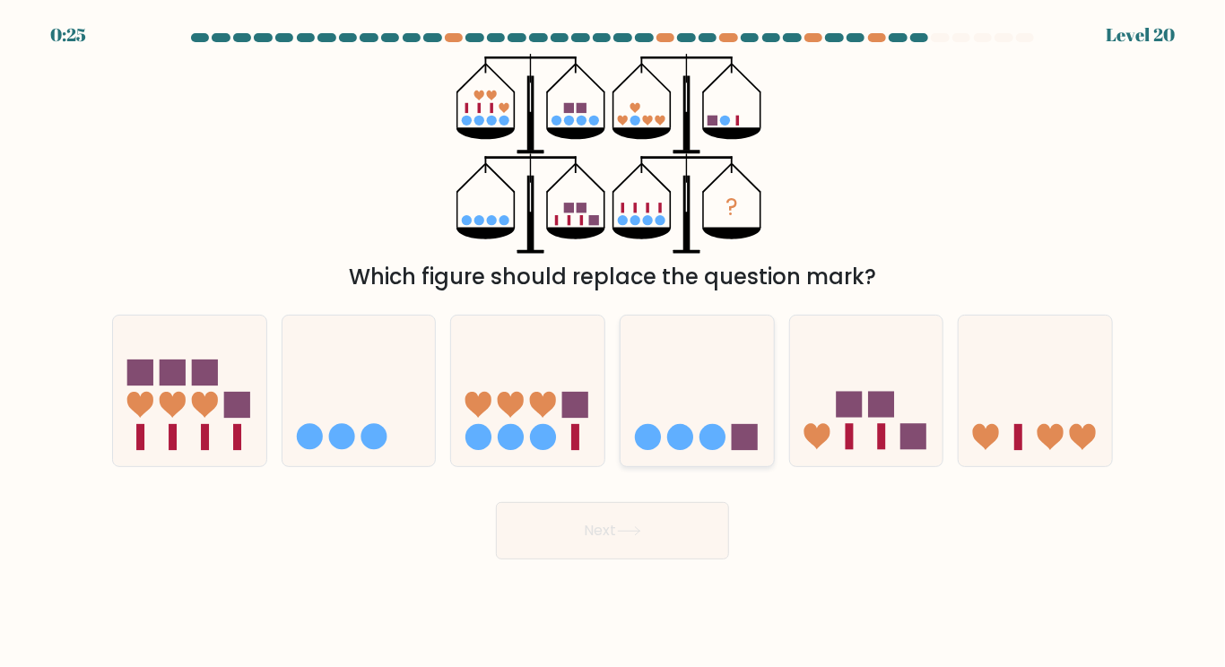
click at [717, 406] on icon at bounding box center [696, 390] width 153 height 126
click at [613, 342] on input "d." at bounding box center [612, 338] width 1 height 9
radio input "true"
click at [663, 529] on button "Next" at bounding box center [612, 530] width 233 height 57
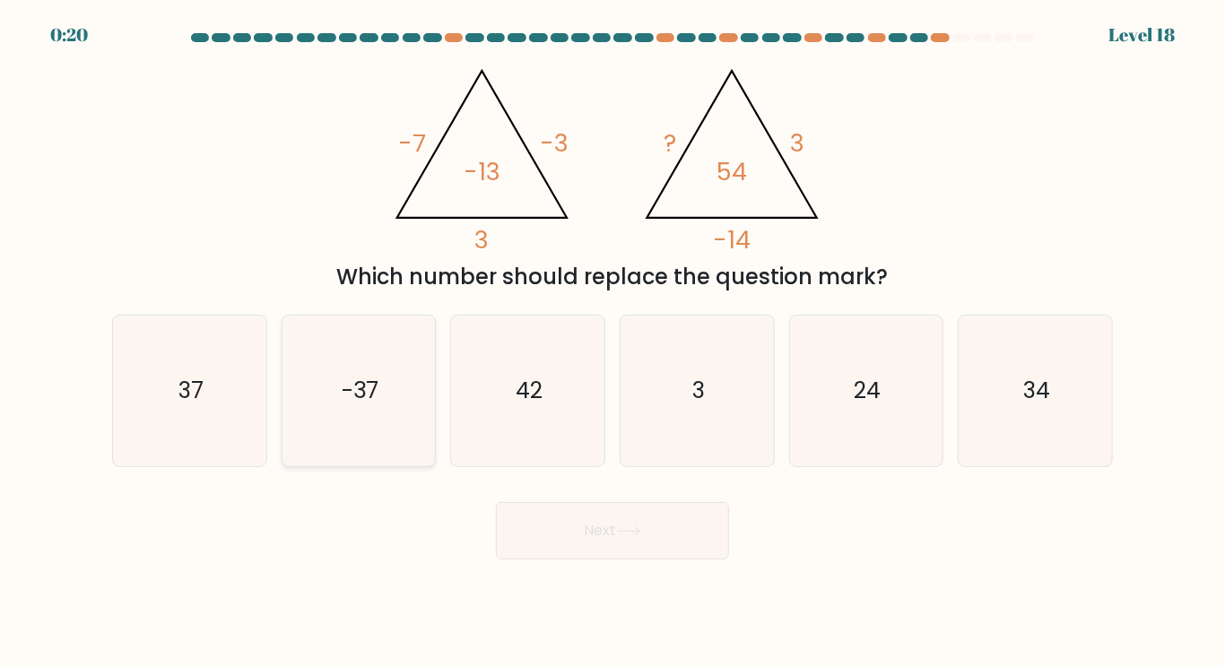
click at [416, 372] on icon "-37" at bounding box center [358, 391] width 150 height 150
click at [612, 342] on input "b. -37" at bounding box center [612, 338] width 1 height 9
radio input "true"
click at [222, 385] on icon "37" at bounding box center [190, 391] width 150 height 150
click at [612, 342] on input "a. 37" at bounding box center [612, 338] width 1 height 9
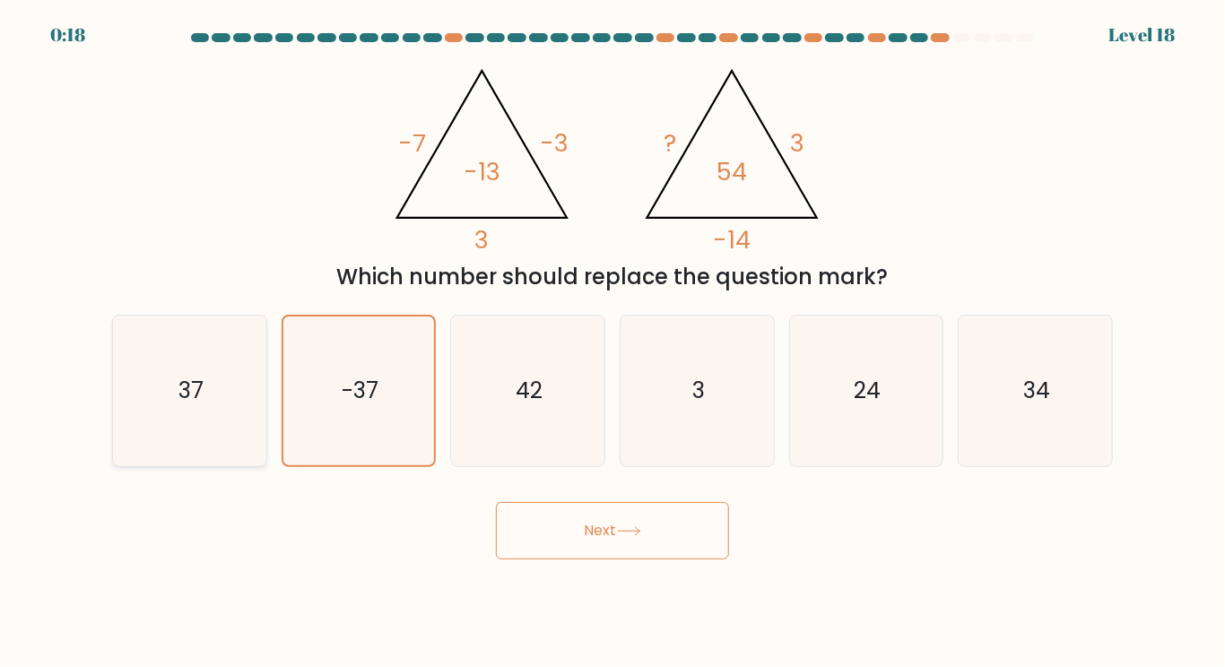
radio input "true"
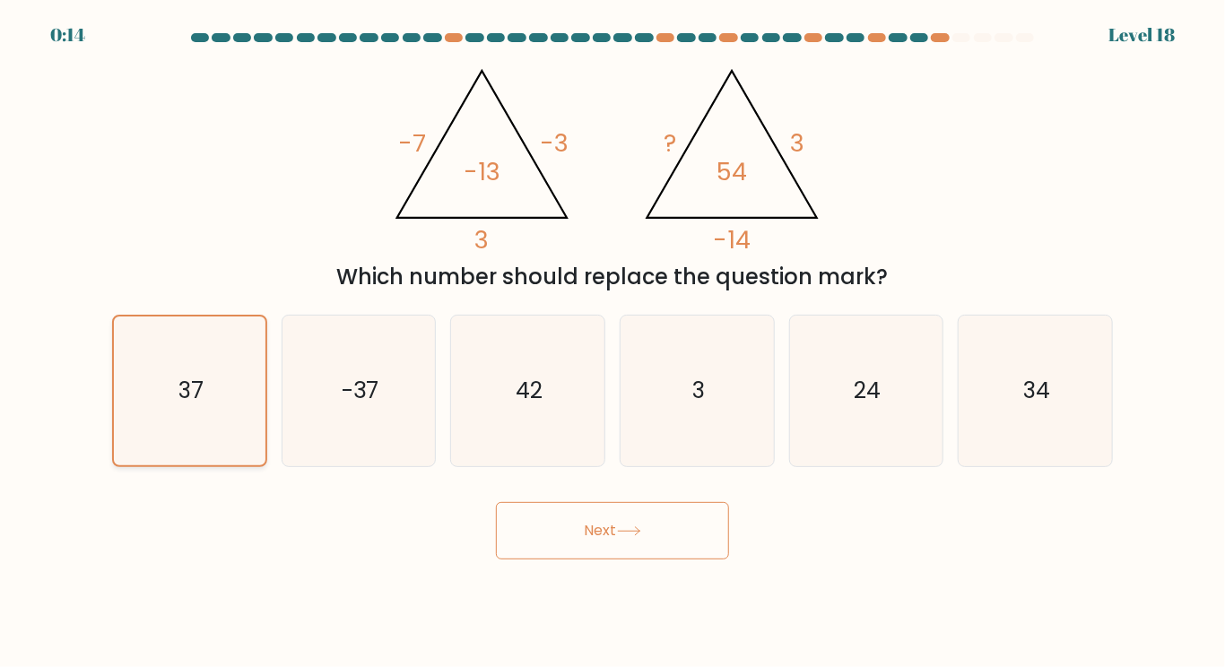
click at [496, 502] on button "Next" at bounding box center [612, 530] width 233 height 57
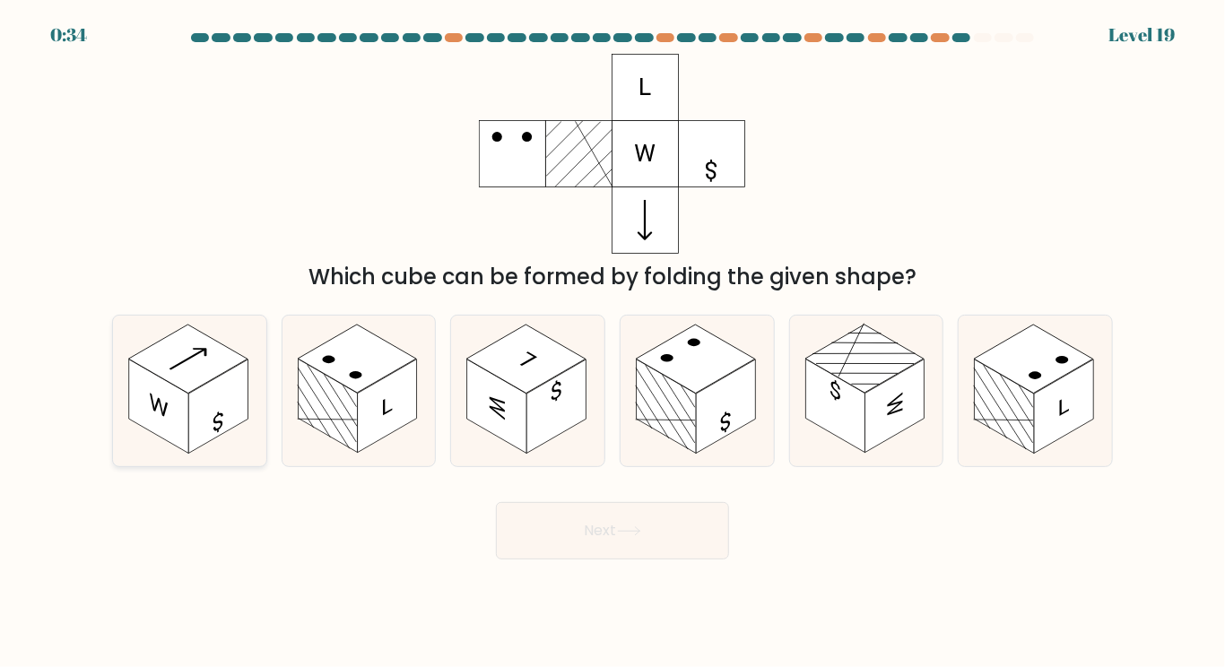
click at [237, 407] on rect at bounding box center [217, 407] width 59 height 94
click at [612, 342] on input "a." at bounding box center [612, 338] width 1 height 9
radio input "true"
click at [600, 522] on button "Next" at bounding box center [612, 530] width 233 height 57
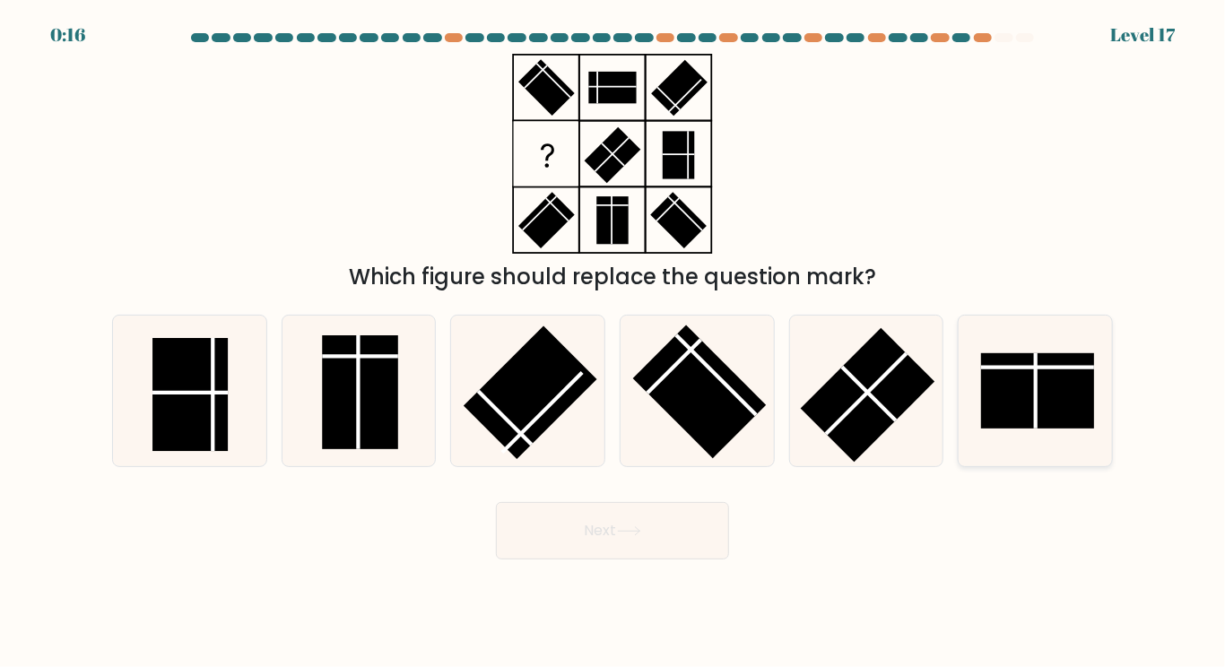
click at [988, 377] on rect at bounding box center [1037, 390] width 113 height 75
click at [613, 342] on input "f." at bounding box center [612, 338] width 1 height 9
radio input "true"
click at [215, 424] on rect at bounding box center [189, 394] width 75 height 113
click at [612, 342] on input "a." at bounding box center [612, 338] width 1 height 9
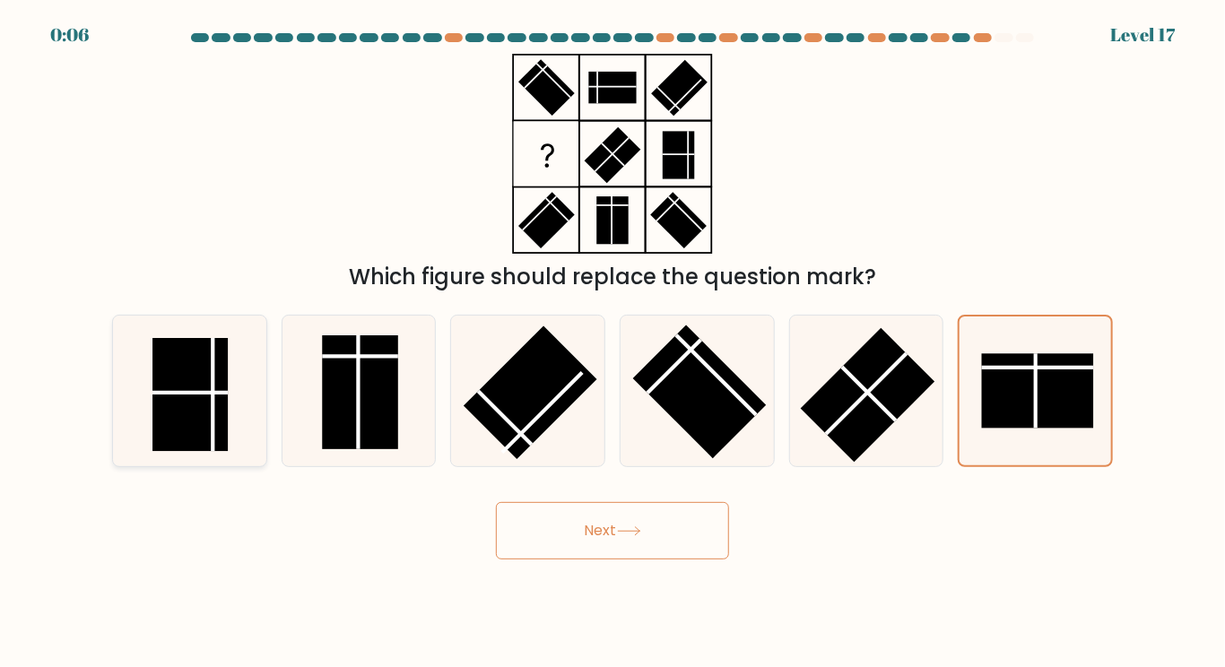
radio input "true"
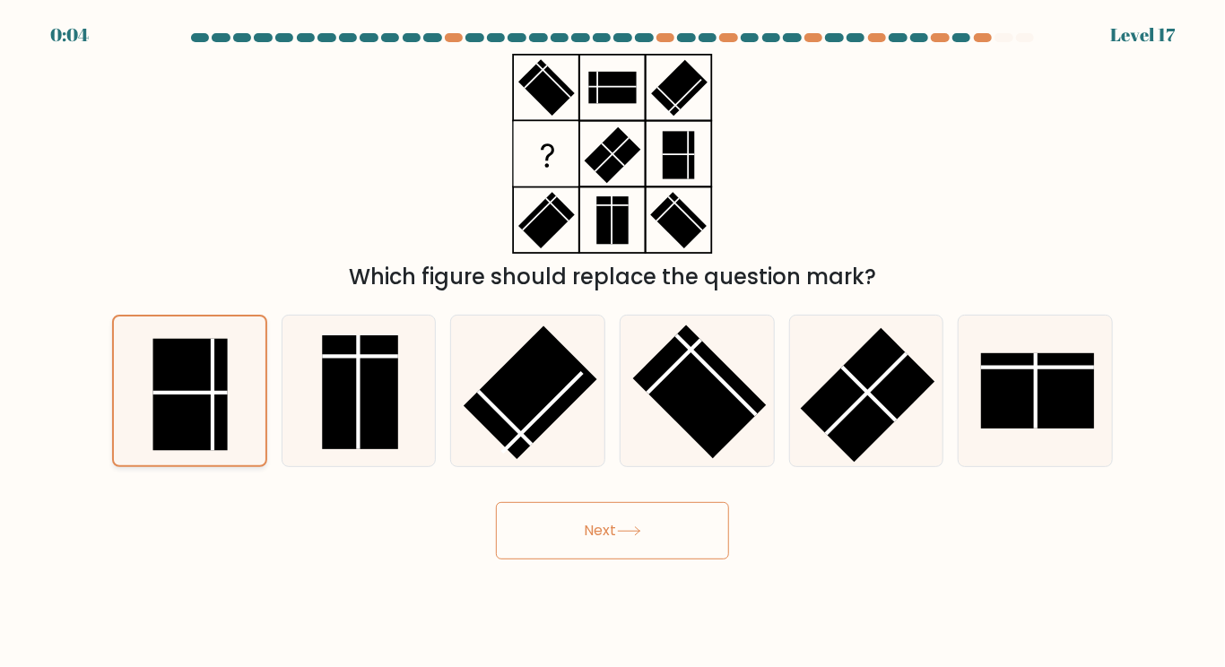
click at [496, 502] on button "Next" at bounding box center [612, 530] width 233 height 57
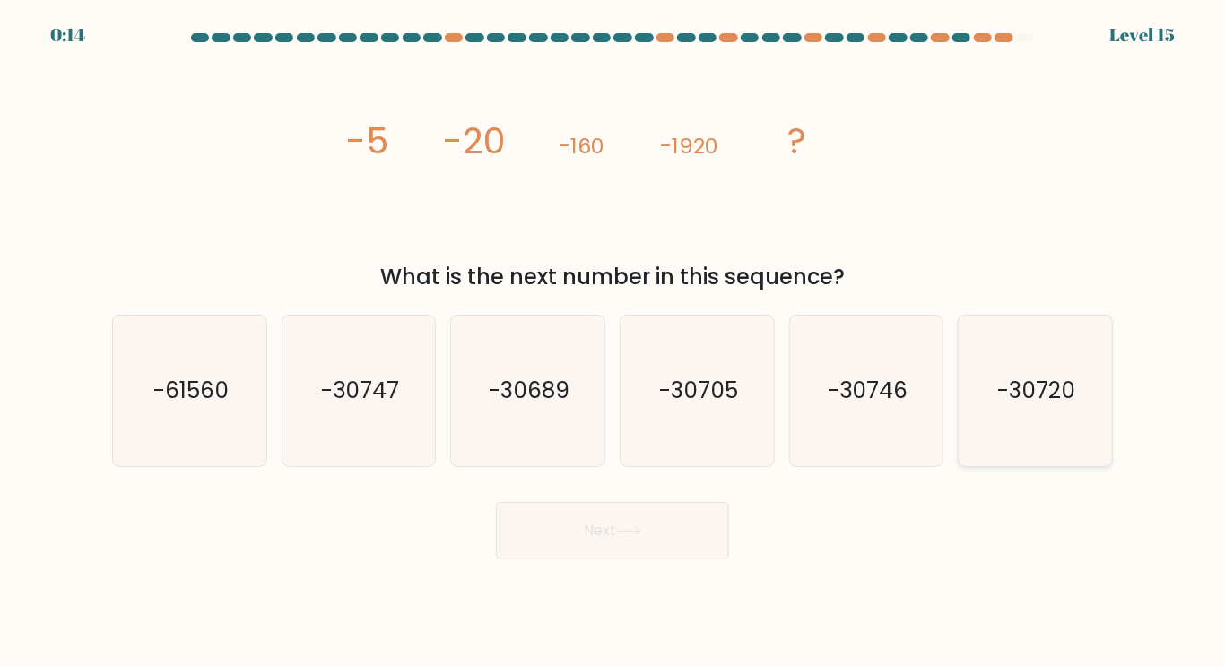
click at [1072, 371] on icon "-30720" at bounding box center [1035, 391] width 150 height 150
click at [613, 342] on input "f. -30720" at bounding box center [612, 338] width 1 height 9
radio input "true"
click at [496, 502] on button "Next" at bounding box center [612, 530] width 233 height 57
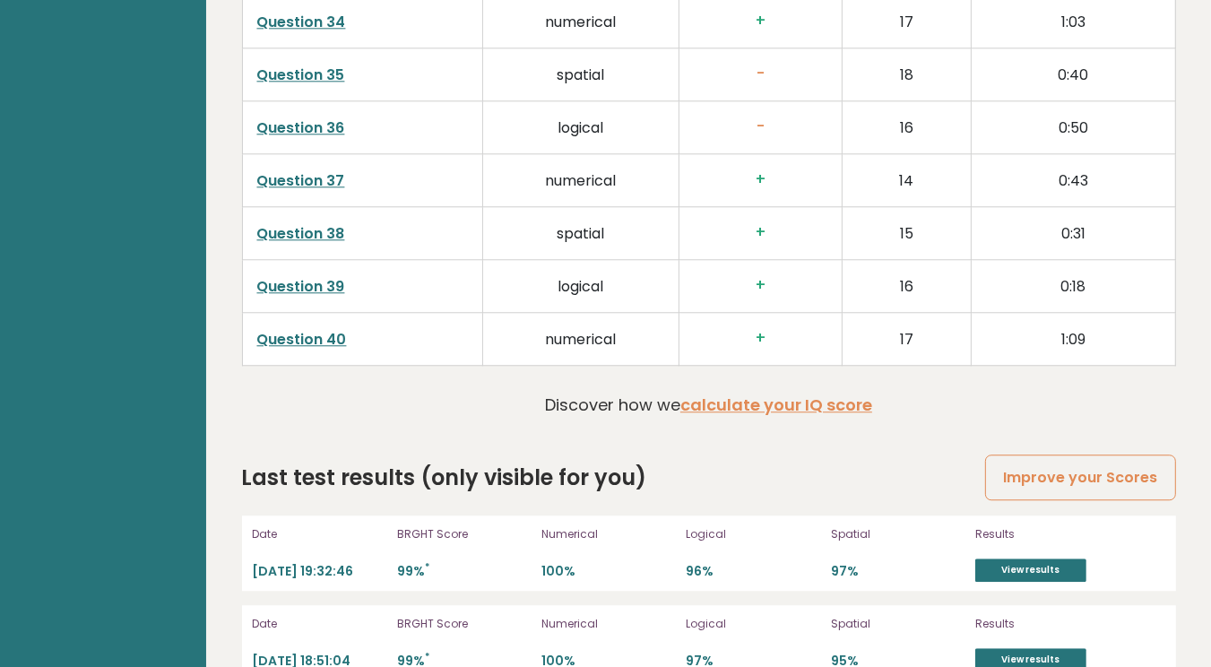
scroll to position [4034, 0]
click at [1021, 558] on link "View results" at bounding box center [1030, 569] width 111 height 23
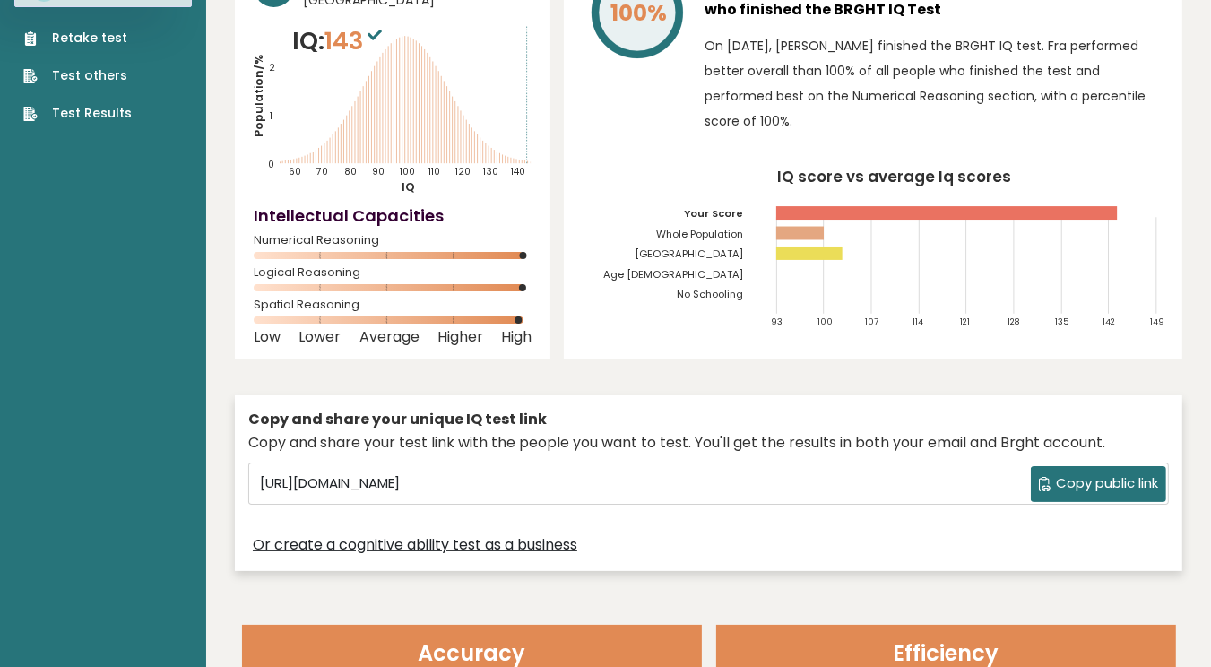
scroll to position [0, 0]
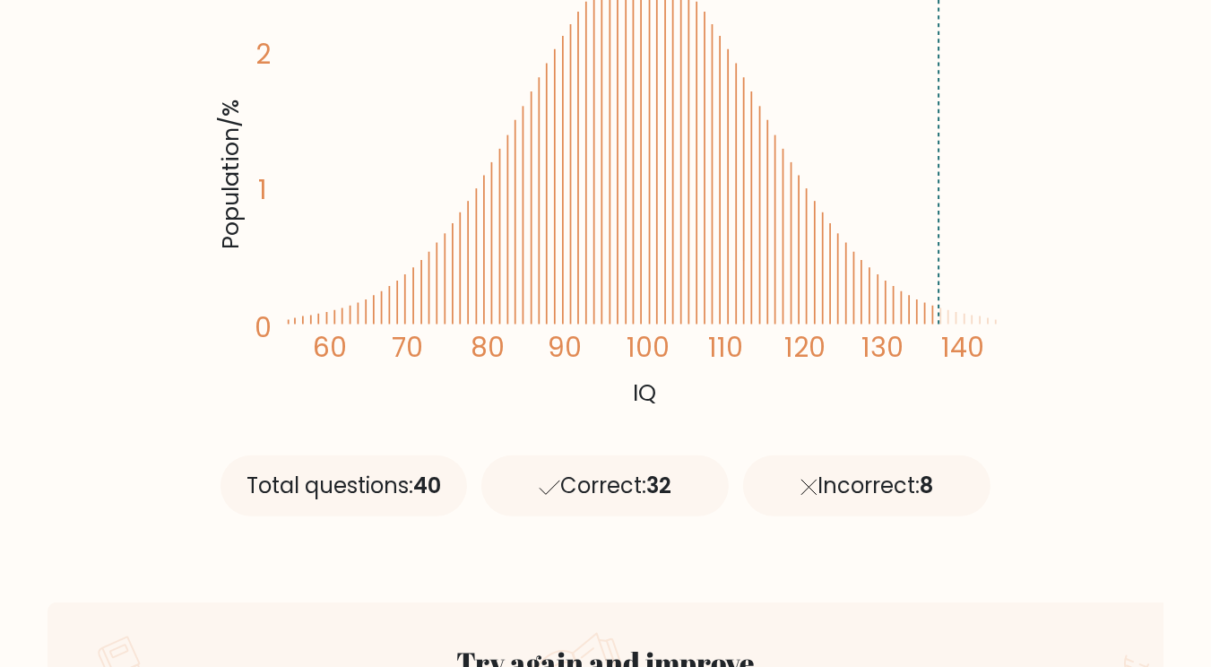
scroll to position [722, 0]
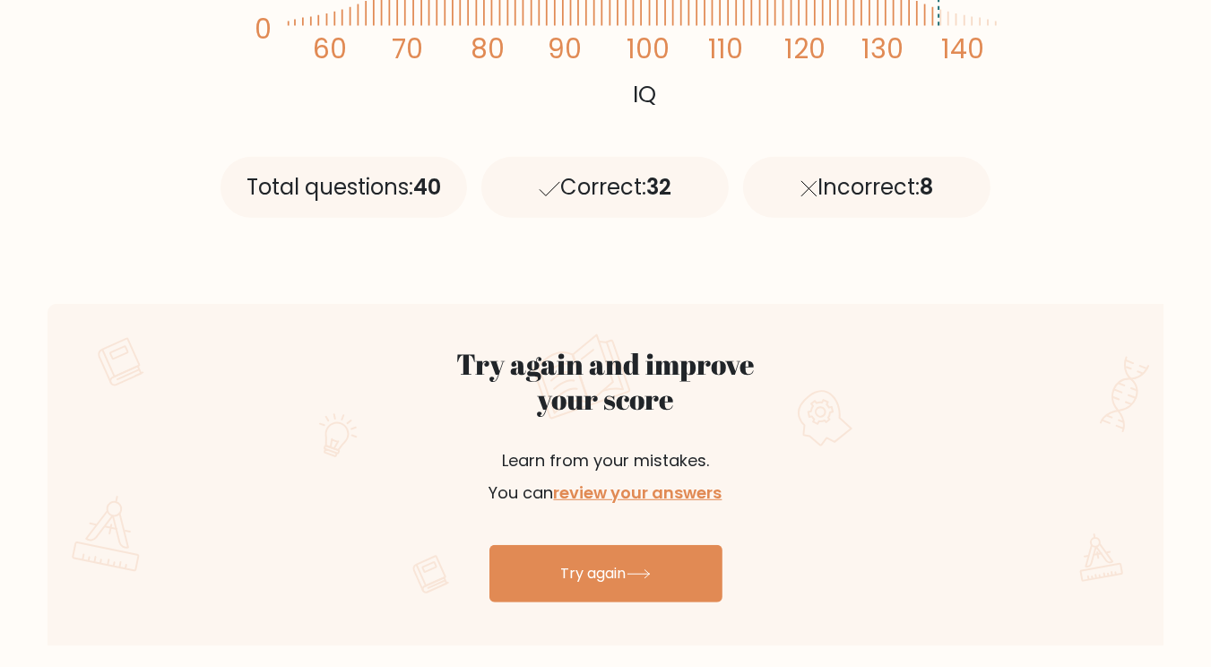
click at [1065, 380] on div at bounding box center [997, 446] width 334 height 198
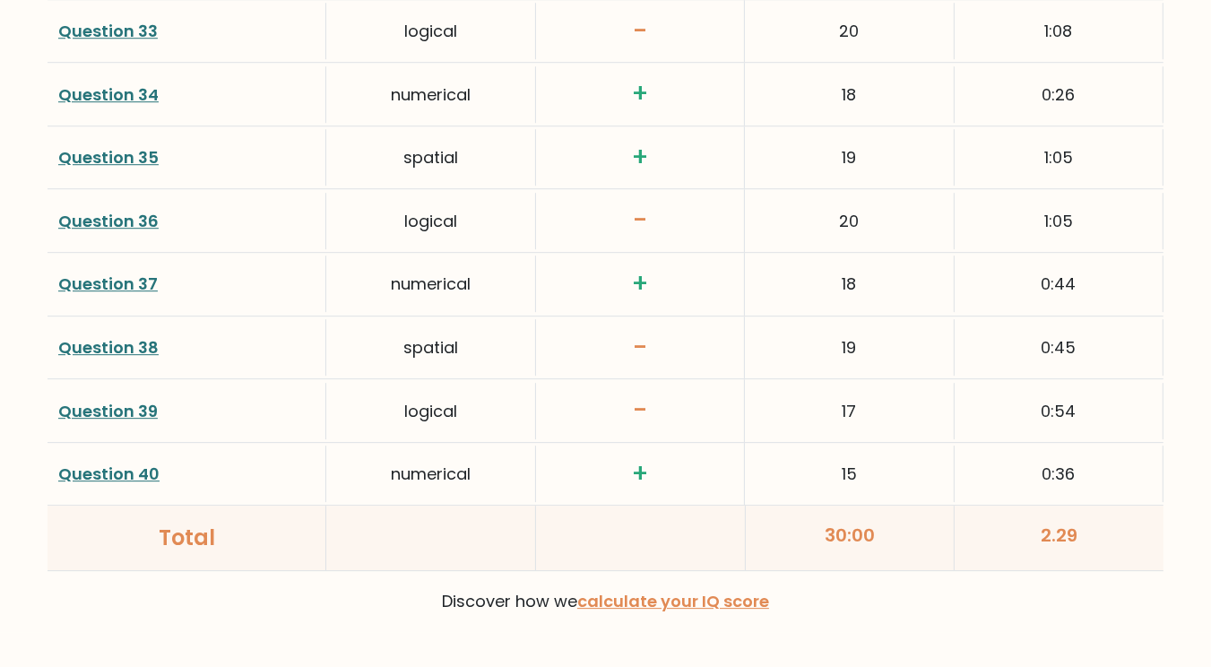
scroll to position [4732, 0]
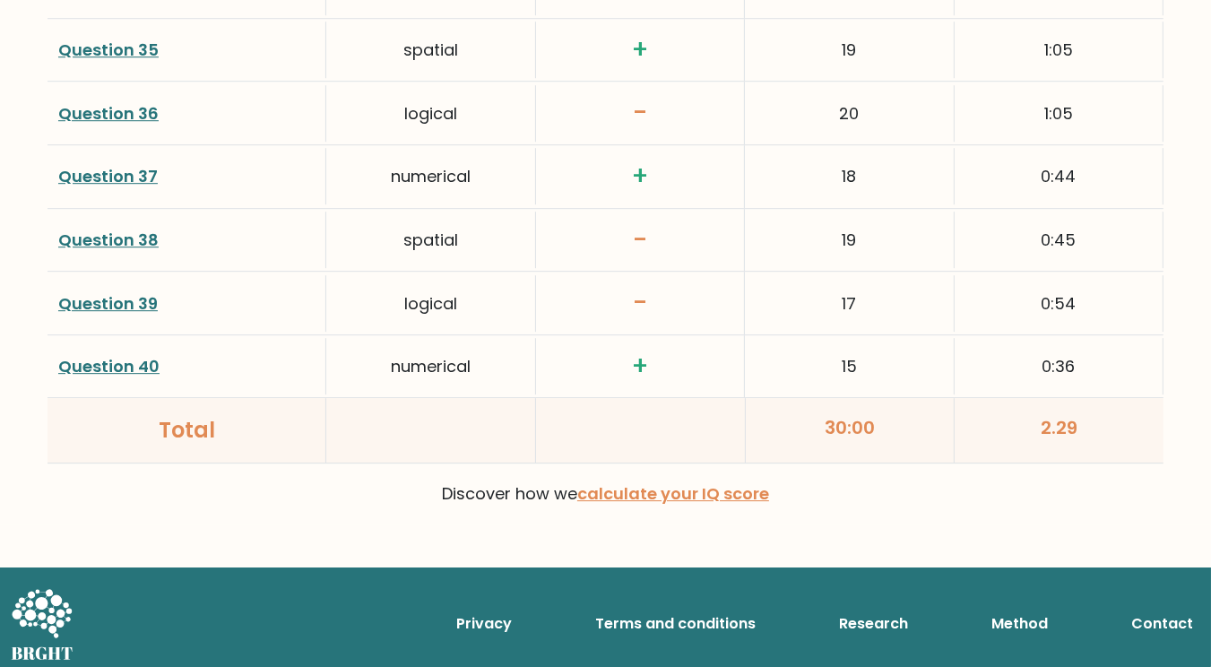
click at [129, 293] on link "Question 39" at bounding box center [108, 303] width 100 height 22
click at [143, 230] on link "Question 38" at bounding box center [108, 240] width 100 height 22
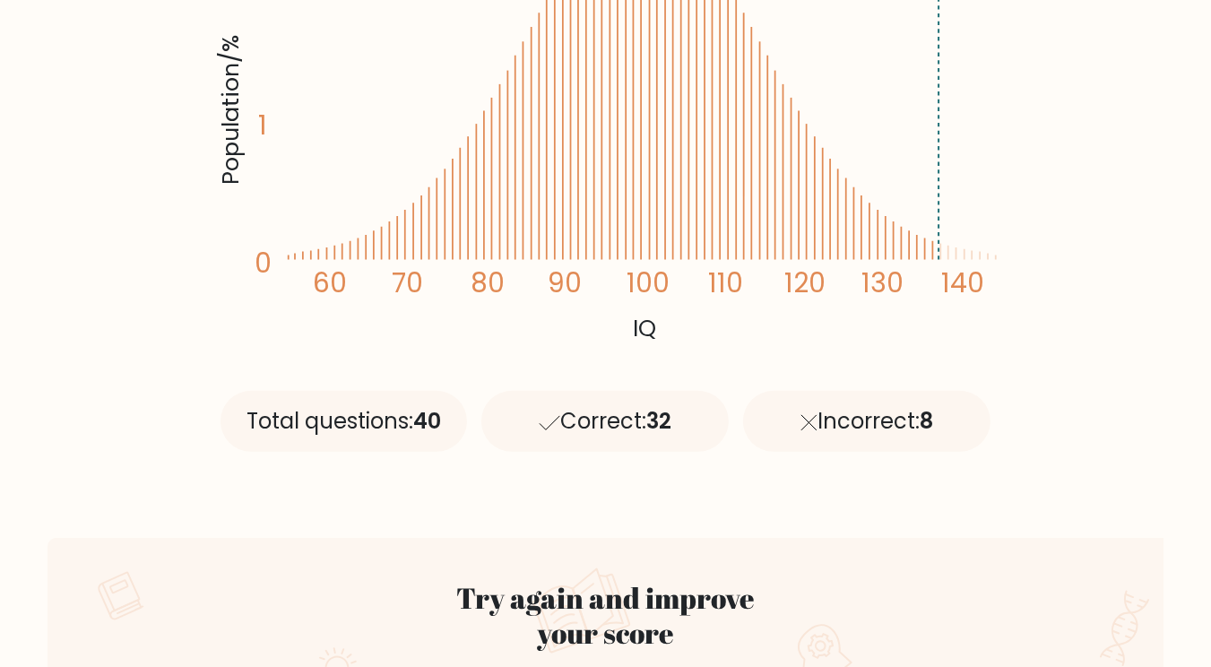
scroll to position [0, 0]
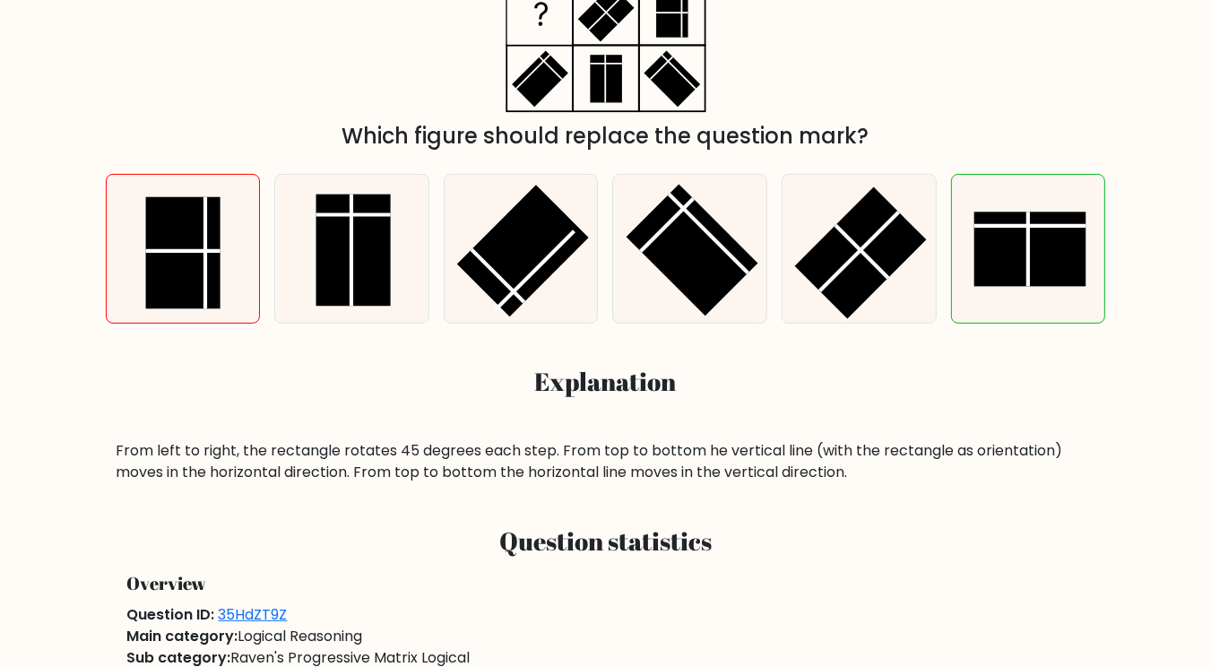
scroll to position [433, 0]
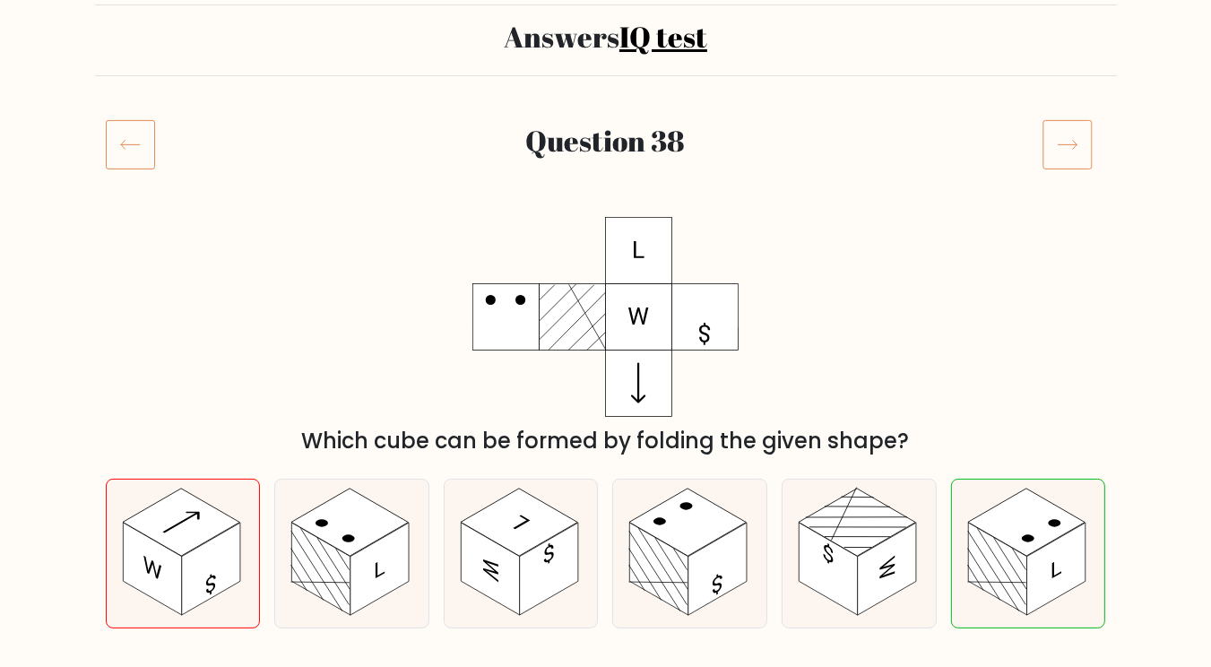
scroll to position [359, 0]
